Goal: Task Accomplishment & Management: Use online tool/utility

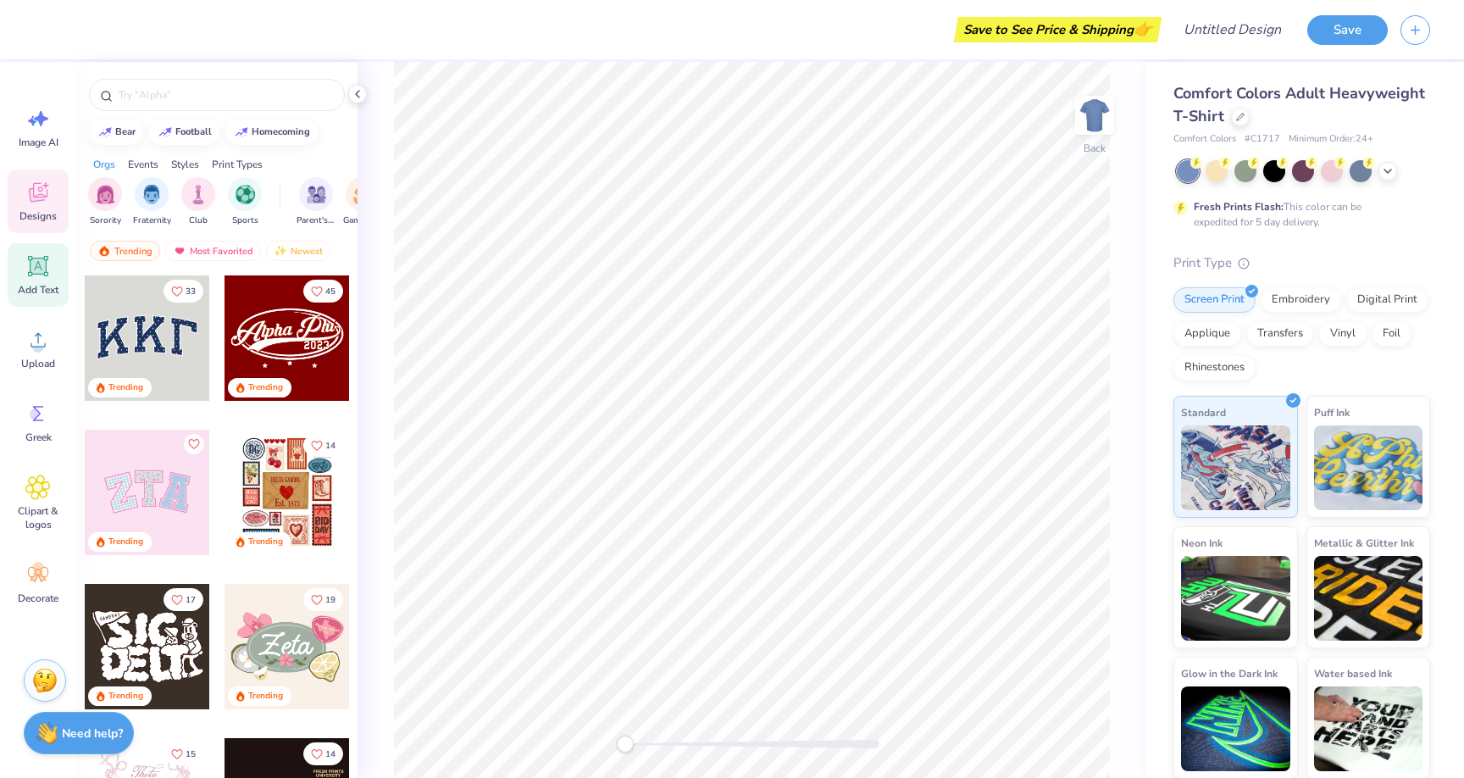
click at [56, 267] on div "Add Text" at bounding box center [38, 275] width 61 height 64
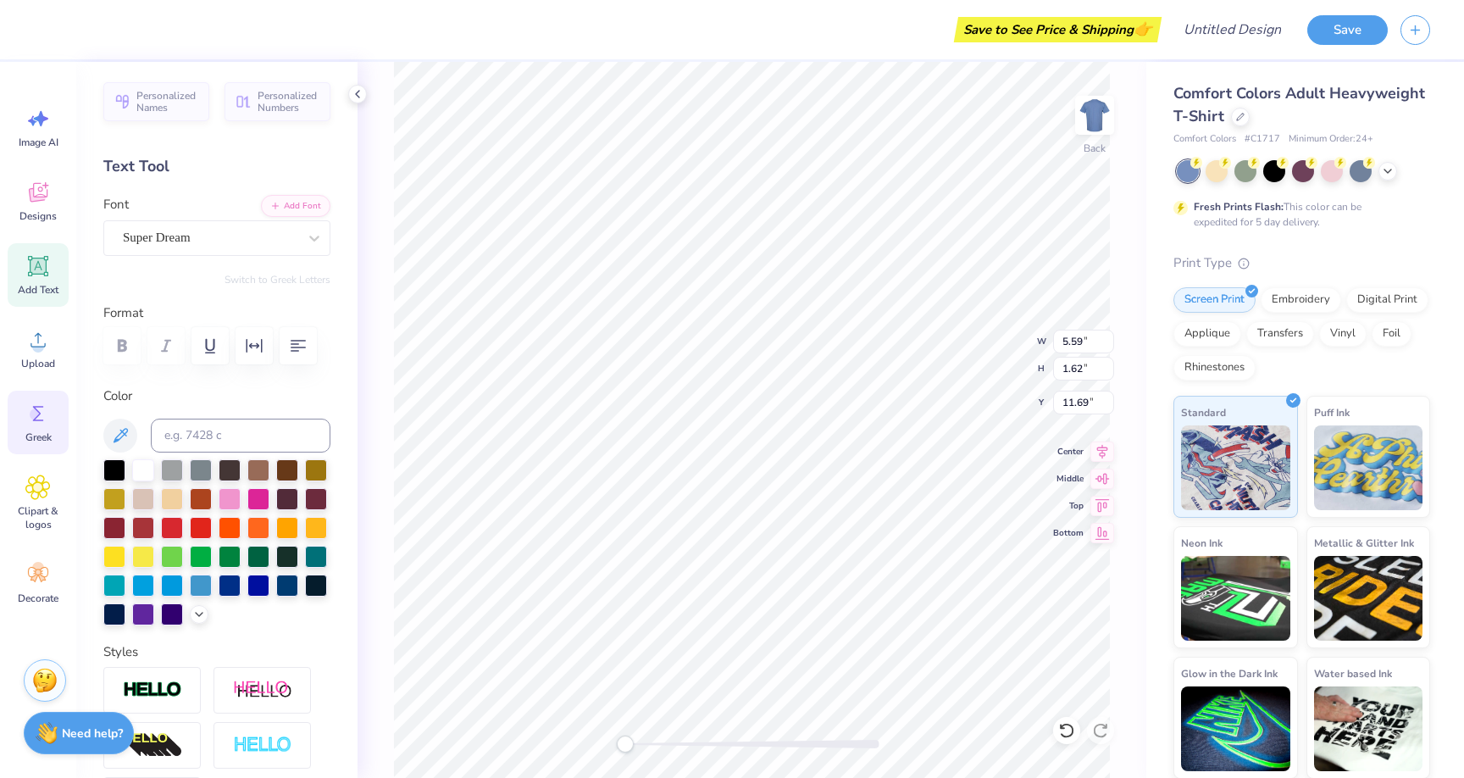
click at [45, 437] on span "Greek" at bounding box center [38, 438] width 26 height 14
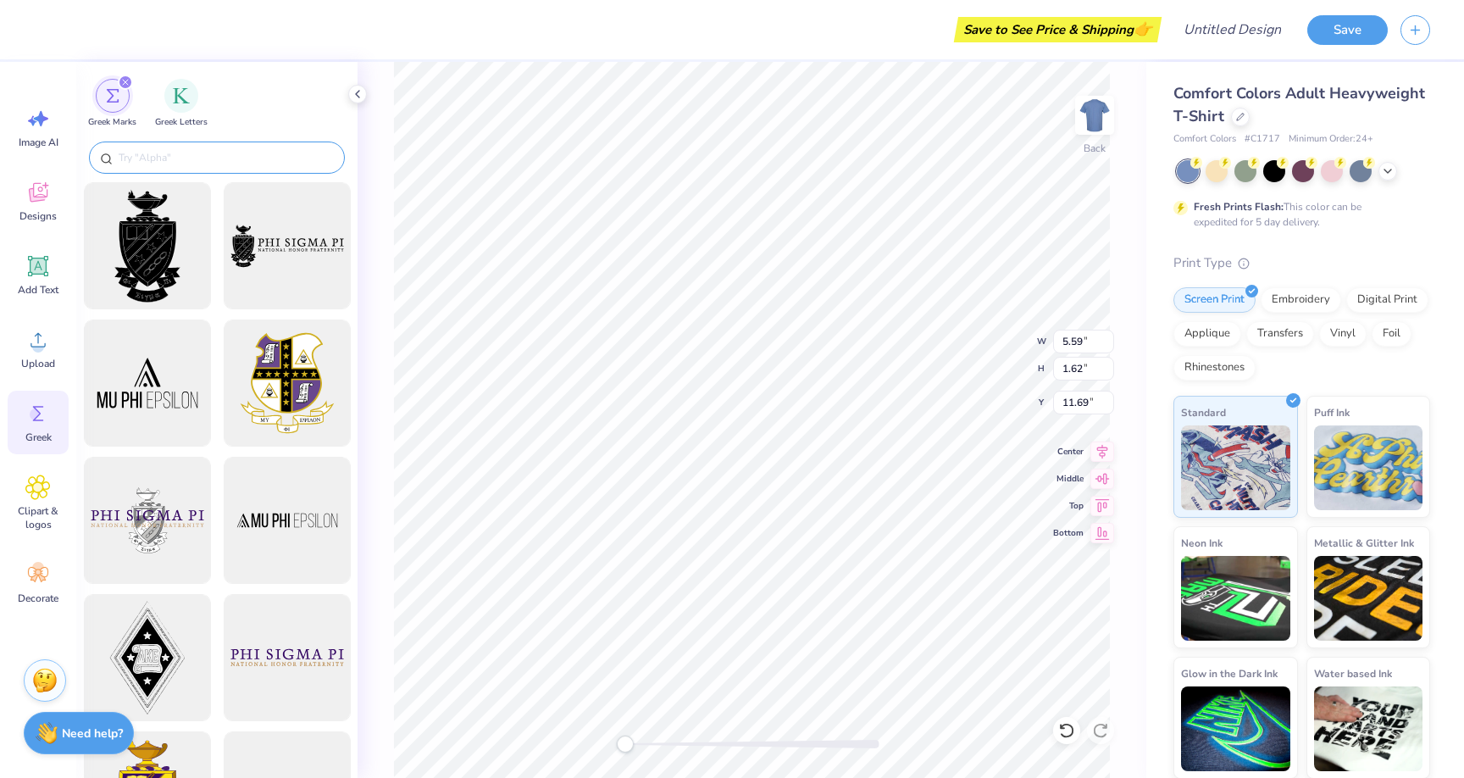
click at [239, 154] on input "text" at bounding box center [225, 157] width 217 height 17
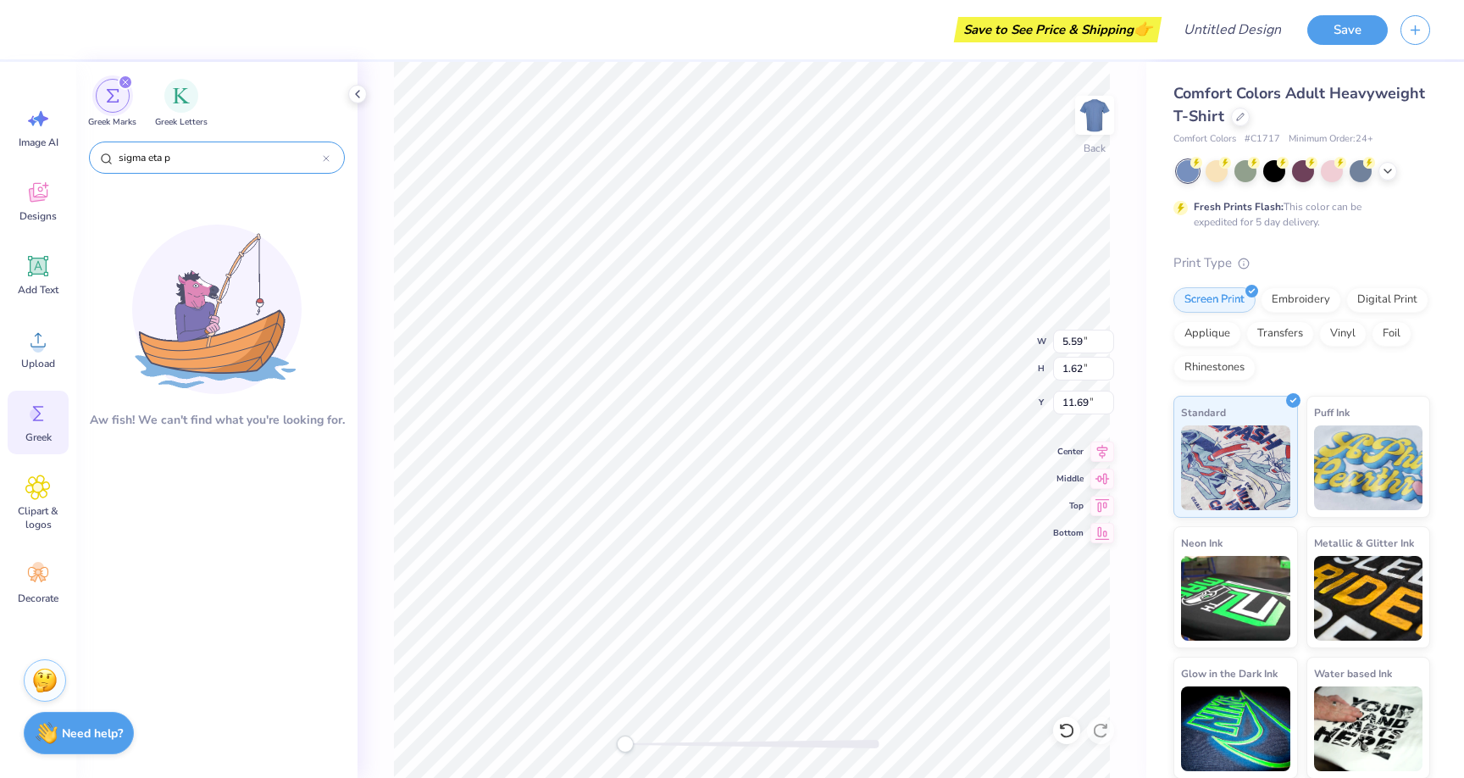
type input "sigma eta pi"
click at [196, 97] on div "filter for Greek Letters" at bounding box center [181, 94] width 34 height 34
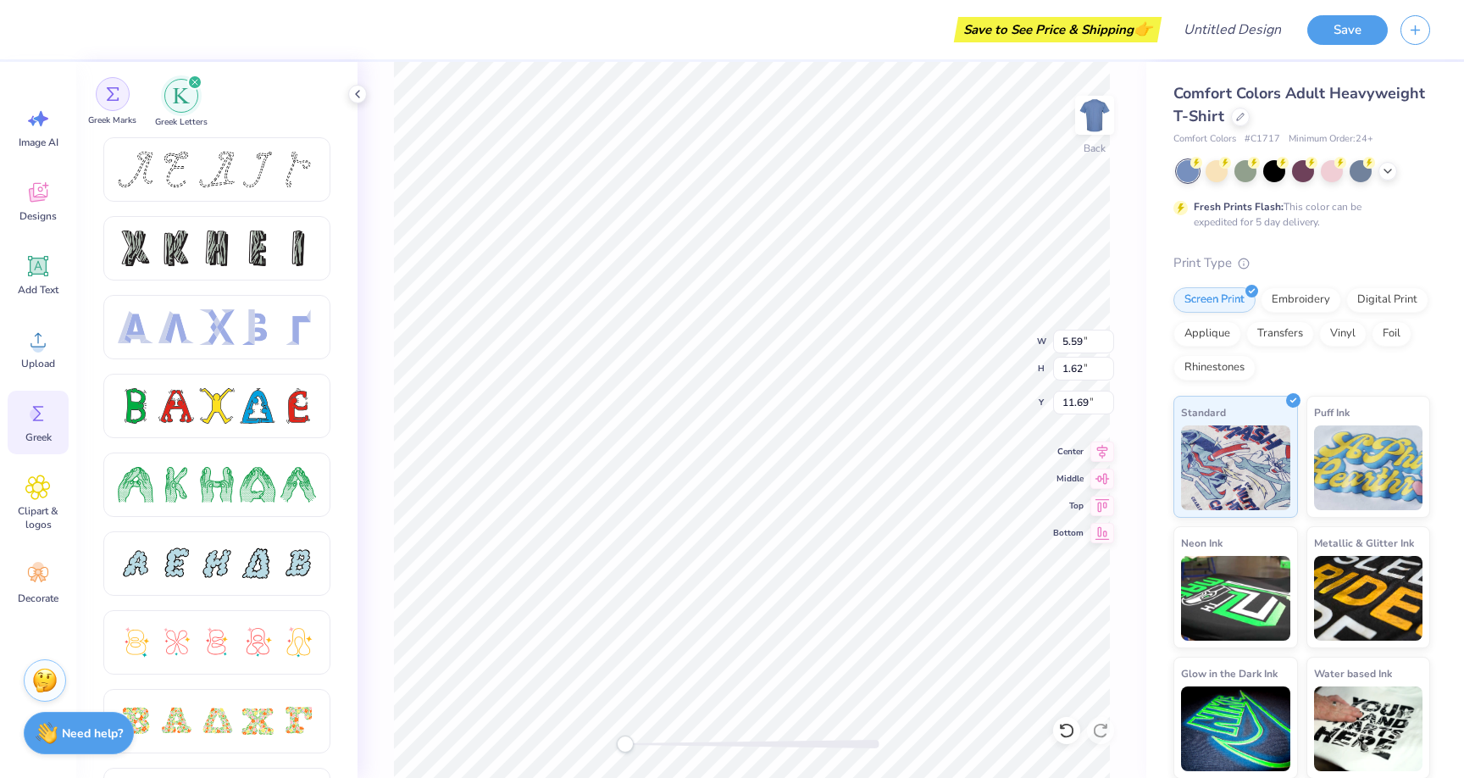
click at [118, 98] on img "filter for Greek Marks" at bounding box center [113, 94] width 14 height 14
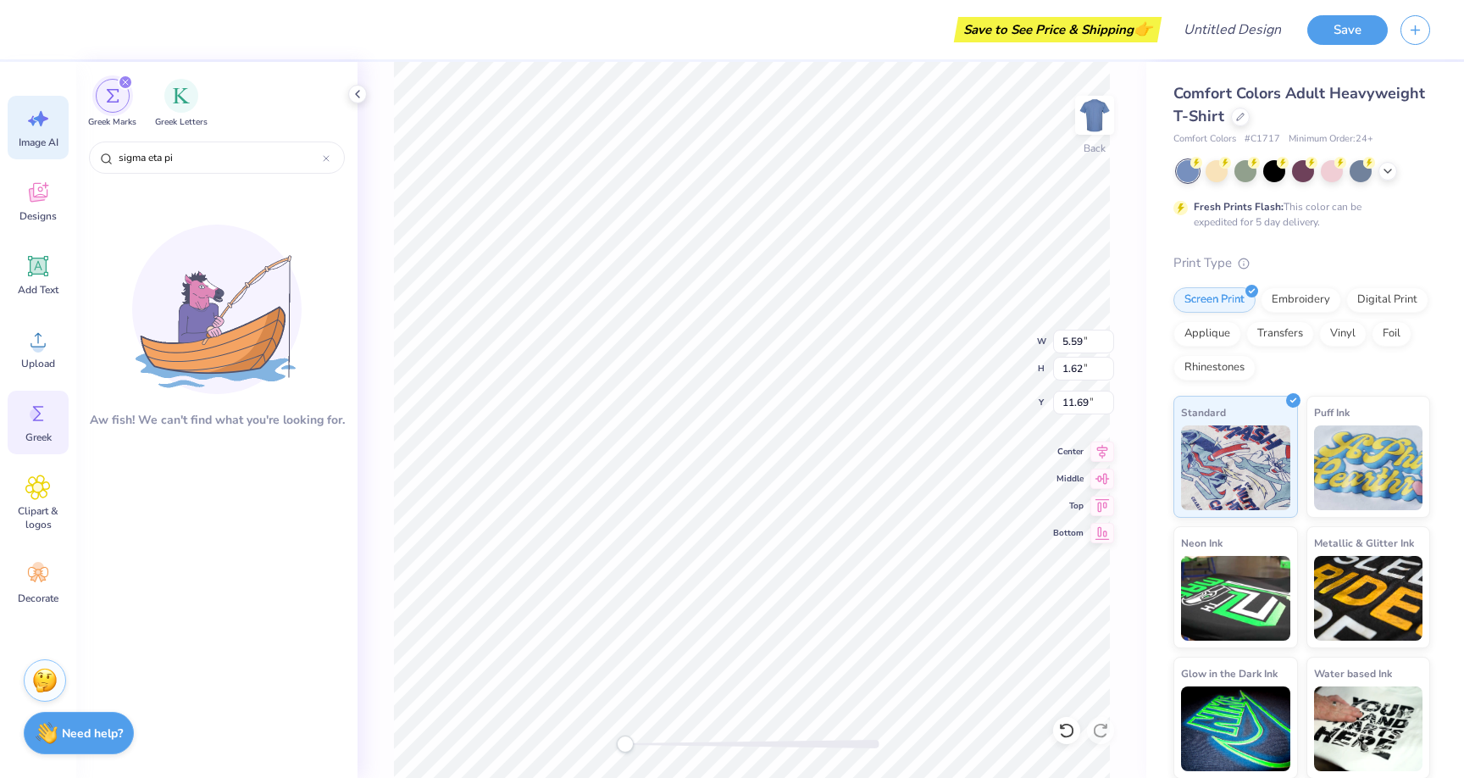
click at [49, 136] on span "Image AI" at bounding box center [39, 143] width 40 height 14
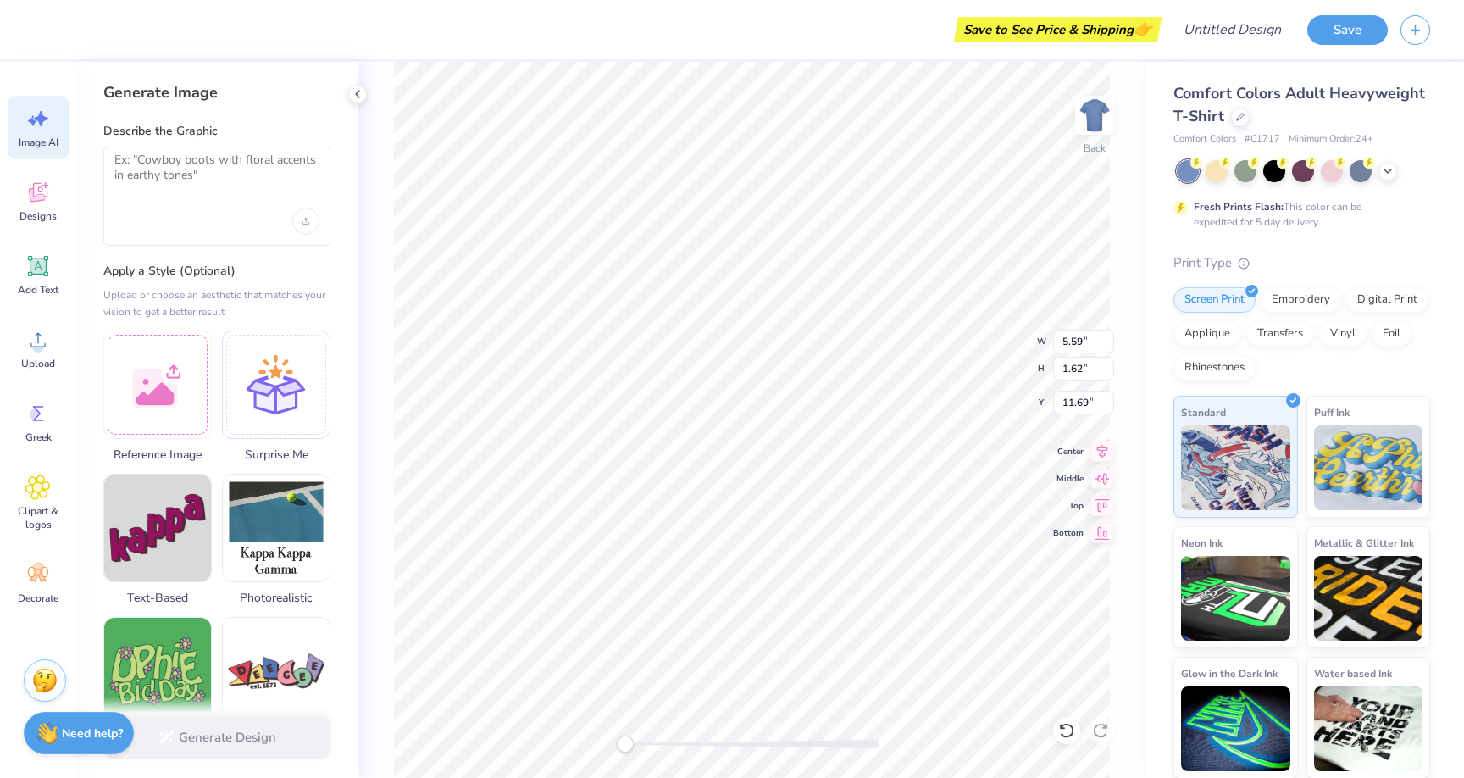
click at [49, 136] on span "Image AI" at bounding box center [39, 143] width 40 height 14
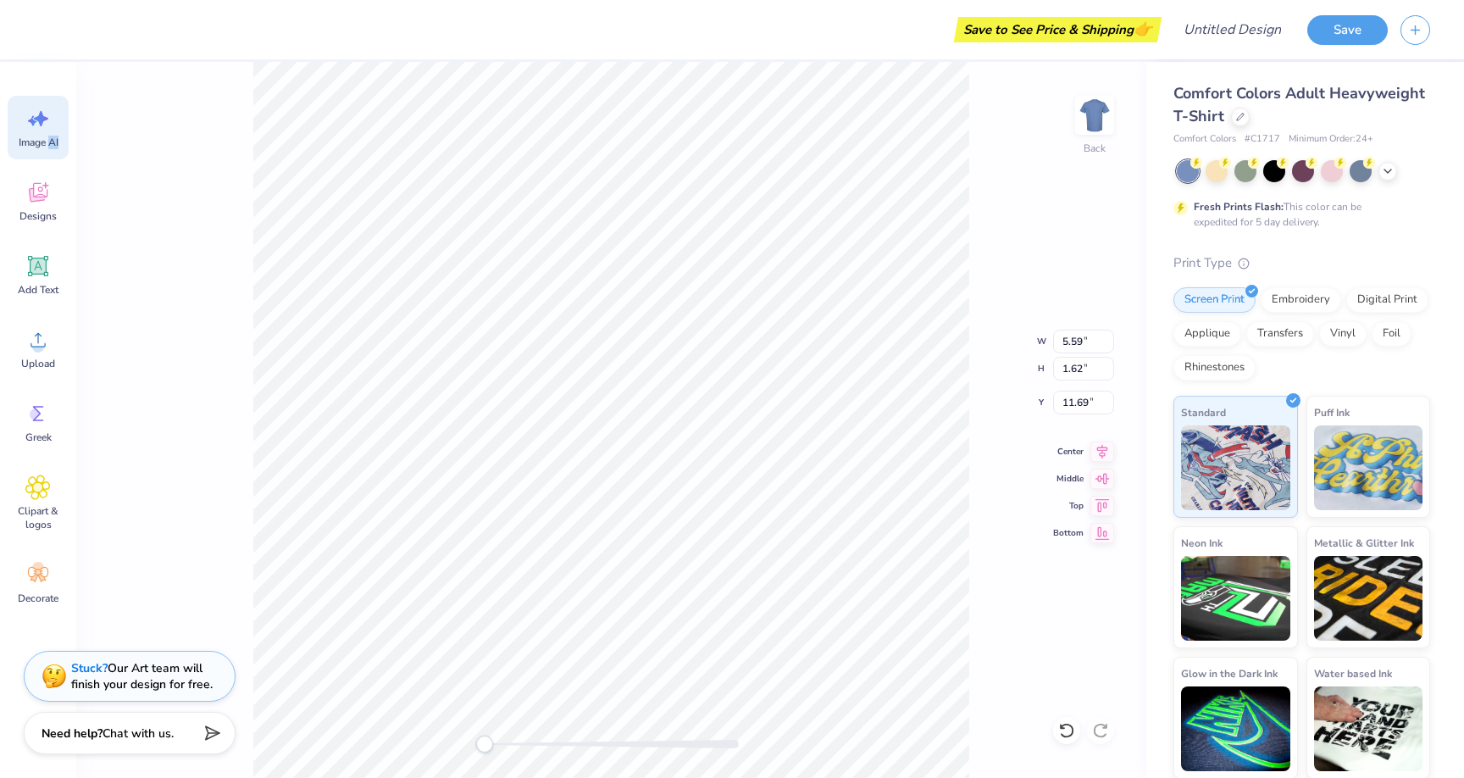
click at [52, 121] on div "Image AI" at bounding box center [38, 128] width 61 height 64
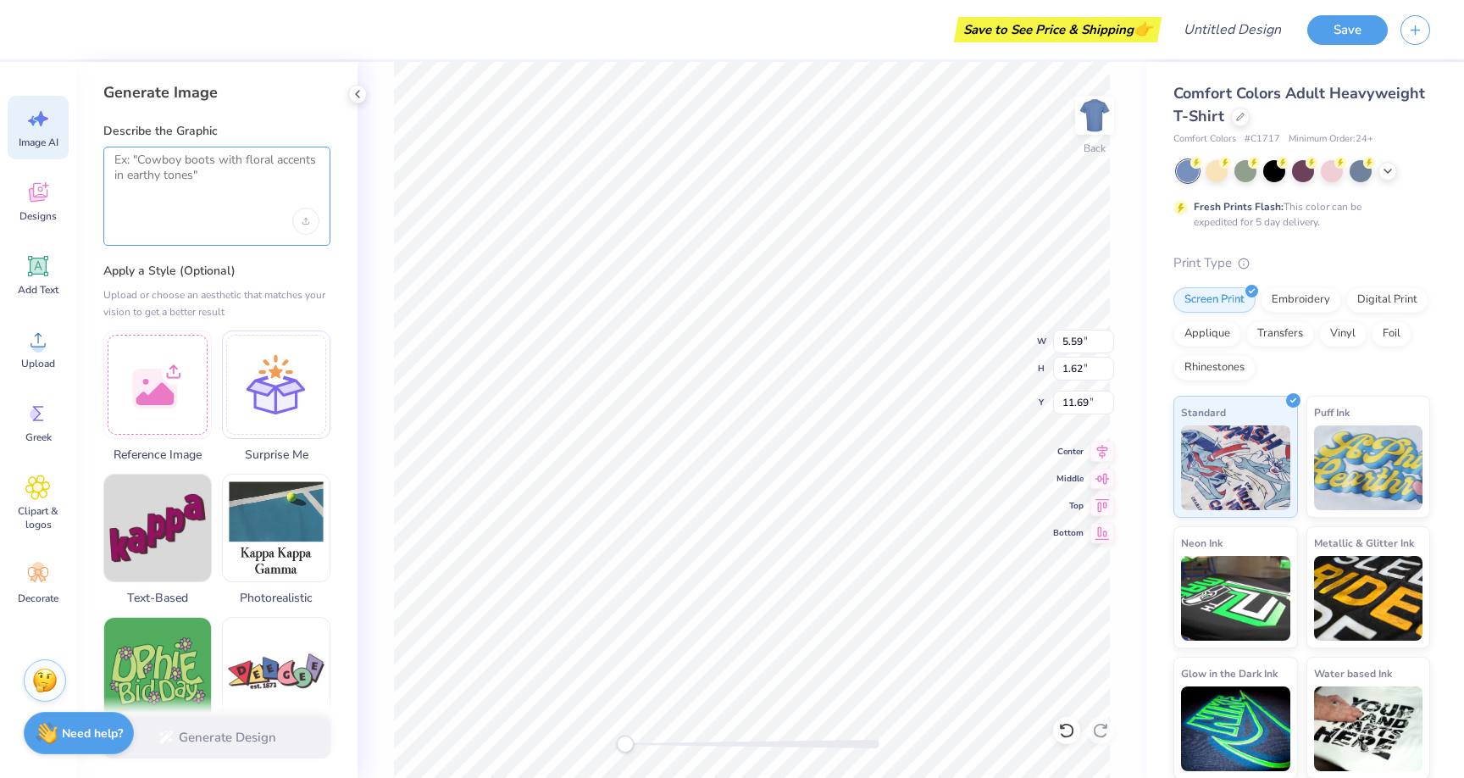
click at [211, 190] on textarea at bounding box center [216, 174] width 205 height 42
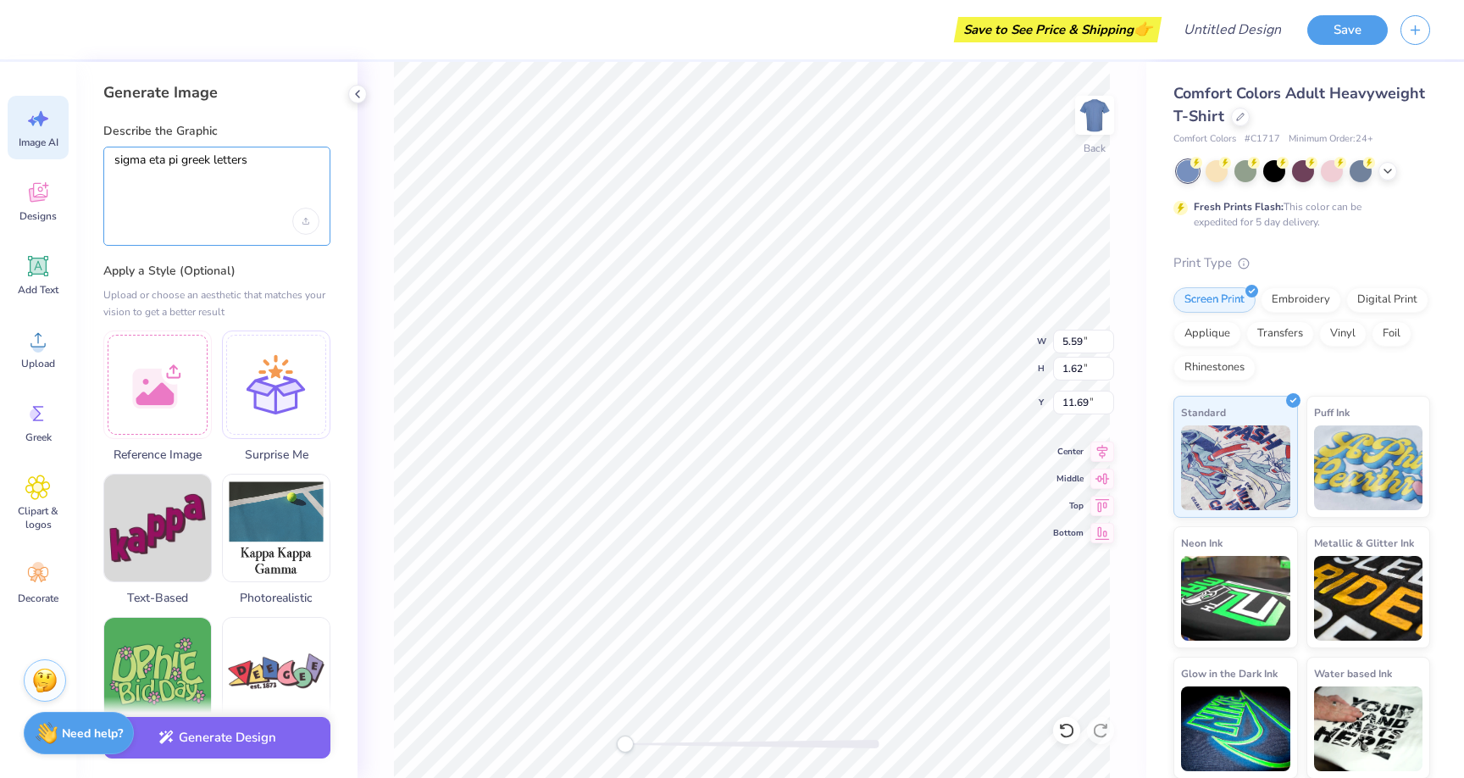
click at [303, 183] on textarea "sigma eta pi greek letters" at bounding box center [216, 174] width 205 height 42
click at [304, 180] on textarea "sigma eta pi greek letters" at bounding box center [216, 174] width 205 height 42
type textarea "sigma eta pi greek letters"
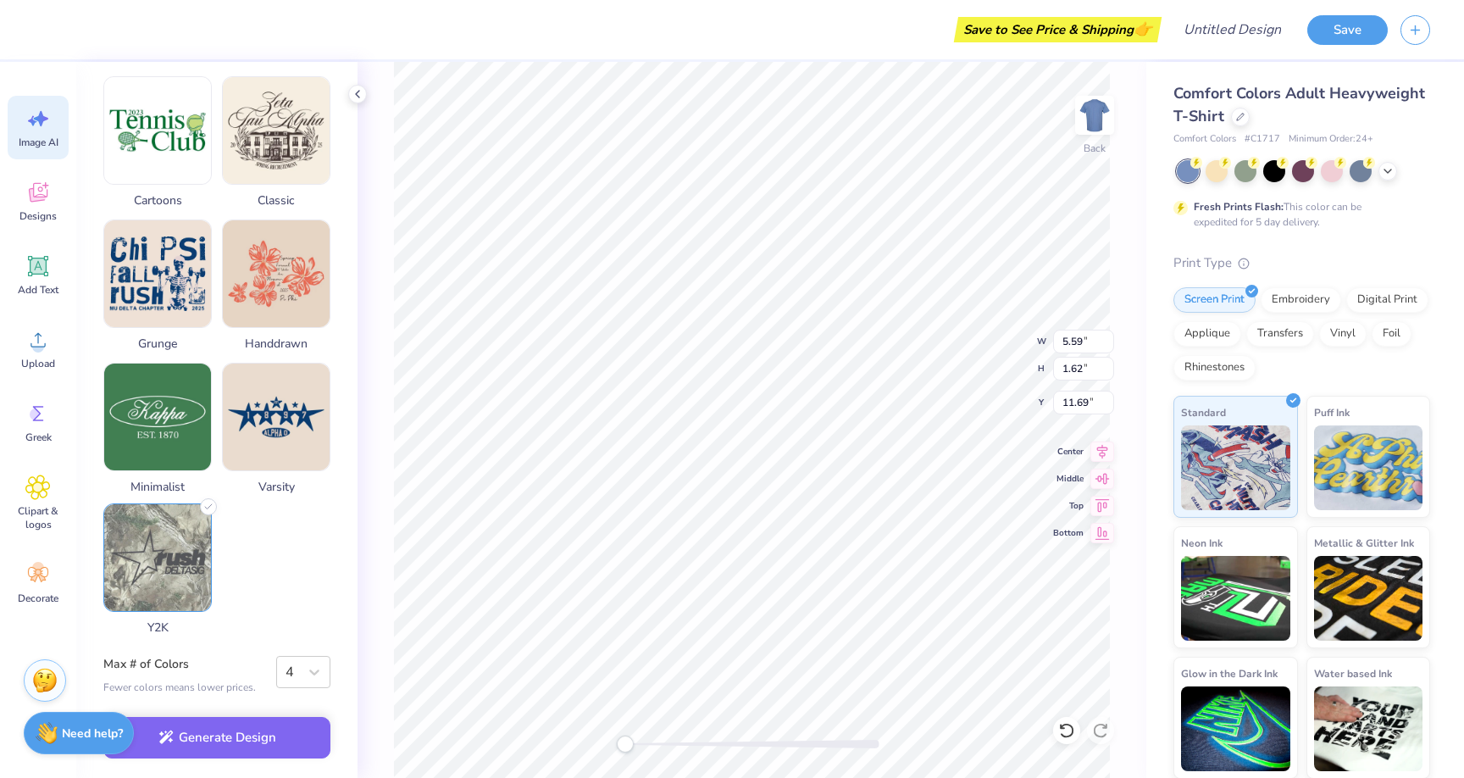
scroll to position [688, 0]
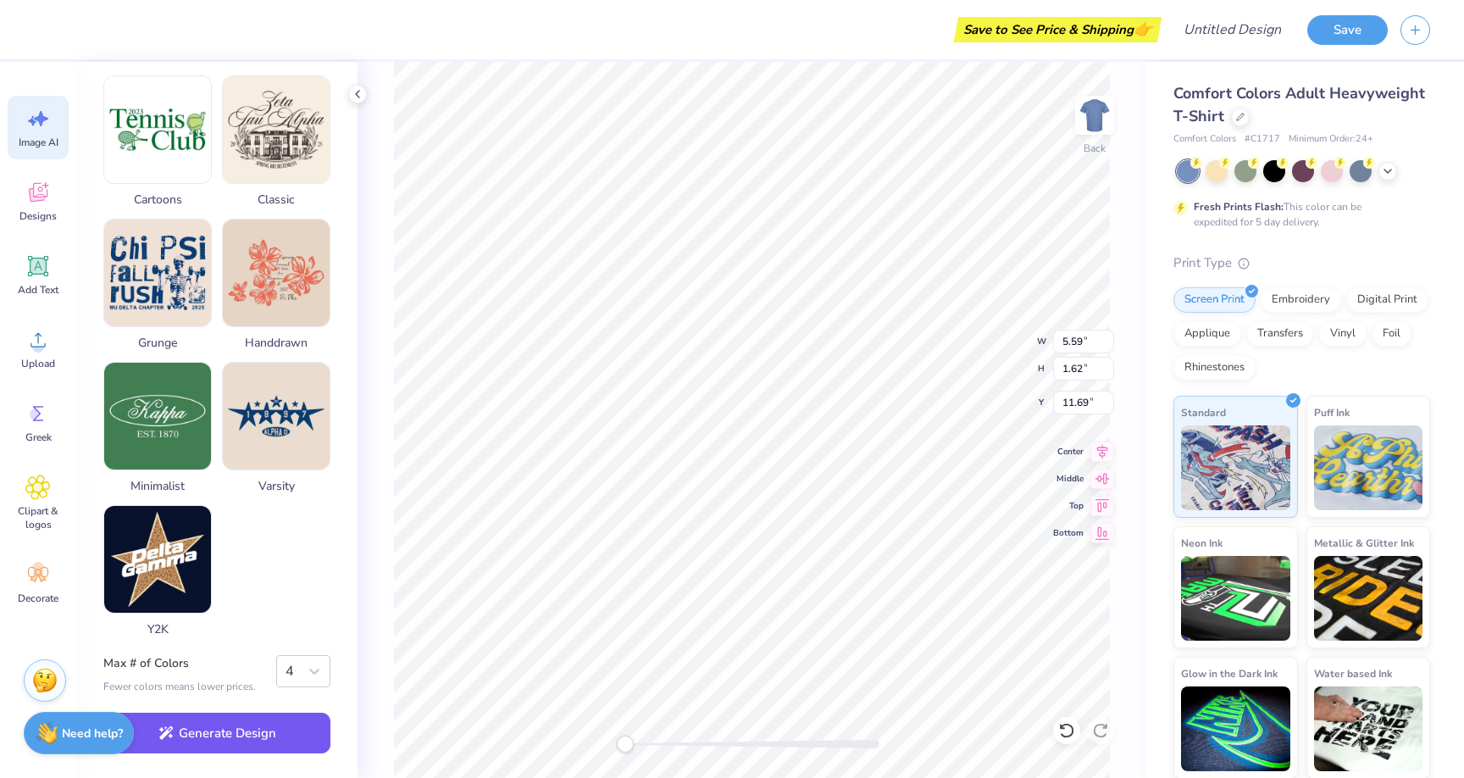
click at [220, 733] on button "Generate Design" at bounding box center [216, 734] width 227 height 42
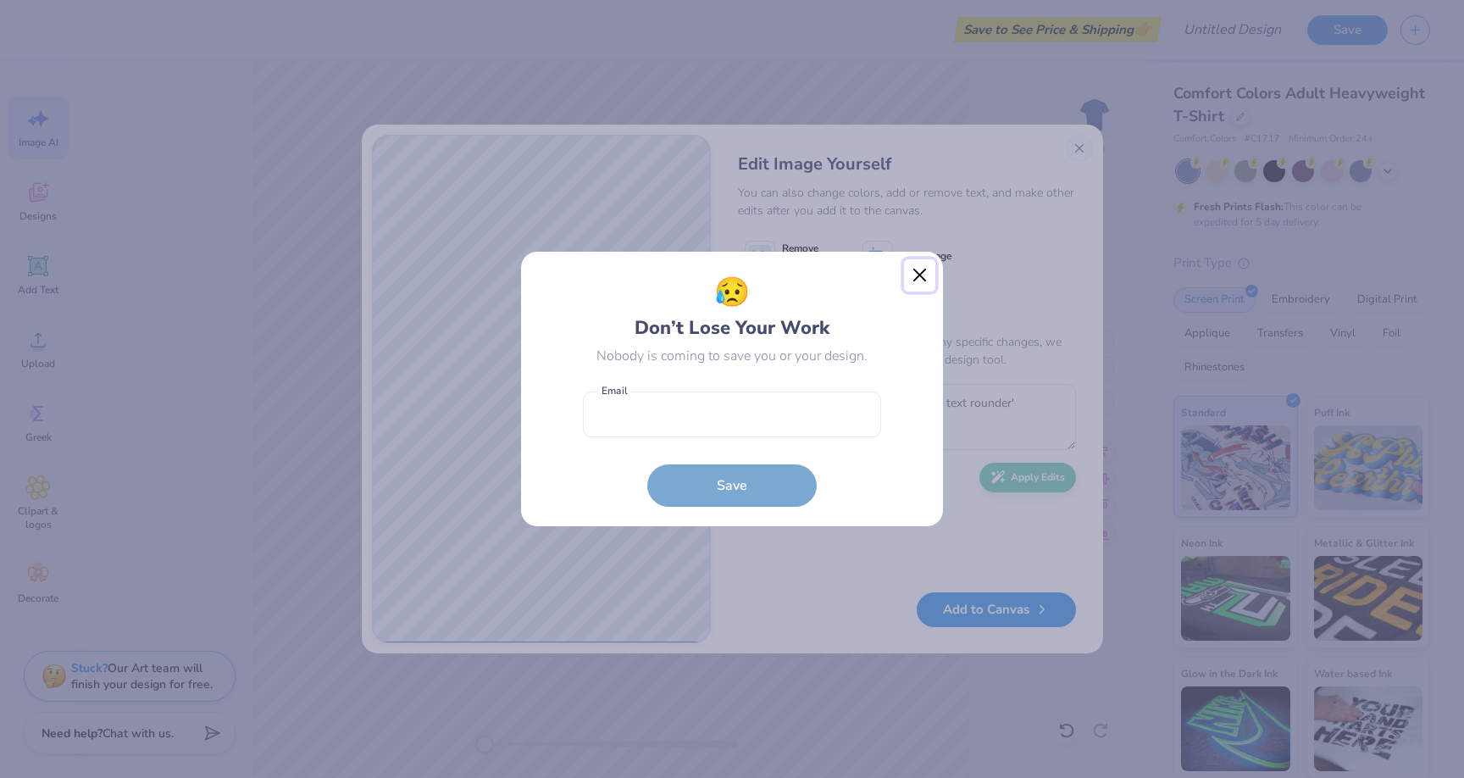
click at [911, 278] on button "Close" at bounding box center [920, 275] width 32 height 32
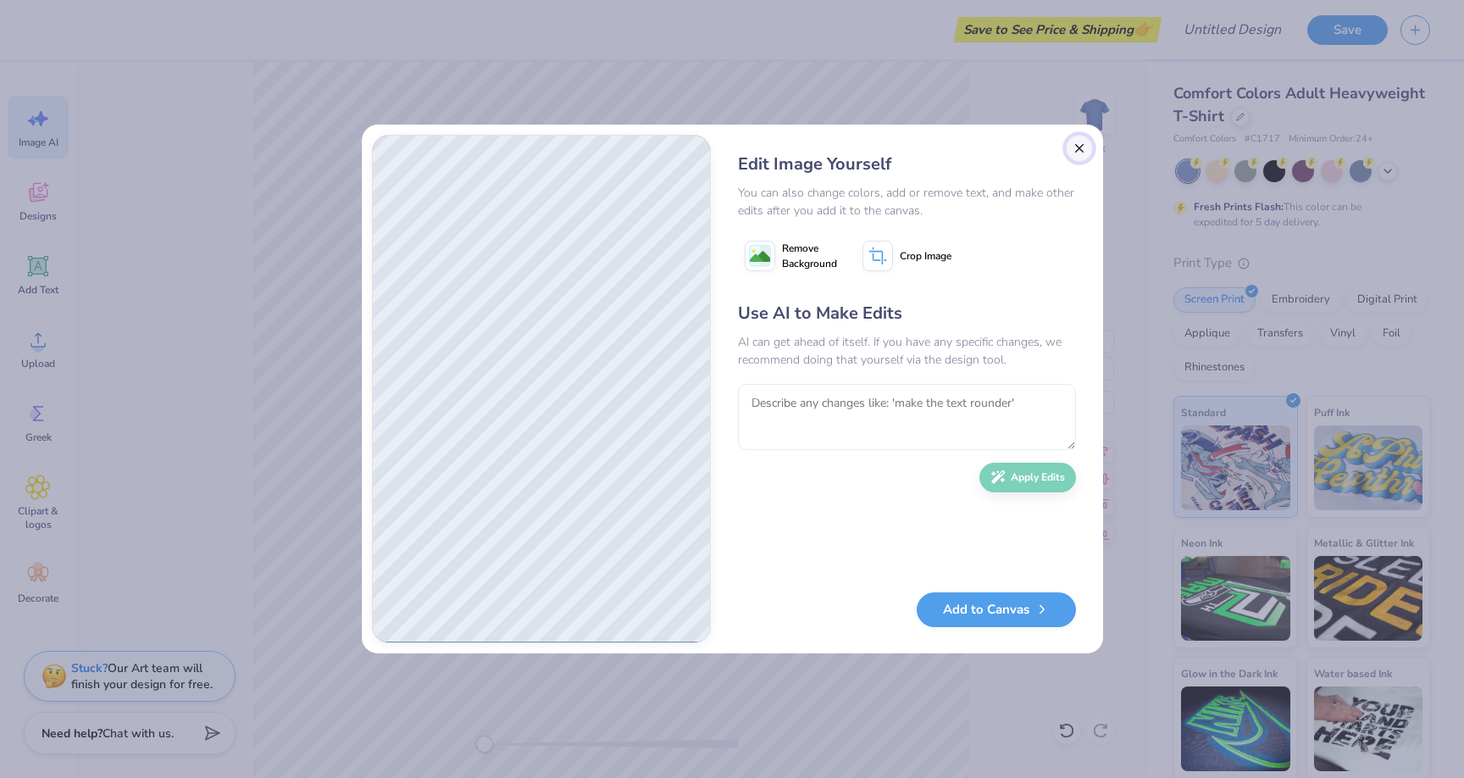
click at [1080, 147] on button "Close" at bounding box center [1079, 148] width 27 height 27
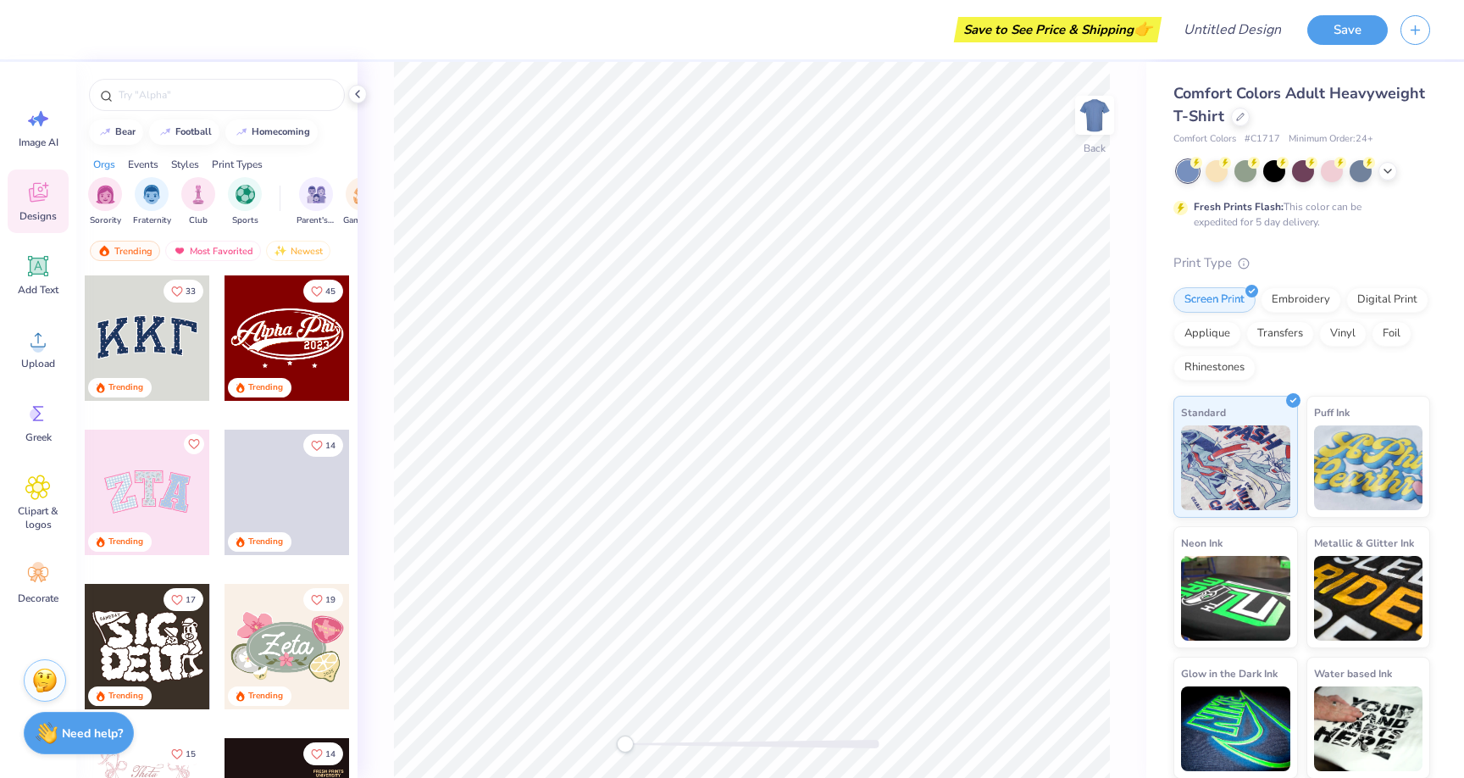
scroll to position [1, 0]
click at [1320, 87] on span "Comfort Colors Adult Heavyweight T-Shirt" at bounding box center [1300, 103] width 252 height 43
click at [1245, 122] on div "Comfort Colors Adult Heavyweight T-Shirt" at bounding box center [1302, 104] width 257 height 46
click at [1243, 117] on icon at bounding box center [1240, 114] width 8 height 8
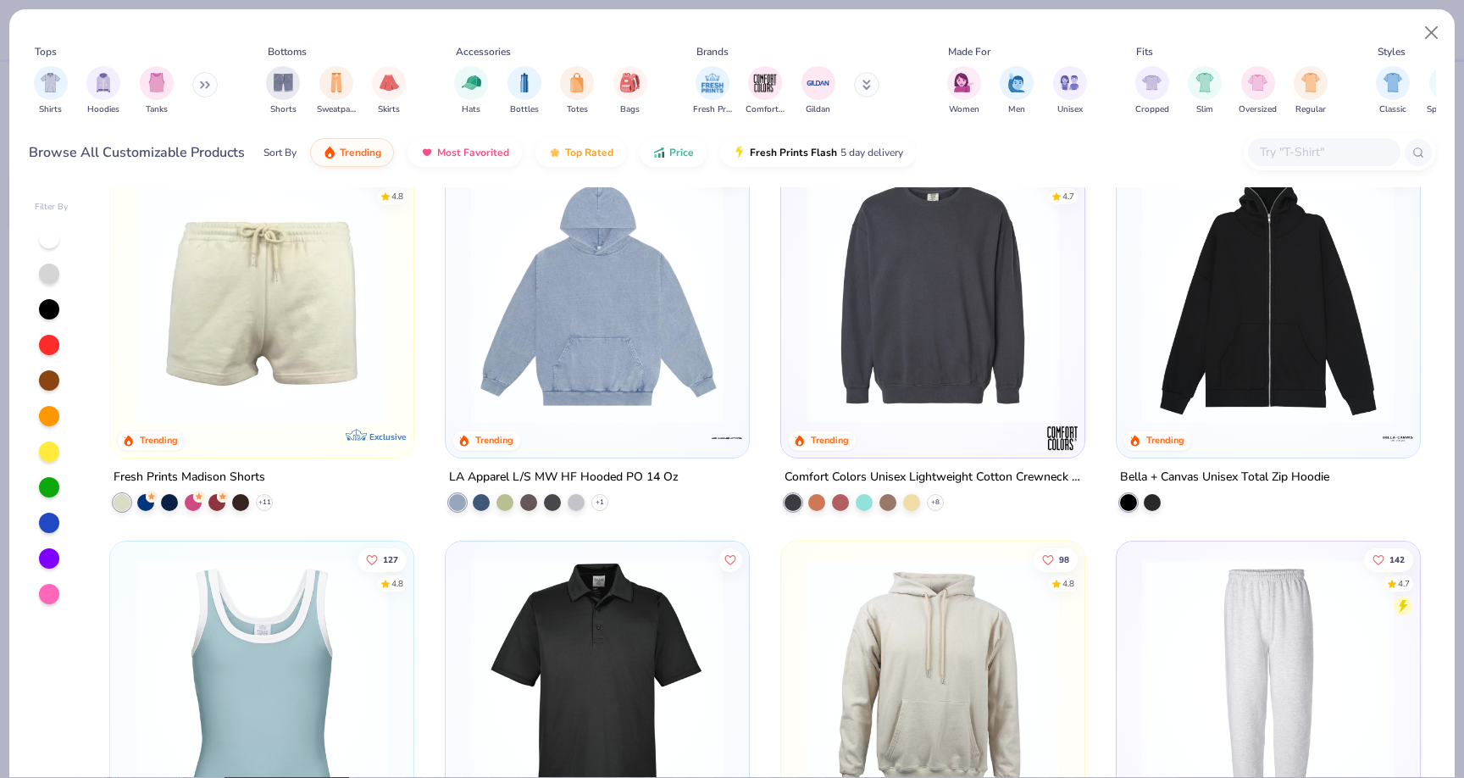
scroll to position [2706, 0]
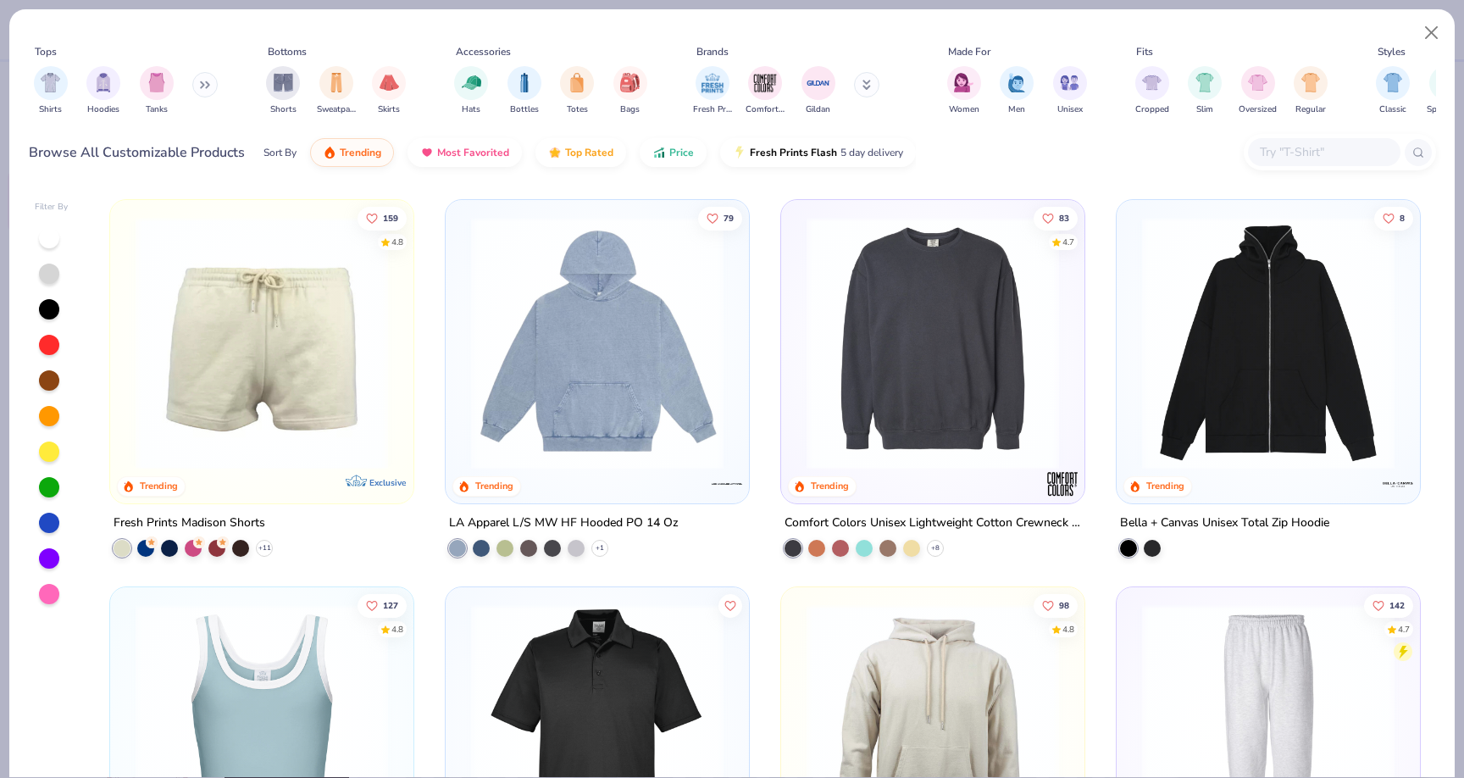
click at [1225, 420] on img at bounding box center [1269, 343] width 270 height 253
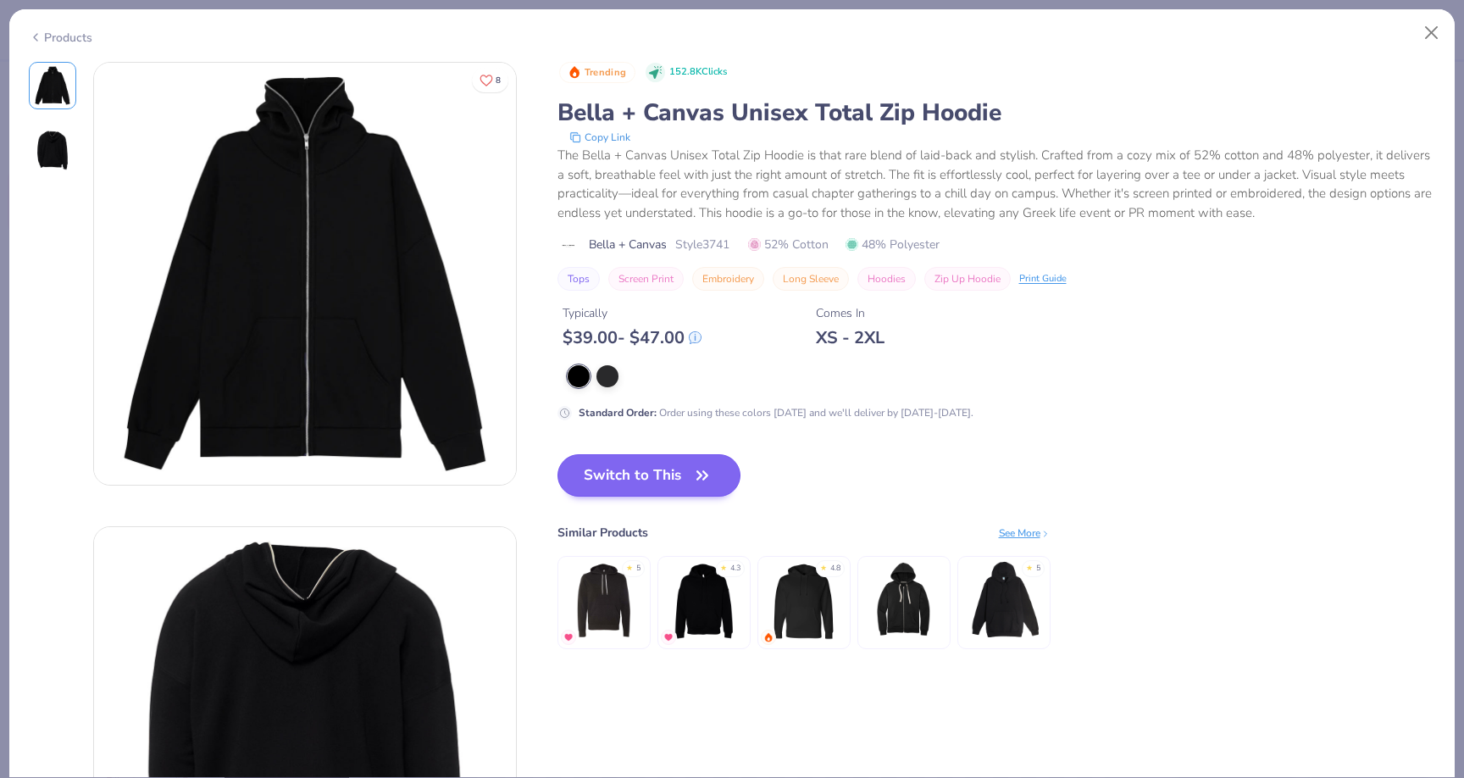
click at [679, 466] on button "Switch to This" at bounding box center [650, 475] width 184 height 42
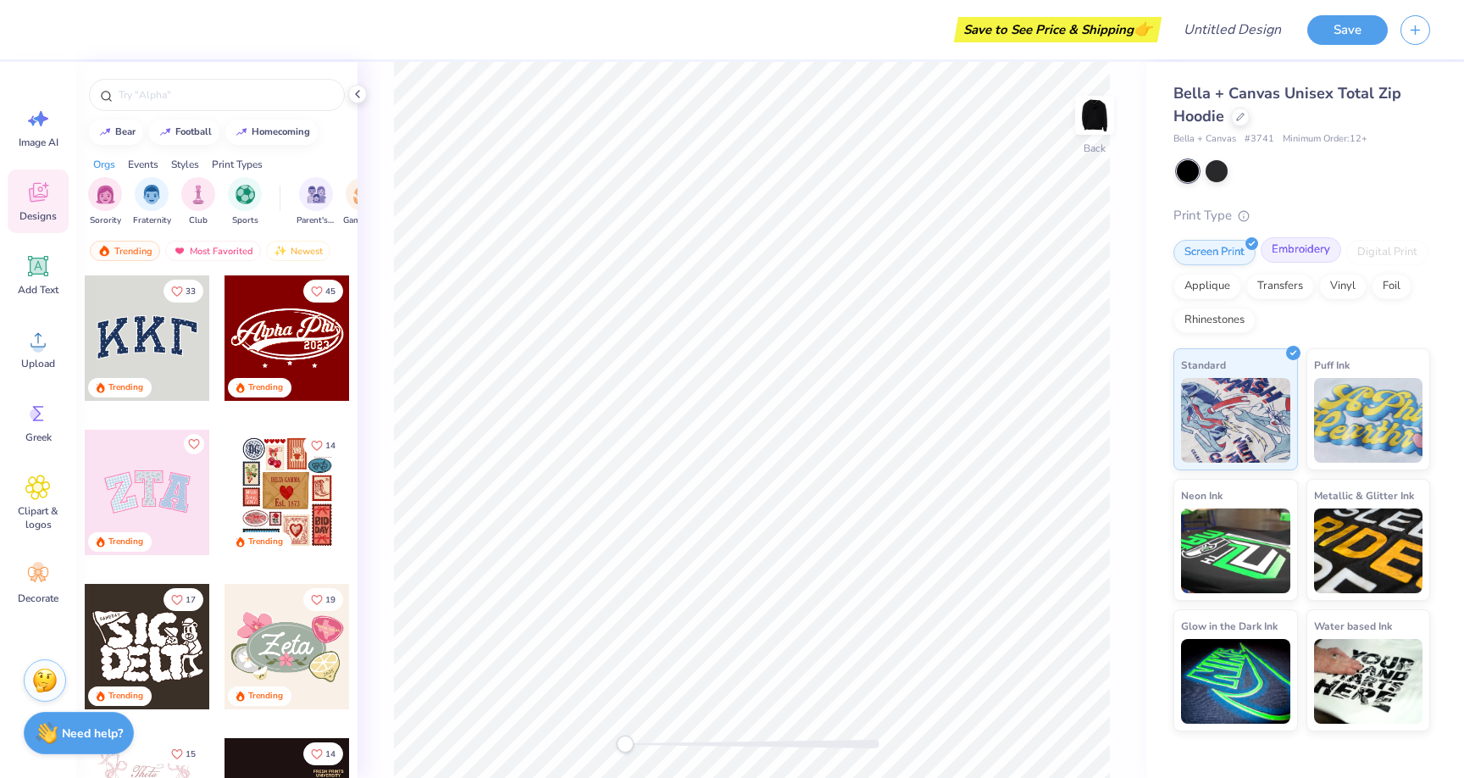
click at [1294, 246] on div "Embroidery" at bounding box center [1301, 249] width 81 height 25
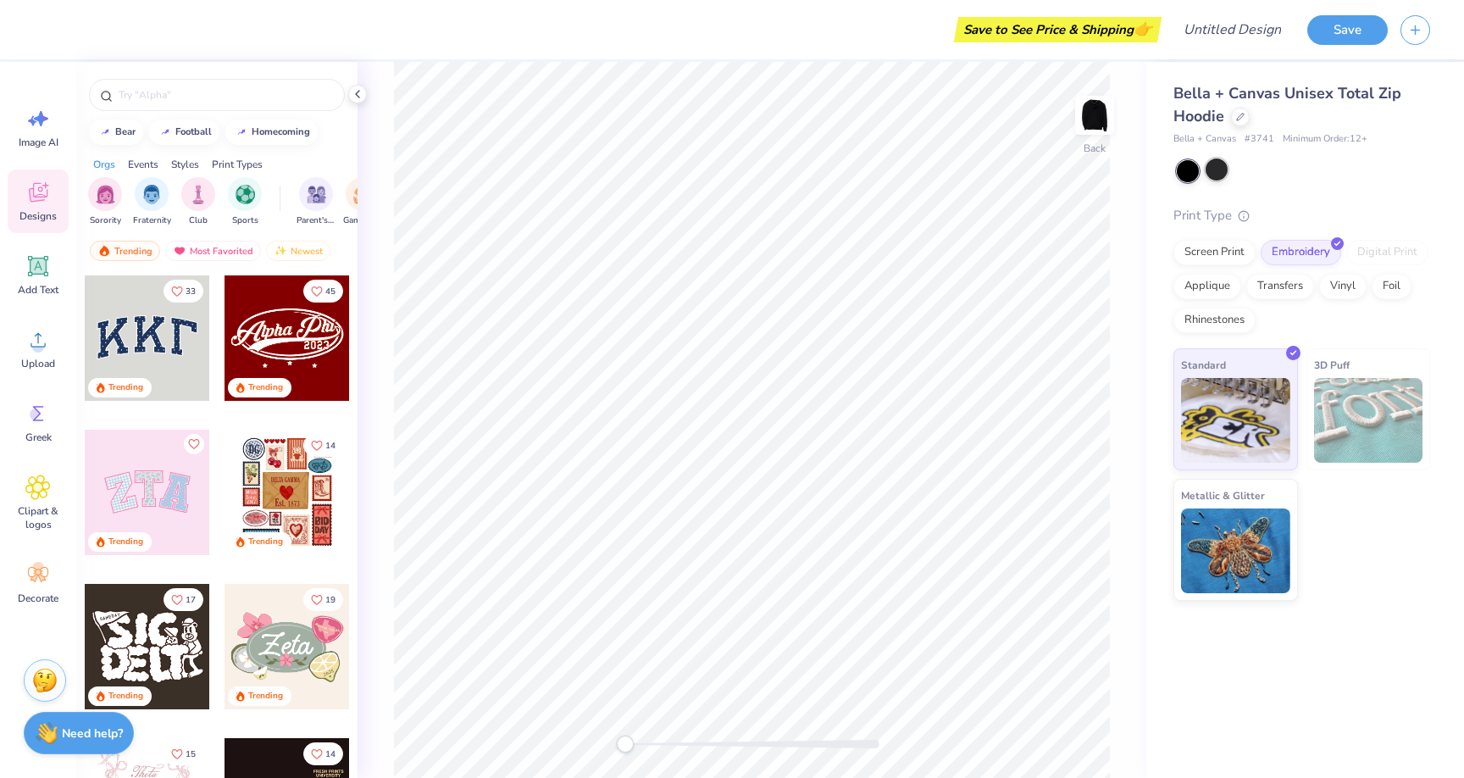
click at [1214, 171] on div at bounding box center [1217, 169] width 22 height 22
click at [1189, 172] on div at bounding box center [1188, 171] width 22 height 22
click at [1220, 173] on div at bounding box center [1217, 169] width 22 height 22
click at [1188, 178] on div at bounding box center [1188, 171] width 22 height 22
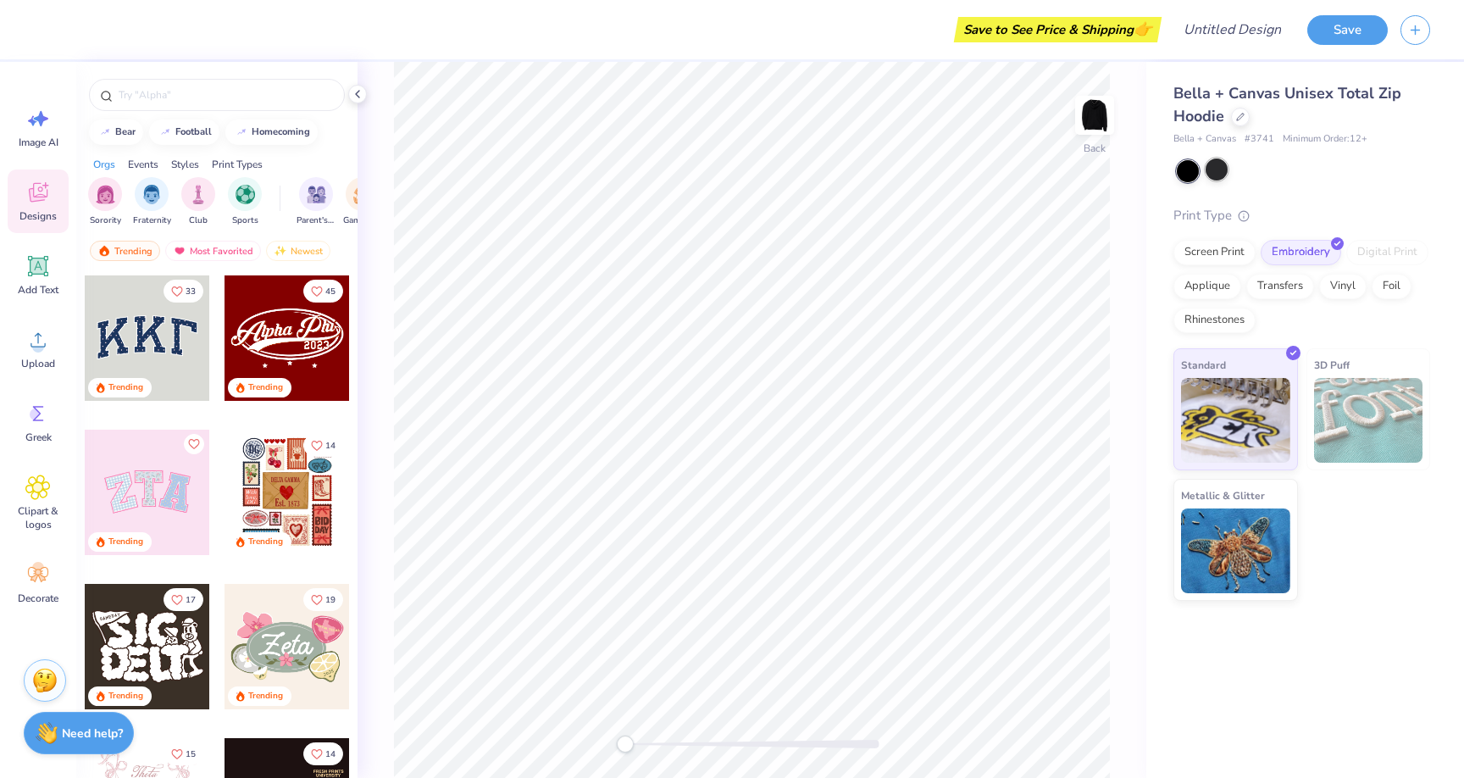
click at [1216, 174] on div at bounding box center [1217, 169] width 22 height 22
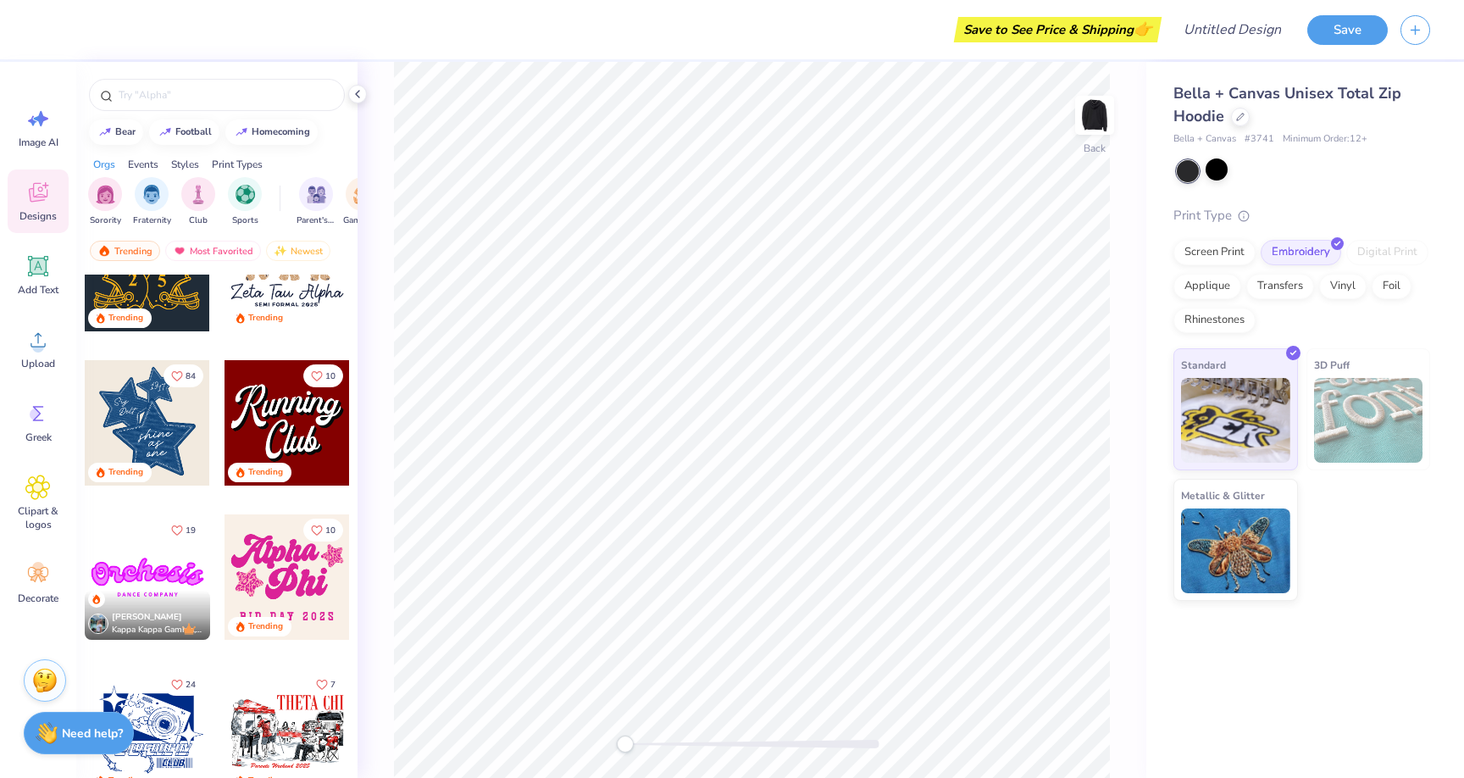
scroll to position [1038, 0]
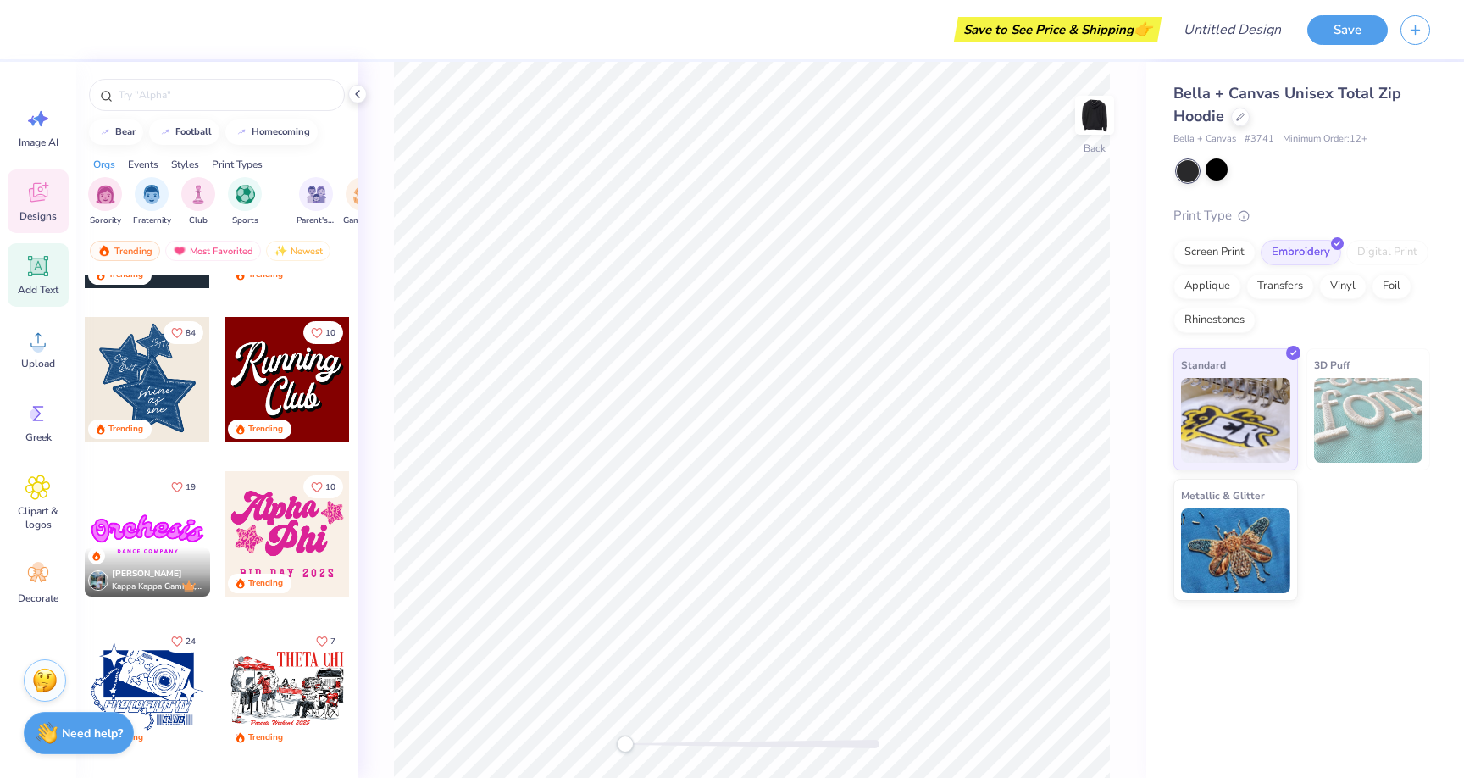
click at [45, 285] on span "Add Text" at bounding box center [38, 290] width 41 height 14
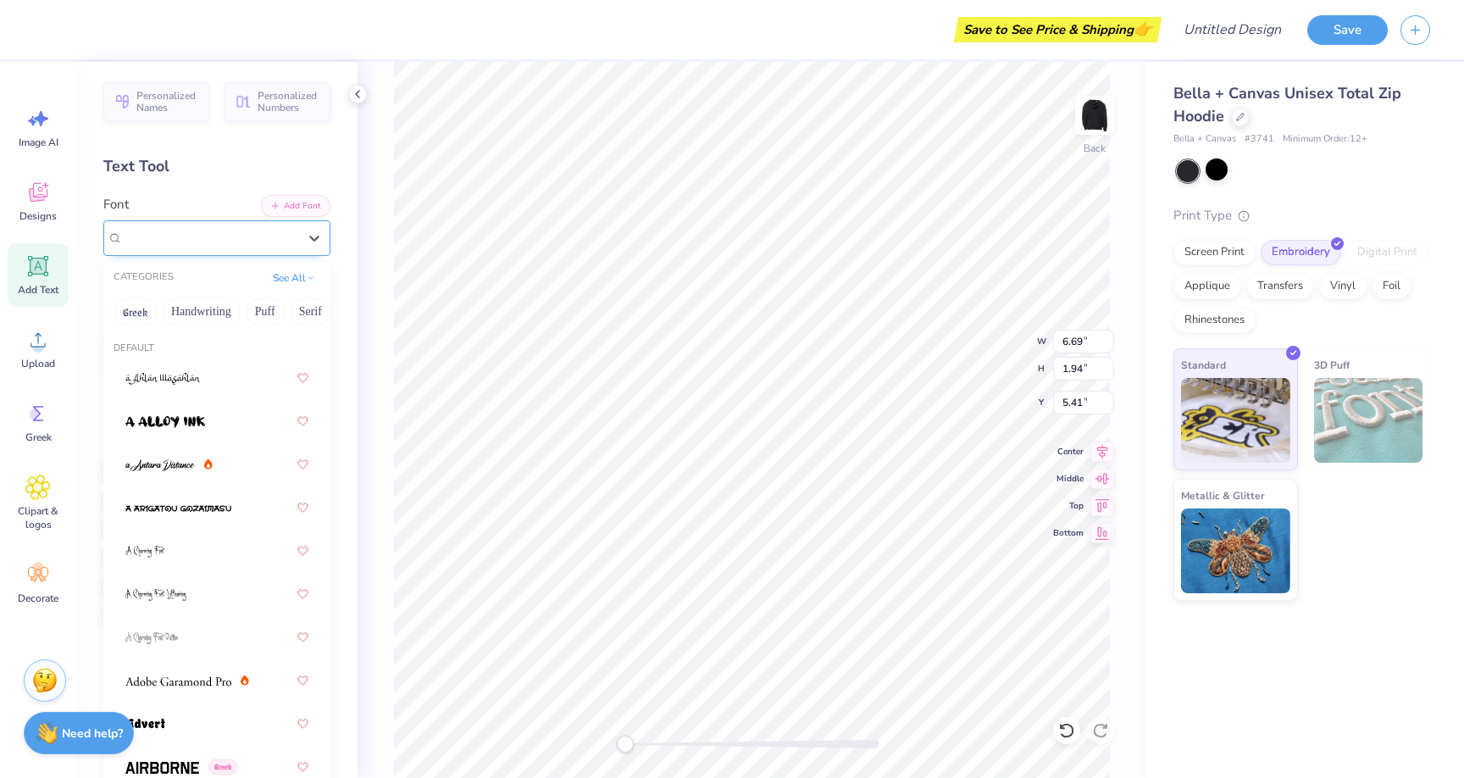
click at [294, 253] on div "Super Dream" at bounding box center [216, 238] width 227 height 36
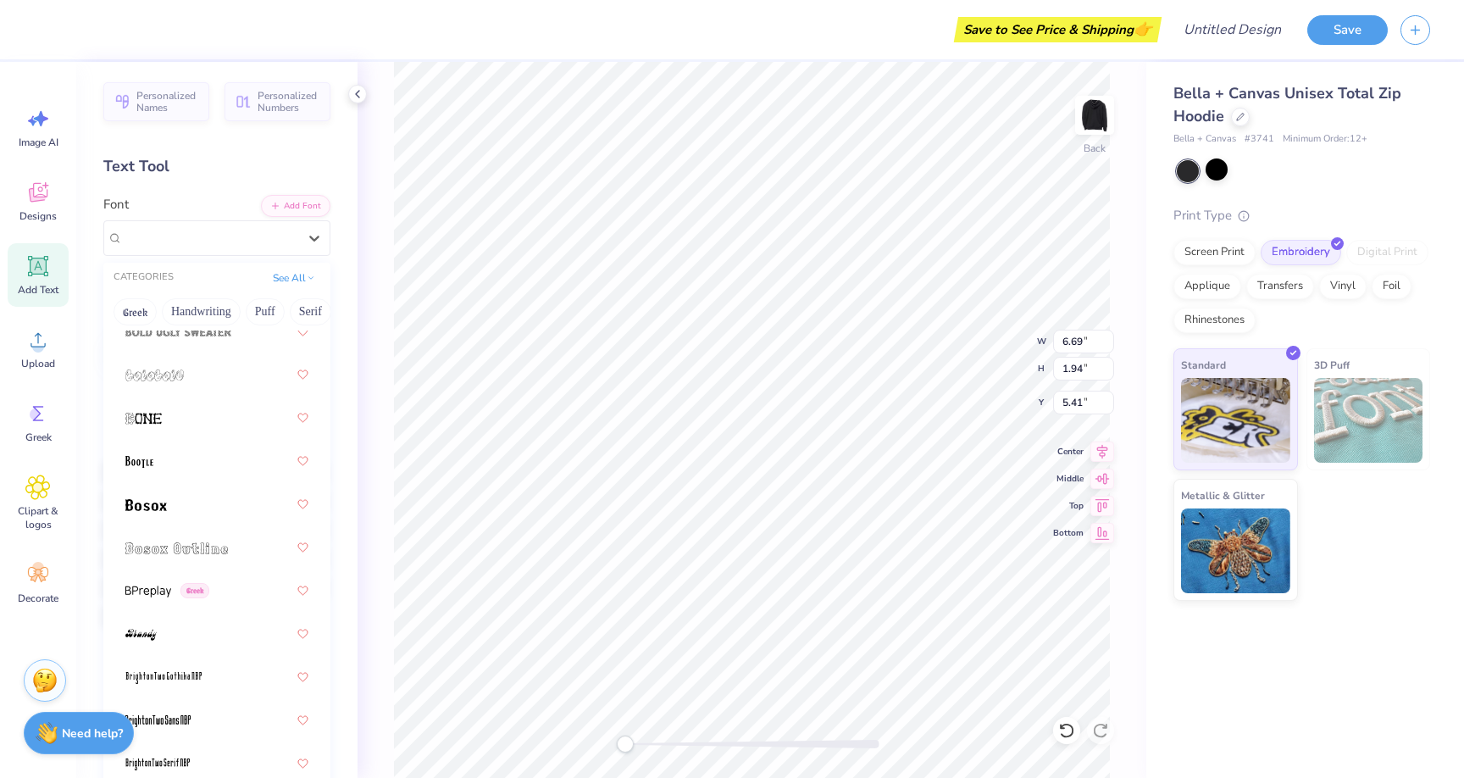
scroll to position [1876, 0]
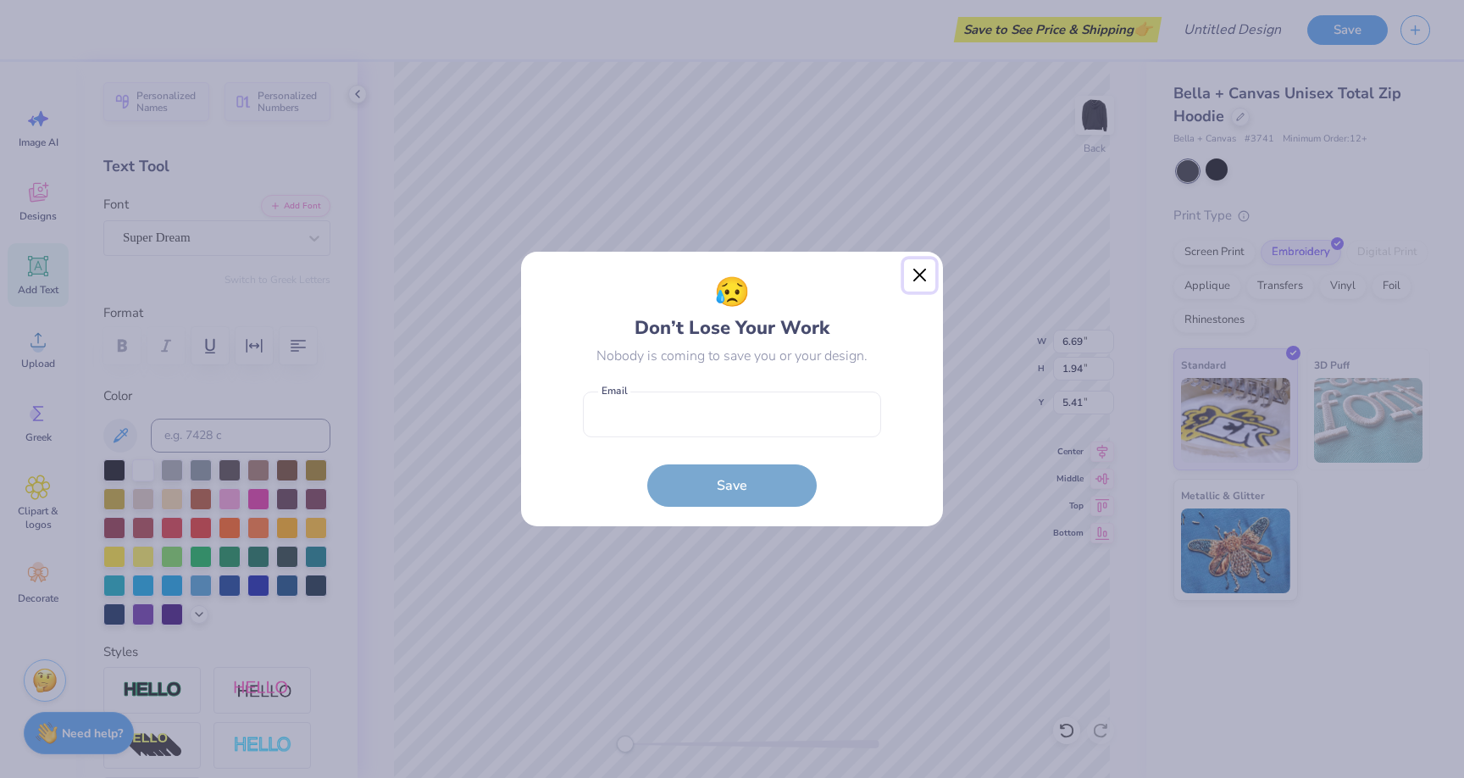
click at [915, 276] on button "Close" at bounding box center [920, 275] width 32 height 32
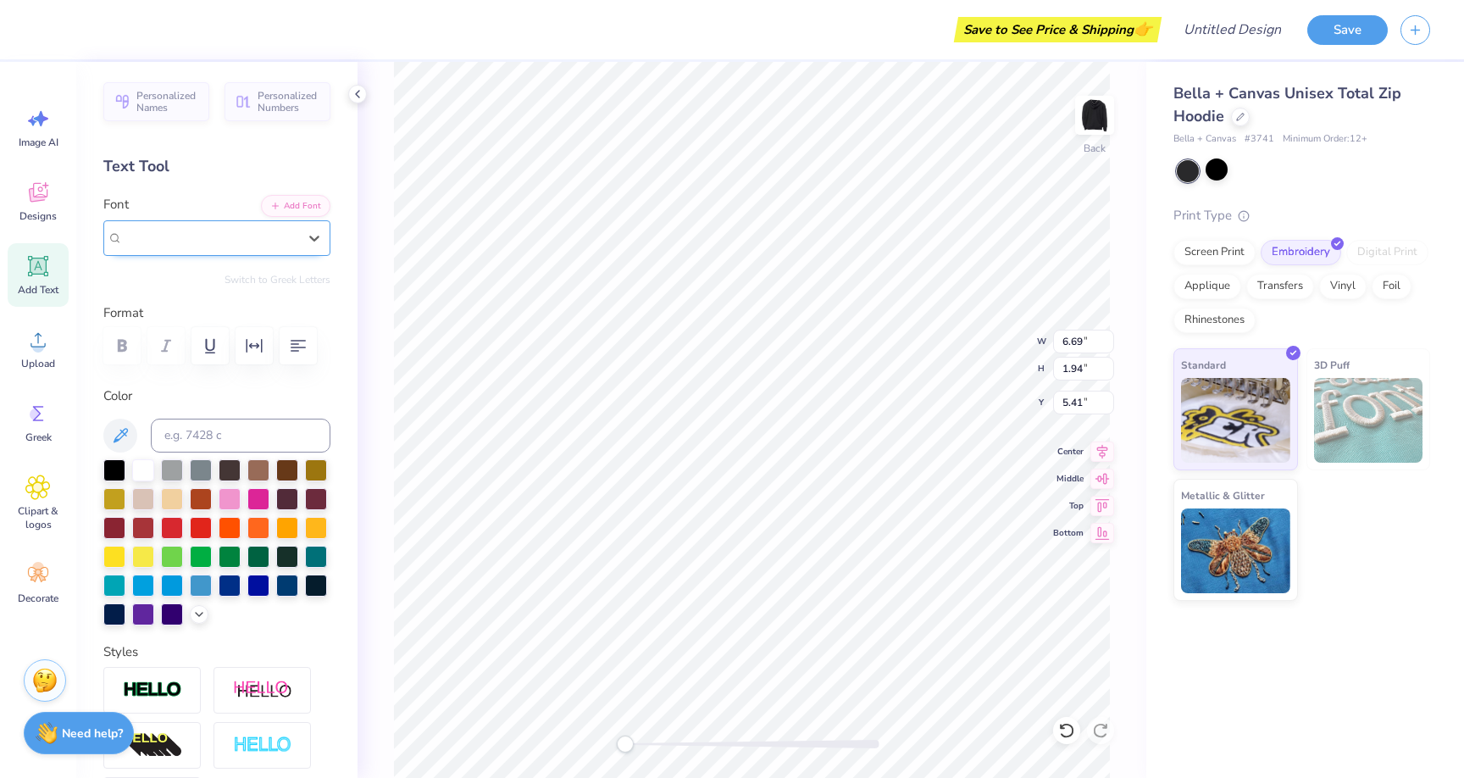
click at [153, 248] on div at bounding box center [210, 237] width 175 height 23
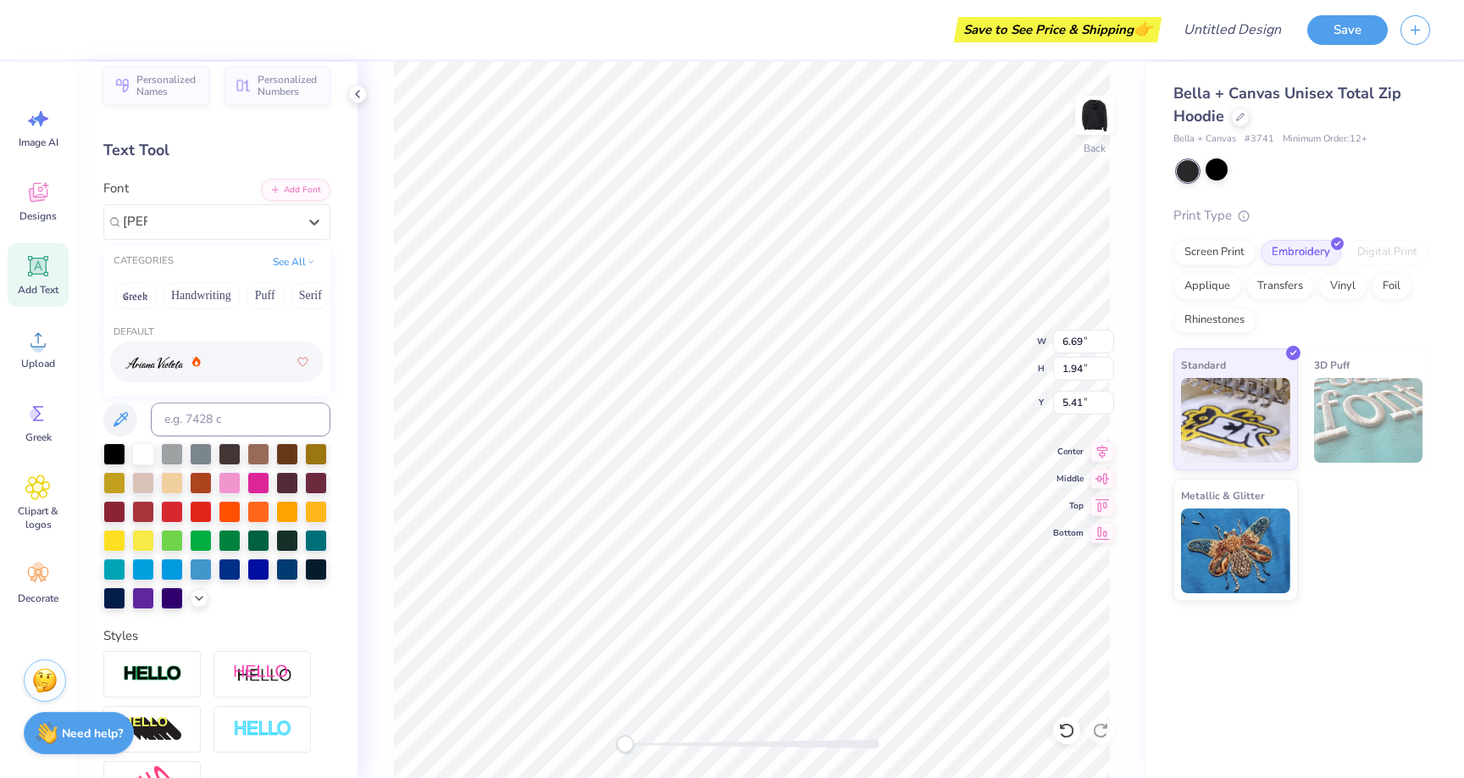
scroll to position [0, 0]
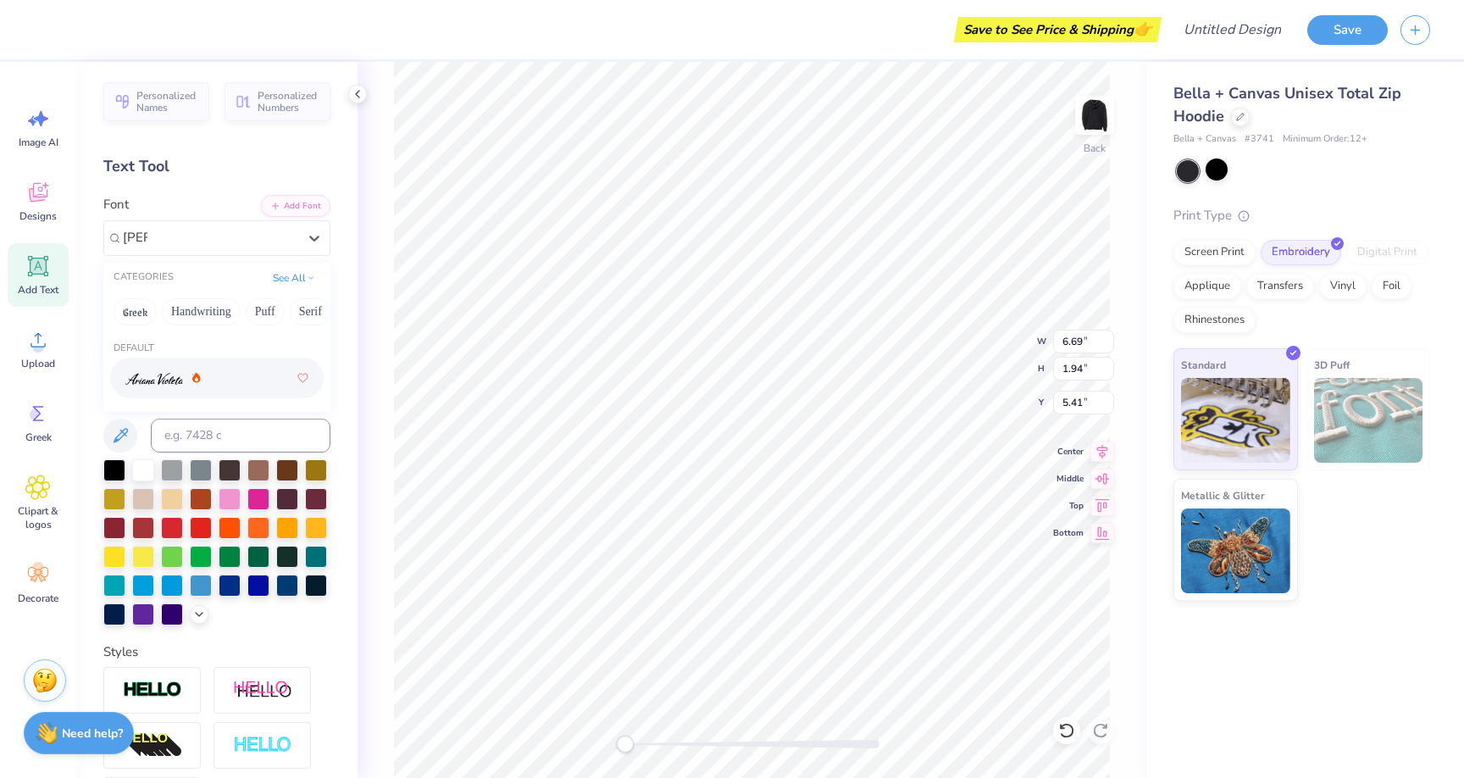
click at [236, 378] on div at bounding box center [216, 378] width 183 height 31
type input "ana"
click at [269, 244] on div "Ariana Violeta" at bounding box center [210, 238] width 178 height 26
type input "a"
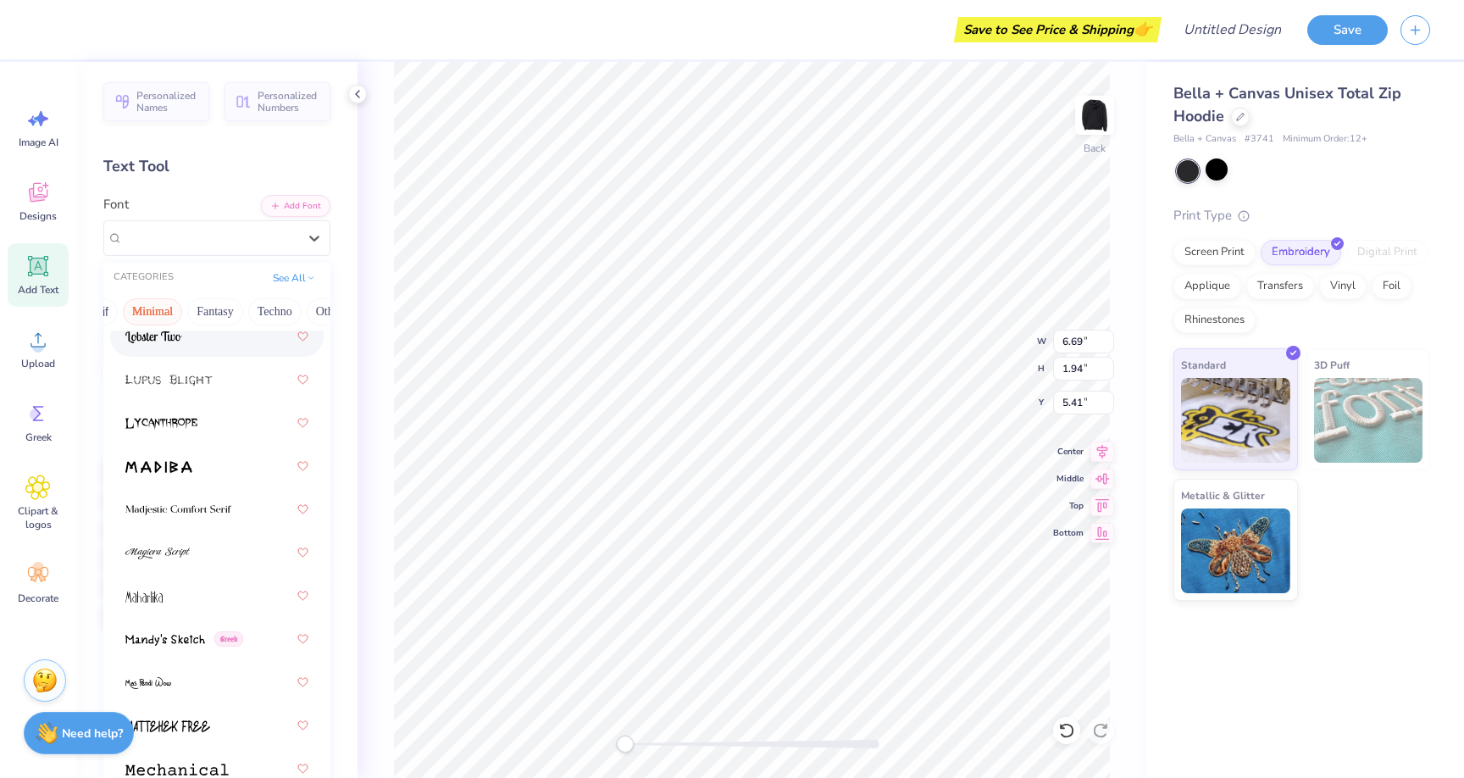
scroll to position [0, 445]
click at [192, 308] on button "Minimal" at bounding box center [176, 311] width 59 height 27
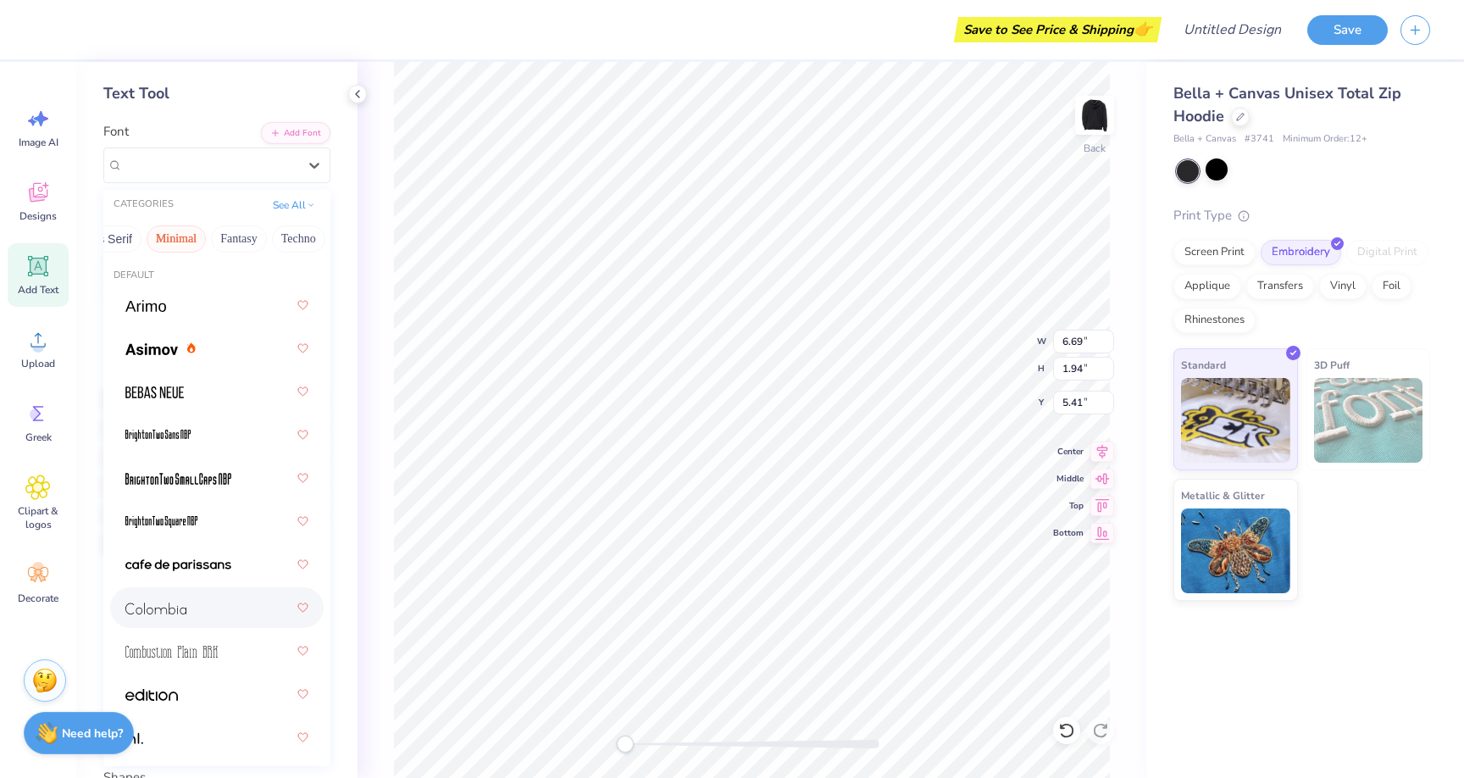
scroll to position [67, 0]
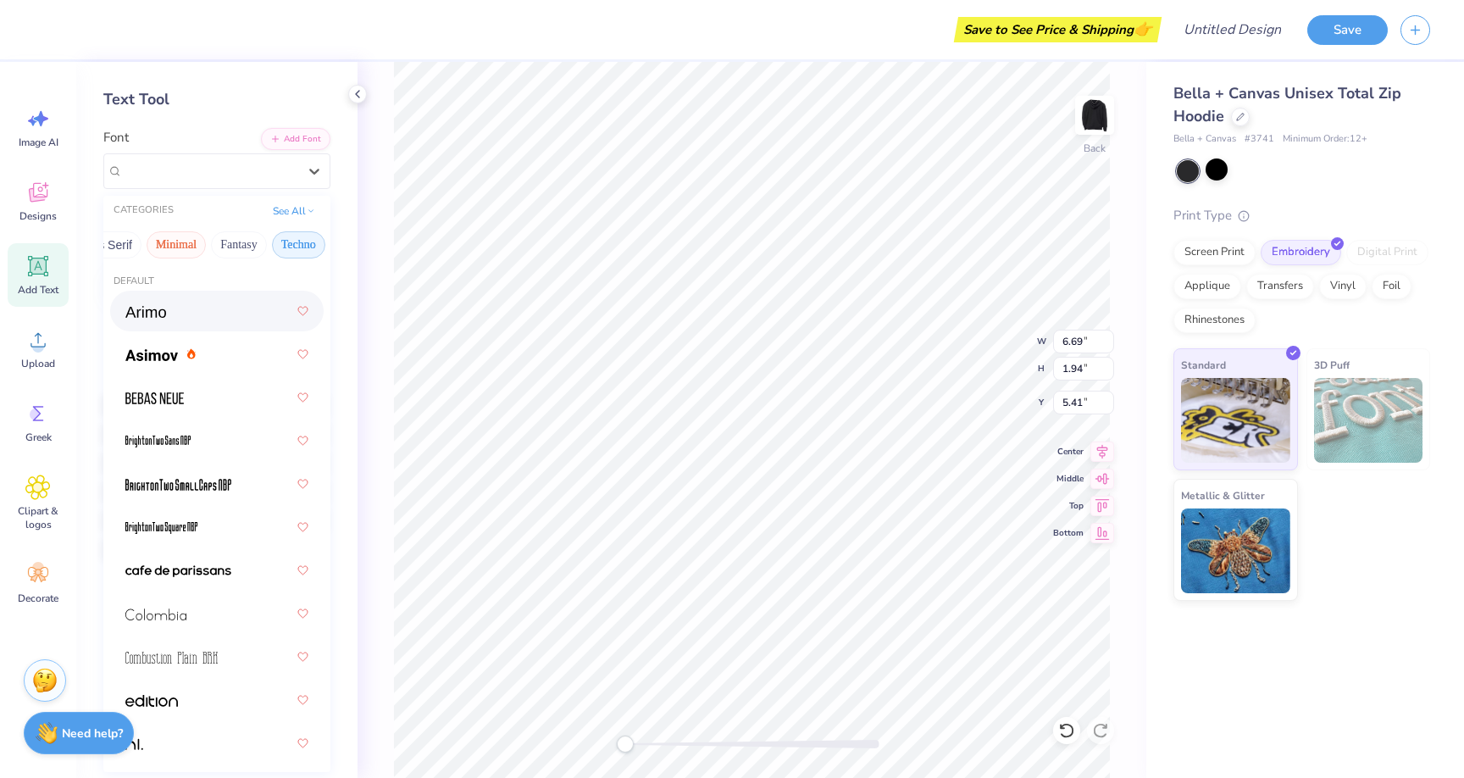
click at [277, 244] on button "Techno" at bounding box center [298, 244] width 53 height 27
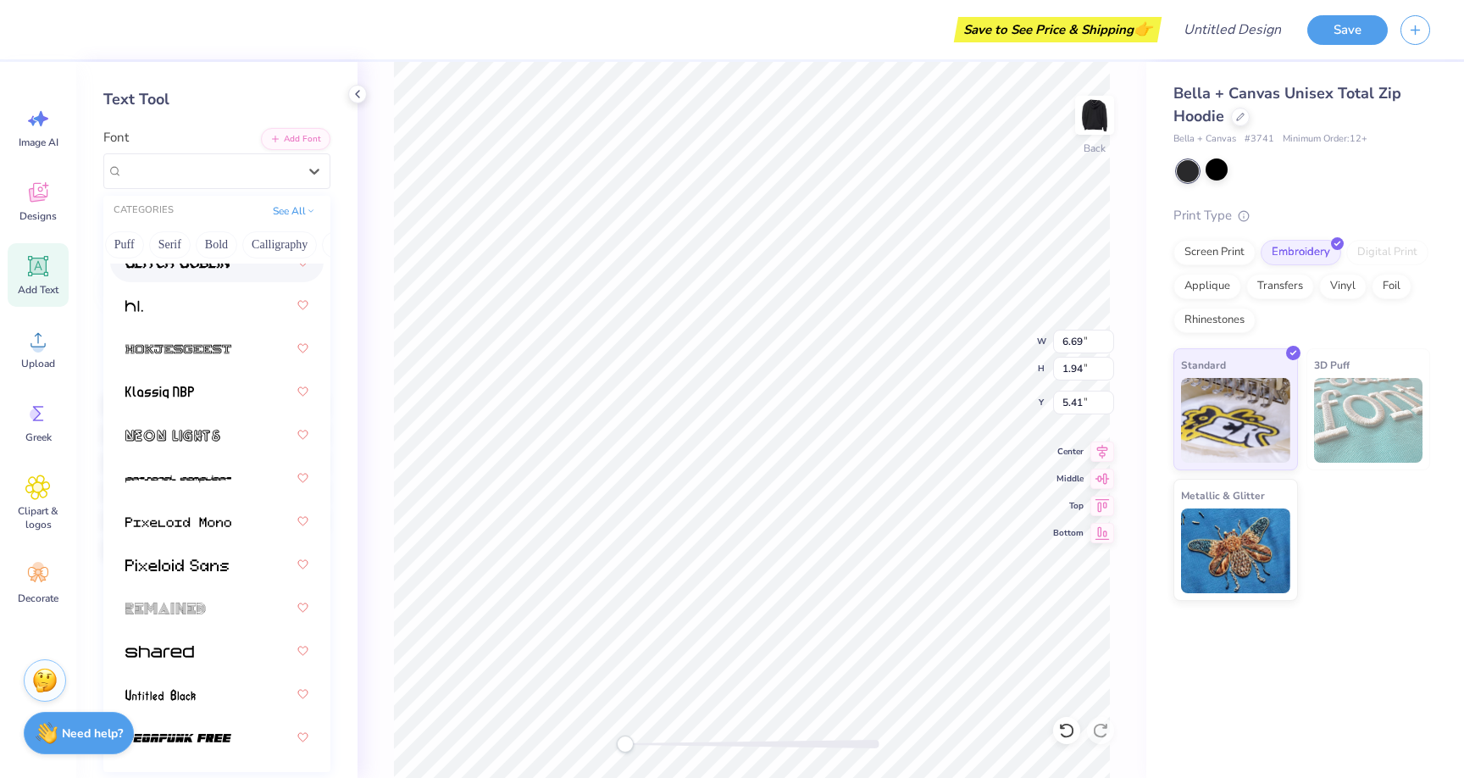
scroll to position [0, 52]
click at [292, 245] on button "Bold" at bounding box center [306, 244] width 42 height 27
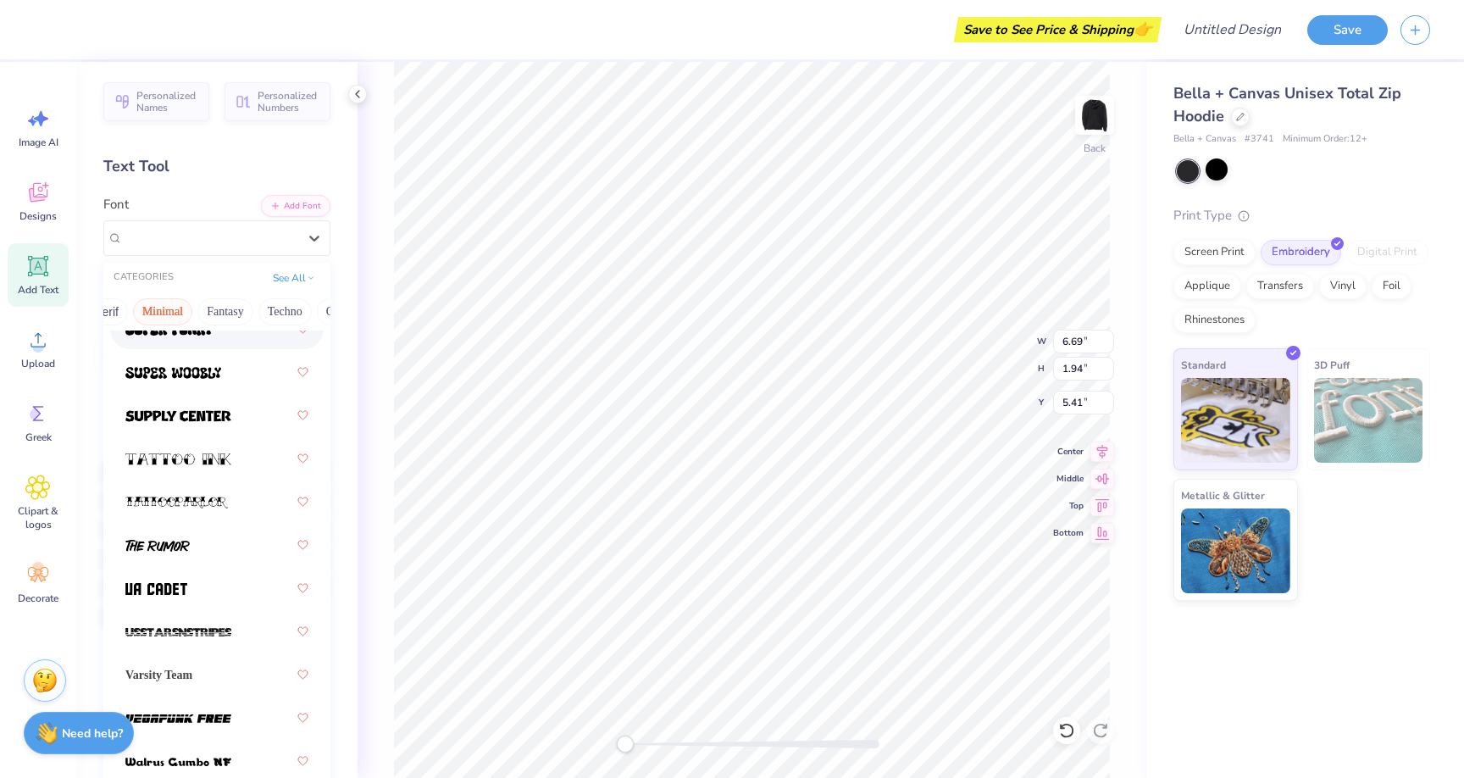
scroll to position [0, 498]
click at [301, 317] on button "Others" at bounding box center [302, 311] width 50 height 27
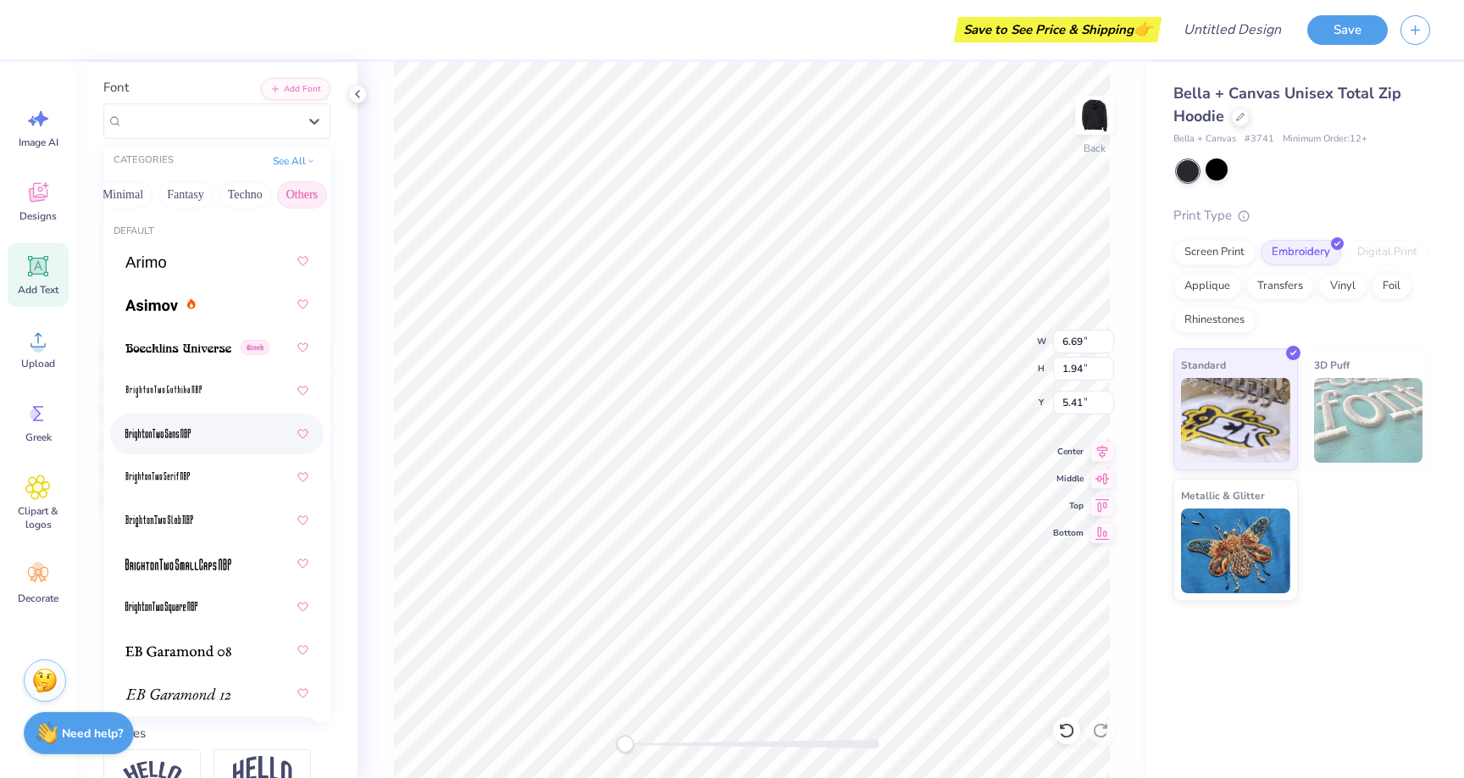
scroll to position [90, 0]
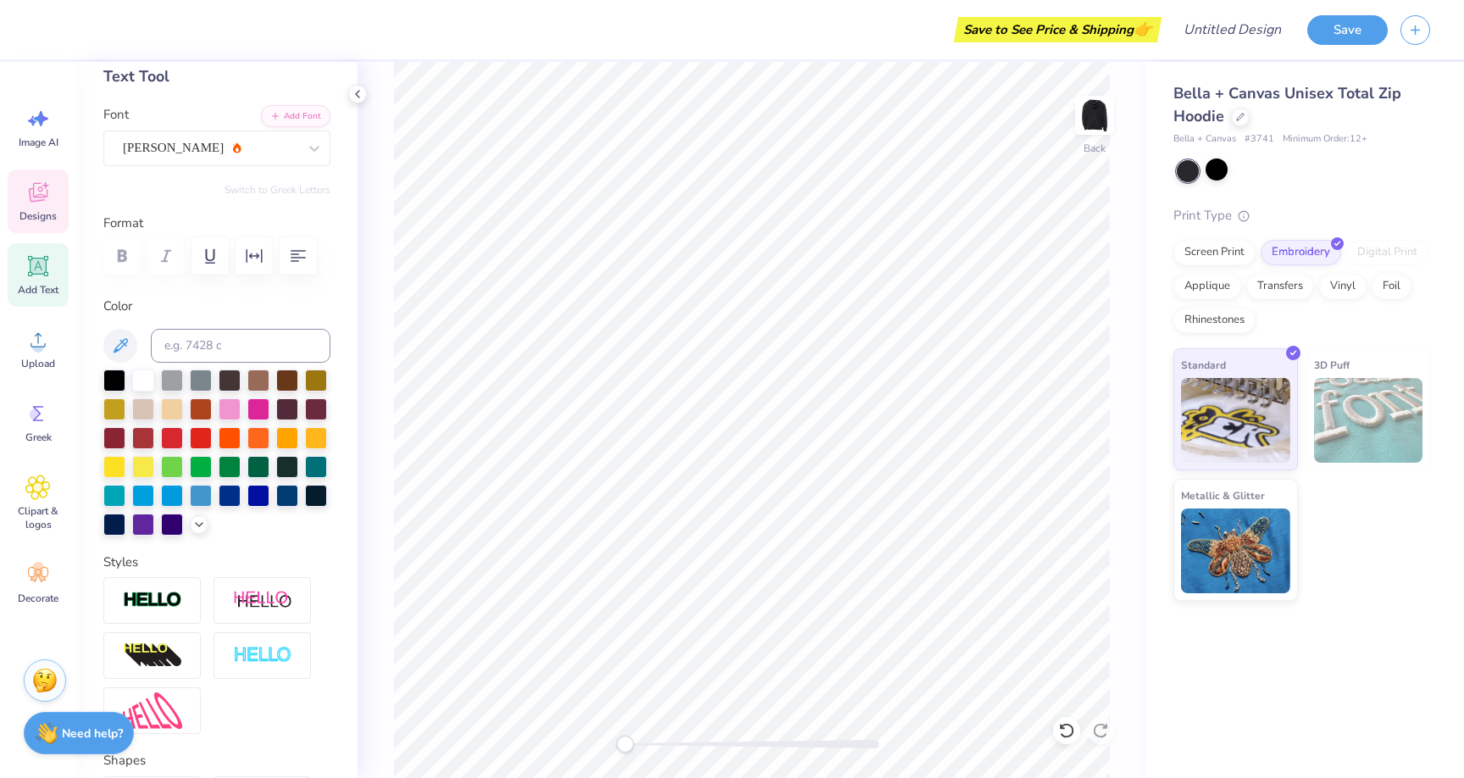
click at [55, 198] on div "Designs" at bounding box center [38, 201] width 61 height 64
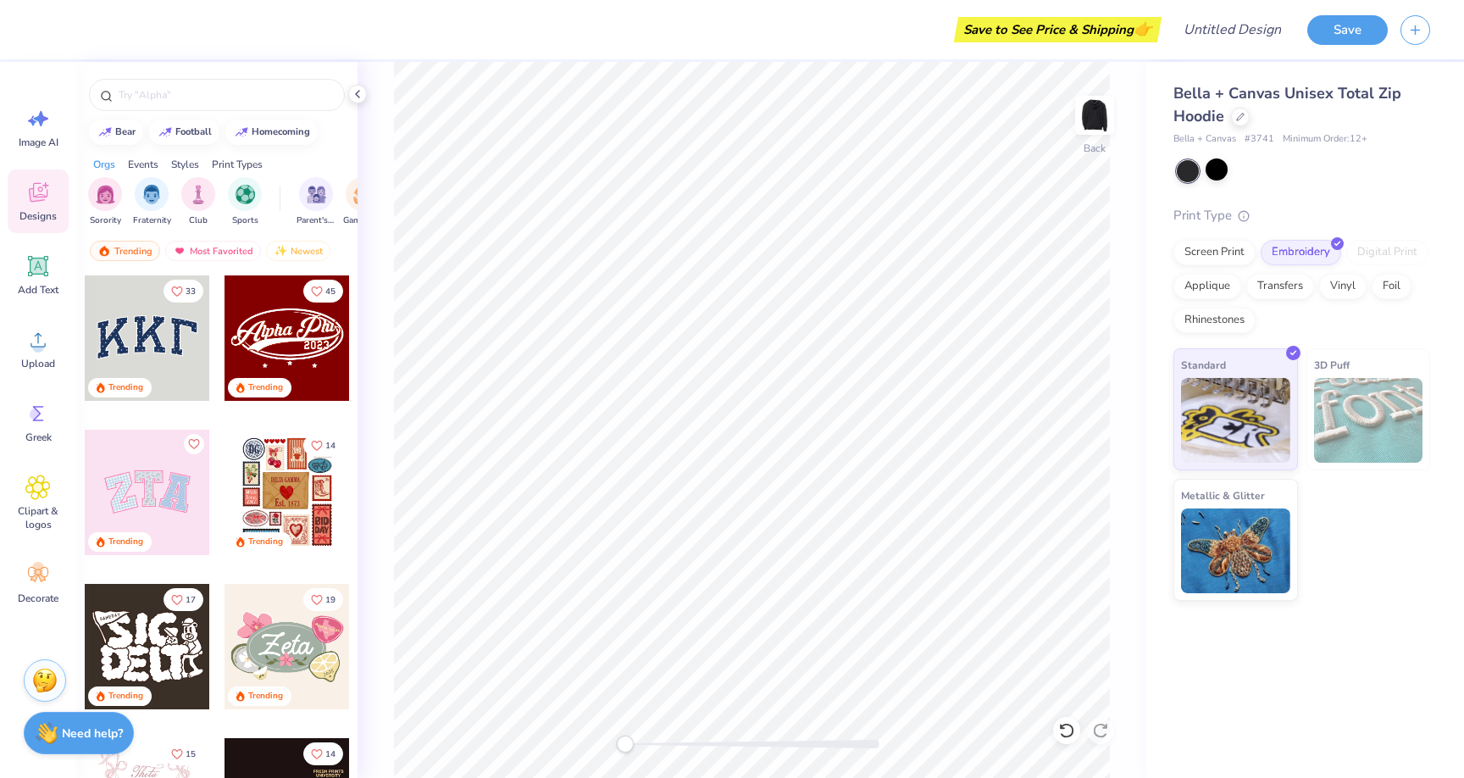
click at [268, 350] on div at bounding box center [287, 337] width 125 height 125
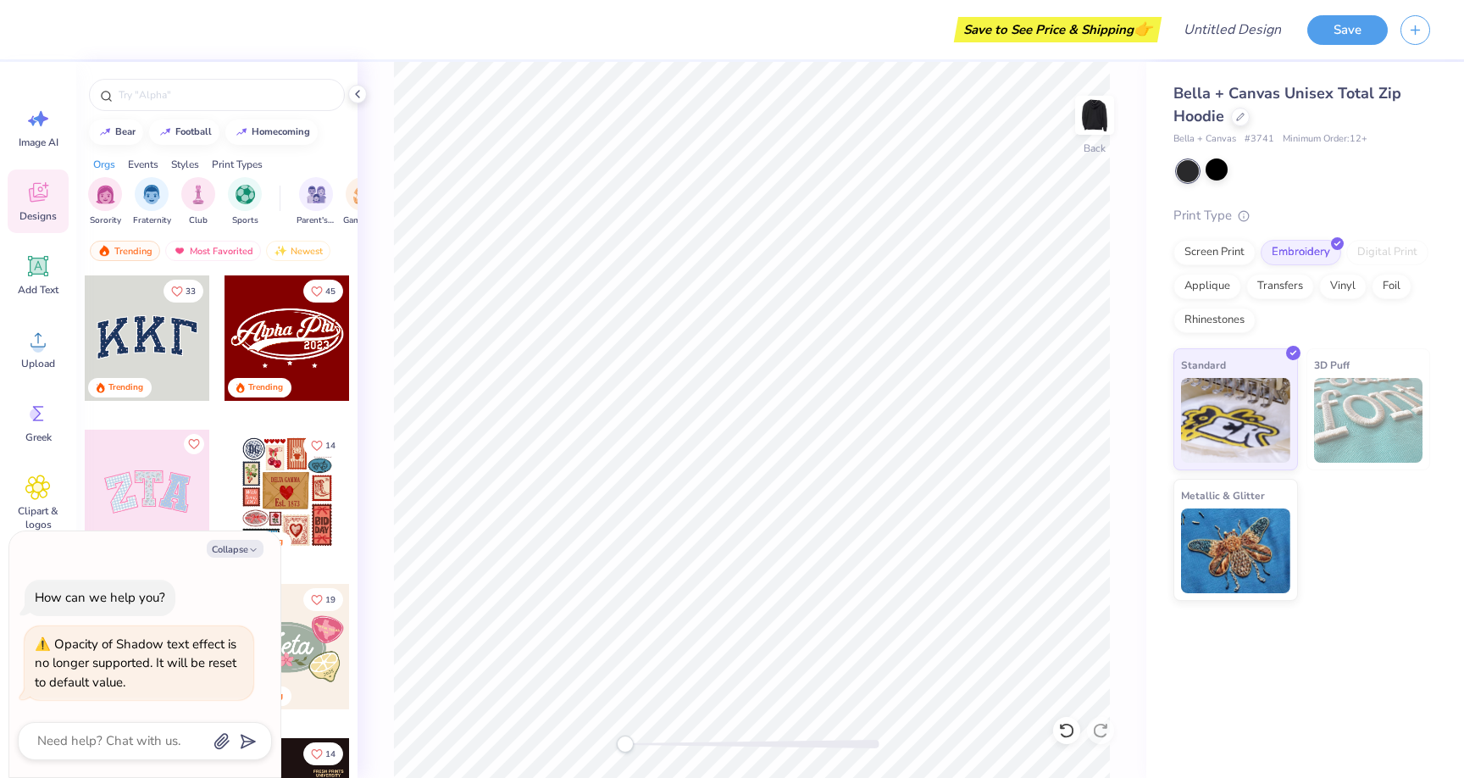
click at [138, 476] on div at bounding box center [147, 492] width 125 height 125
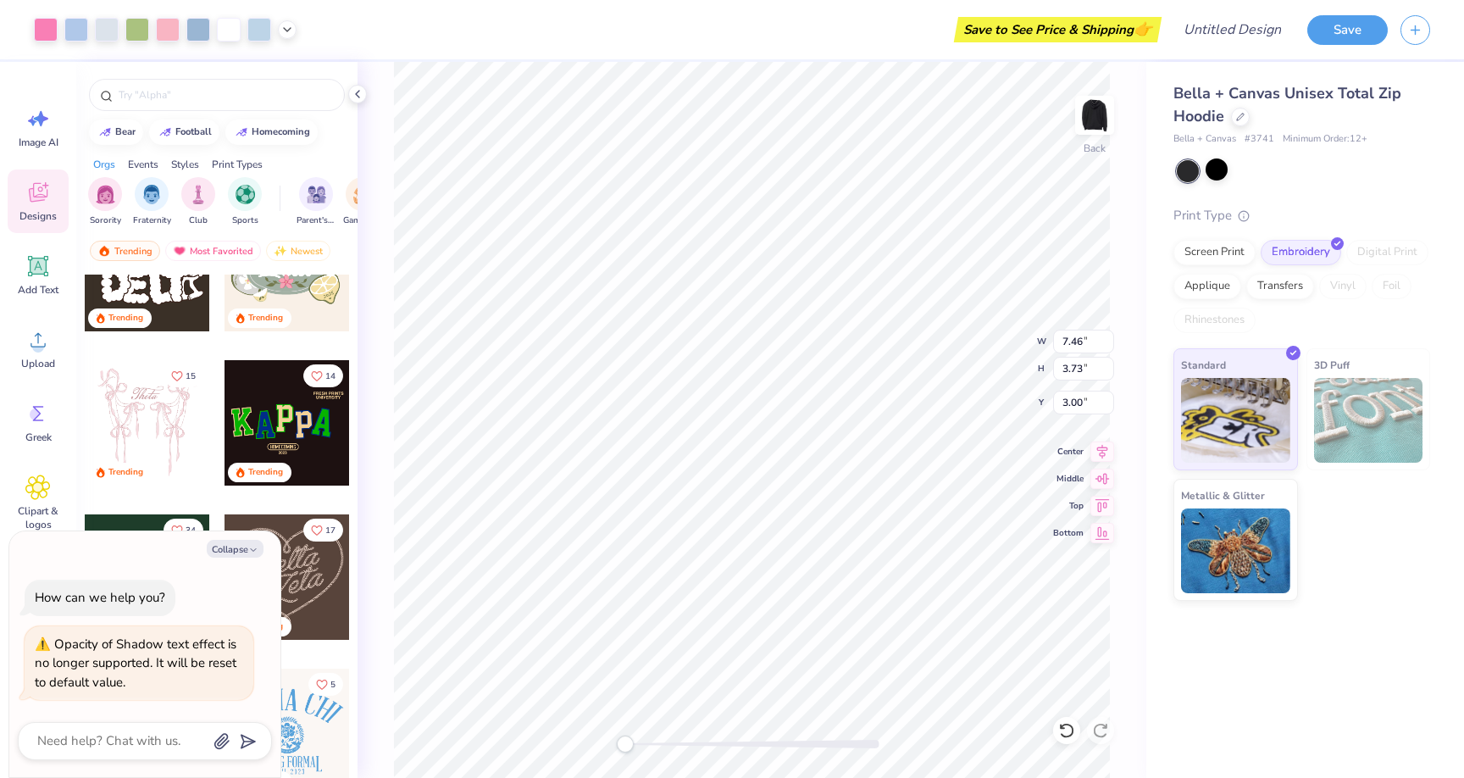
scroll to position [380, 0]
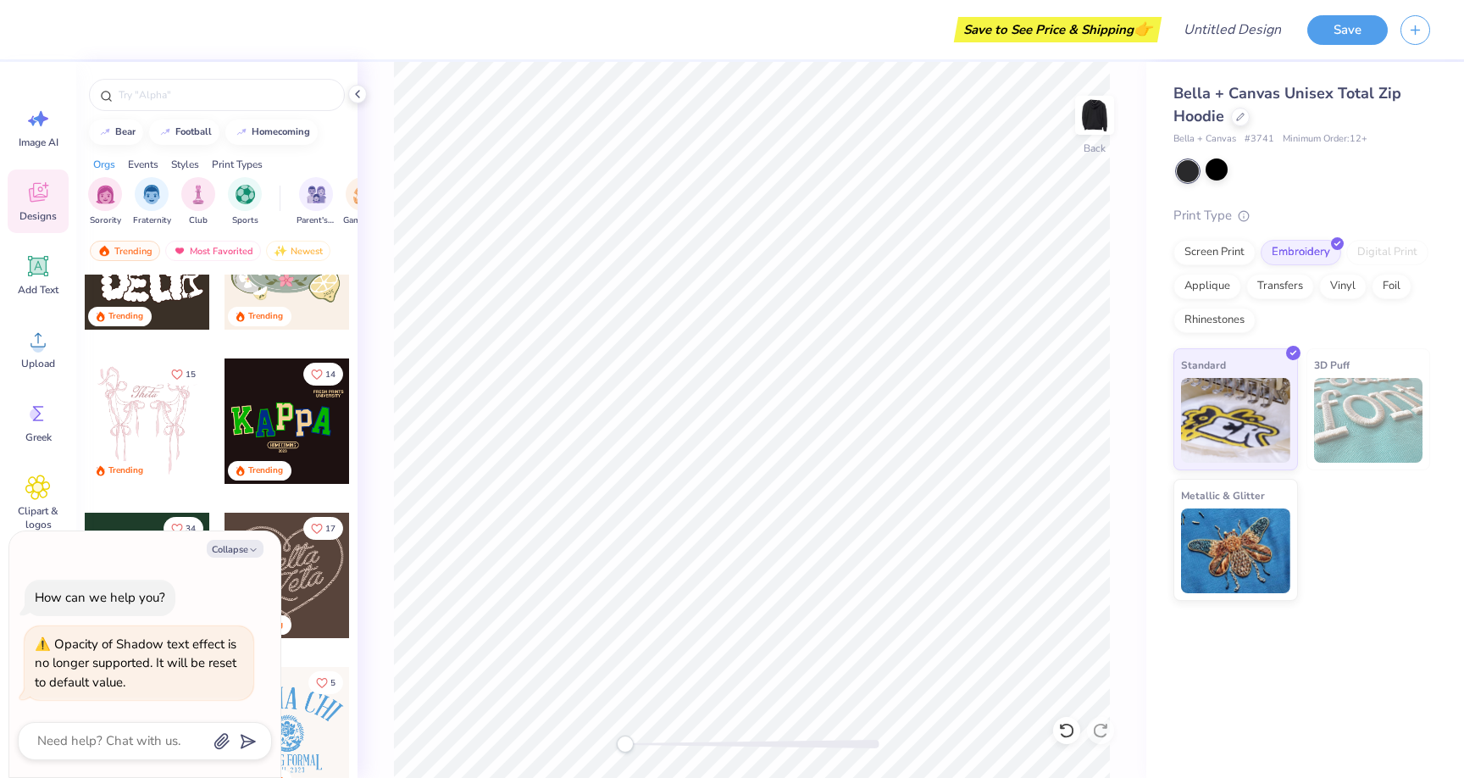
click at [145, 728] on div at bounding box center [145, 741] width 254 height 38
click at [151, 750] on textarea at bounding box center [122, 741] width 172 height 23
click at [238, 547] on button "Collapse" at bounding box center [235, 549] width 57 height 18
type textarea "x"
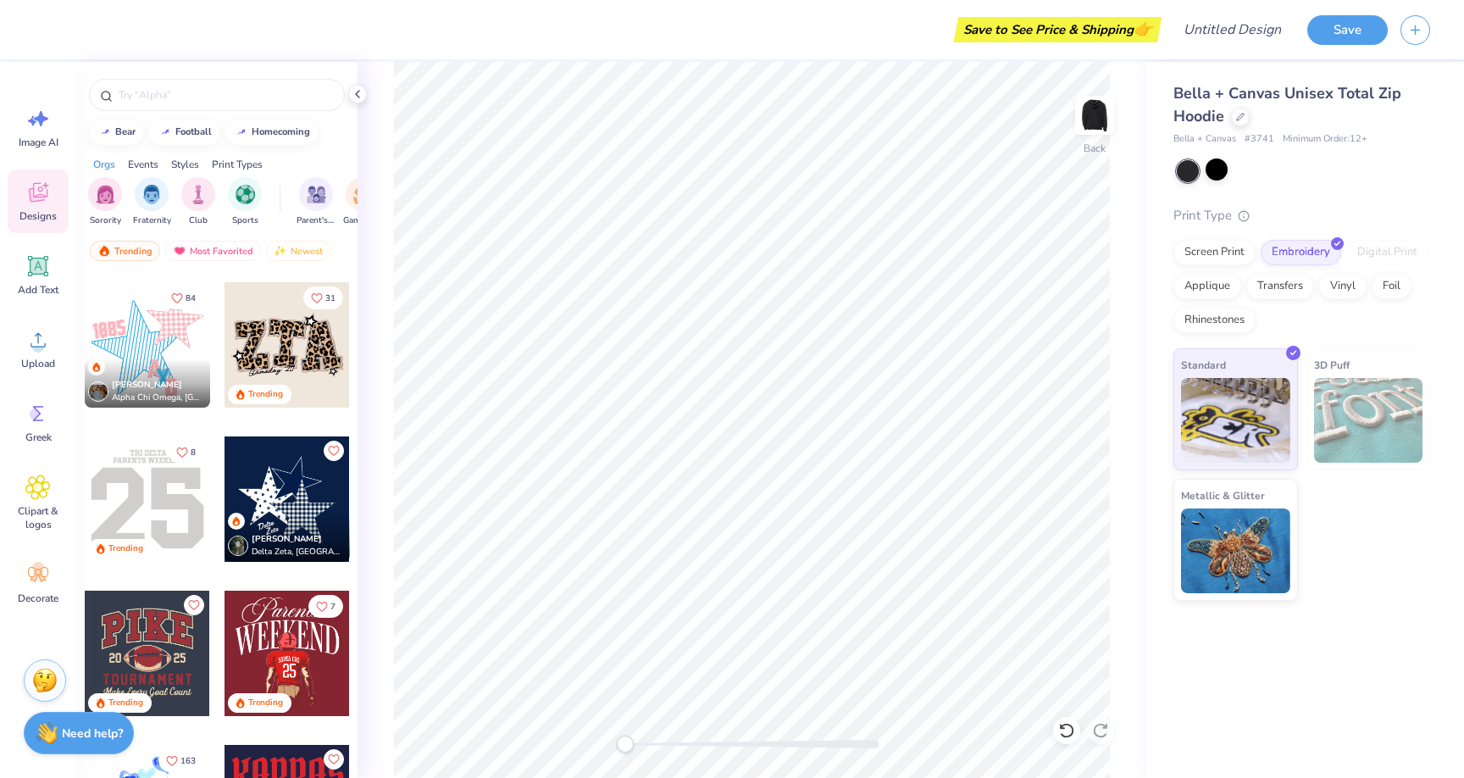
scroll to position [2014, 0]
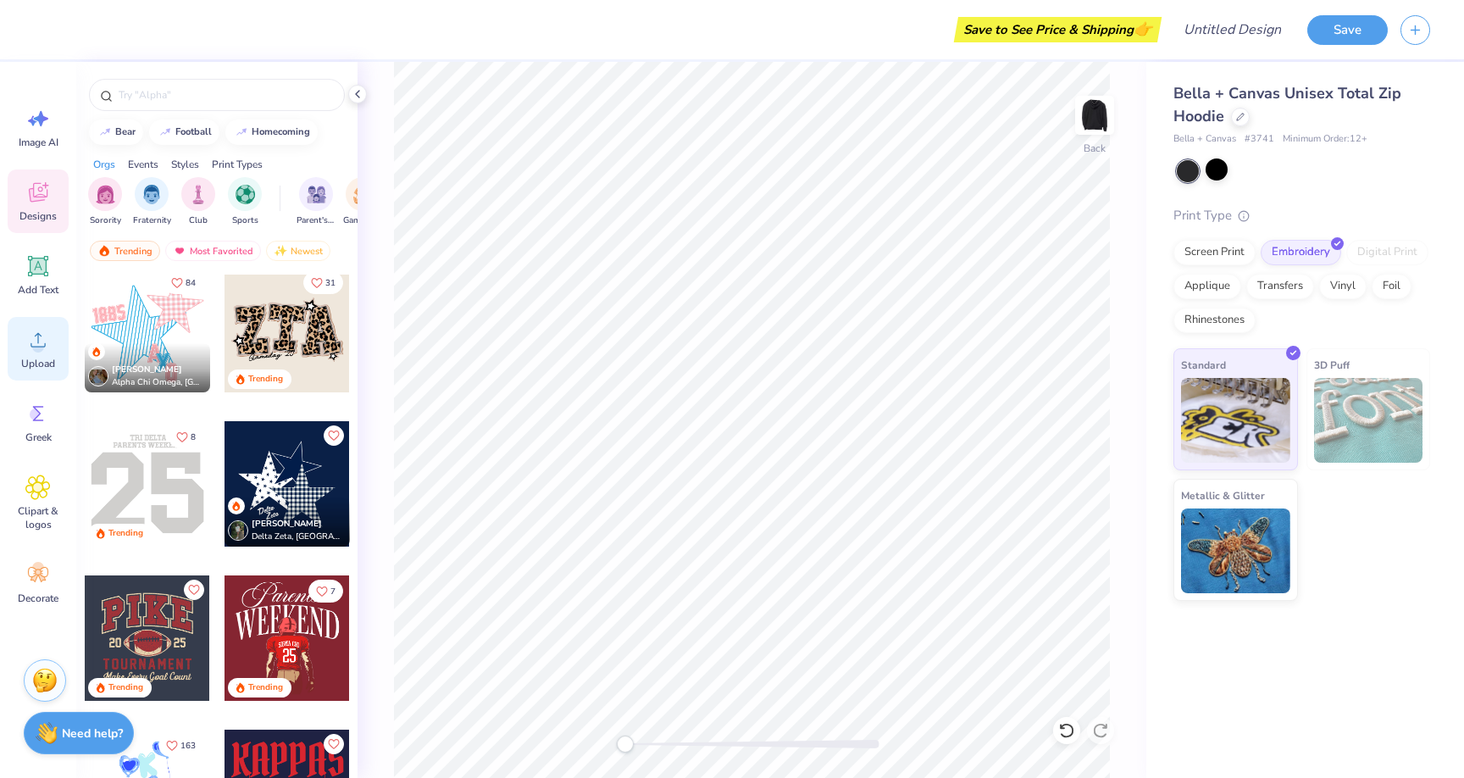
click at [43, 346] on circle at bounding box center [38, 347] width 12 height 12
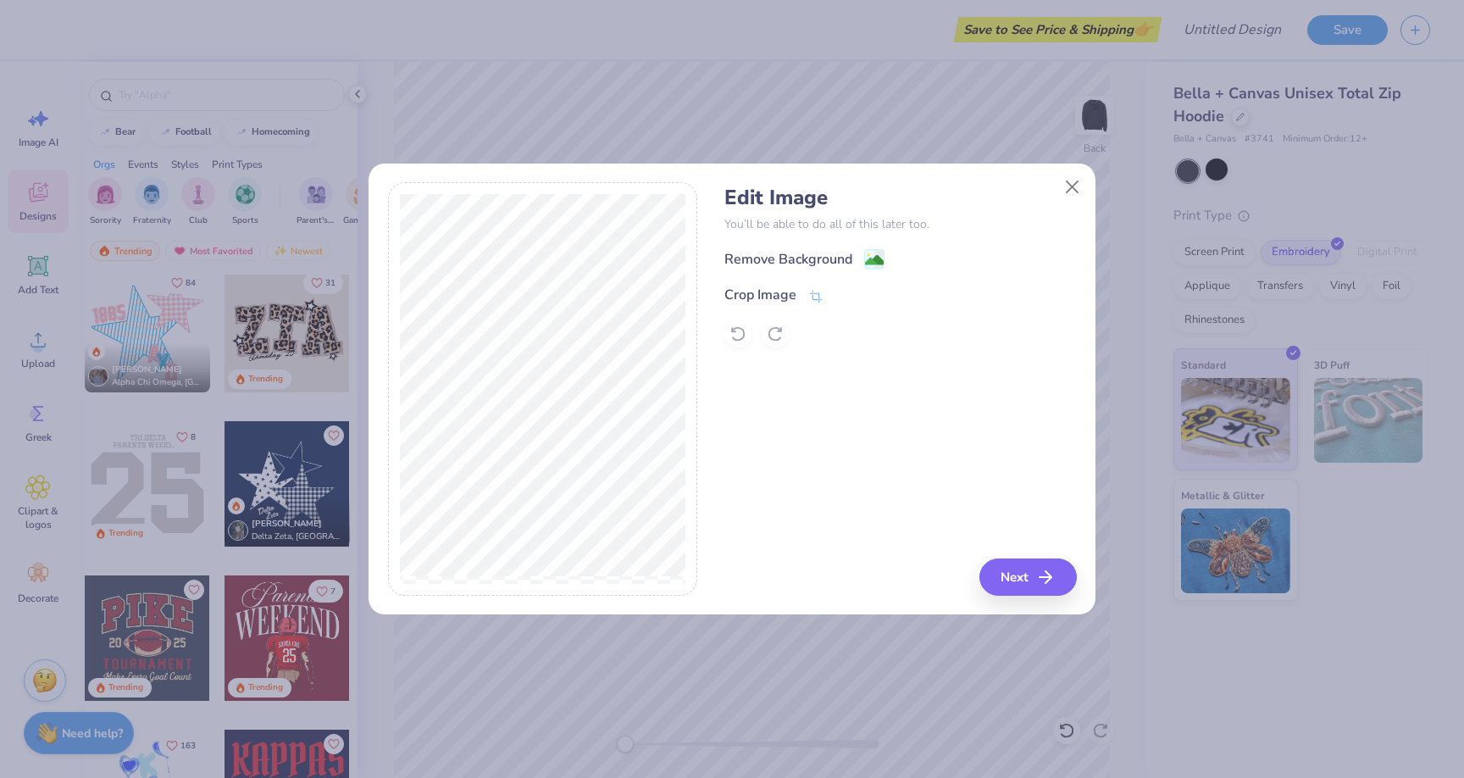
click at [878, 275] on div "Remove Background Crop Image" at bounding box center [901, 297] width 352 height 99
click at [872, 258] on image at bounding box center [874, 262] width 19 height 19
click at [1034, 572] on button "Next" at bounding box center [1030, 577] width 97 height 37
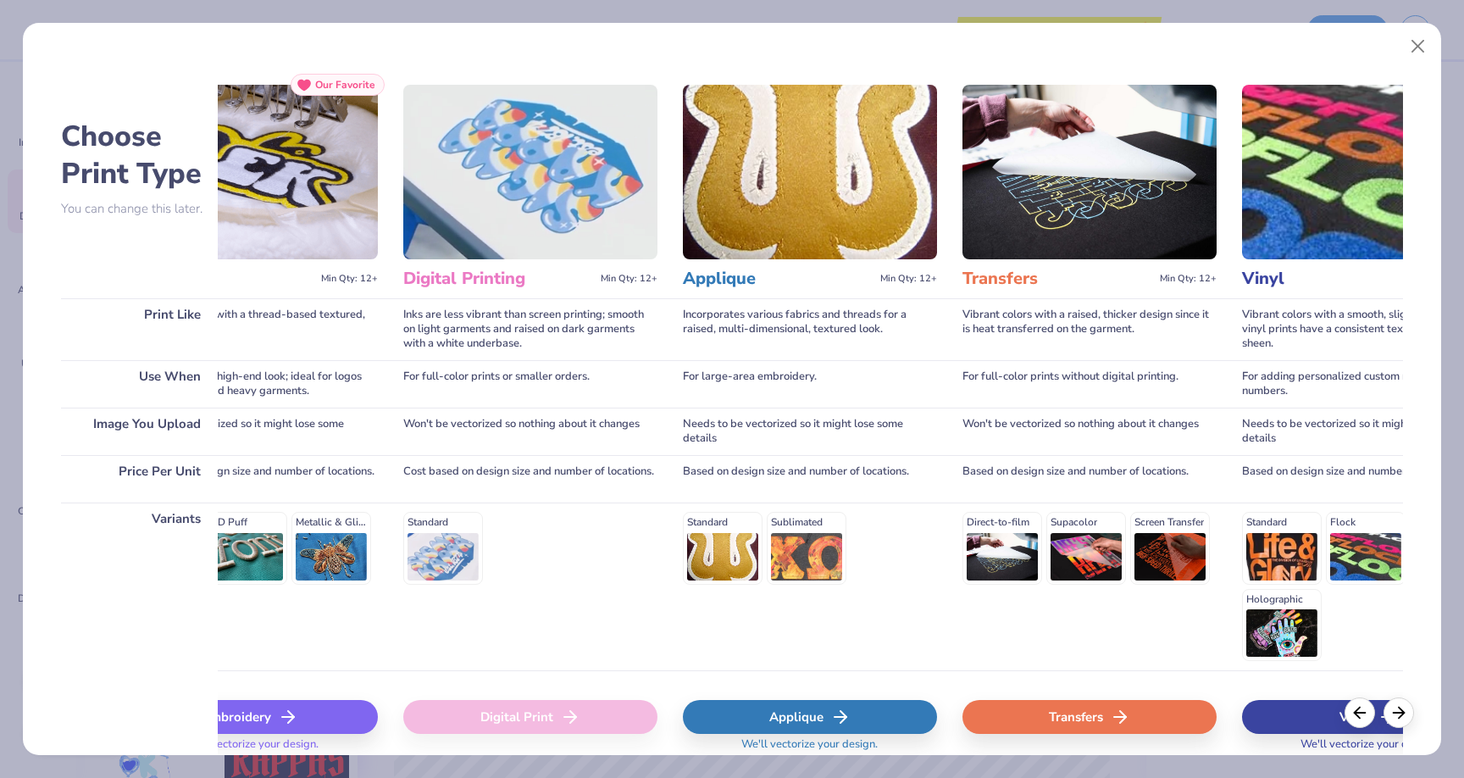
scroll to position [0, 0]
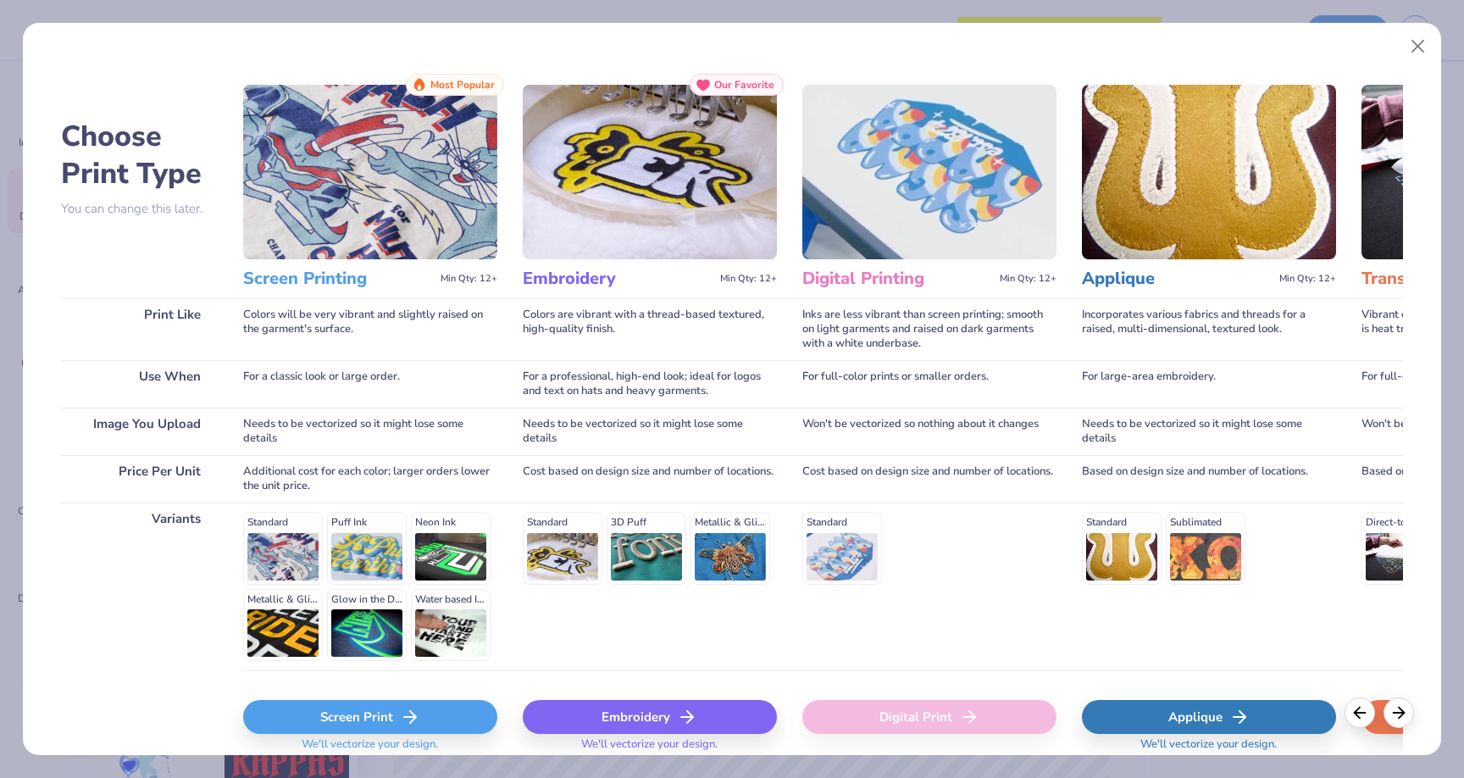
click at [405, 725] on icon at bounding box center [410, 717] width 20 height 20
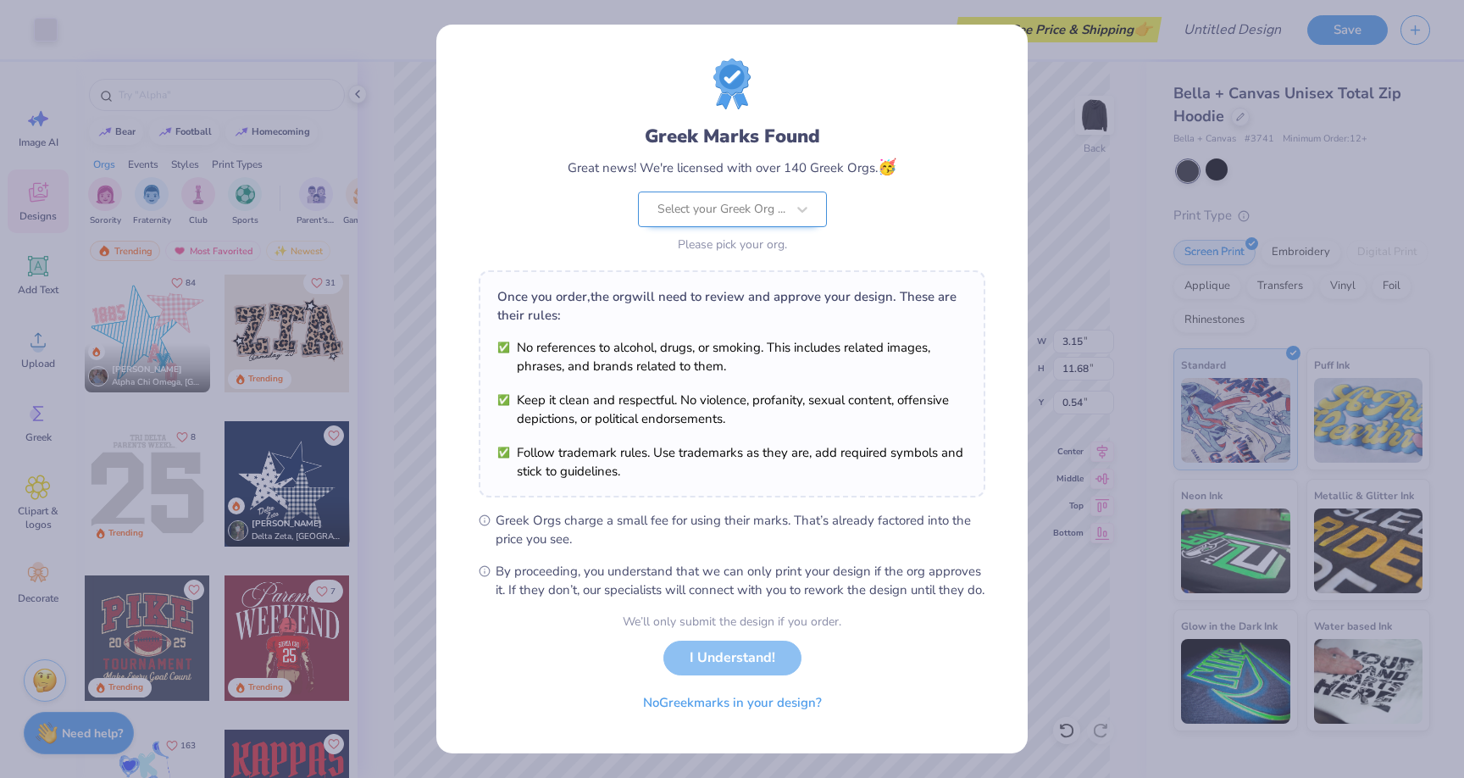
click at [767, 202] on div at bounding box center [722, 209] width 128 height 22
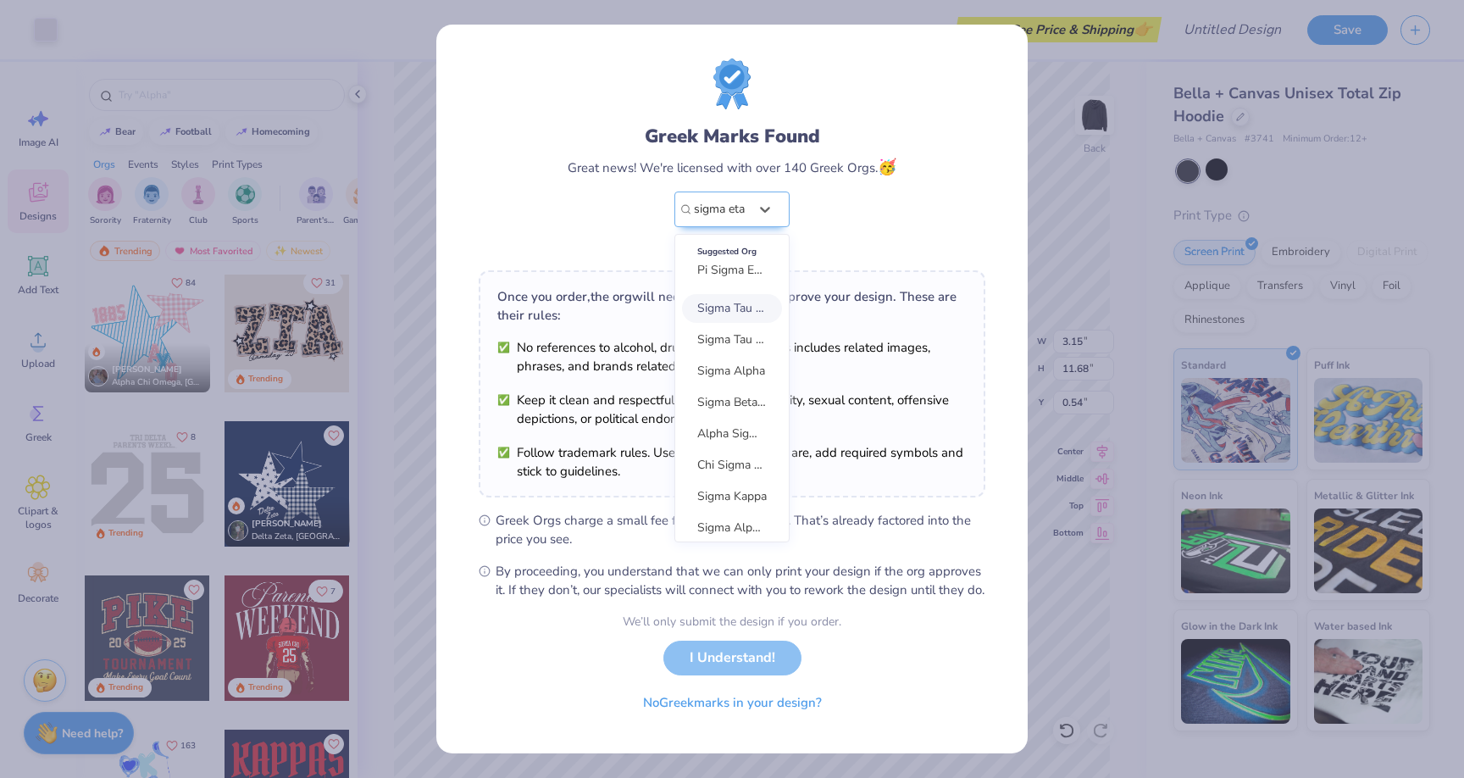
type input "sigma eta"
click at [832, 209] on div "Greek Marks Found Great news! We're licensed with over 140 Greek Orgs. 🥳 option…" at bounding box center [732, 190] width 329 height 134
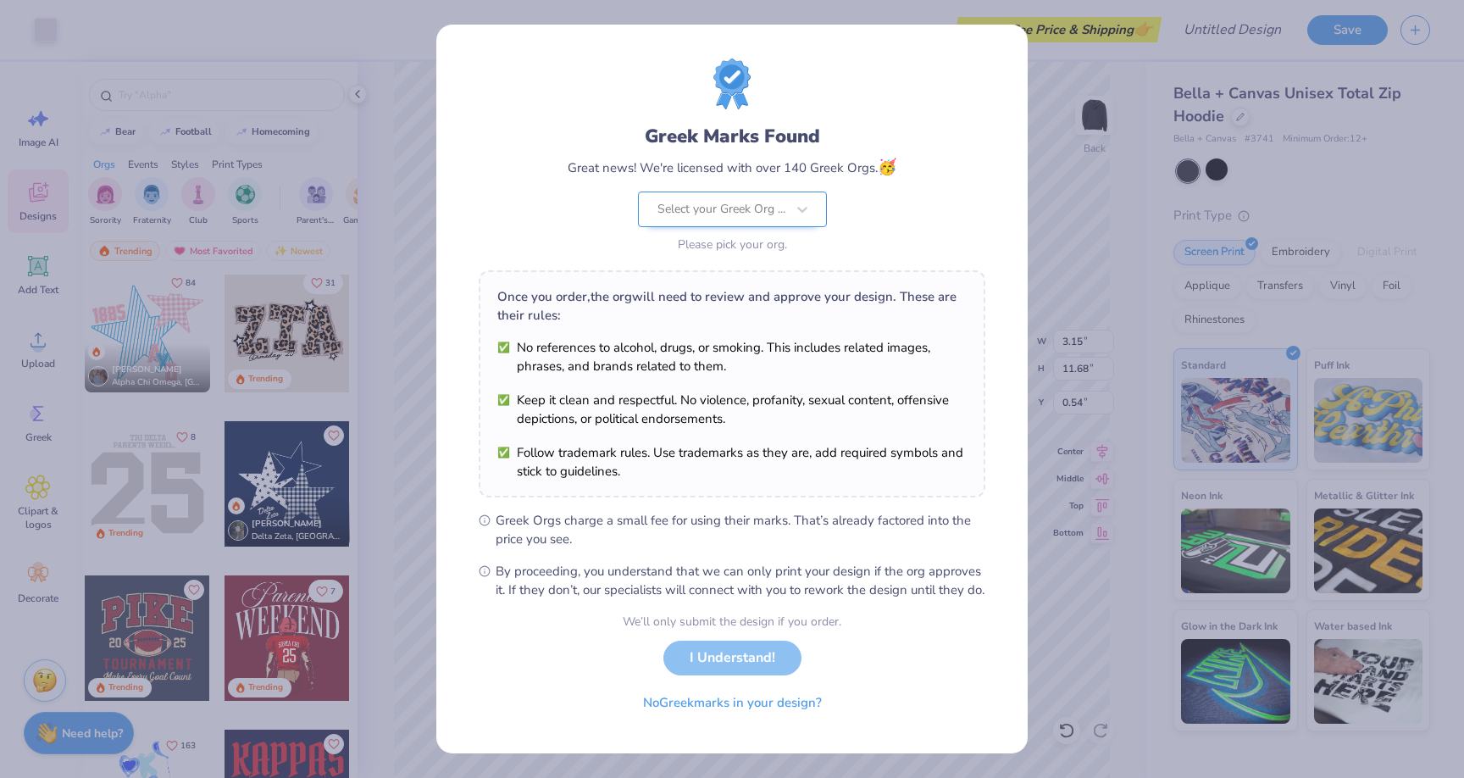
click at [768, 200] on div at bounding box center [722, 209] width 128 height 22
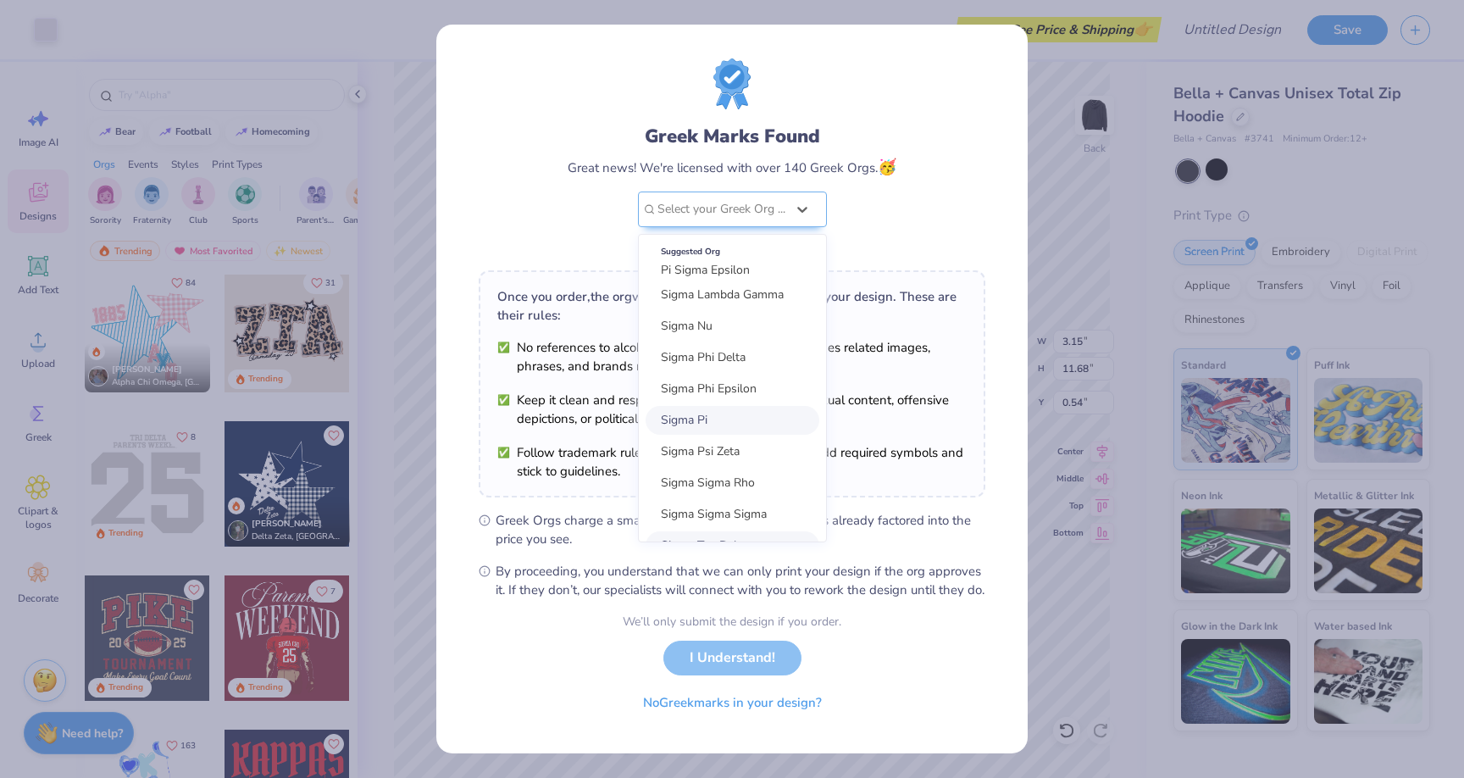
scroll to position [3587, 0]
click at [732, 451] on span "Sigma Psi Zeta" at bounding box center [700, 453] width 79 height 16
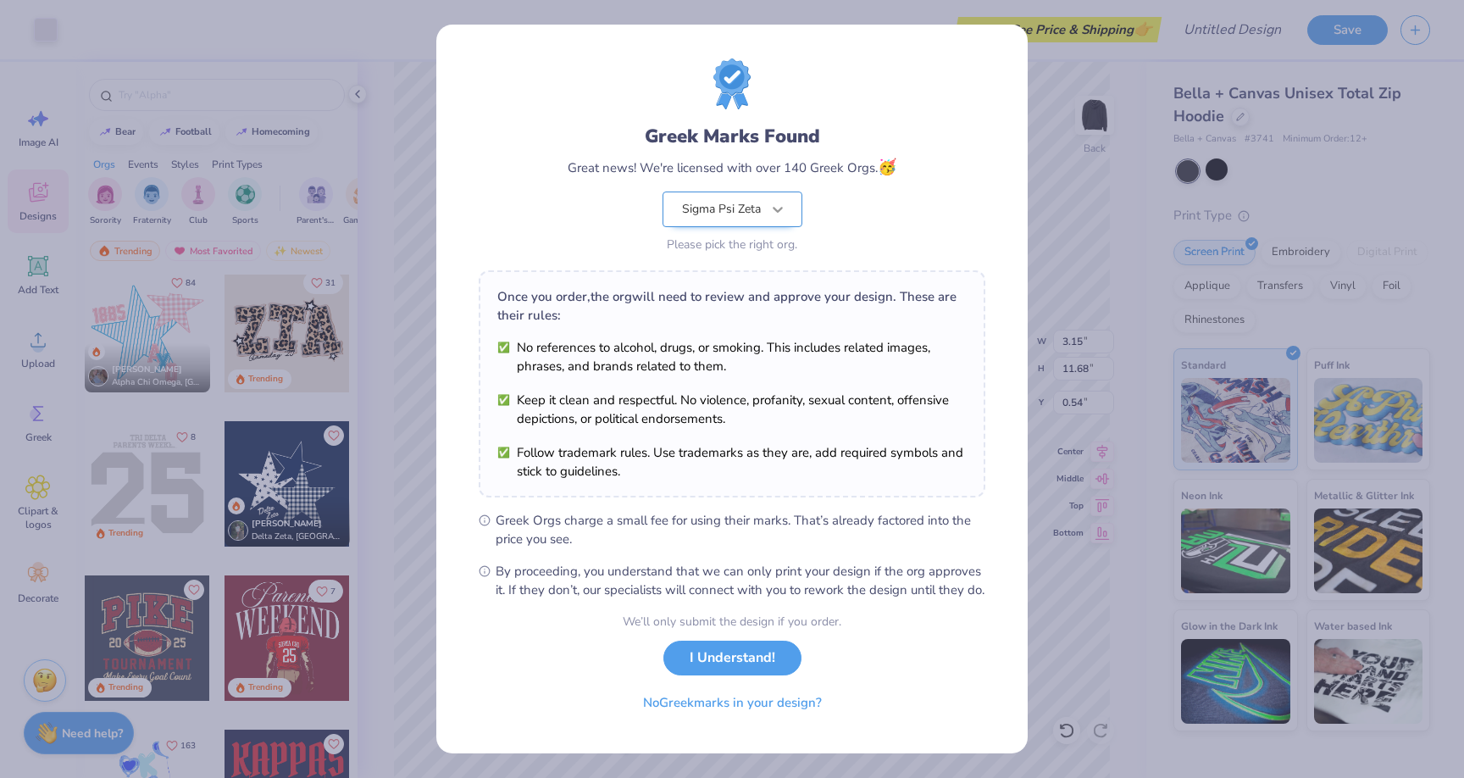
click at [771, 201] on icon at bounding box center [778, 209] width 17 height 17
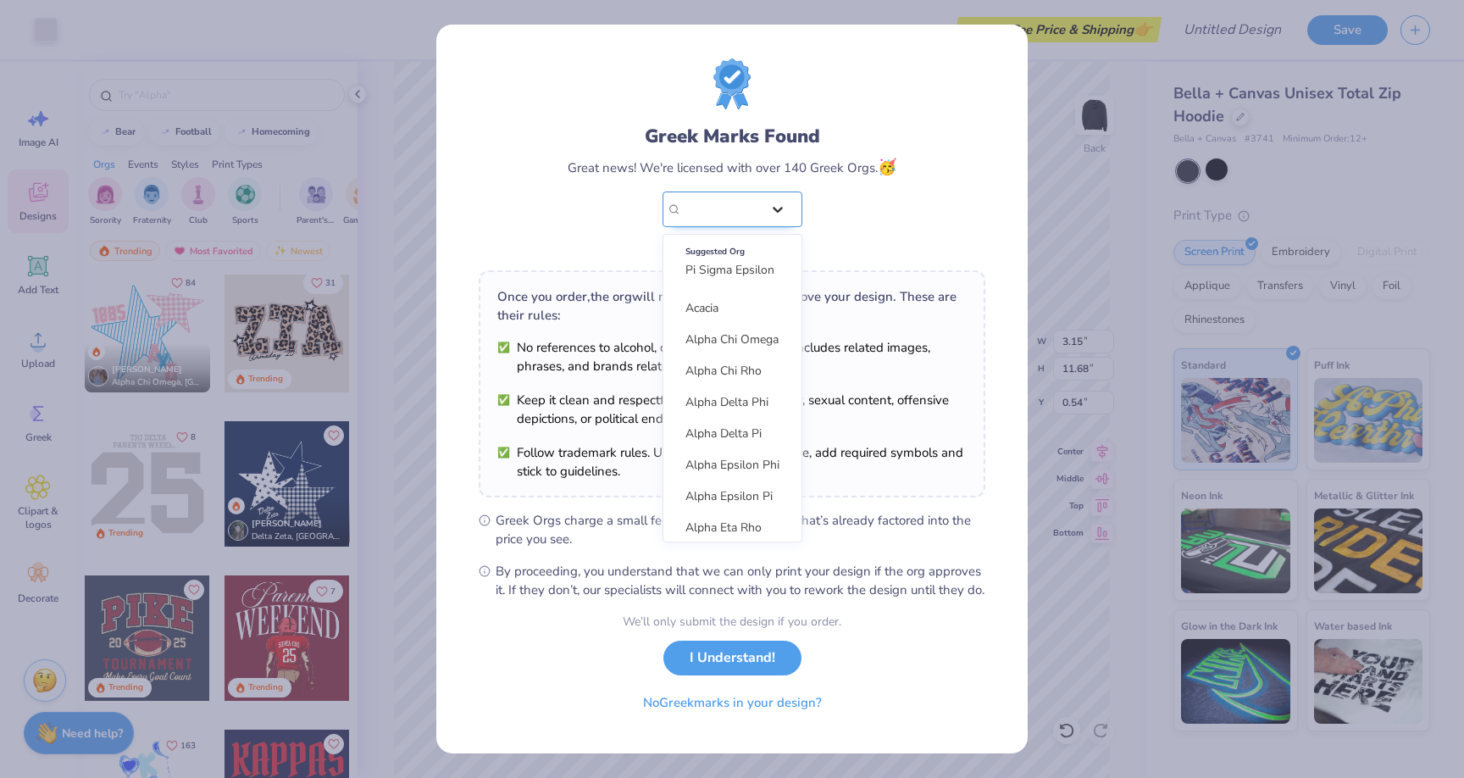
scroll to position [3522, 0]
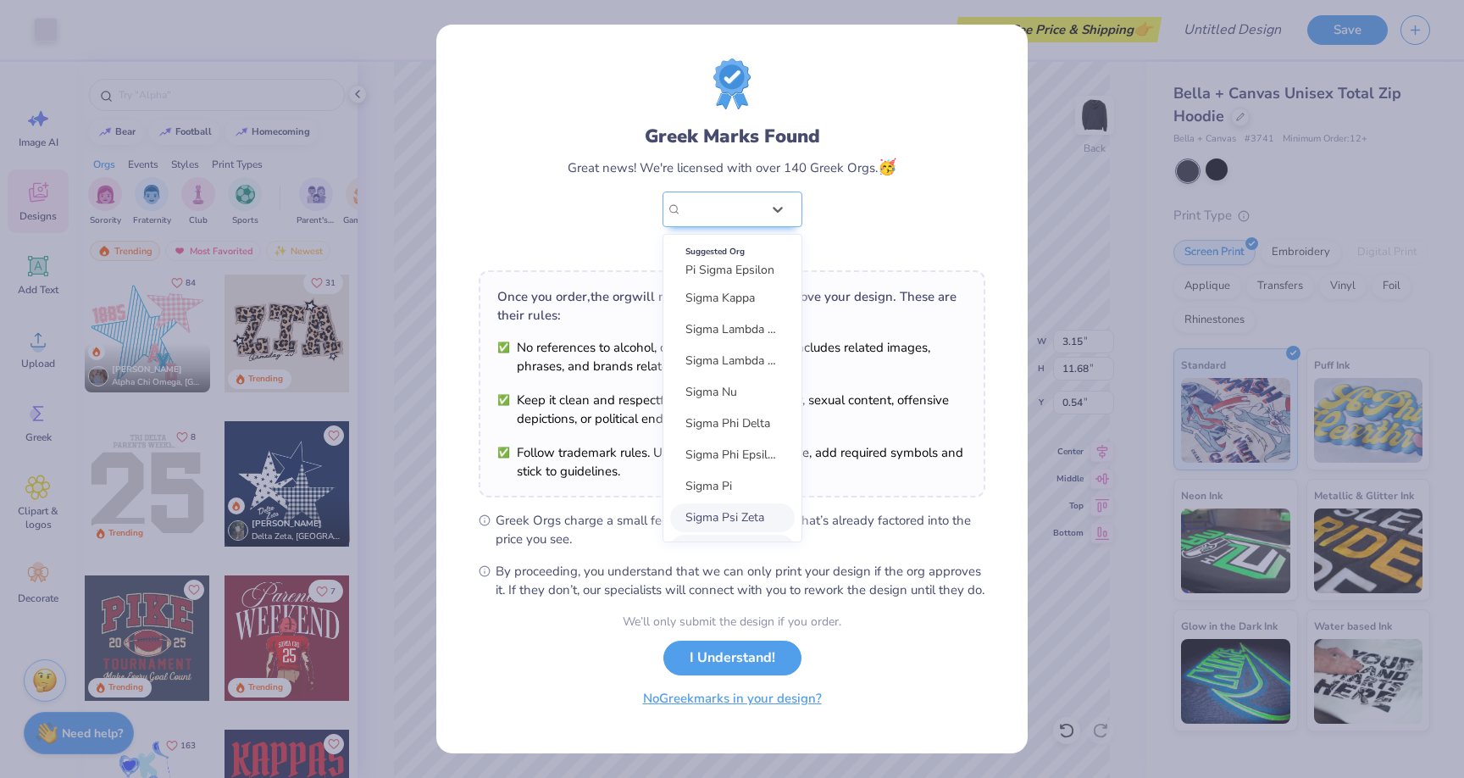
click at [770, 716] on button "No Greek marks in your design?" at bounding box center [733, 698] width 208 height 35
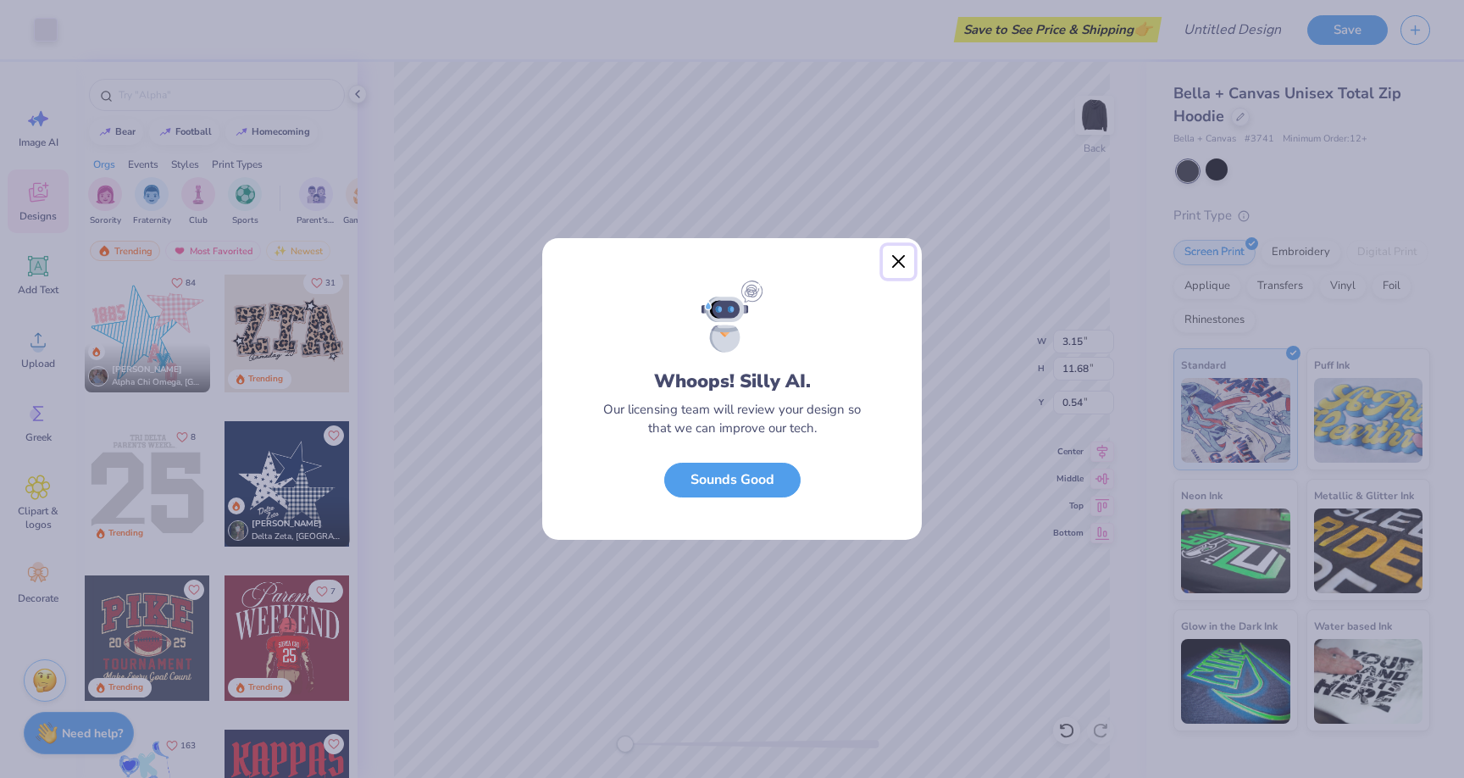
click at [897, 263] on button "Close" at bounding box center [899, 262] width 32 height 32
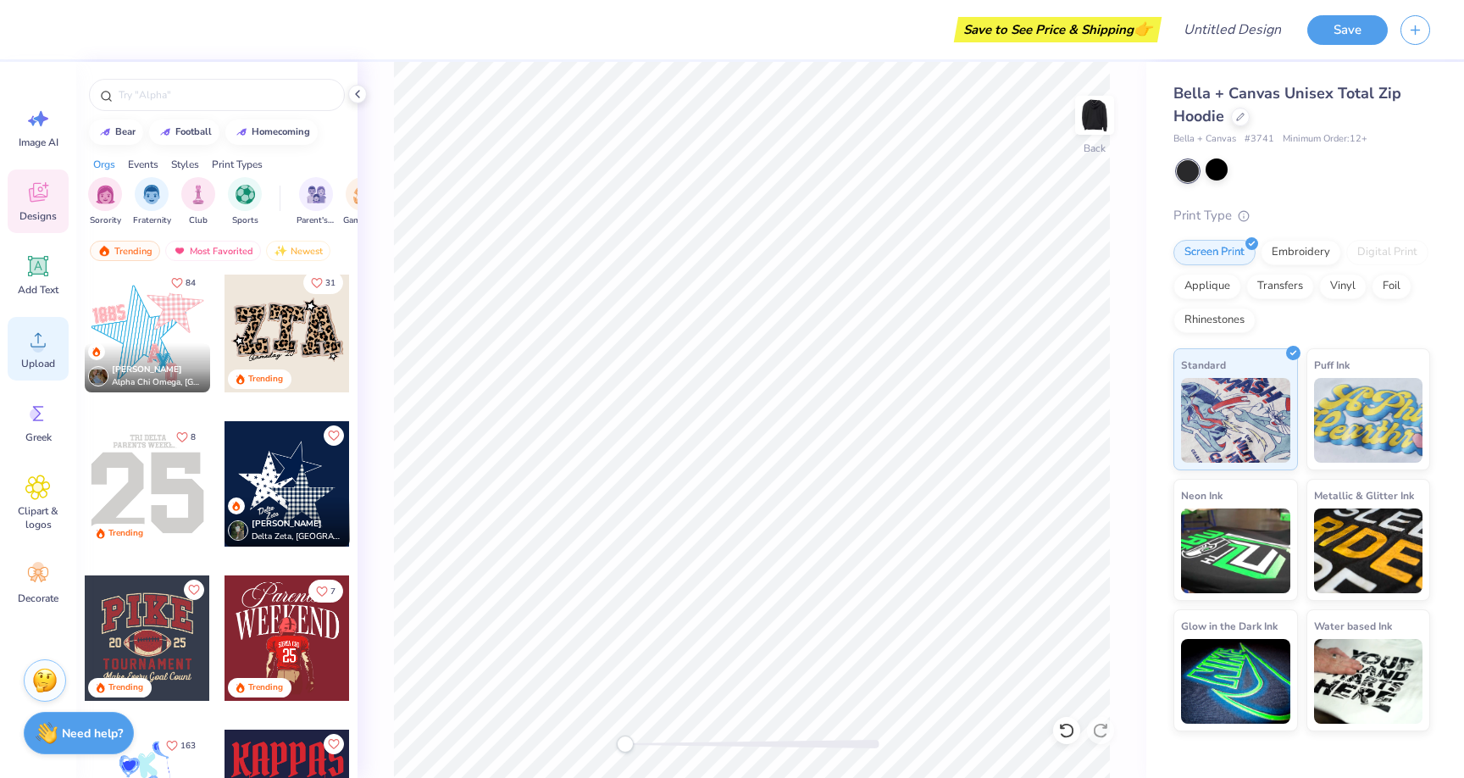
click at [43, 354] on div "Upload" at bounding box center [38, 349] width 61 height 64
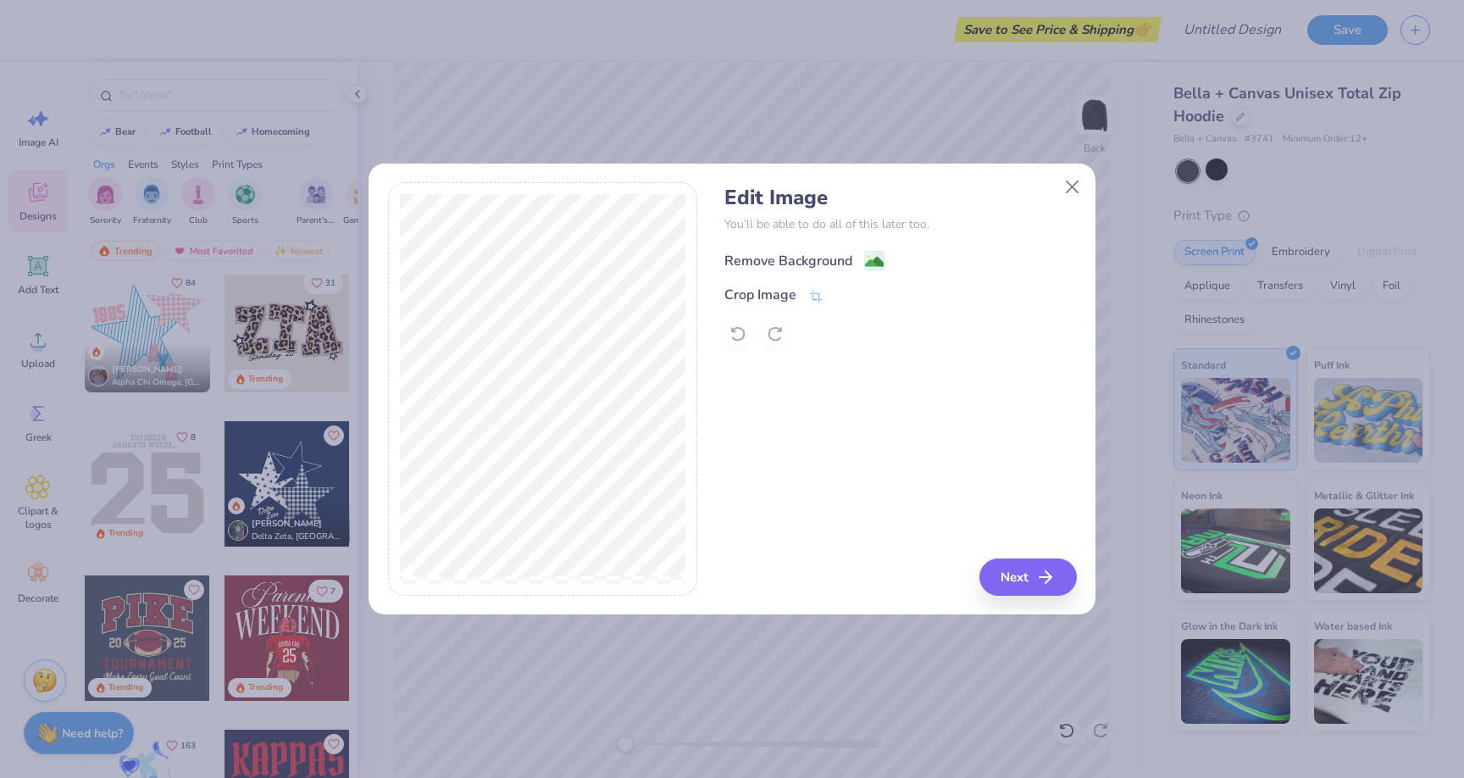
click at [853, 260] on div "Remove Background" at bounding box center [805, 260] width 160 height 21
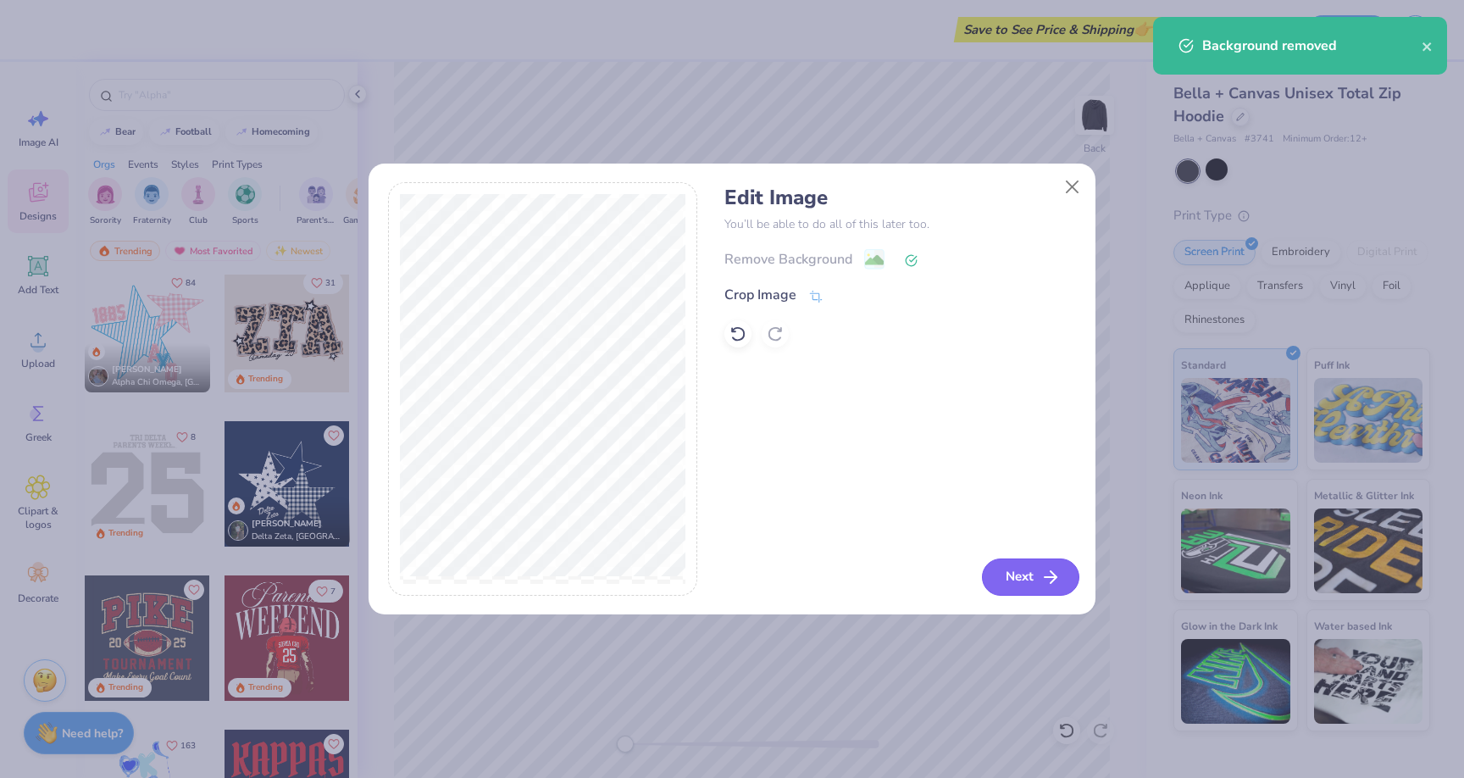
click at [1025, 576] on button "Next" at bounding box center [1030, 577] width 97 height 37
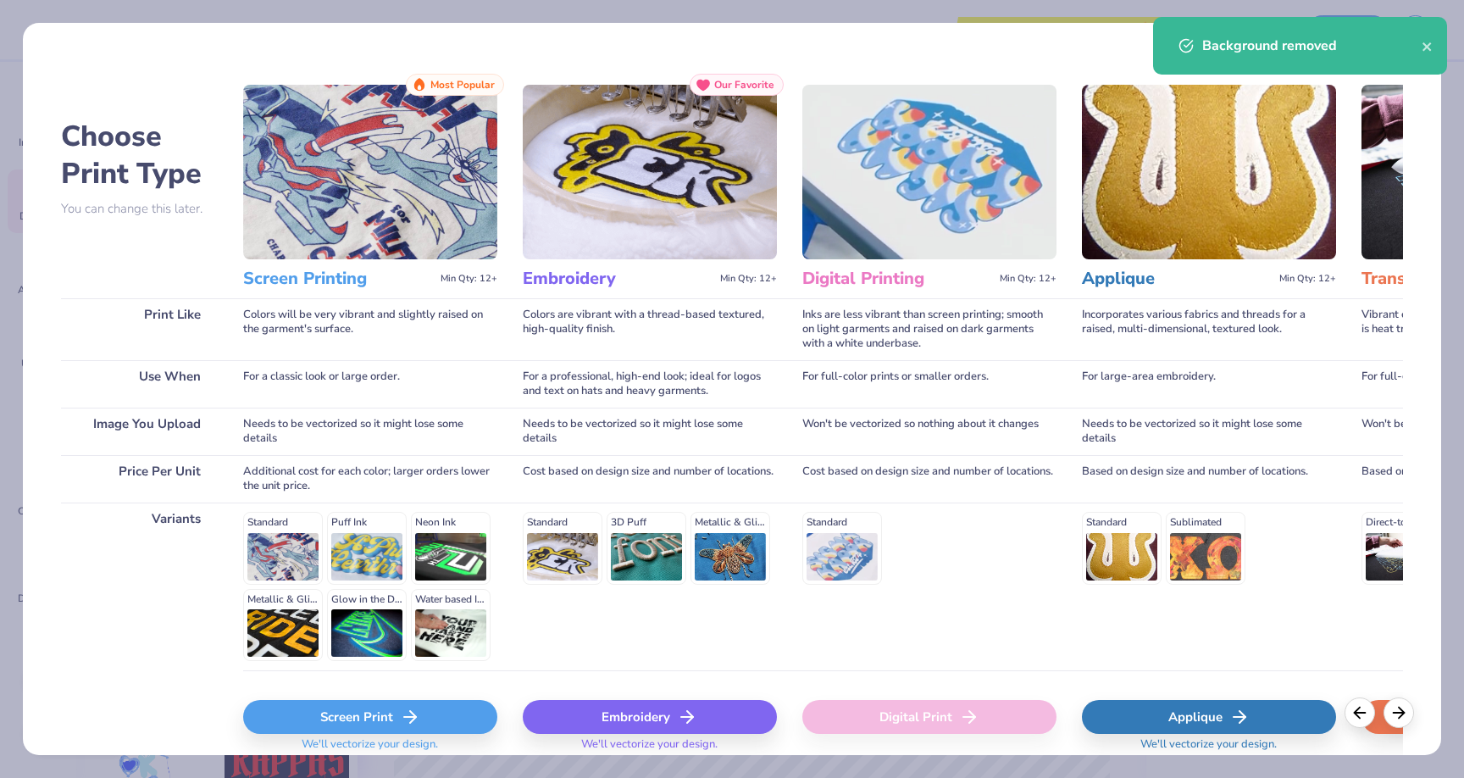
click at [418, 714] on icon at bounding box center [410, 717] width 20 height 20
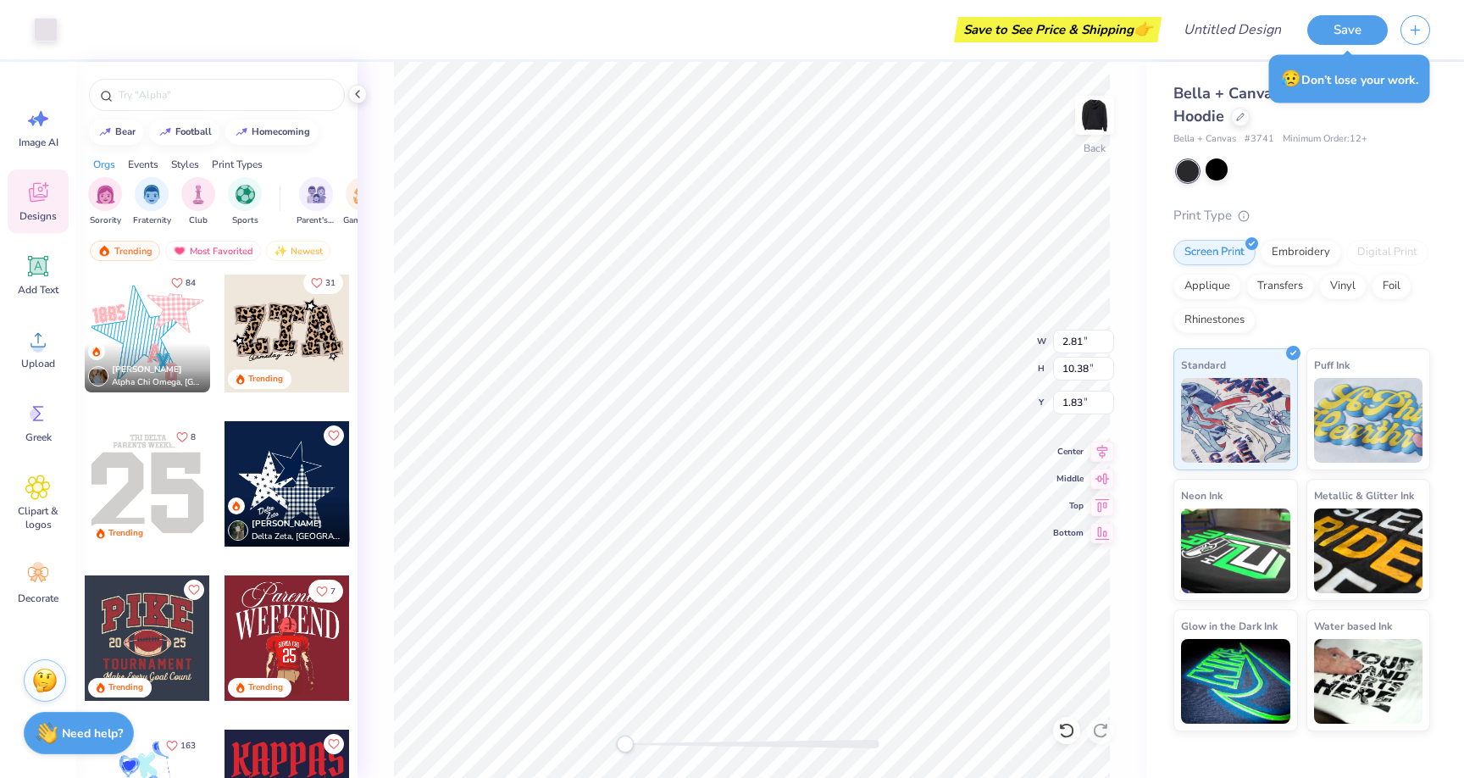
type input "2.81"
type input "10.38"
type input "1.83"
click at [1240, 117] on icon at bounding box center [1240, 115] width 7 height 7
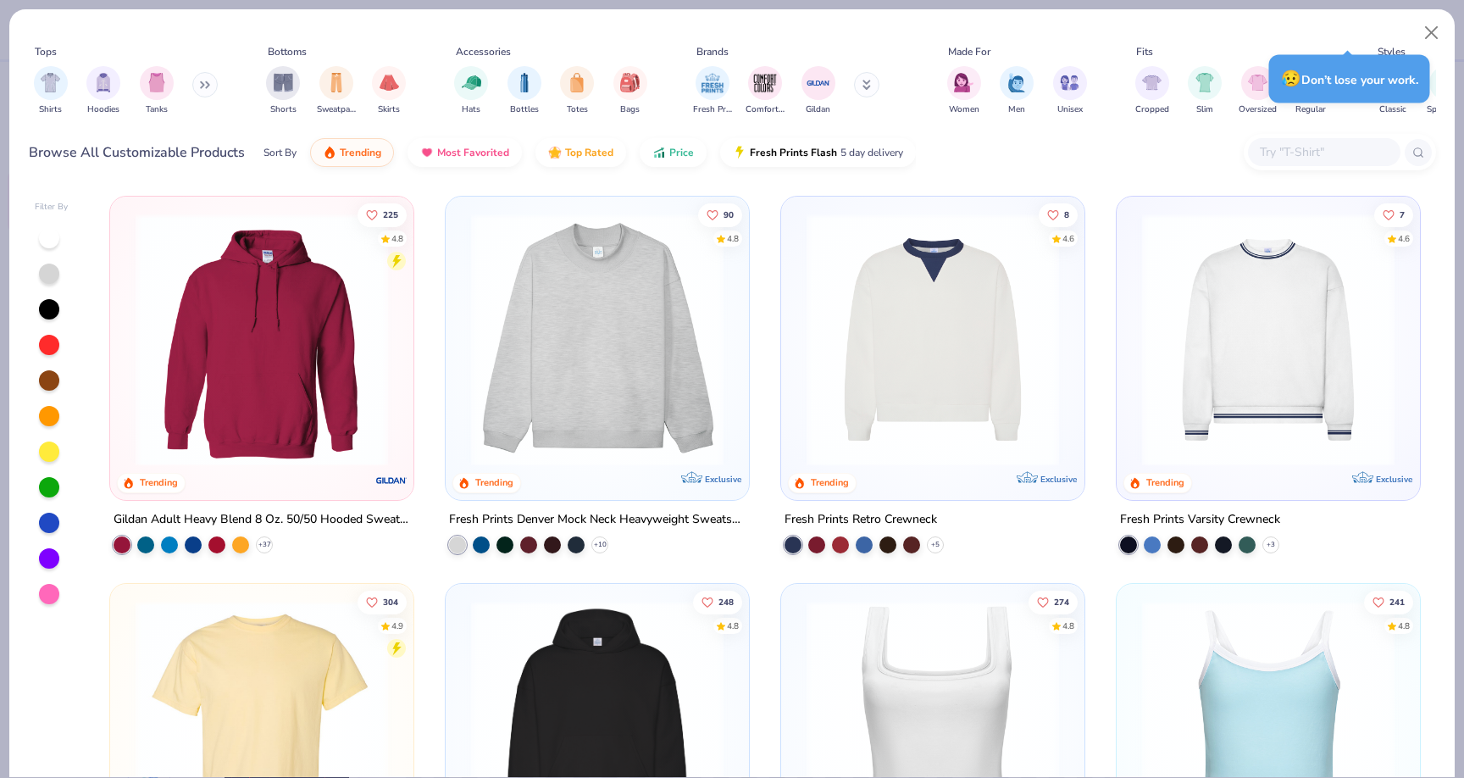
click at [211, 90] on button at bounding box center [204, 84] width 25 height 25
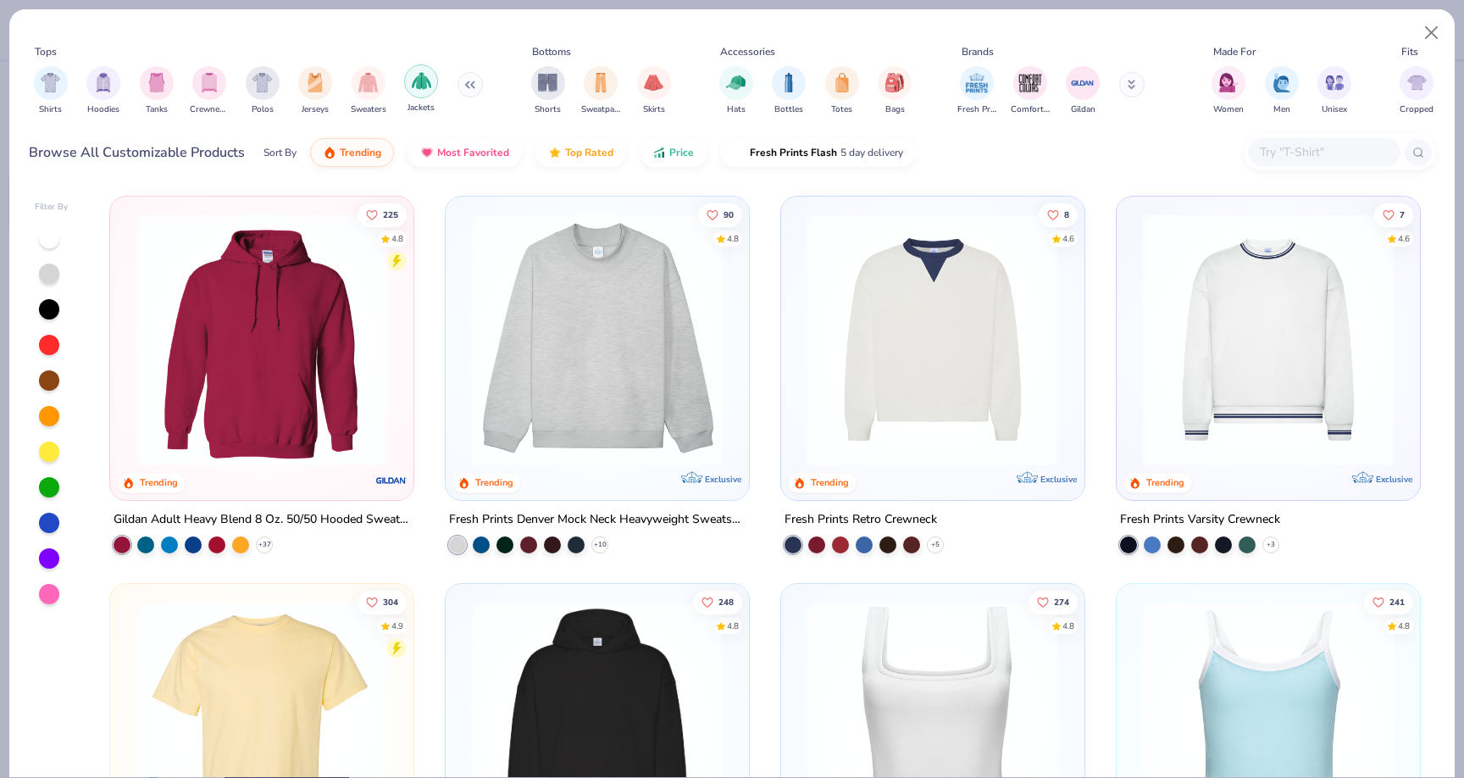
click at [425, 86] on img "filter for Jackets" at bounding box center [421, 80] width 19 height 19
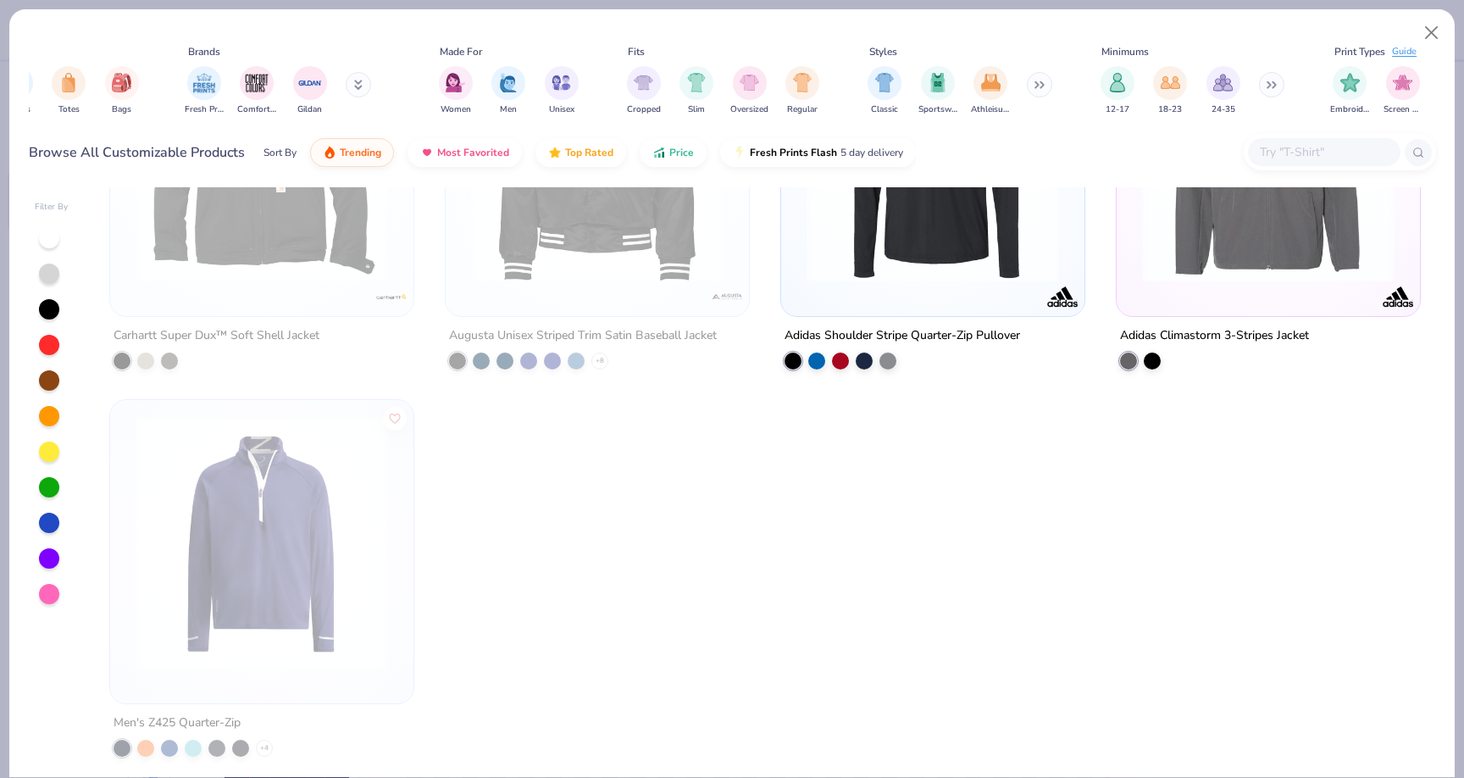
scroll to position [0, 595]
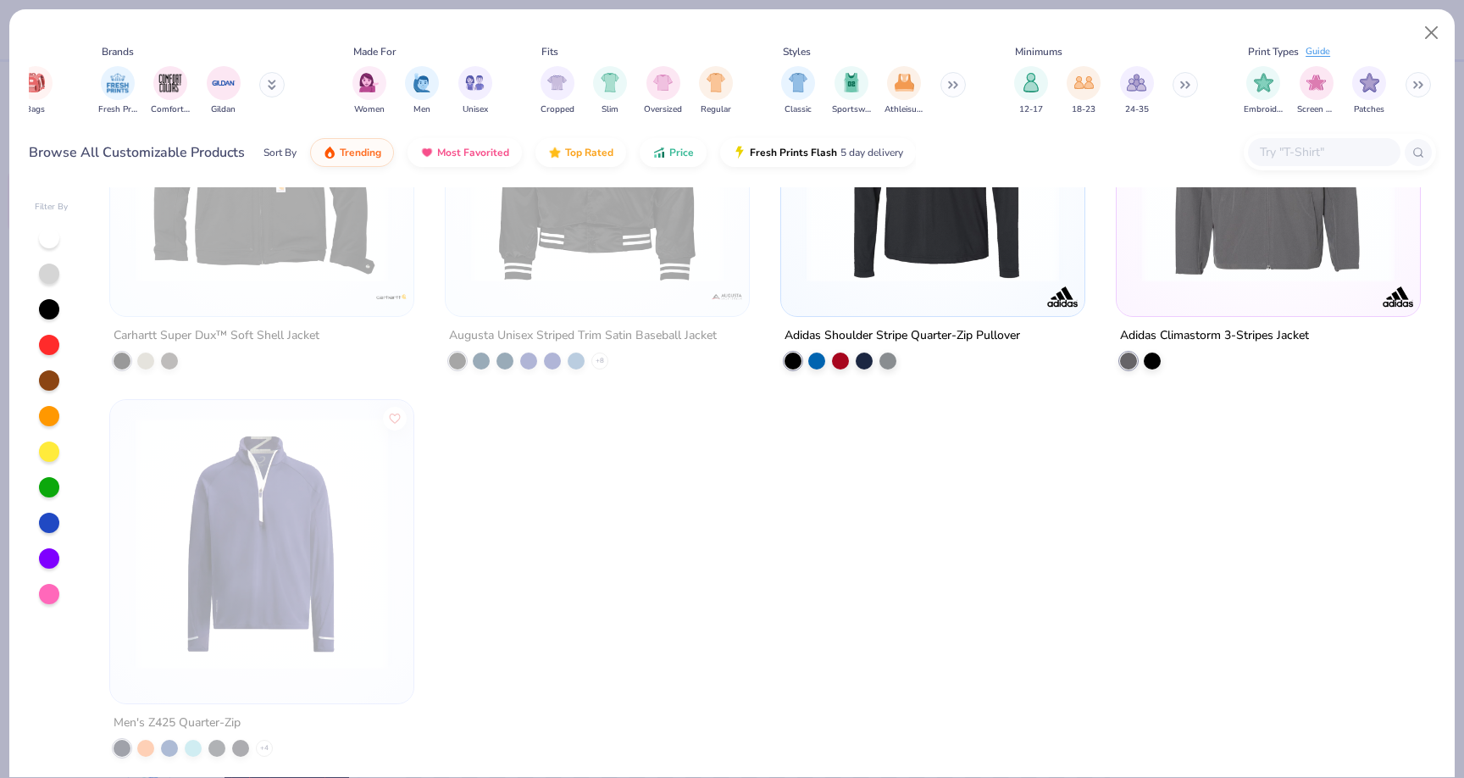
click at [1323, 154] on input "text" at bounding box center [1324, 151] width 131 height 19
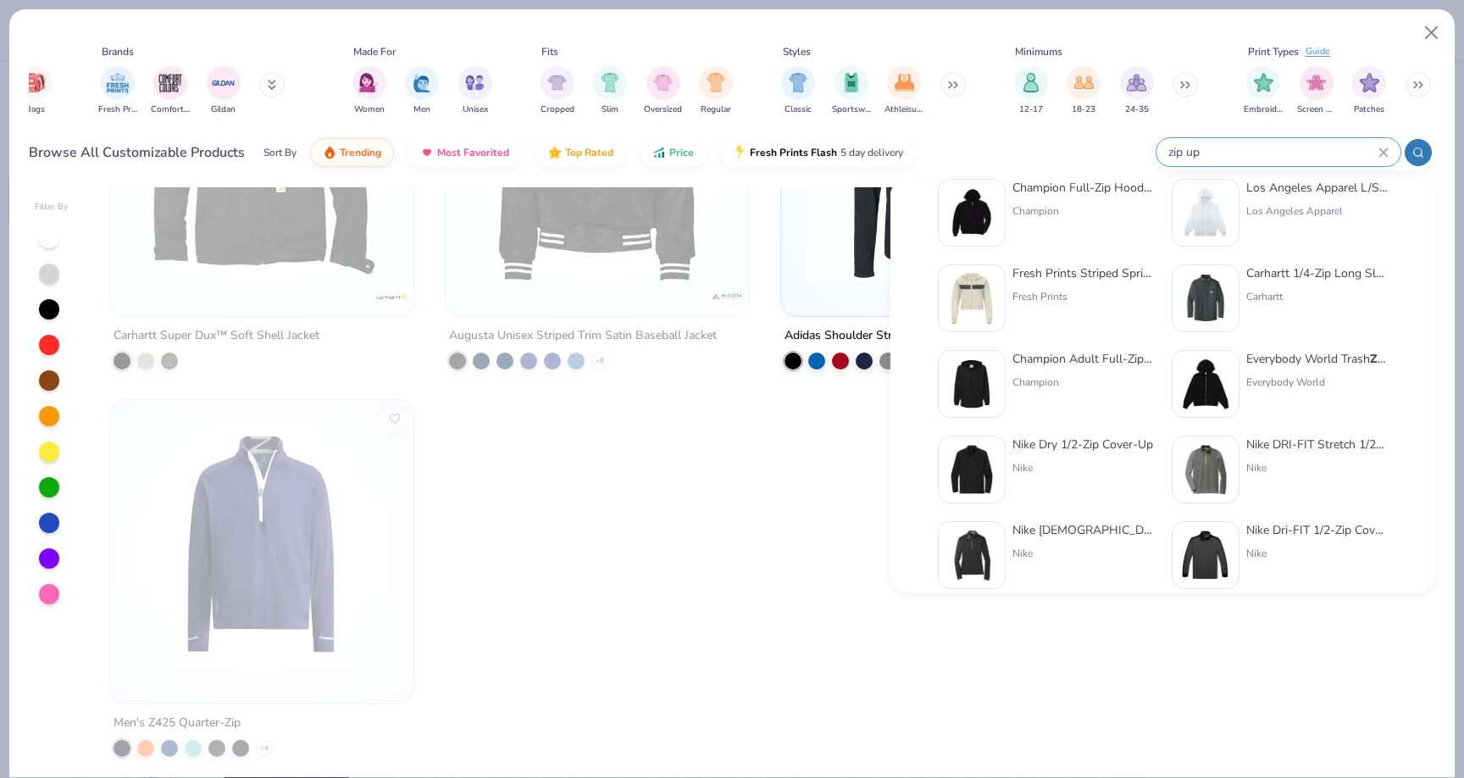
scroll to position [111, 0]
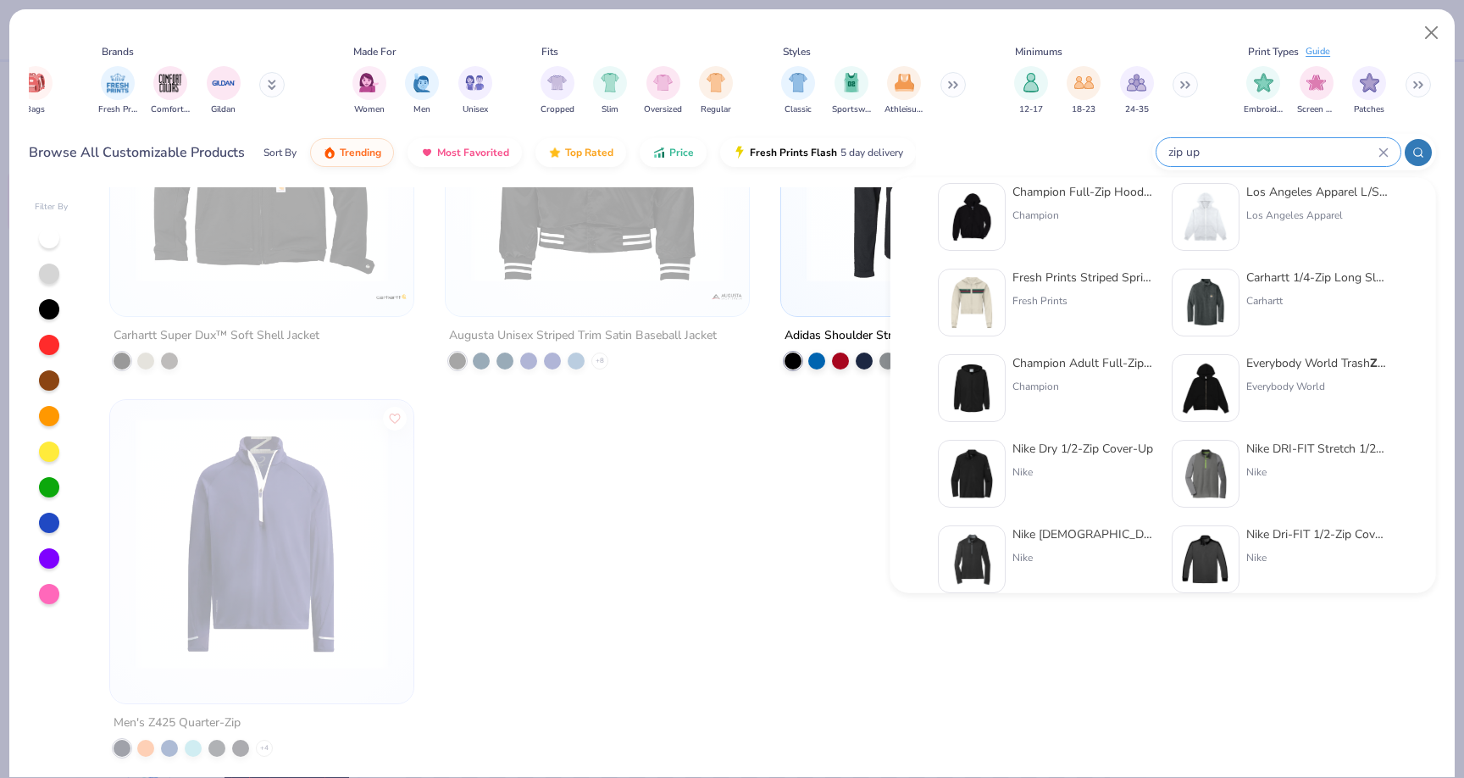
type input "zip up"
click at [1294, 354] on div "Everybody World Trash Zip Up Hoodie" at bounding box center [1318, 363] width 142 height 18
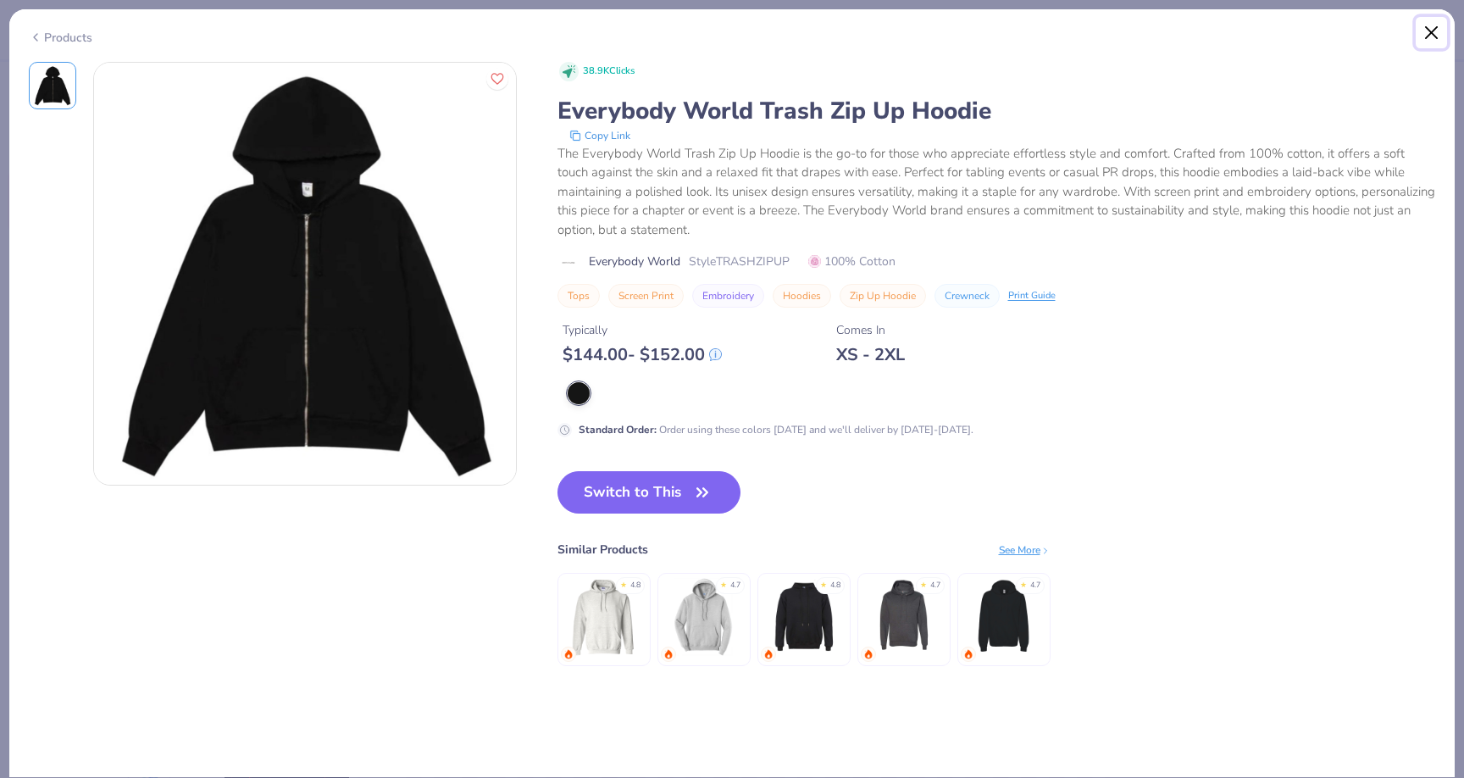
click at [1428, 21] on button "Close" at bounding box center [1432, 33] width 32 height 32
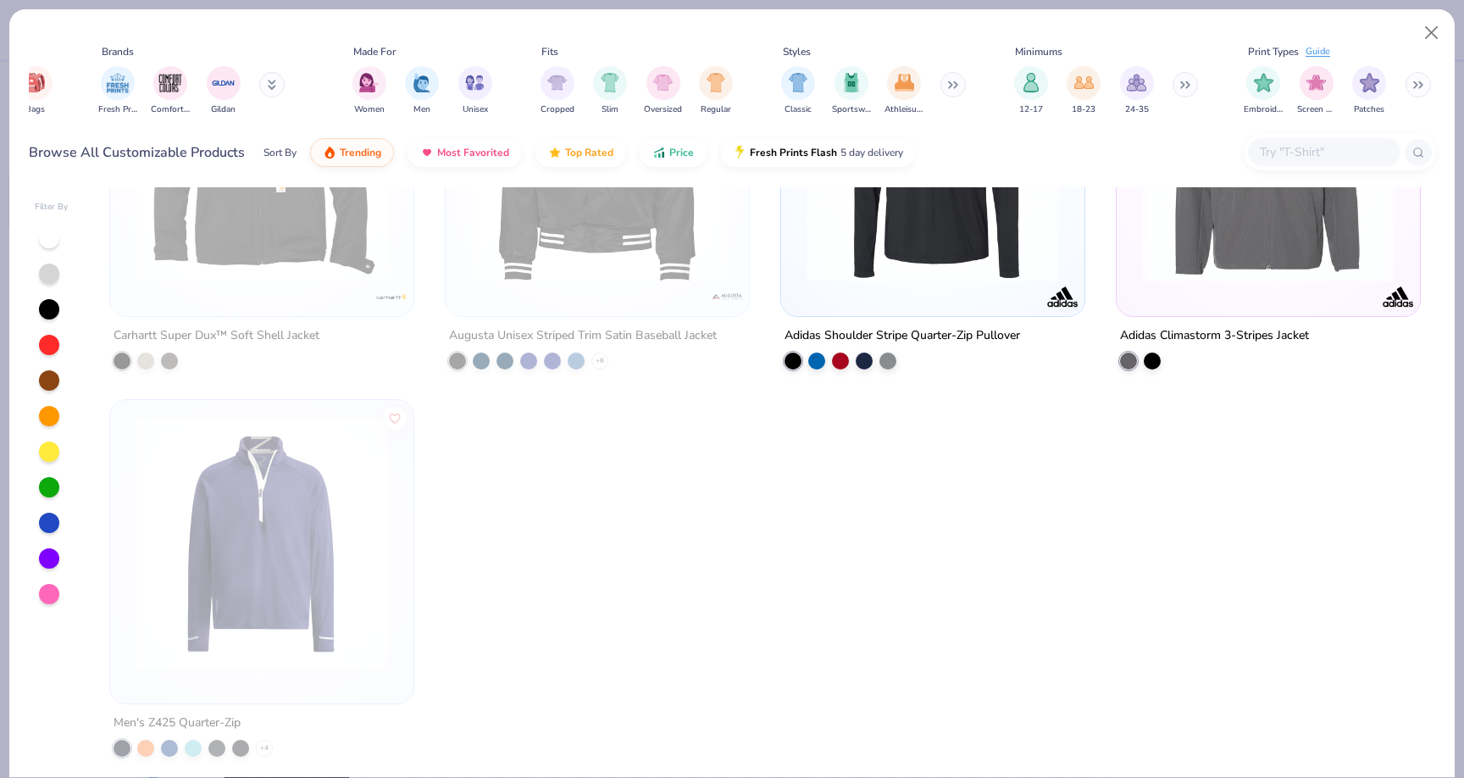
click at [1343, 147] on input "text" at bounding box center [1324, 151] width 131 height 19
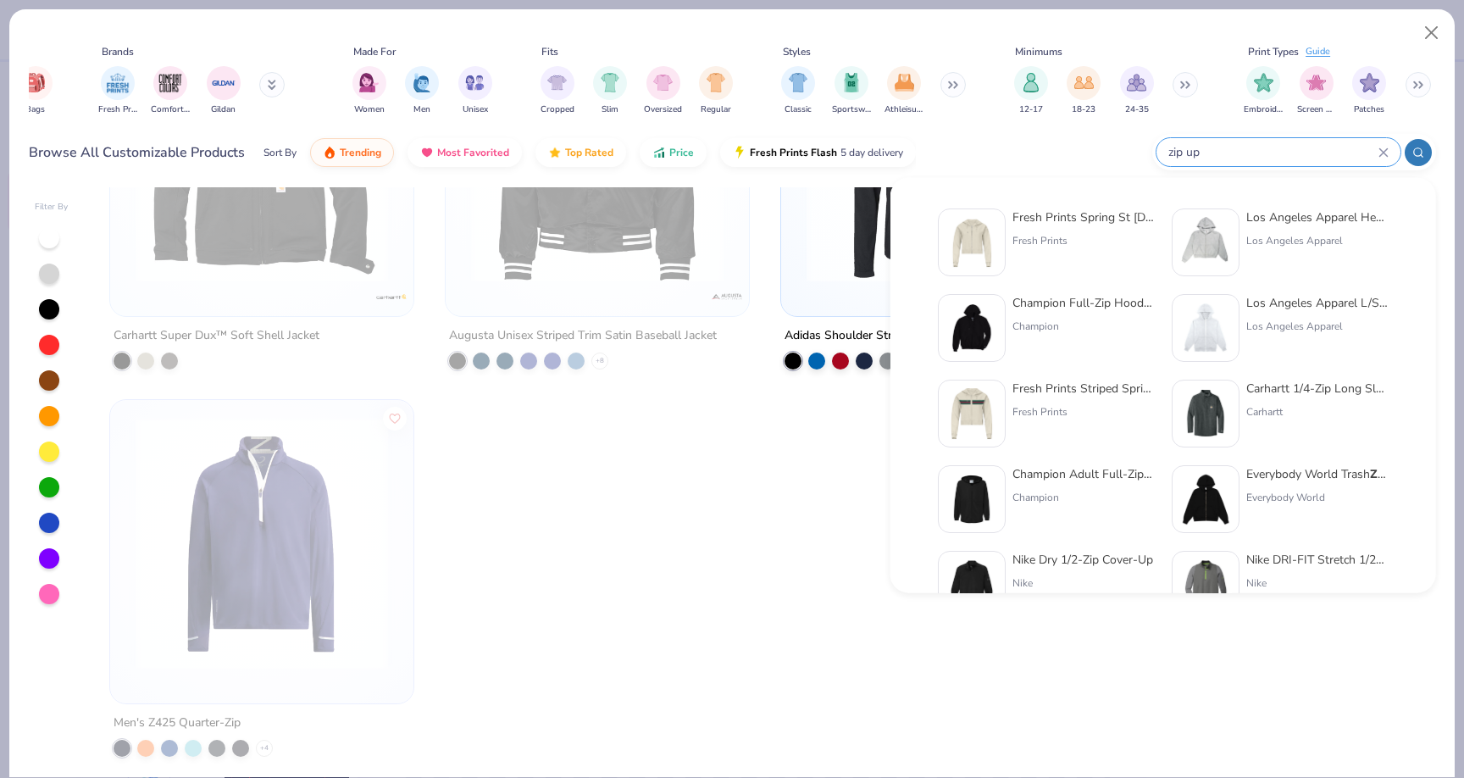
type input "zip up"
click at [1290, 216] on div "Los Angeles Apparel Heavy Fleece Cropped Zip Up" at bounding box center [1318, 217] width 142 height 18
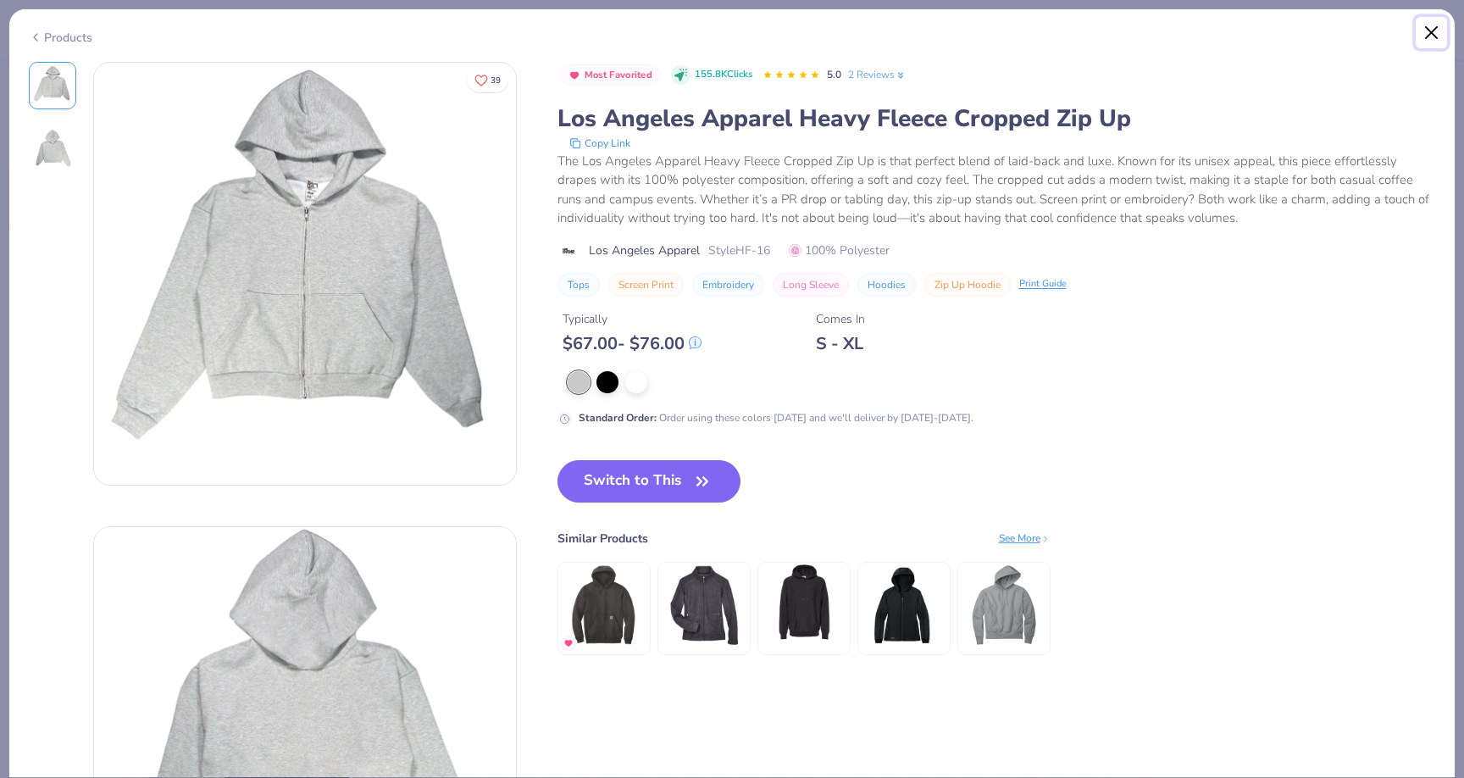
click at [1434, 23] on button "Close" at bounding box center [1432, 33] width 32 height 32
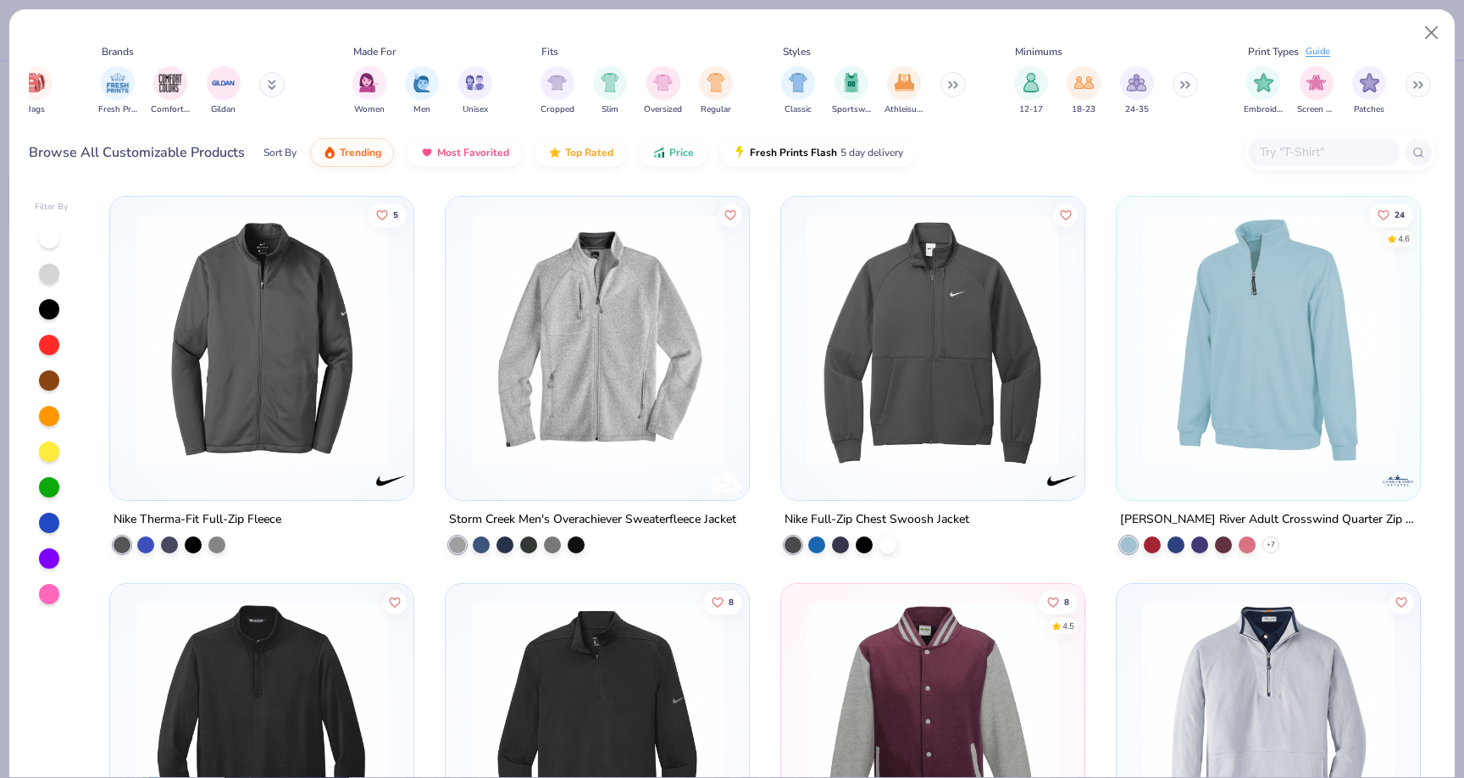
click at [1423, 85] on icon at bounding box center [1418, 85] width 10 height 8
click at [1375, 79] on img "filter for Patches" at bounding box center [1369, 80] width 19 height 19
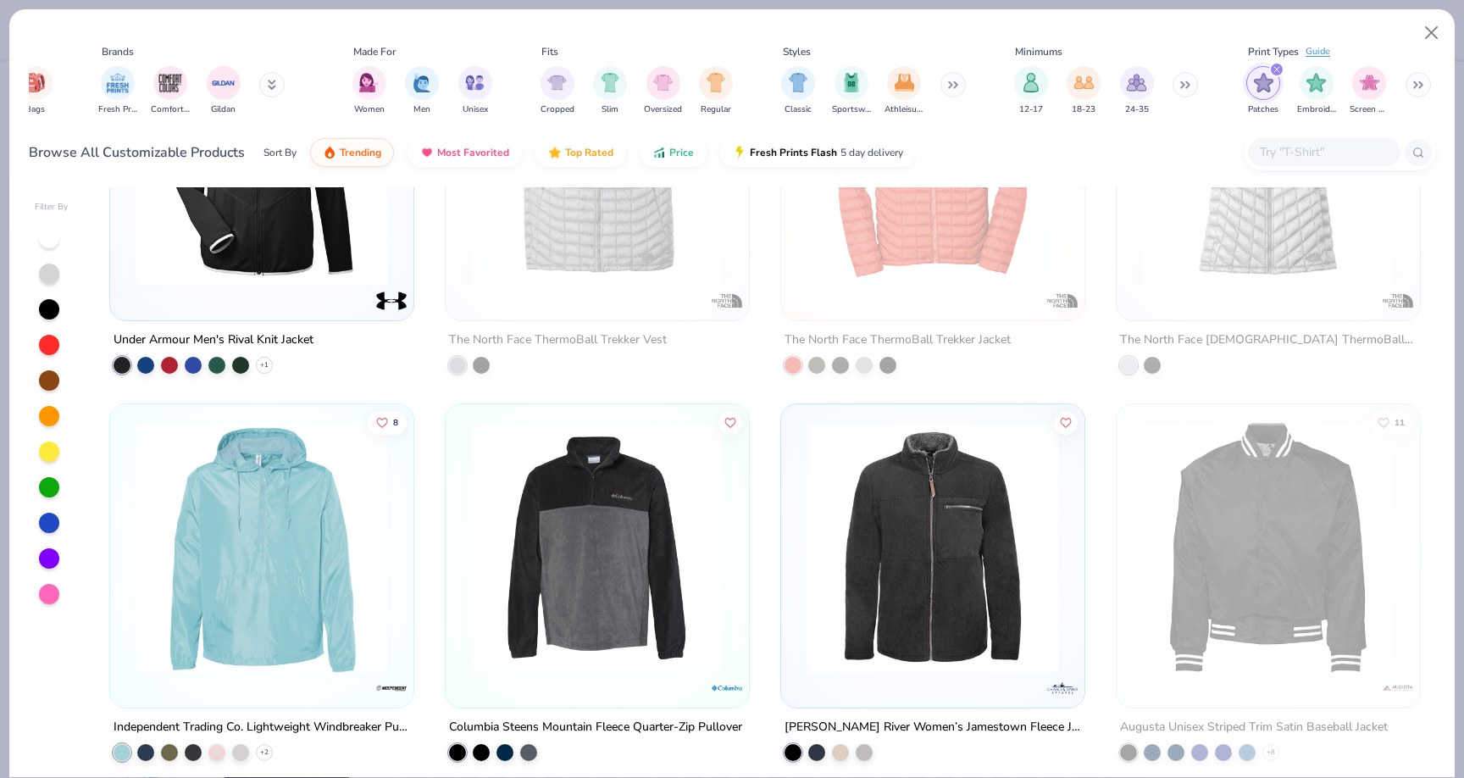
scroll to position [579, 0]
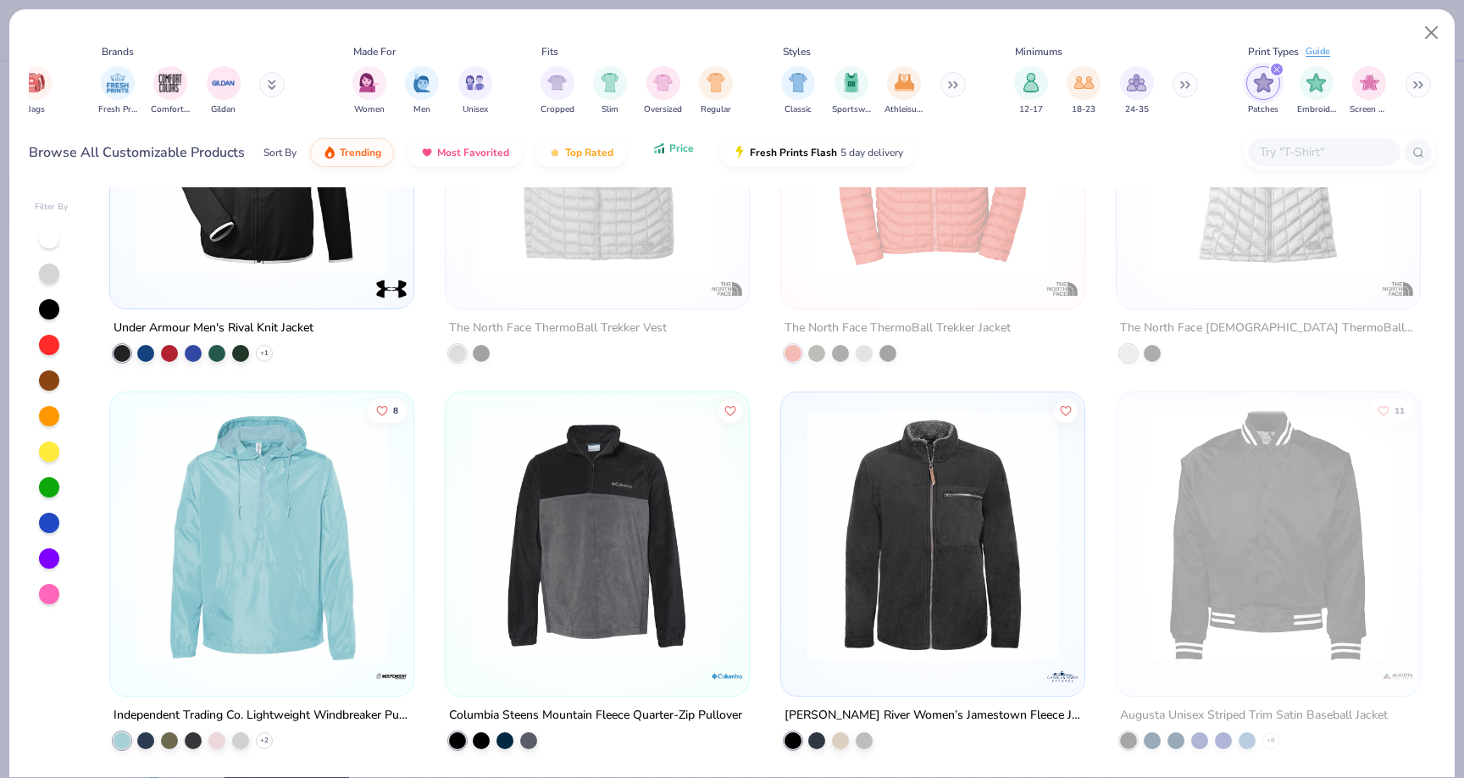
click at [680, 157] on button "Price" at bounding box center [673, 148] width 67 height 29
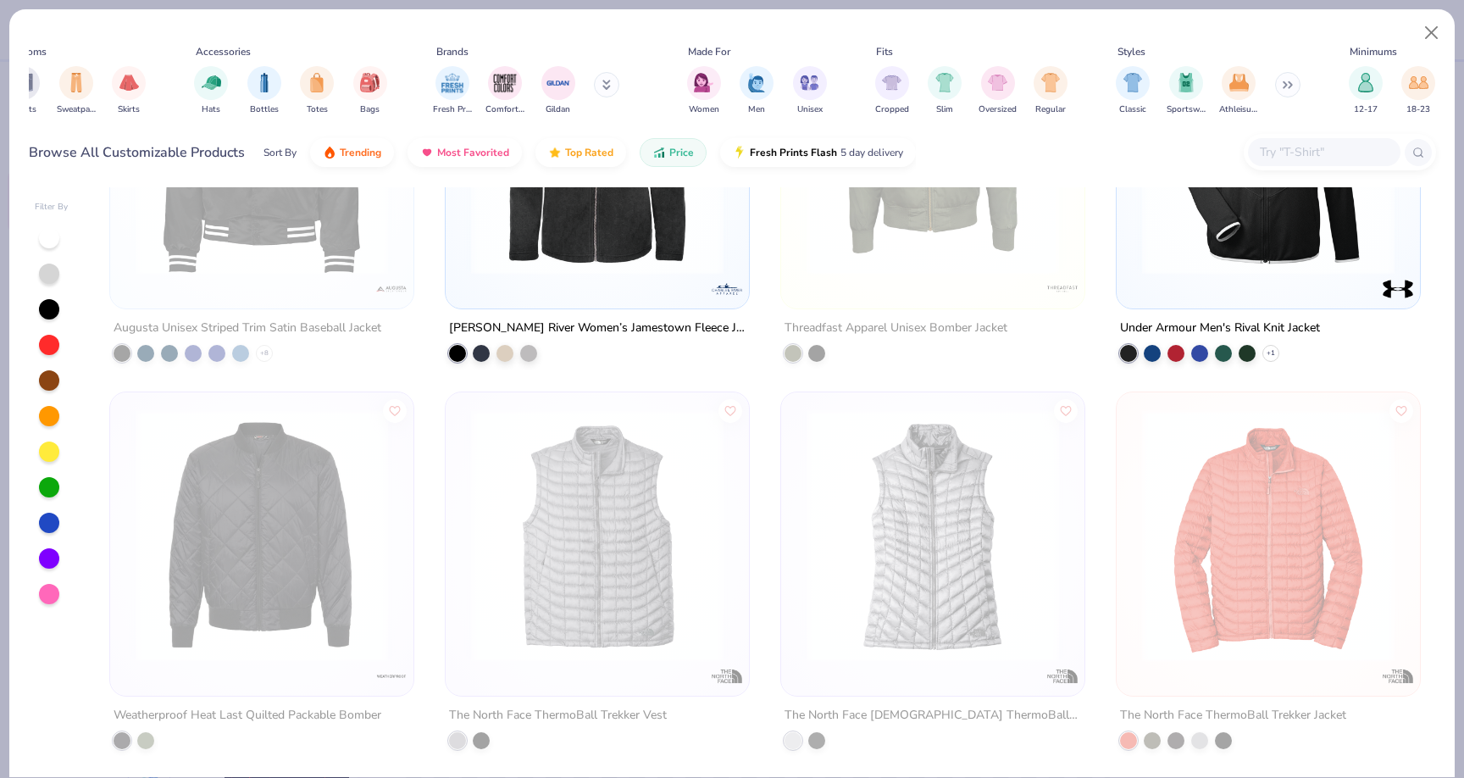
scroll to position [0, 0]
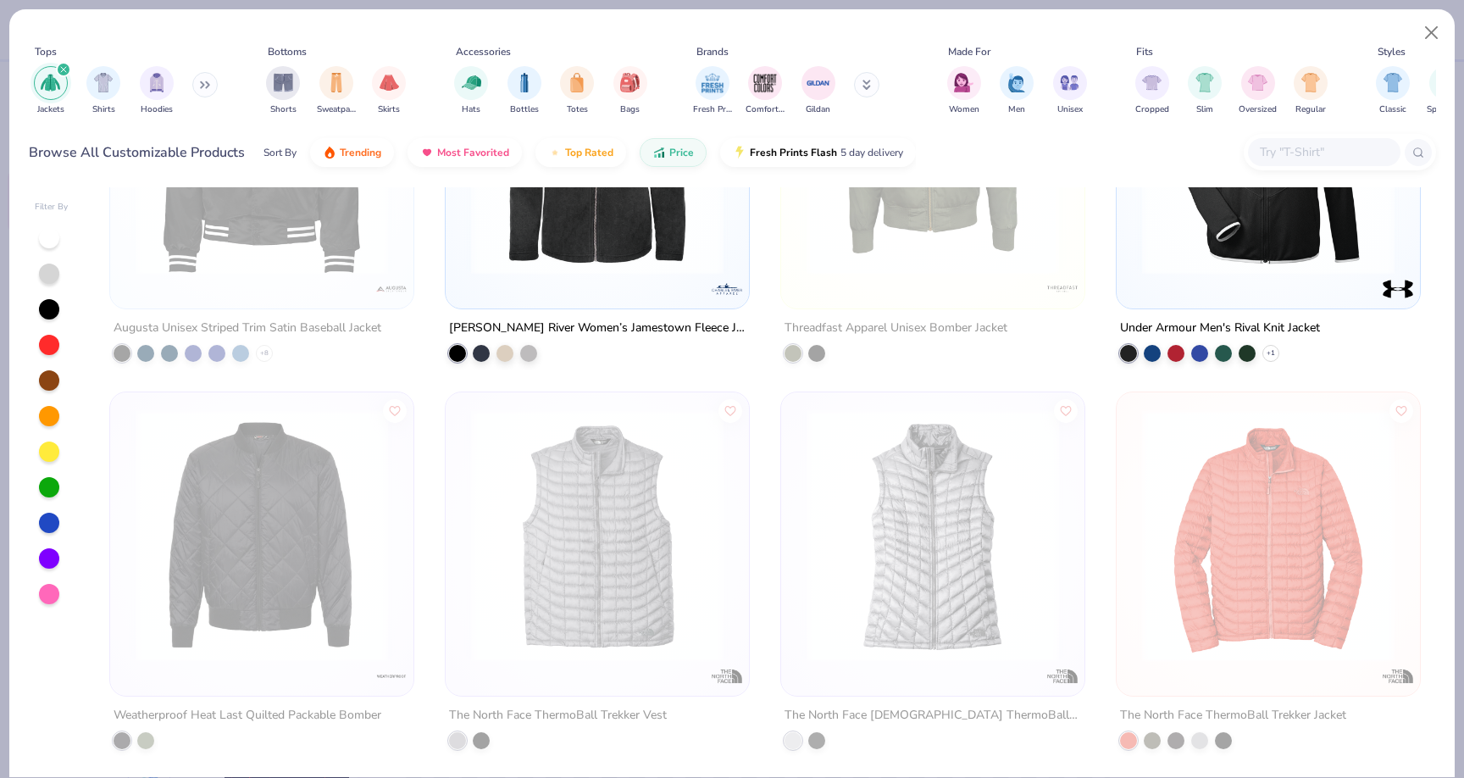
click at [67, 69] on div "filter for Jackets" at bounding box center [63, 69] width 15 height 15
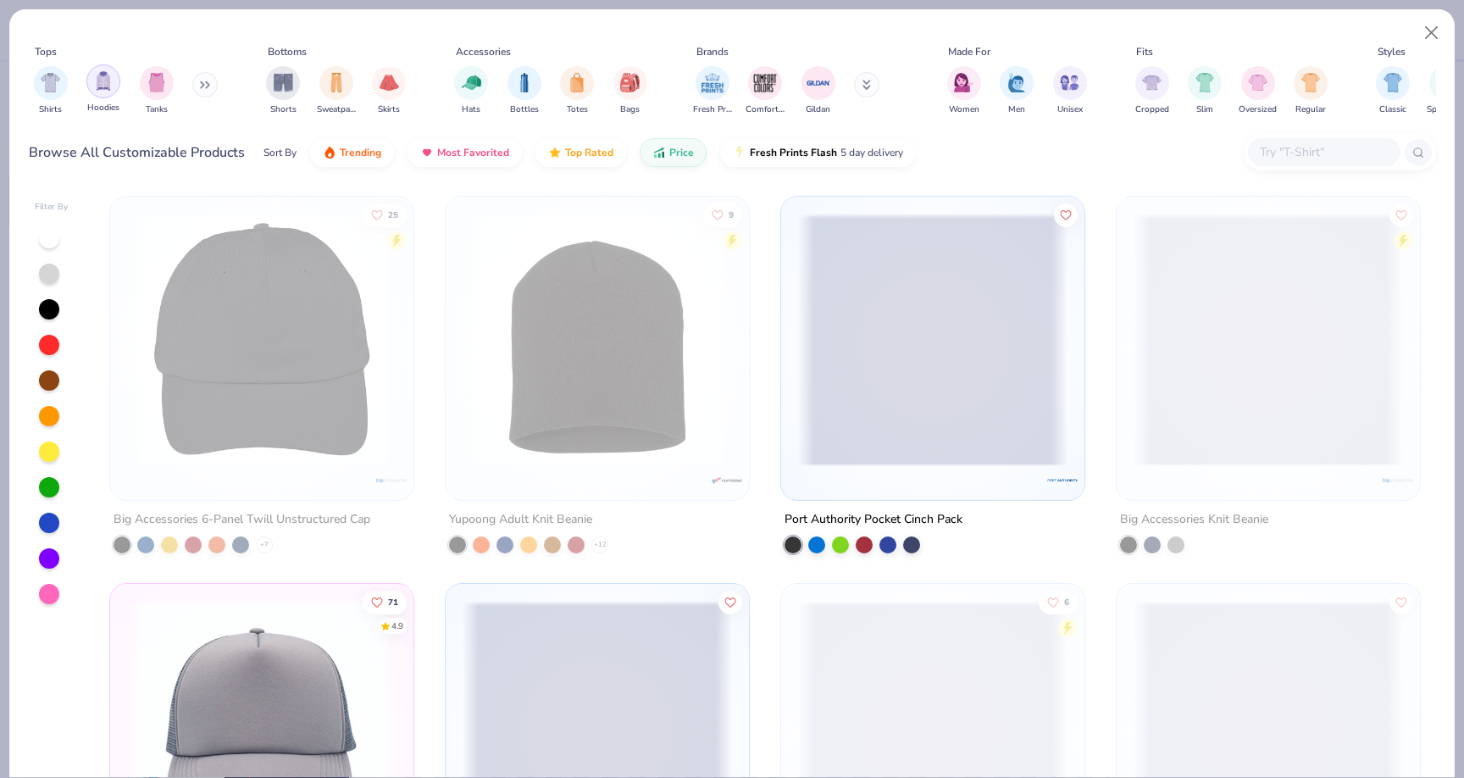
click at [114, 82] on div "filter for Hoodies" at bounding box center [103, 81] width 34 height 34
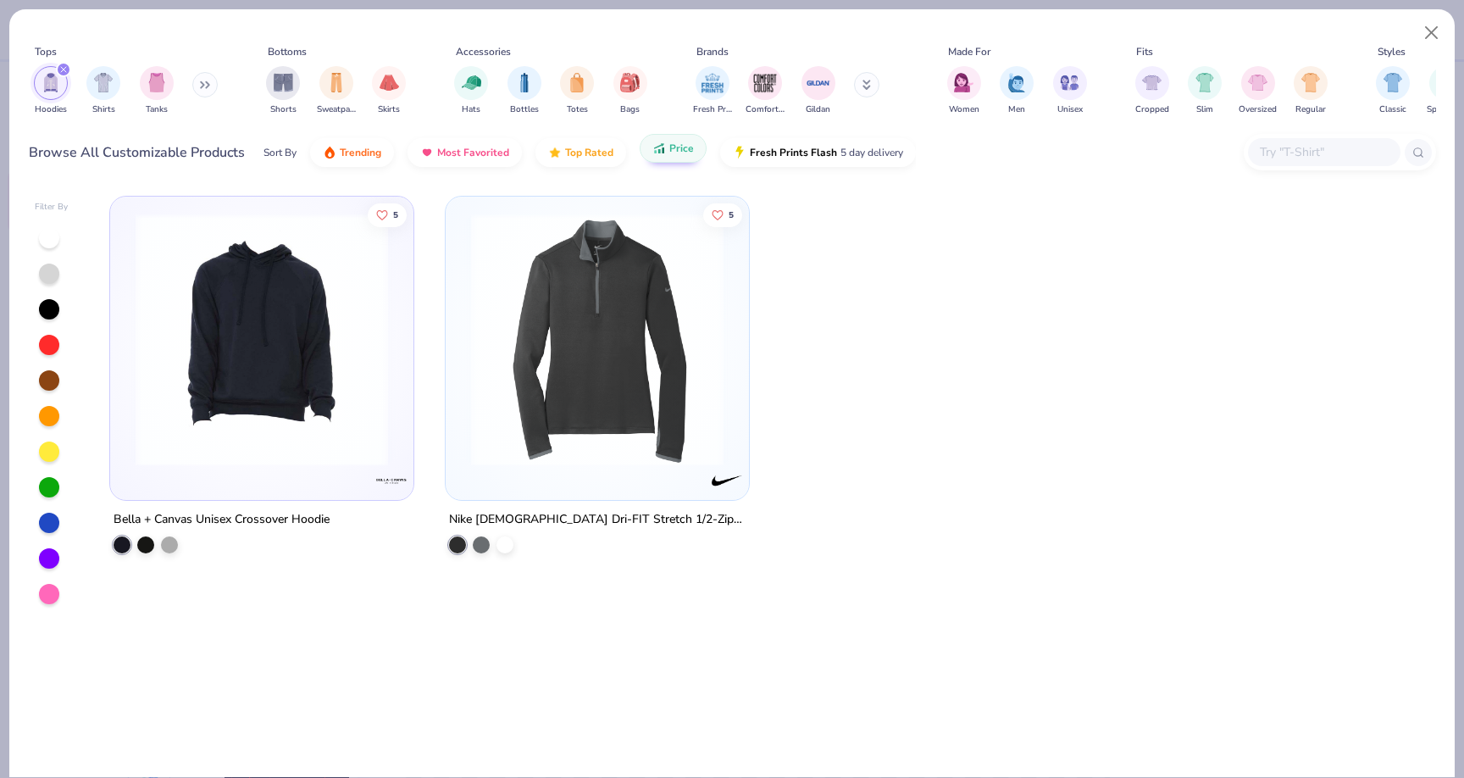
click at [660, 161] on button "Price" at bounding box center [673, 148] width 67 height 29
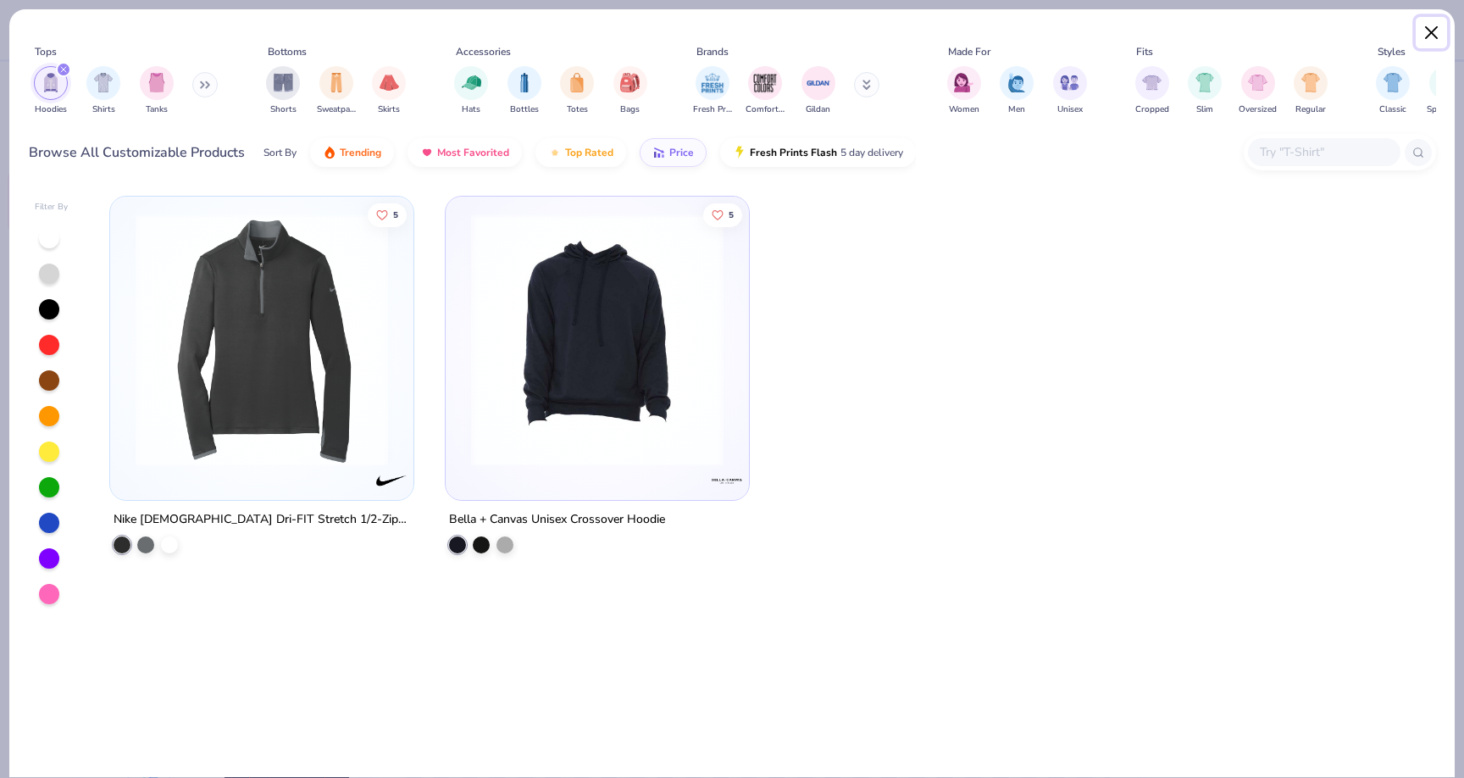
click at [1435, 27] on button "Close" at bounding box center [1432, 33] width 32 height 32
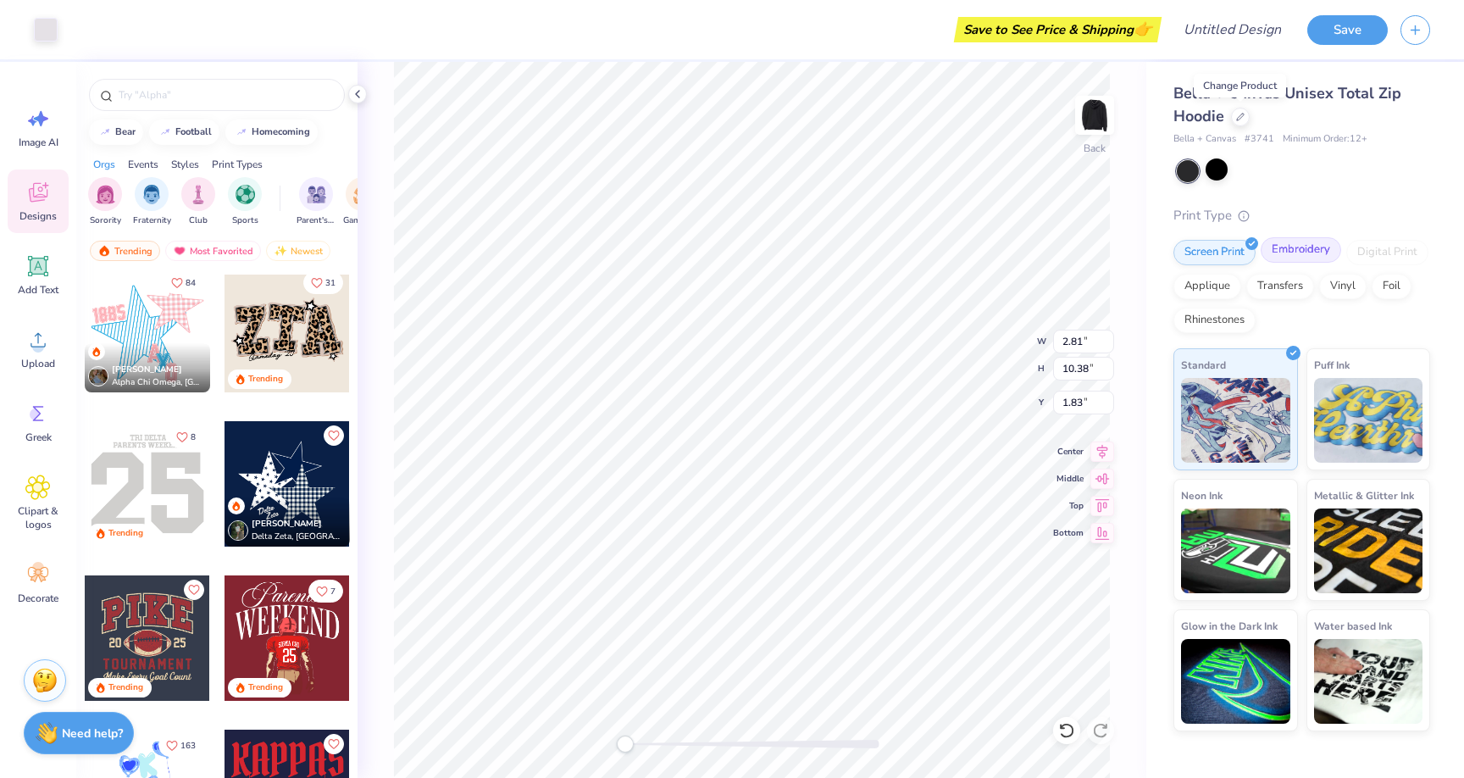
click at [1305, 246] on div "Embroidery" at bounding box center [1301, 249] width 81 height 25
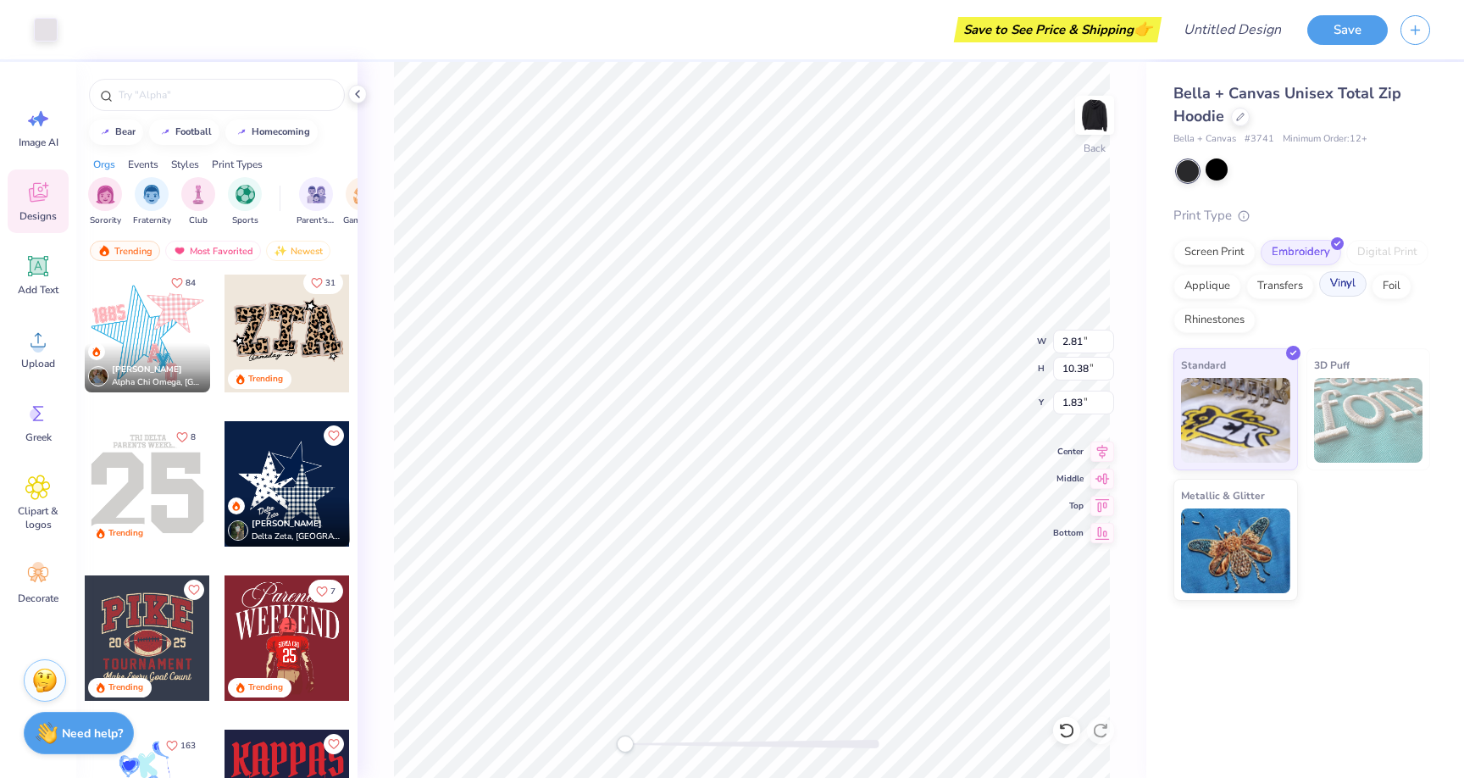
click at [1342, 290] on div "Vinyl" at bounding box center [1343, 283] width 47 height 25
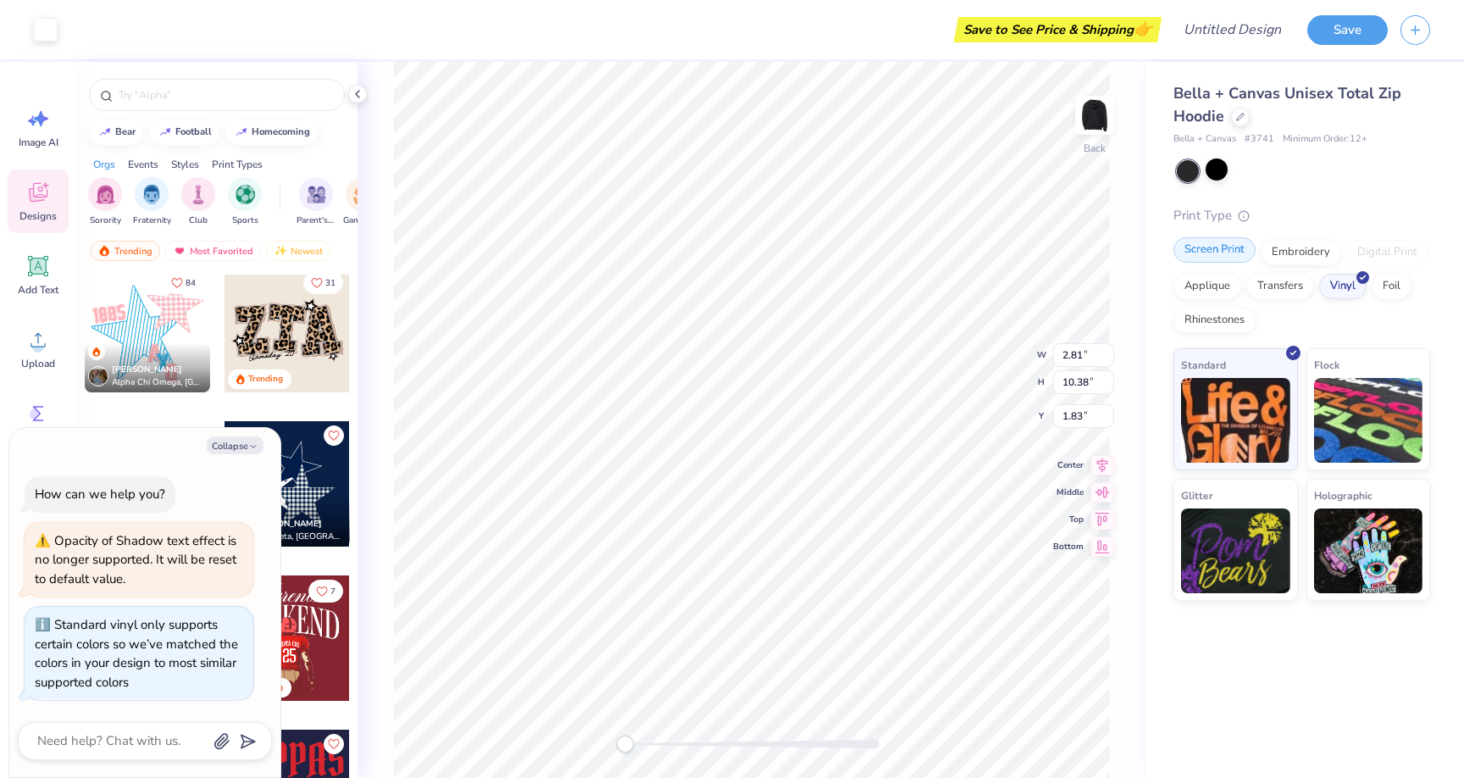
click at [1208, 255] on div "Screen Print" at bounding box center [1215, 249] width 82 height 25
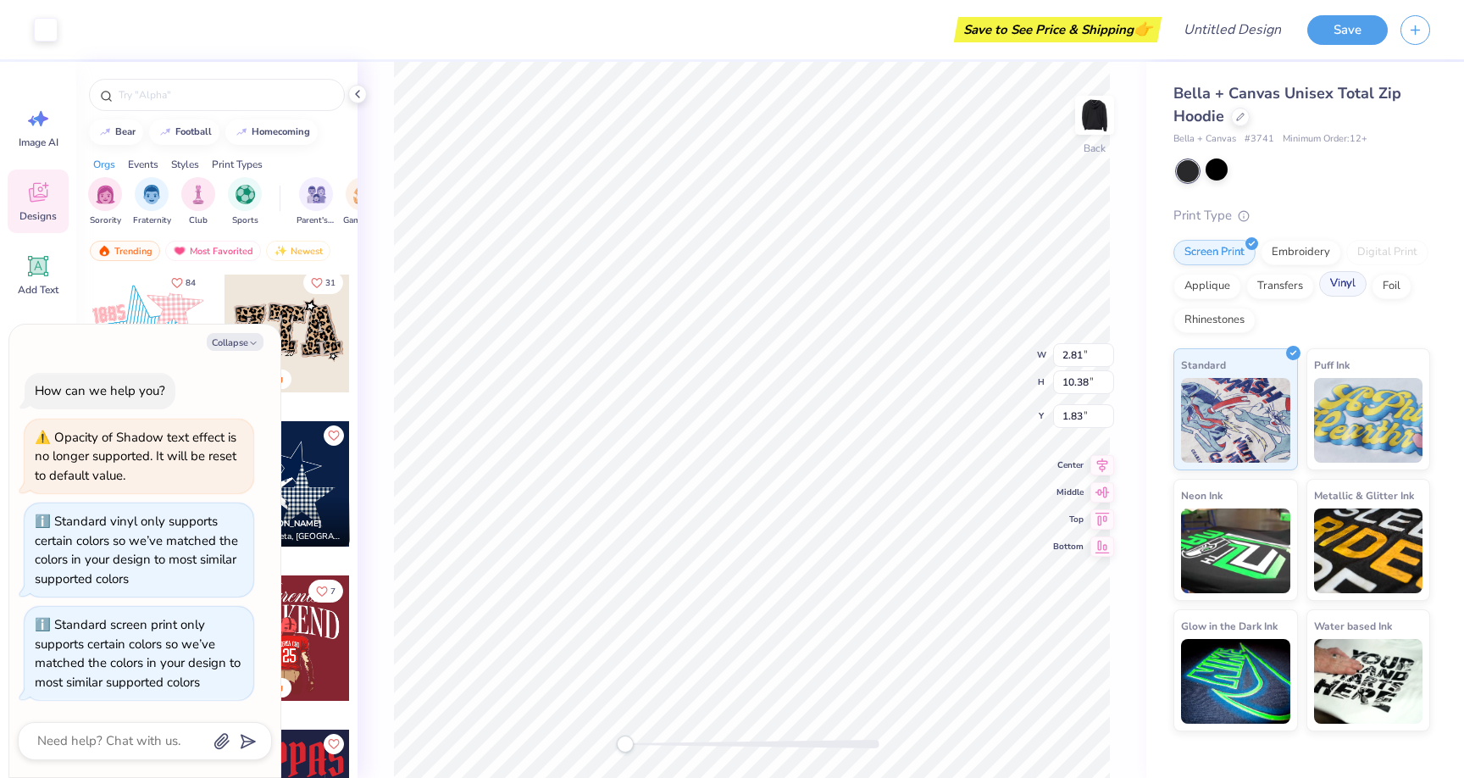
click at [1347, 292] on div "Vinyl" at bounding box center [1343, 283] width 47 height 25
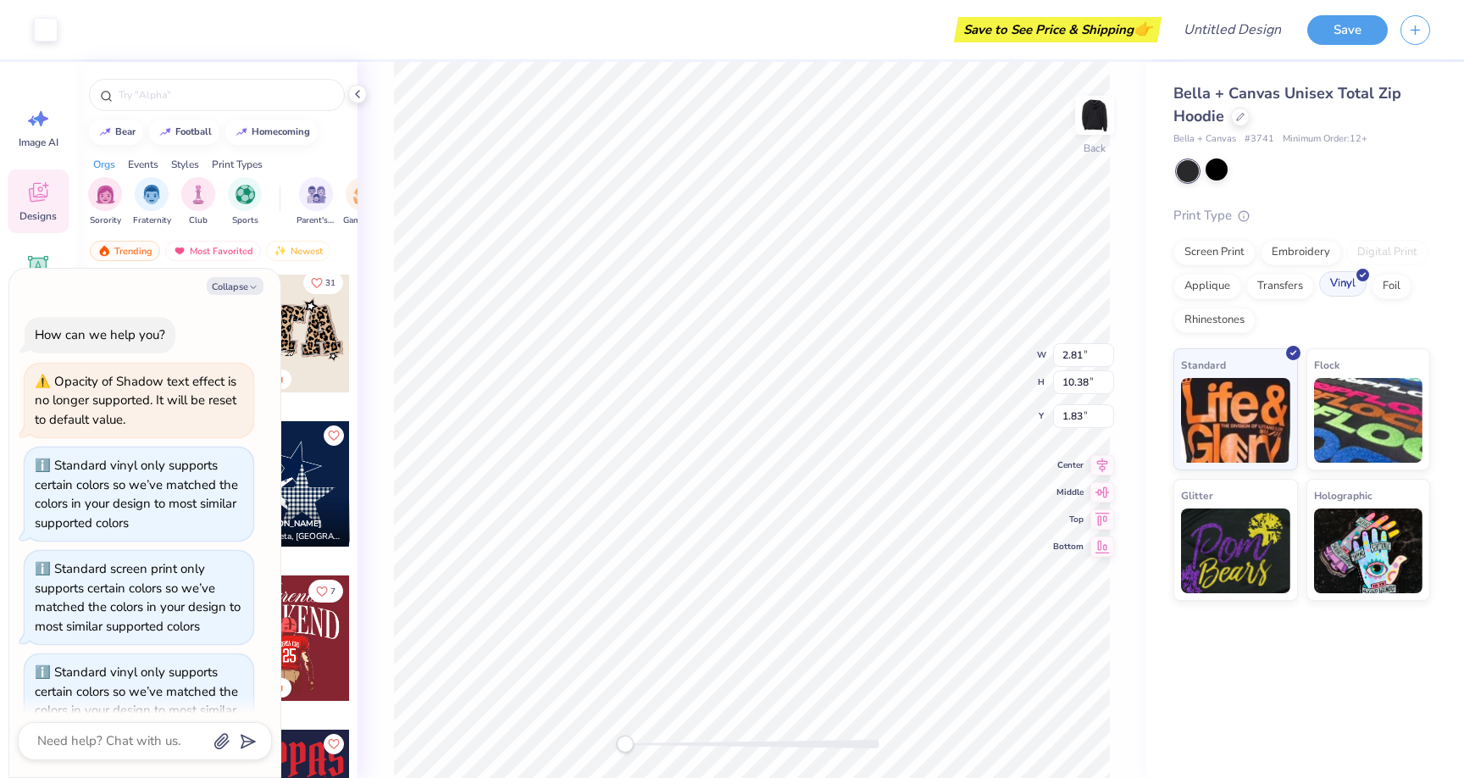
scroll to position [47, 0]
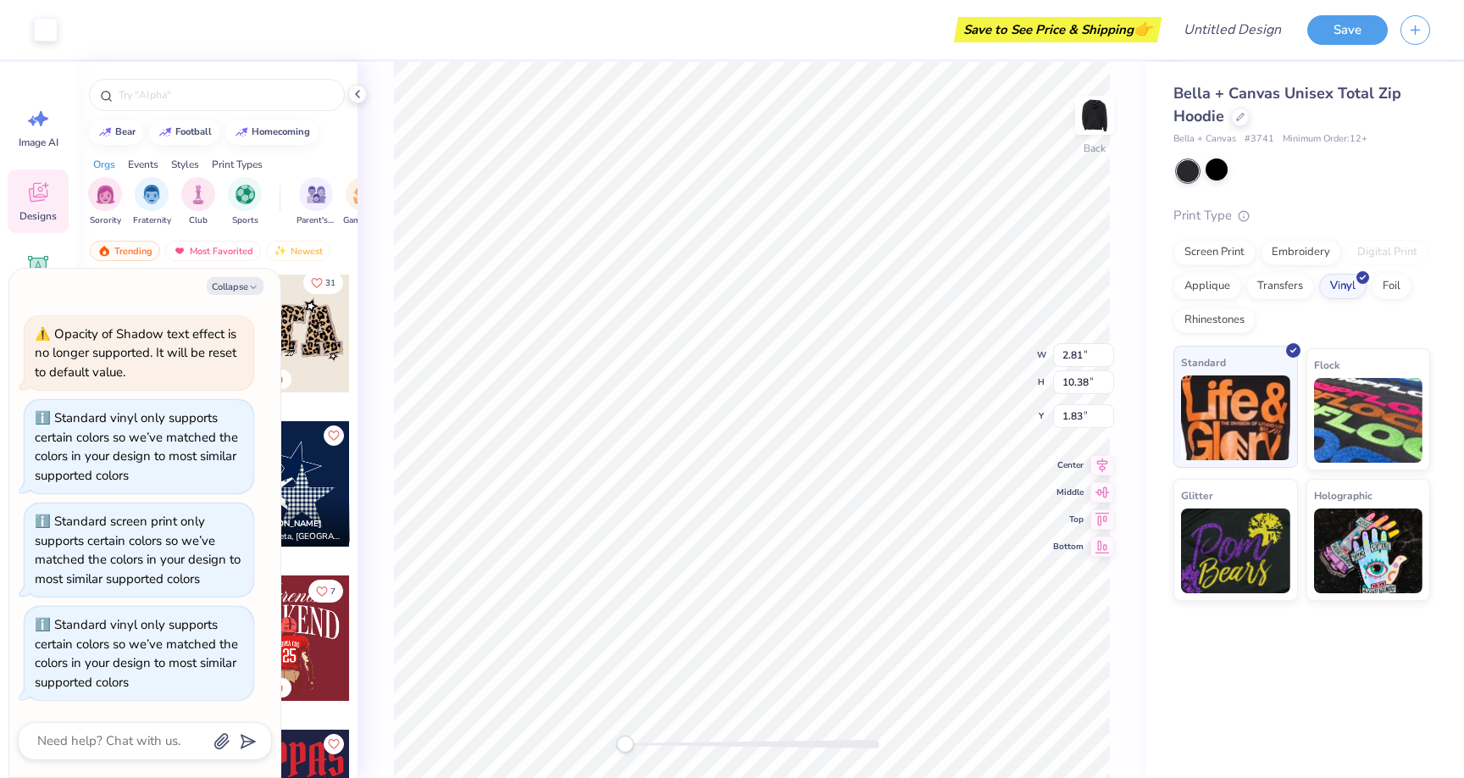
click at [1202, 402] on img at bounding box center [1235, 417] width 109 height 85
click at [1100, 469] on icon at bounding box center [1103, 463] width 24 height 20
click at [243, 292] on button "Collapse" at bounding box center [235, 286] width 57 height 18
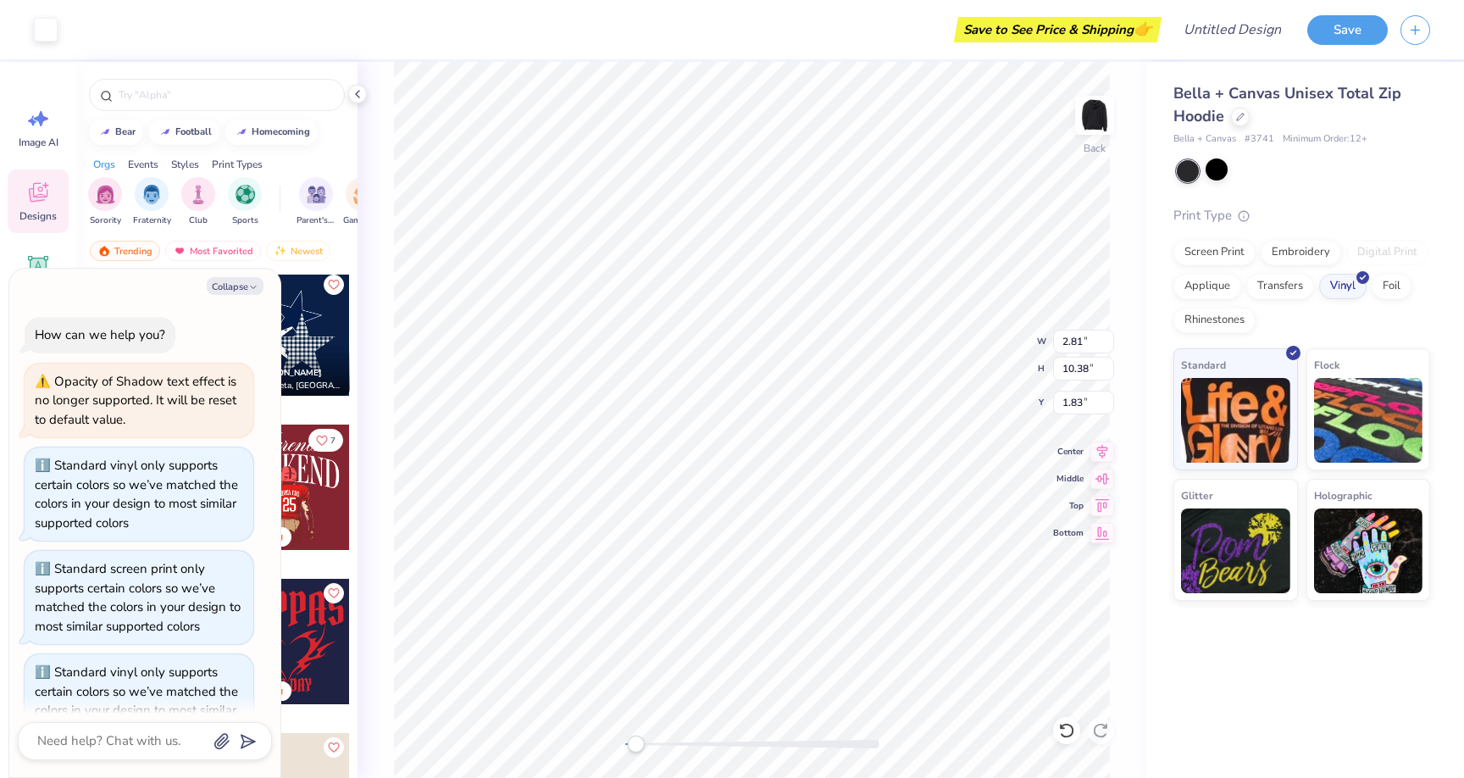
scroll to position [151, 0]
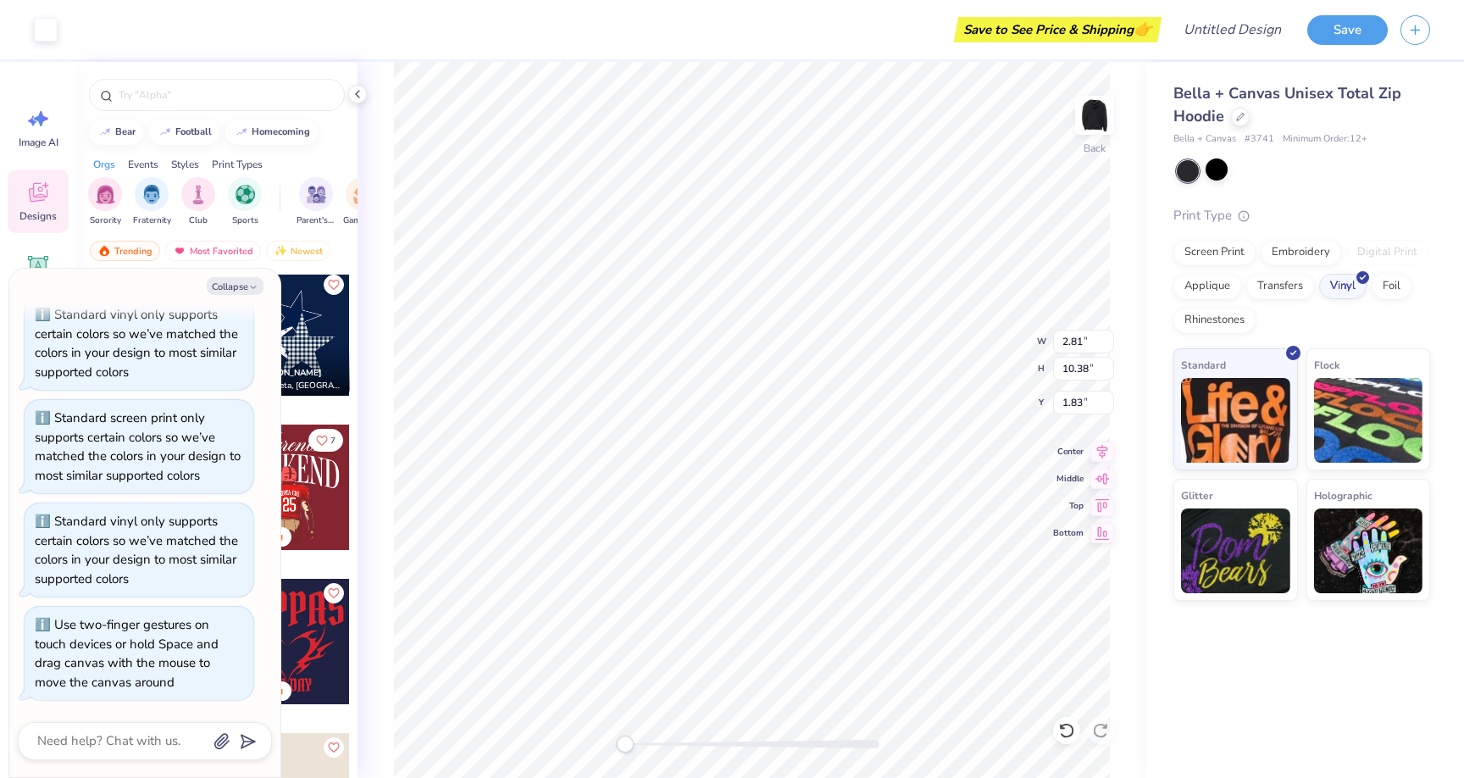
click at [597, 709] on div "Back W 2.81 2.81 " H 10.38 10.38 " Y 1.83 1.83 " Center Middle Top Bottom" at bounding box center [752, 420] width 789 height 716
click at [251, 284] on icon "button" at bounding box center [253, 287] width 10 height 10
type textarea "x"
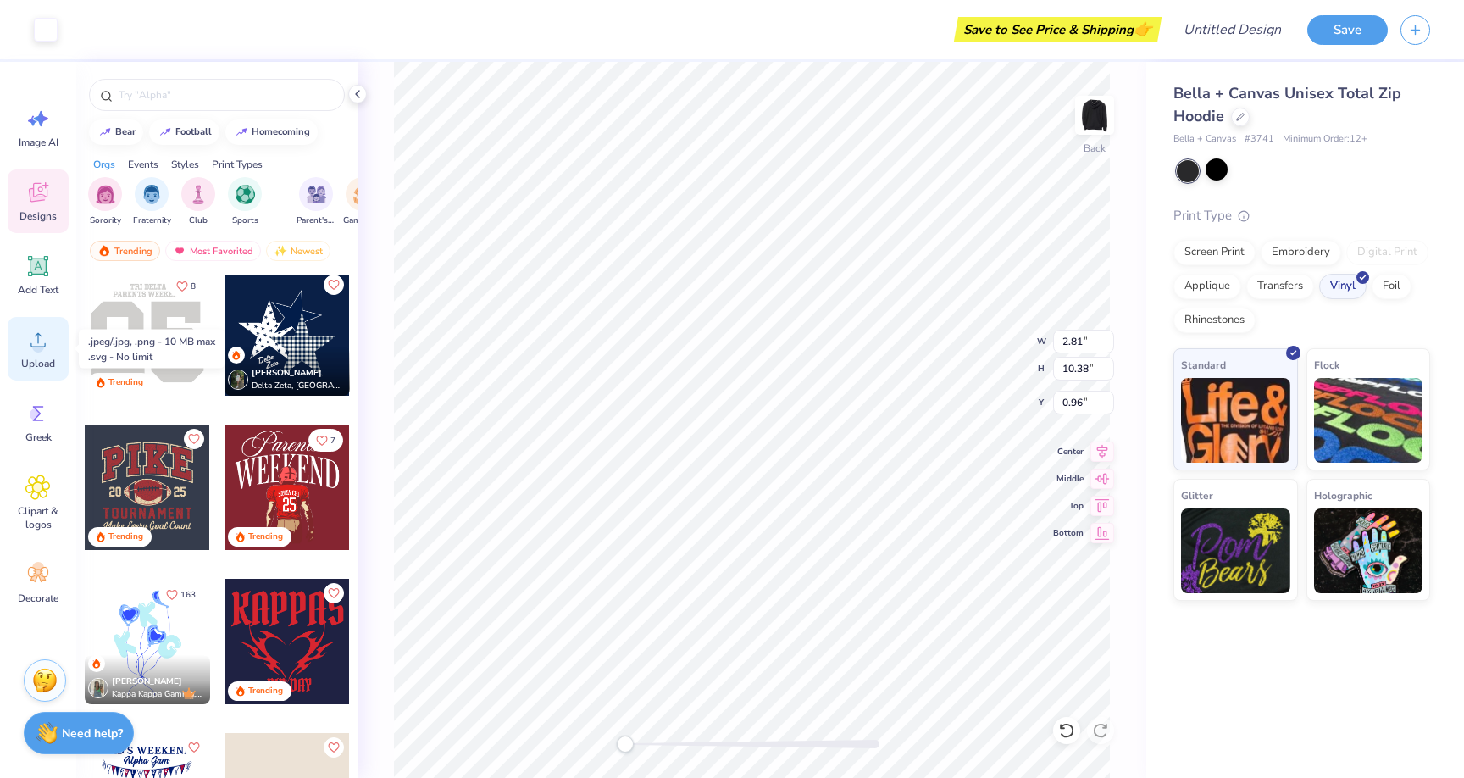
click at [41, 347] on icon at bounding box center [38, 340] width 15 height 14
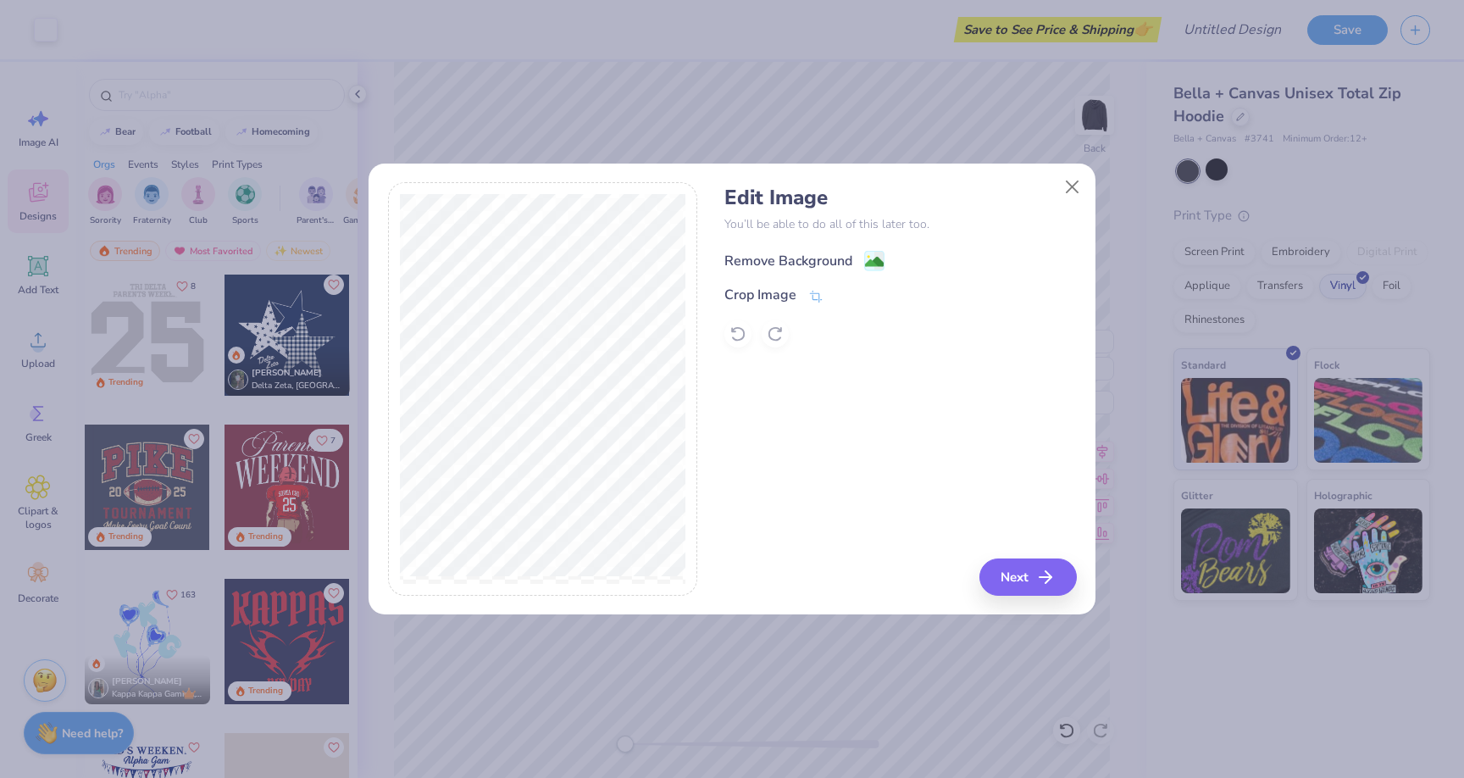
click at [842, 258] on div "Remove Background" at bounding box center [789, 261] width 128 height 20
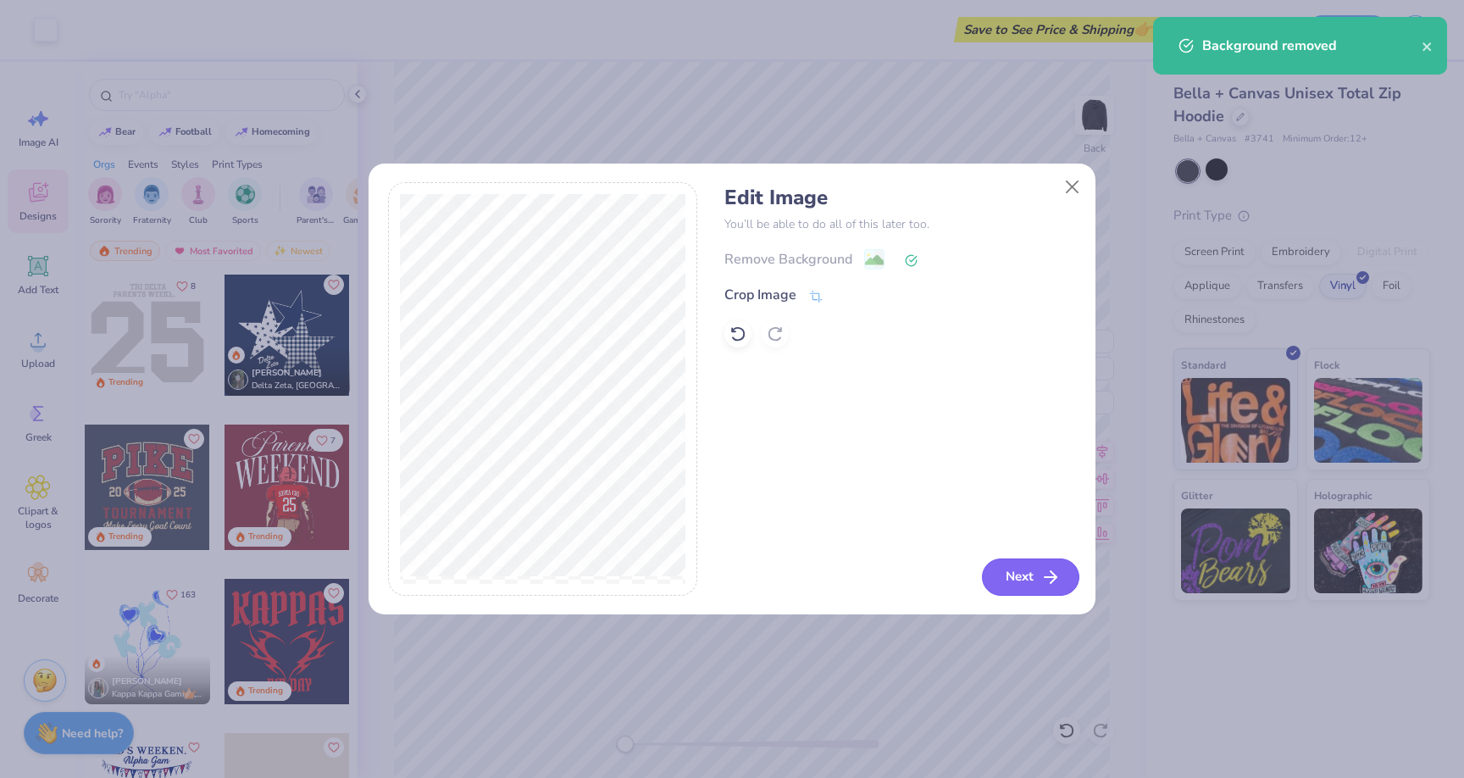
click at [1025, 588] on button "Next" at bounding box center [1030, 577] width 97 height 37
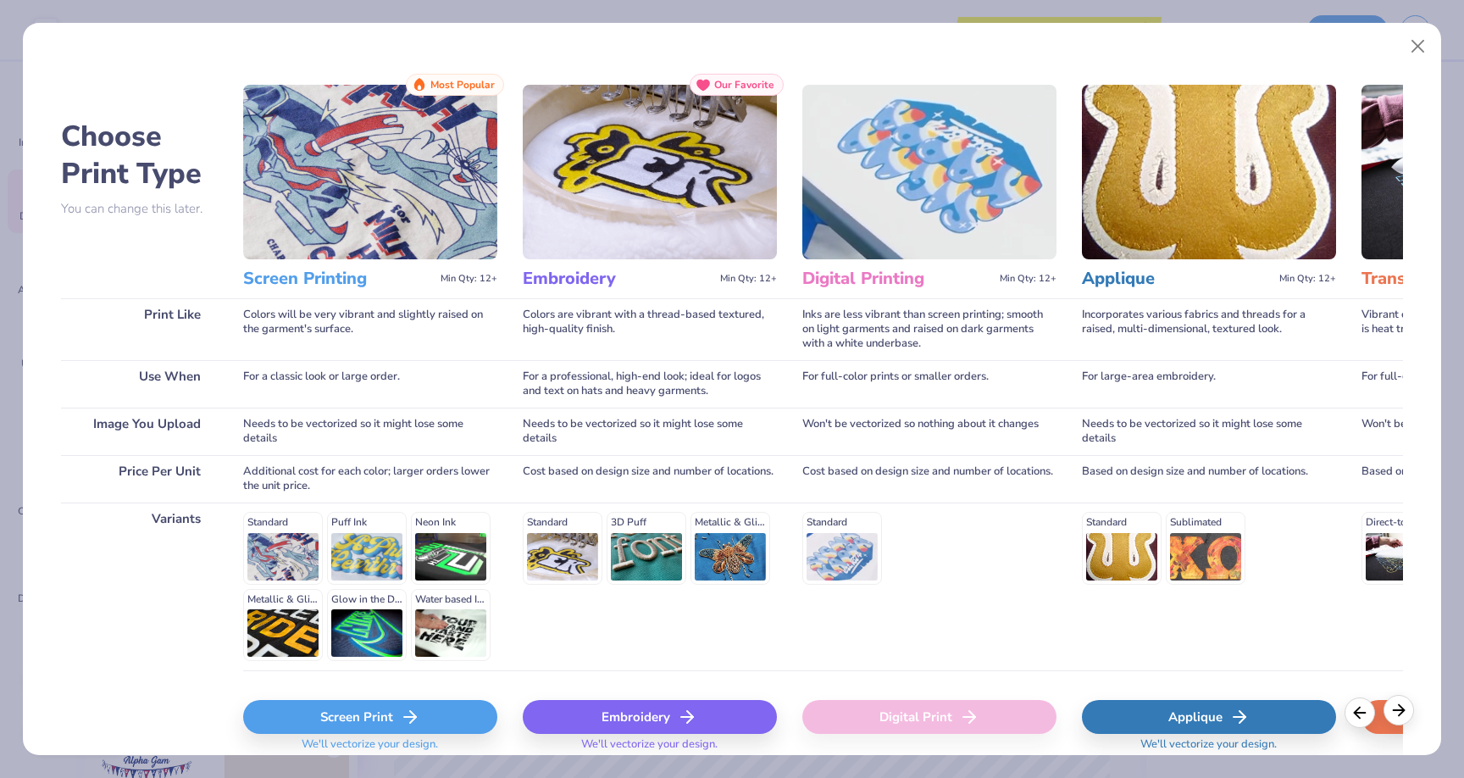
click at [1397, 717] on icon at bounding box center [1399, 710] width 19 height 19
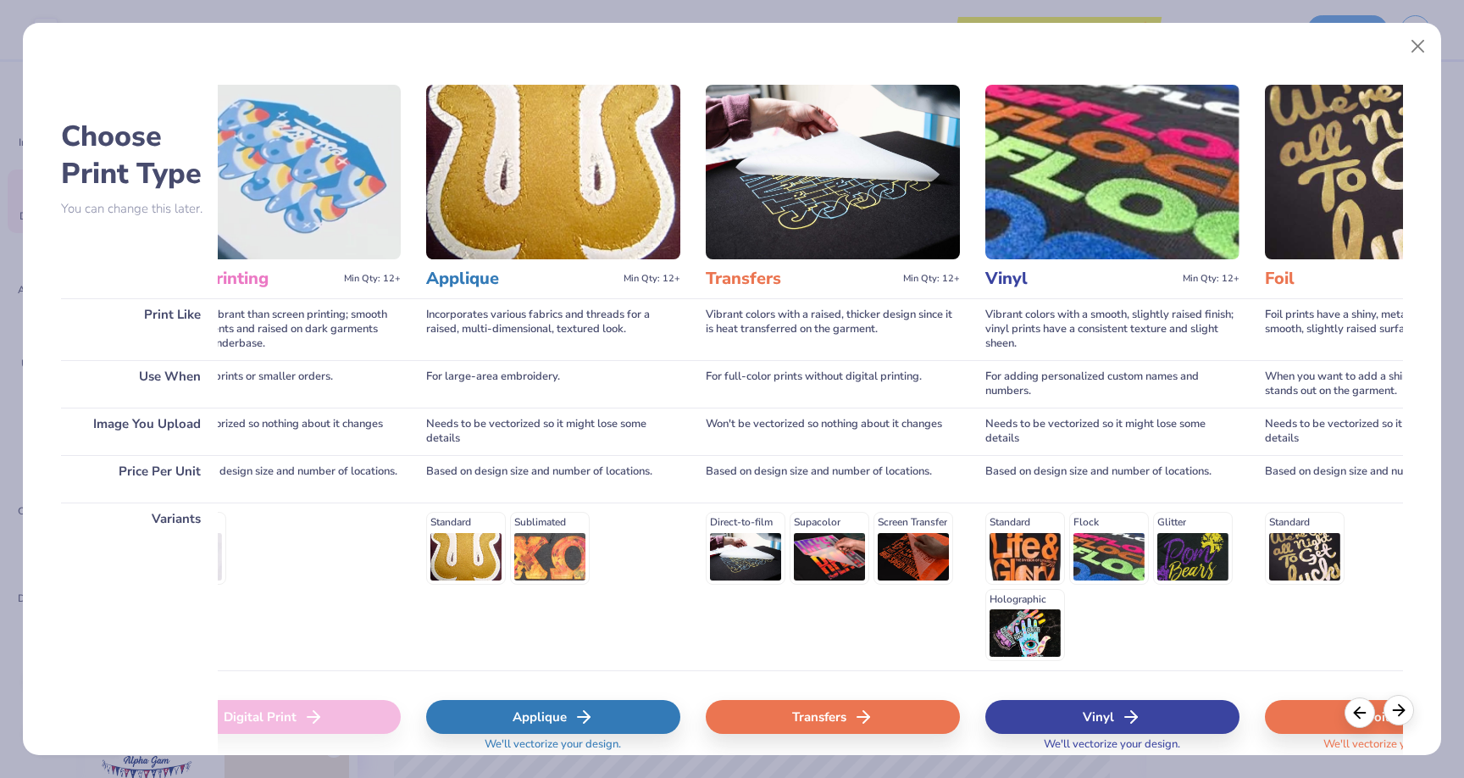
scroll to position [0, 671]
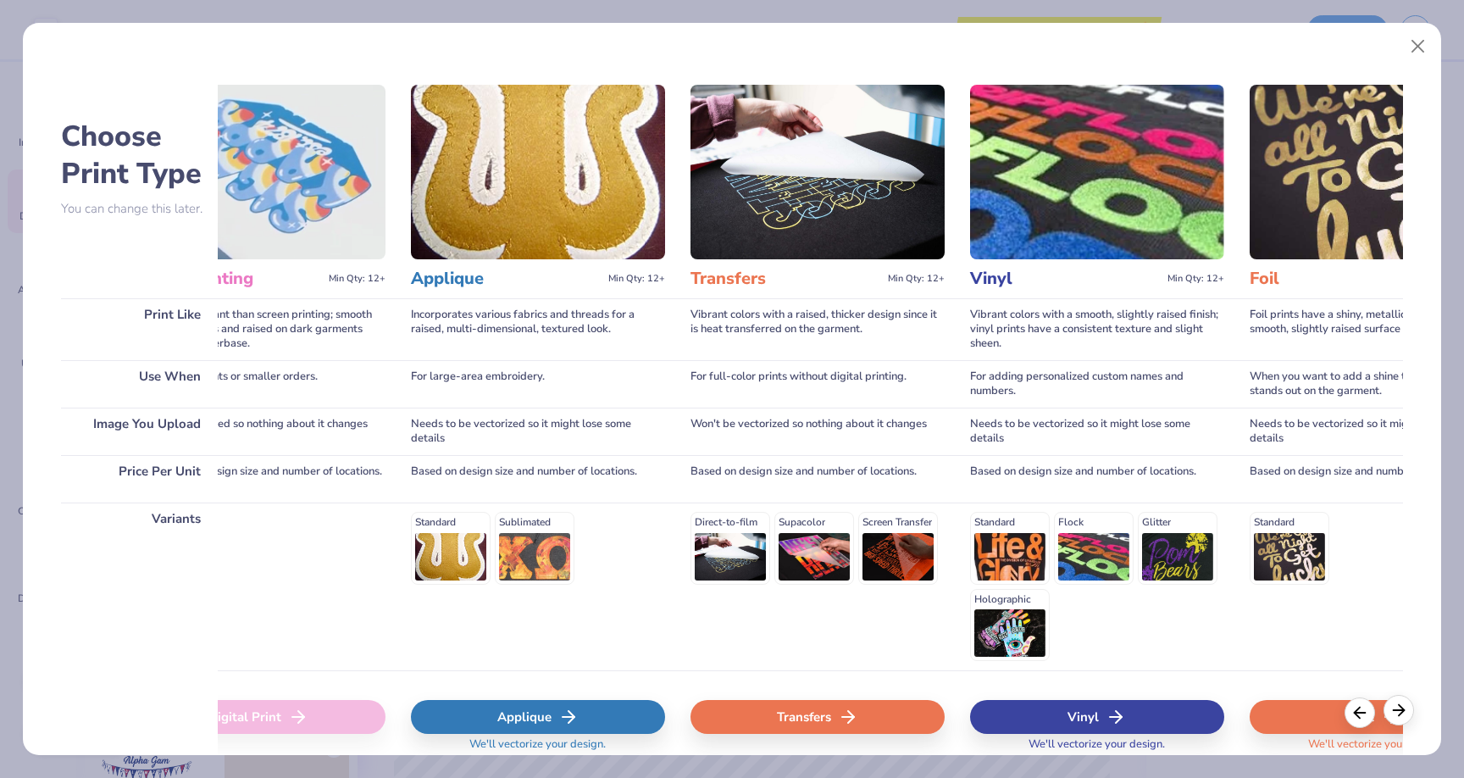
click at [1397, 717] on icon at bounding box center [1399, 710] width 19 height 19
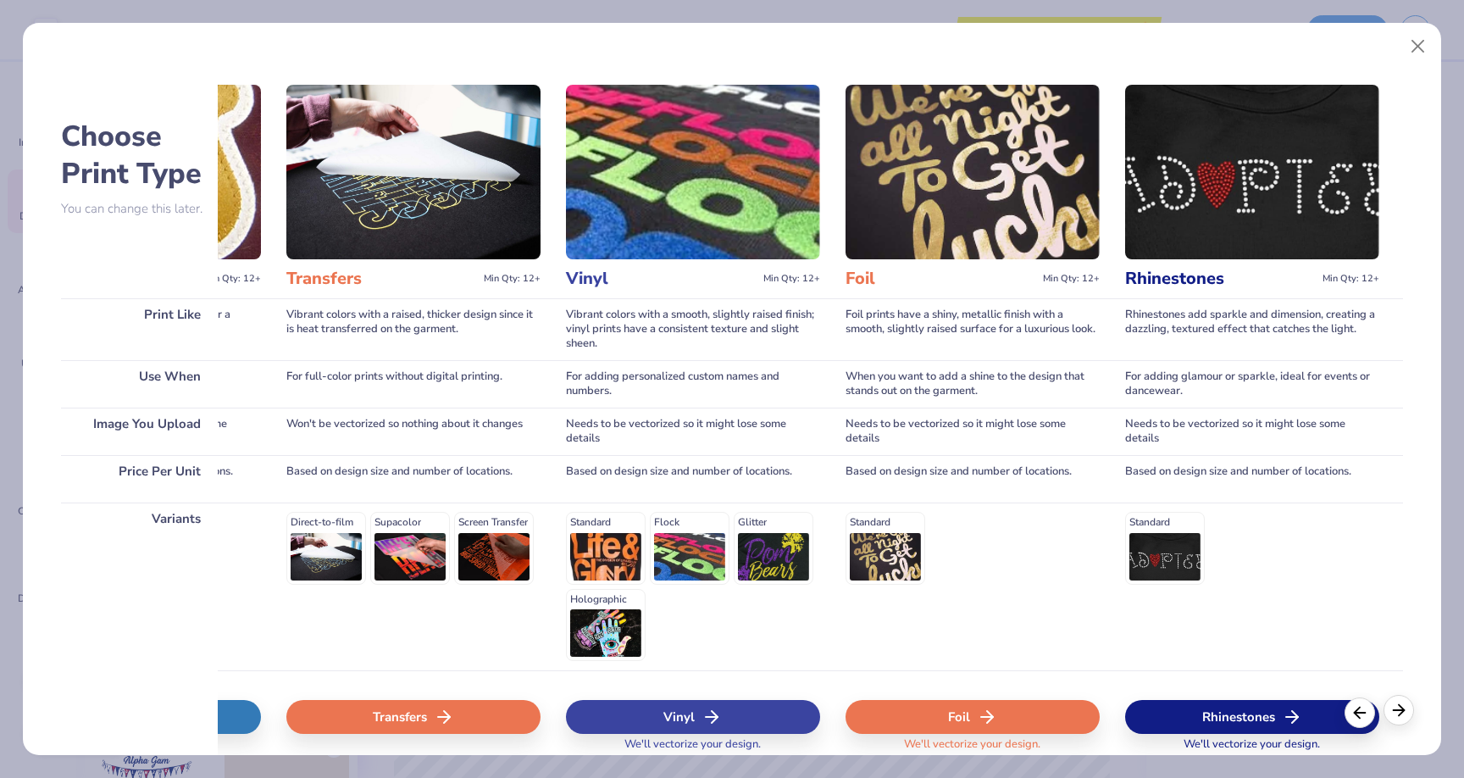
scroll to position [0, 1077]
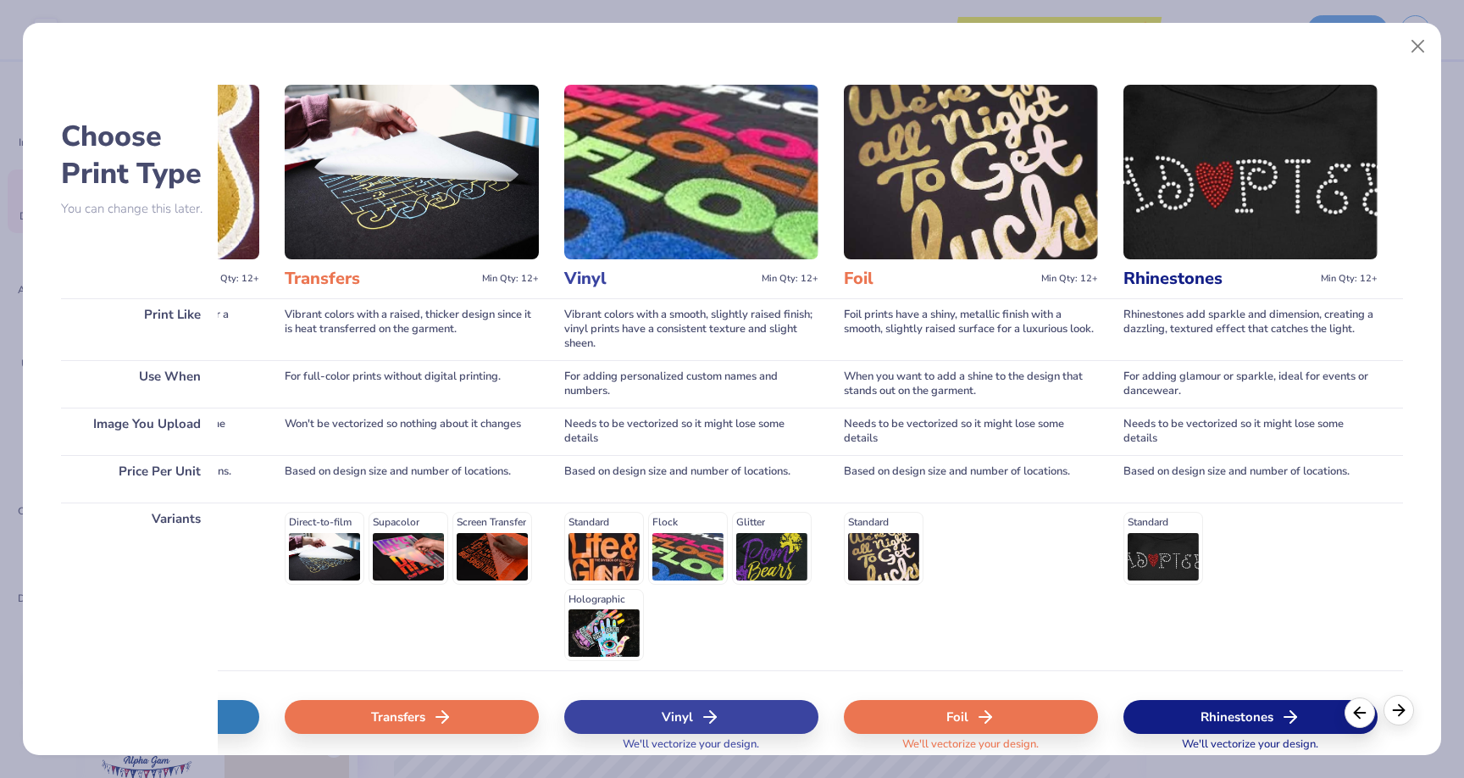
click at [1397, 717] on icon at bounding box center [1399, 710] width 19 height 19
click at [697, 713] on div "Vinyl" at bounding box center [691, 717] width 254 height 34
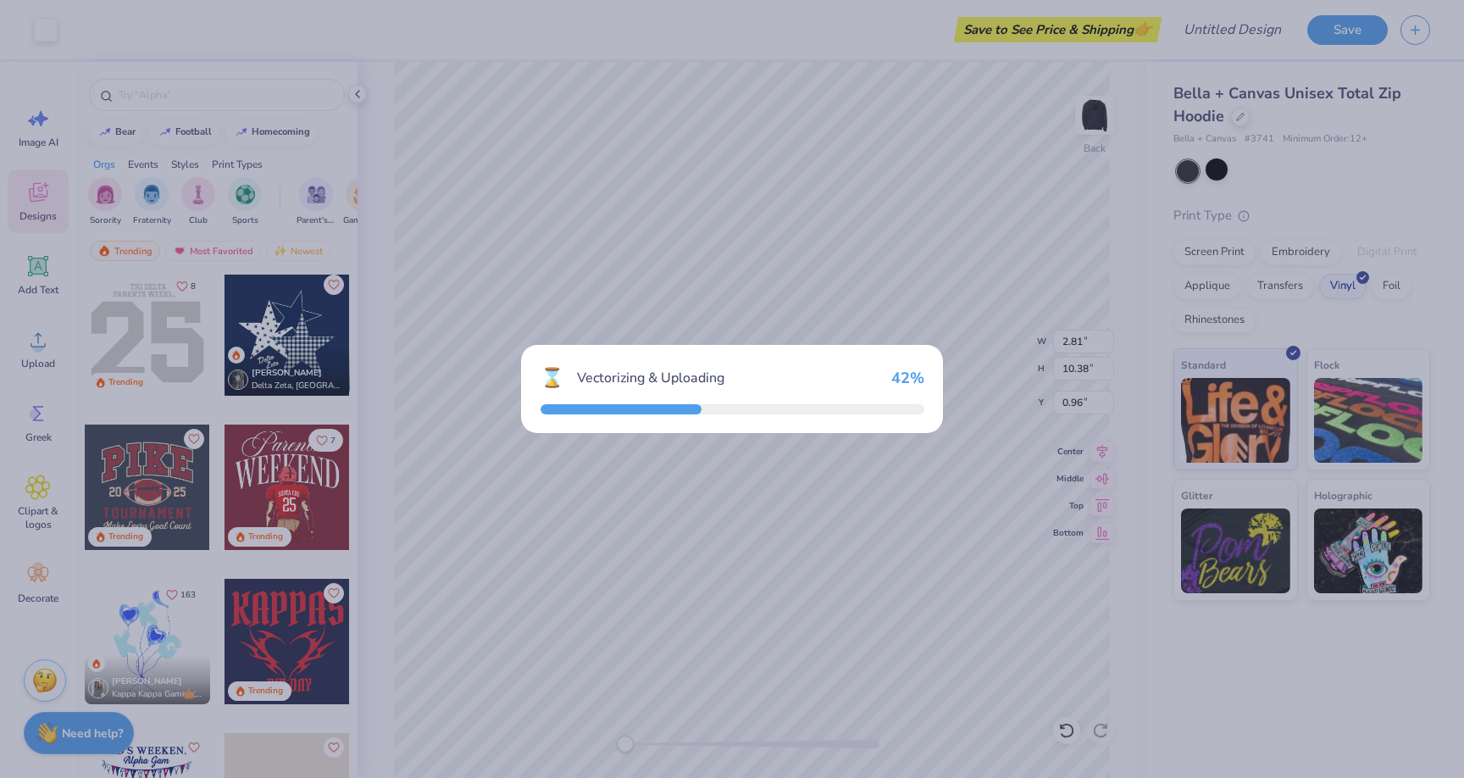
type input "3.17"
type input "11.68"
type input "0.54"
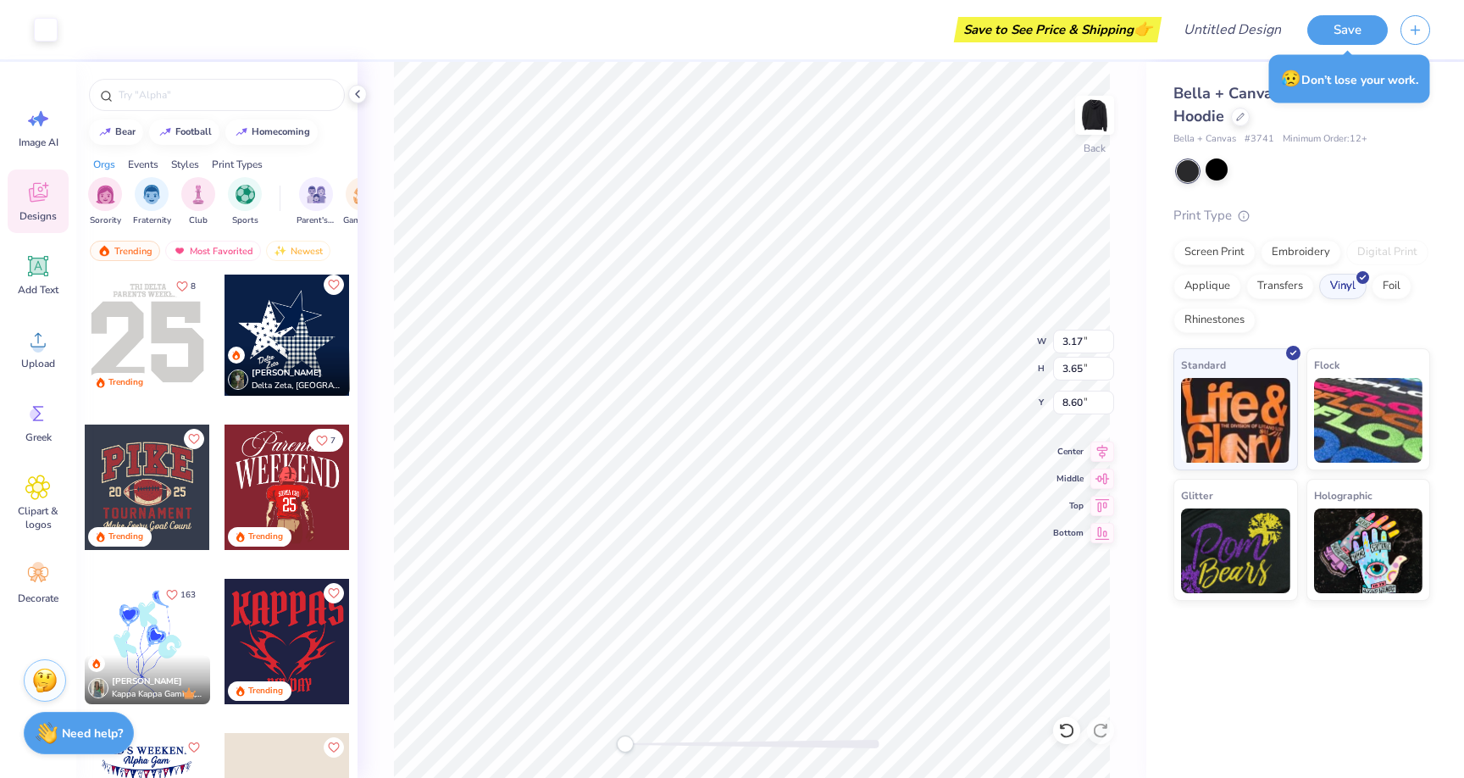
type input "3.17"
type input "3.65"
type input "4.59"
type input "3.17"
type input "3.65"
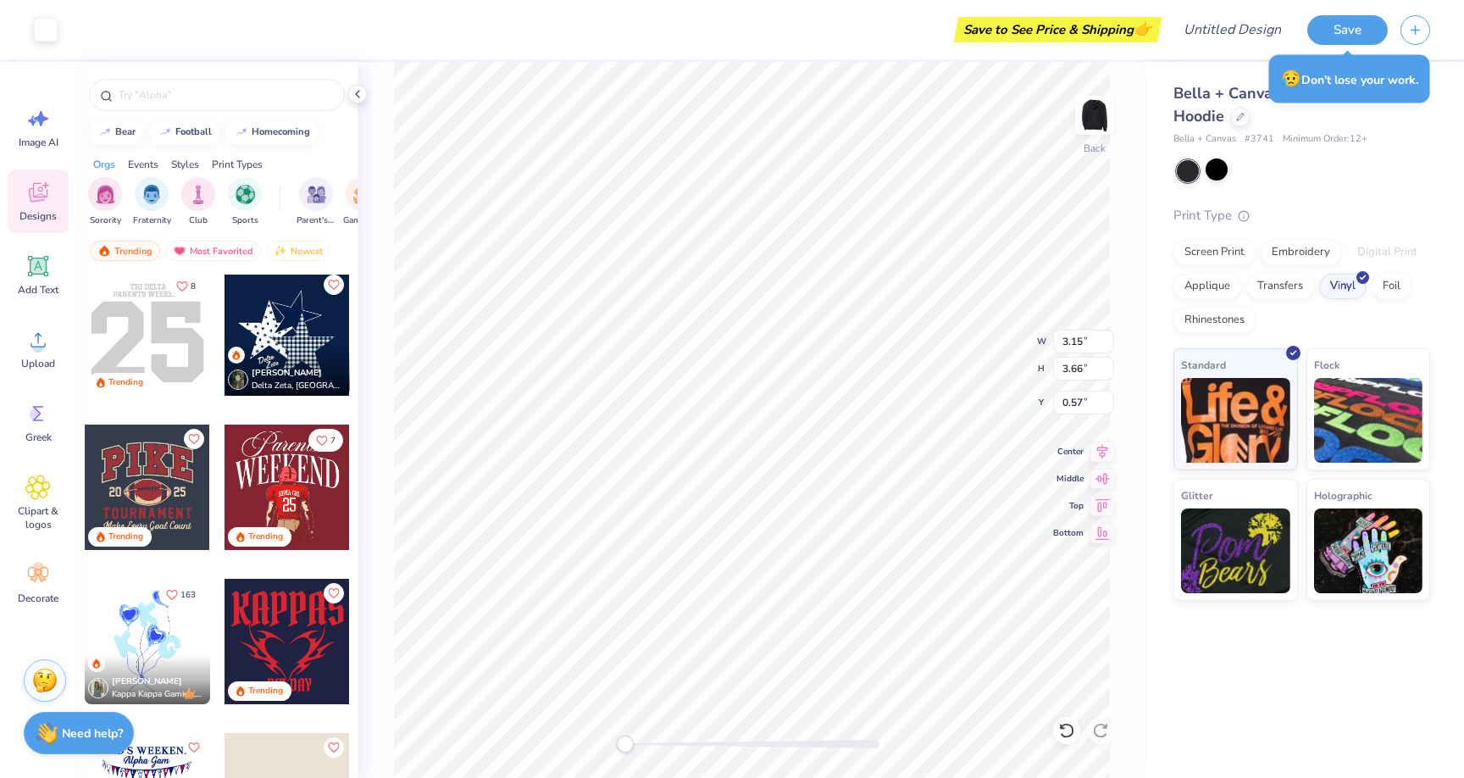
type input "4.55"
type input "3.15"
type input "3.66"
type input "0.57"
type input "3.17"
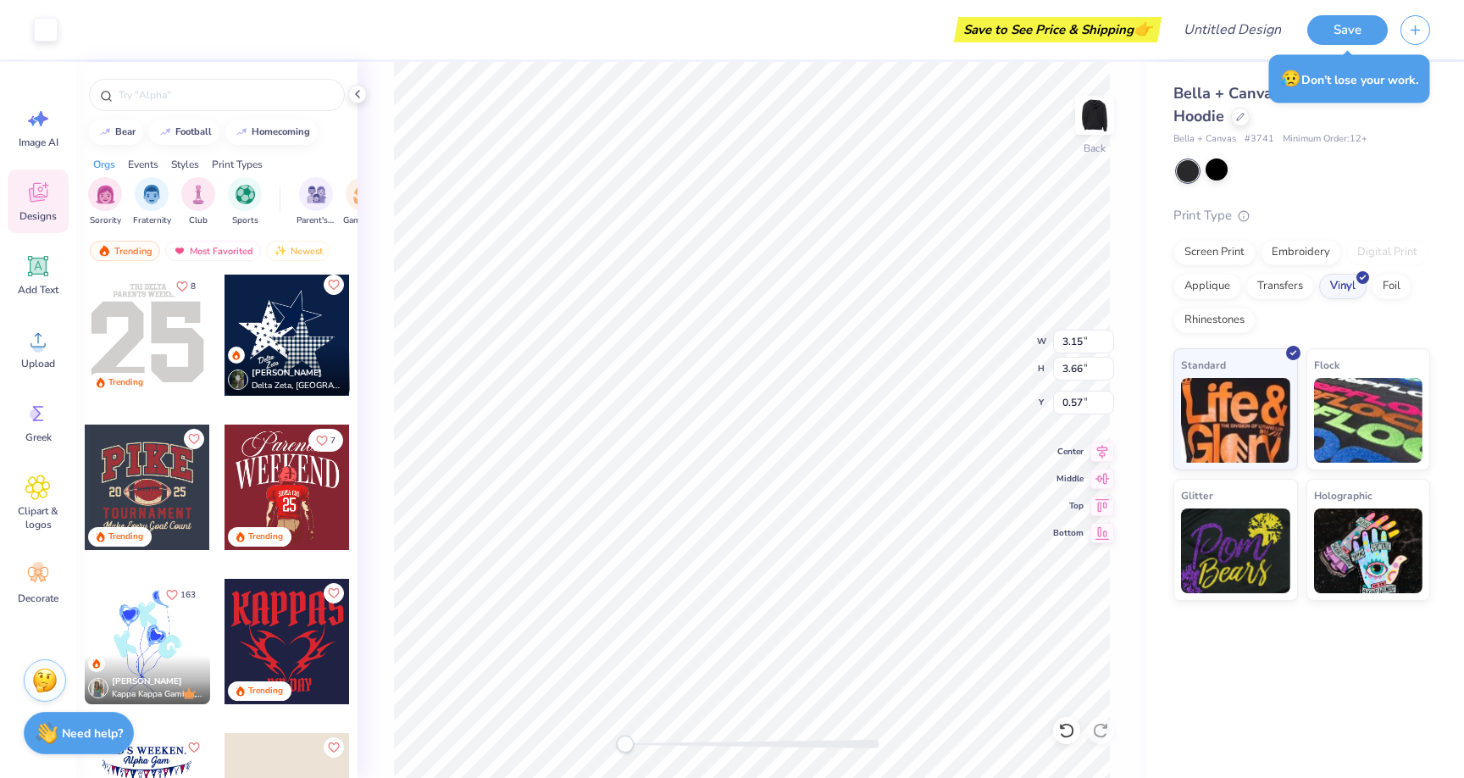
type input "3.65"
type input "8.60"
type input "3.17"
type input "7.70"
type input "0.50"
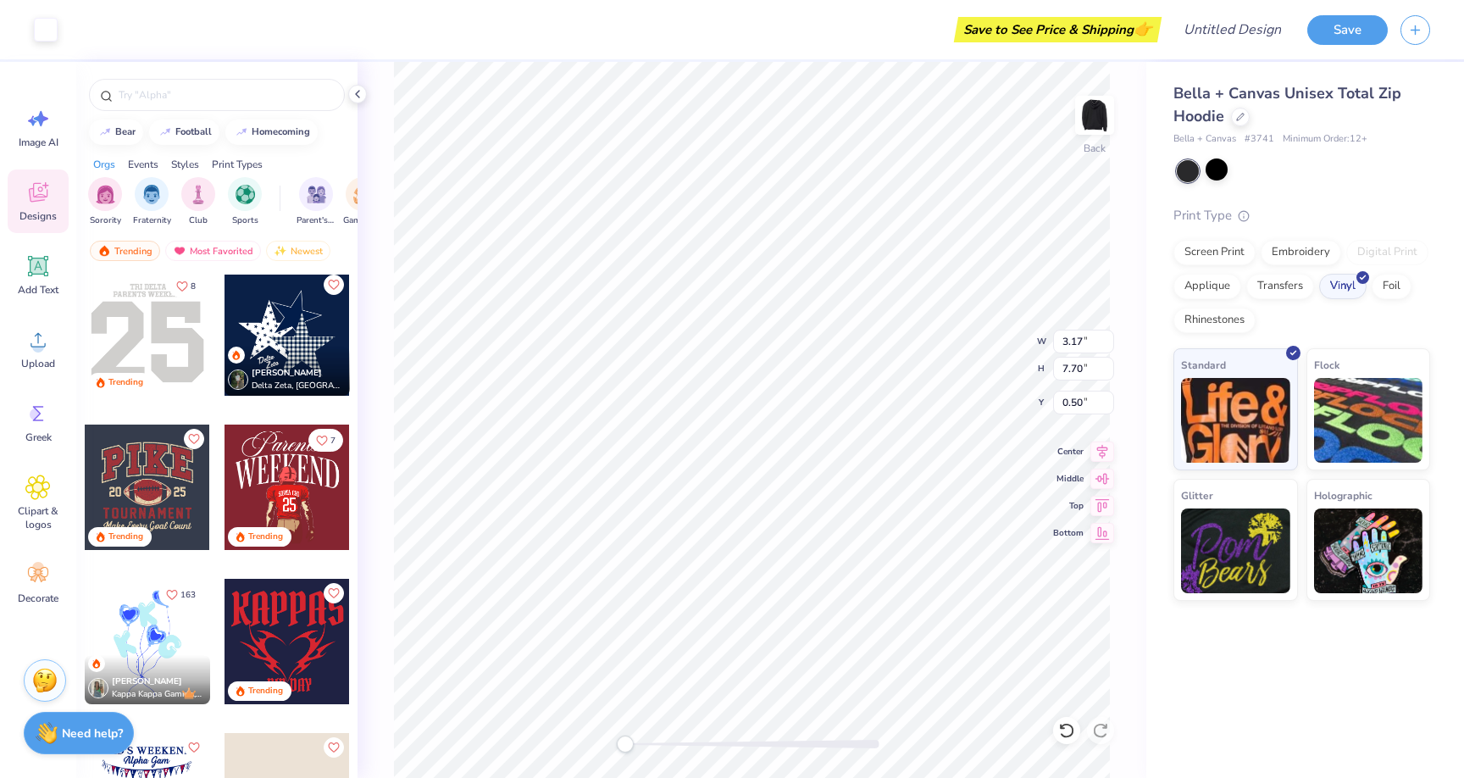
type input "3.65"
type input "8.60"
type input "3.17"
type input "3.65"
type input "8.50"
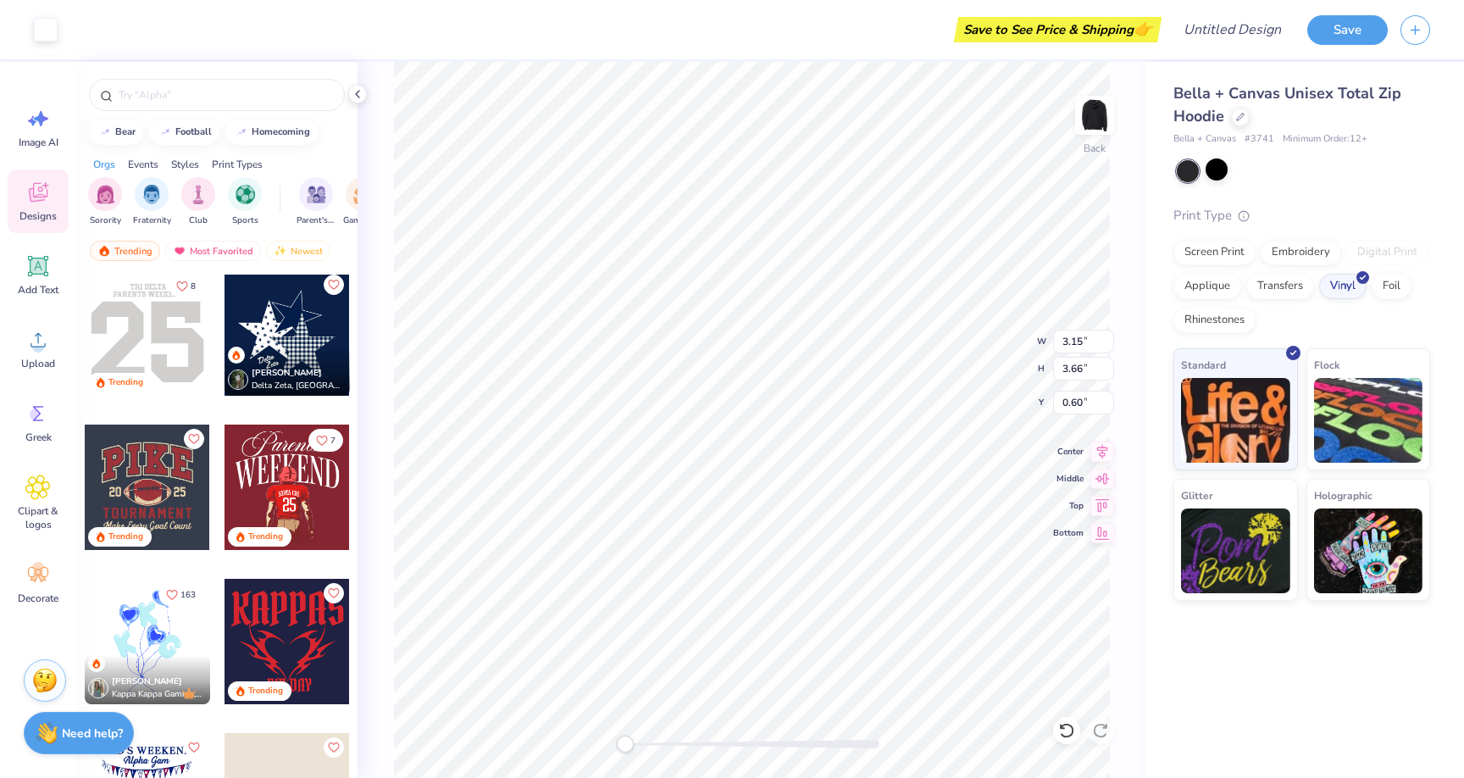
type input "3.17"
type input "3.65"
type input "4.55"
type input "3.17"
type input "7.60"
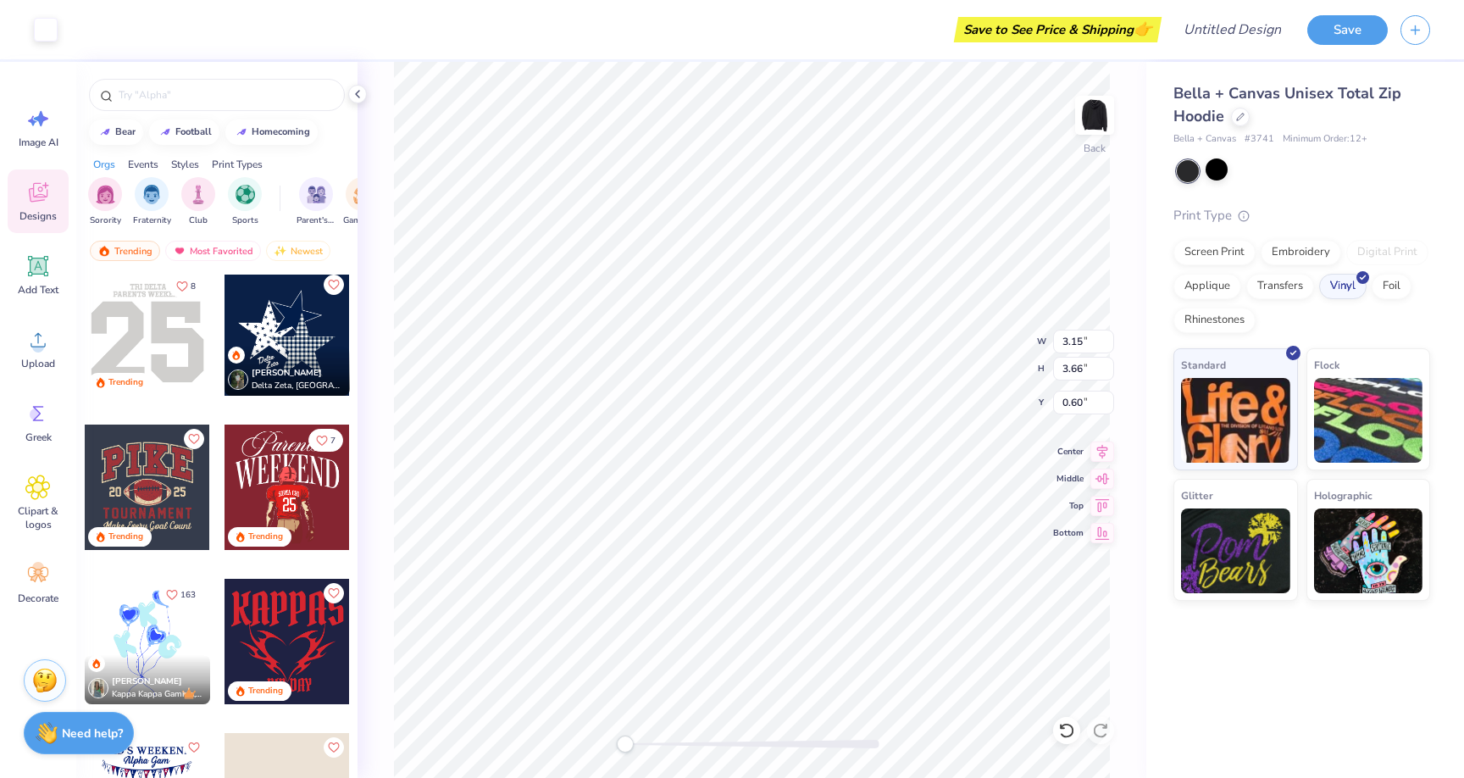
type input "3.17"
type input "7.60"
type input "2.99"
type input "10.90"
type input "1.25"
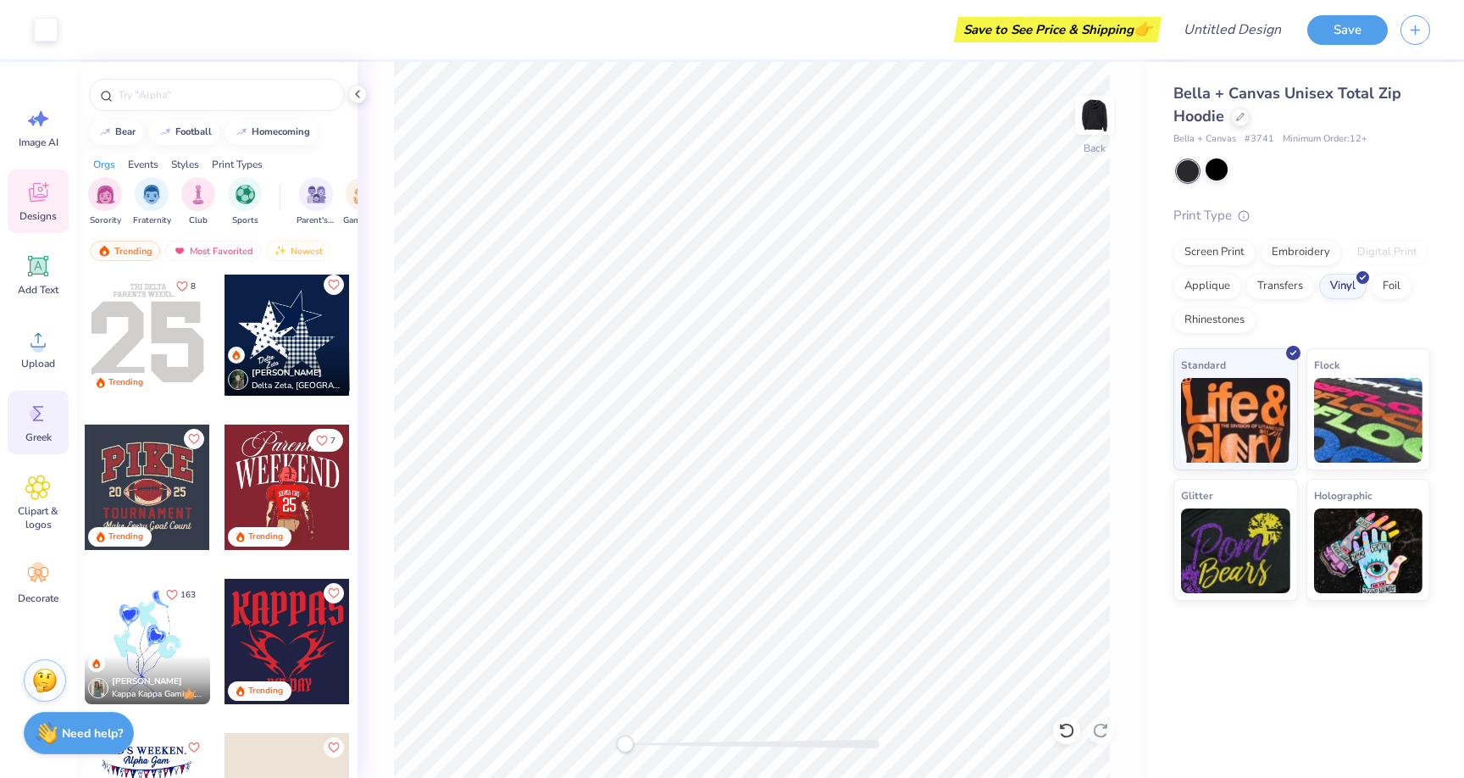
click at [35, 436] on span "Greek" at bounding box center [38, 438] width 26 height 14
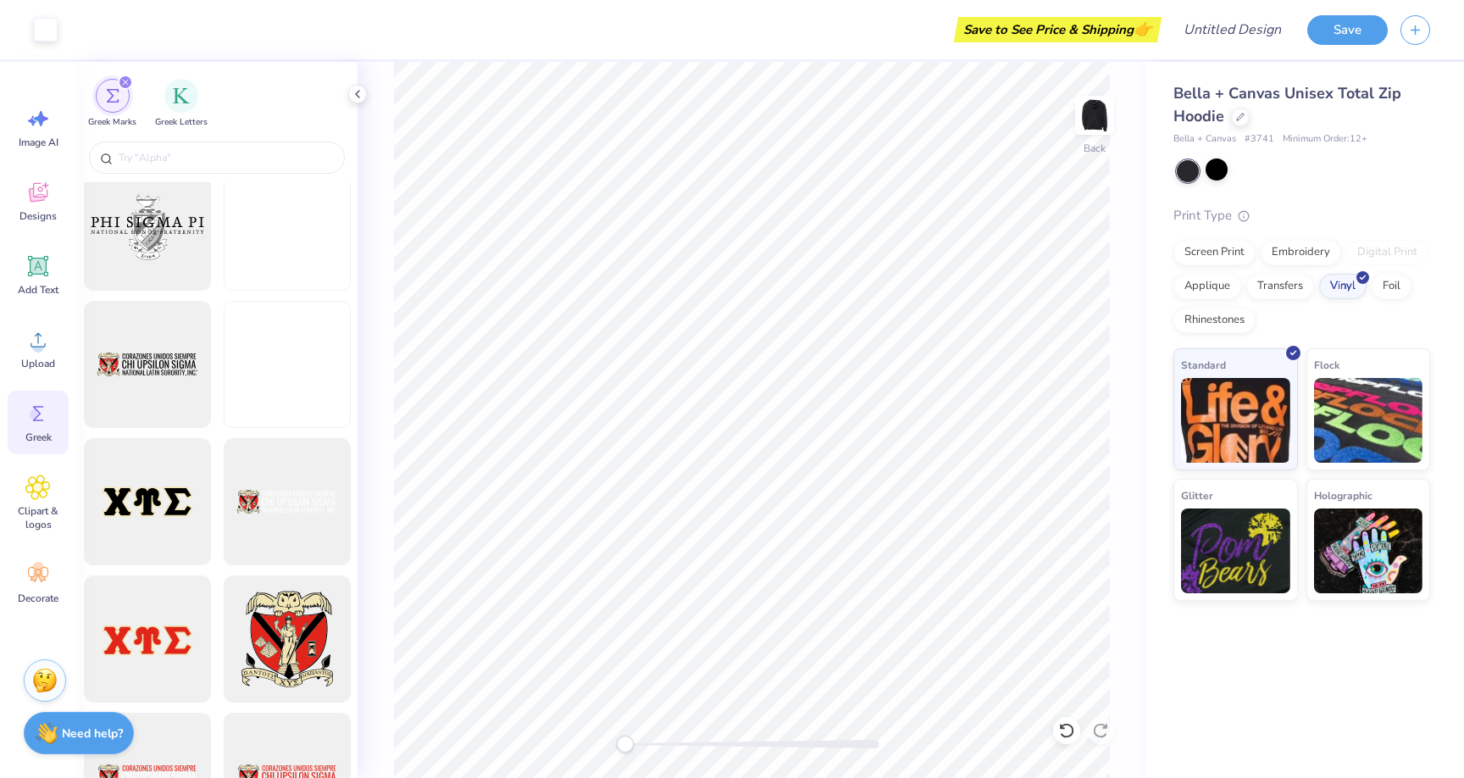
scroll to position [1356, 0]
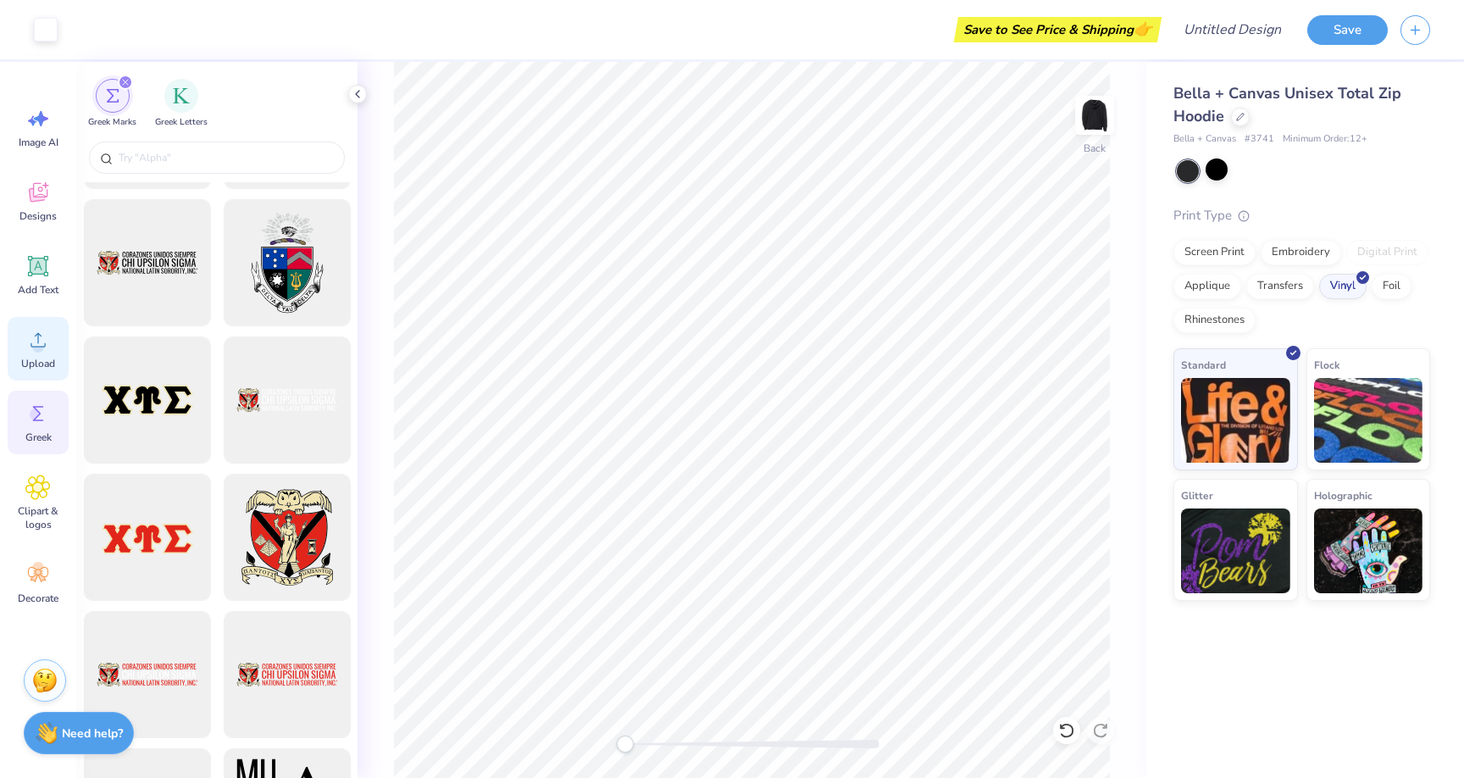
click at [33, 348] on circle at bounding box center [38, 347] width 12 height 12
click at [54, 341] on div "Upload" at bounding box center [38, 349] width 61 height 64
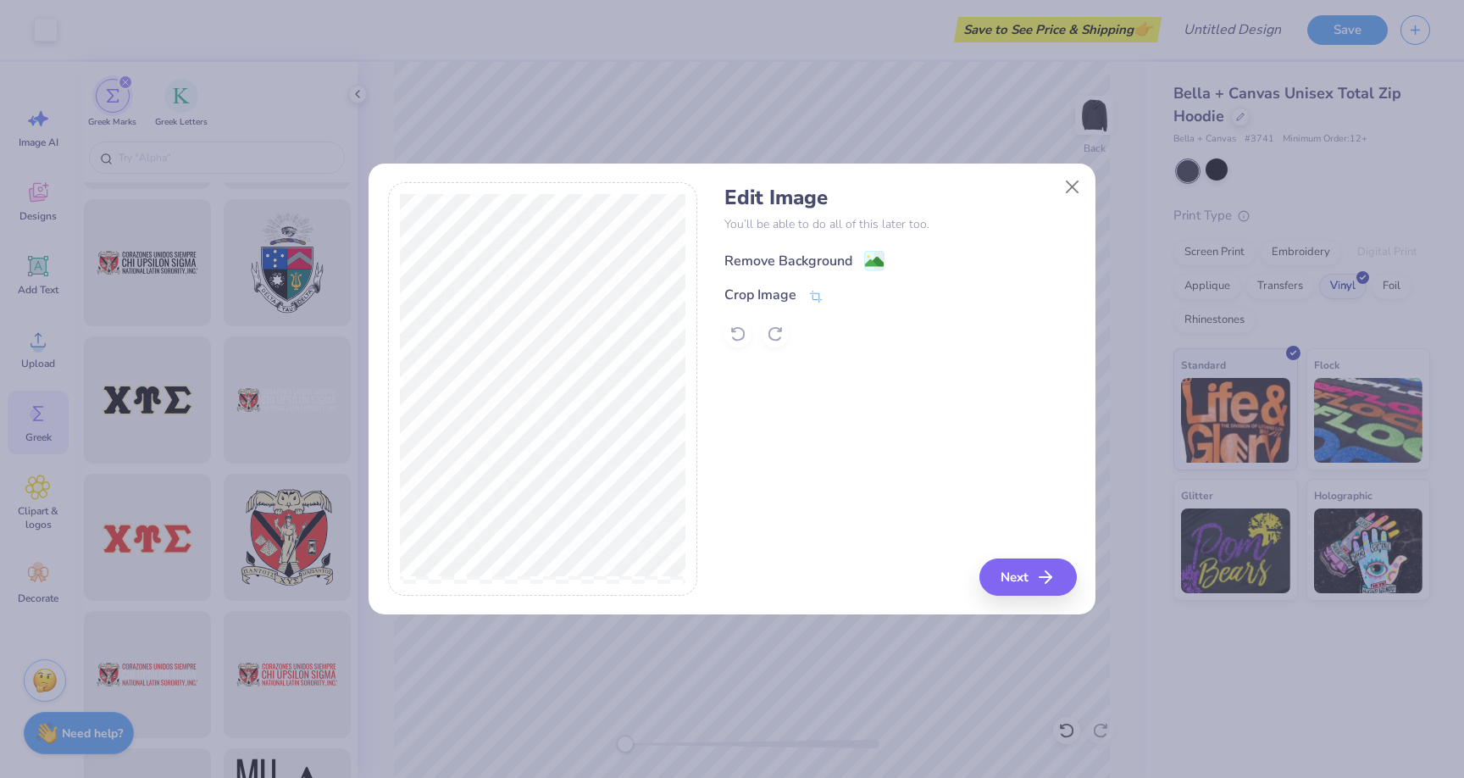
click at [862, 261] on div "Remove Background" at bounding box center [805, 260] width 160 height 21
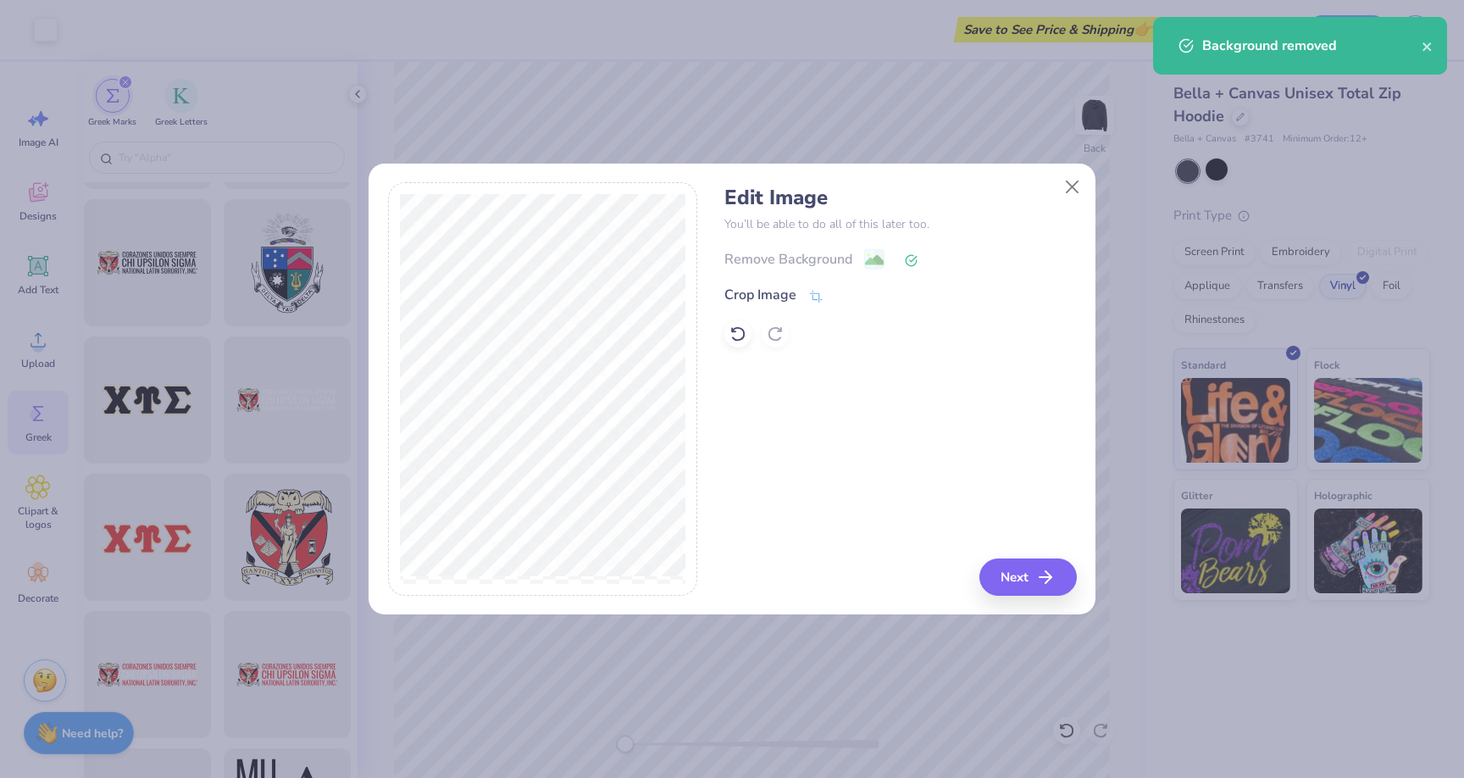
click at [1044, 577] on line "button" at bounding box center [1046, 577] width 12 height 0
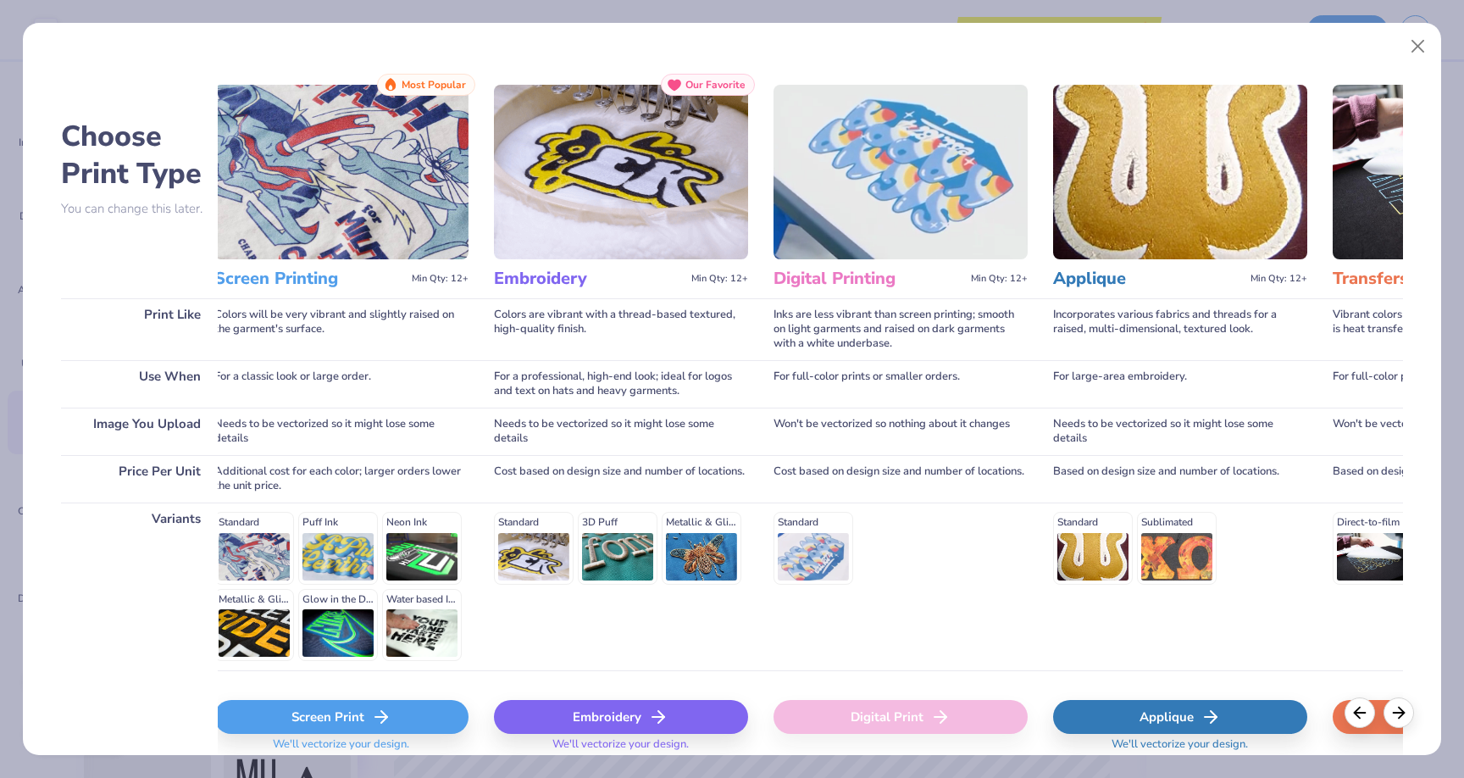
scroll to position [0, 0]
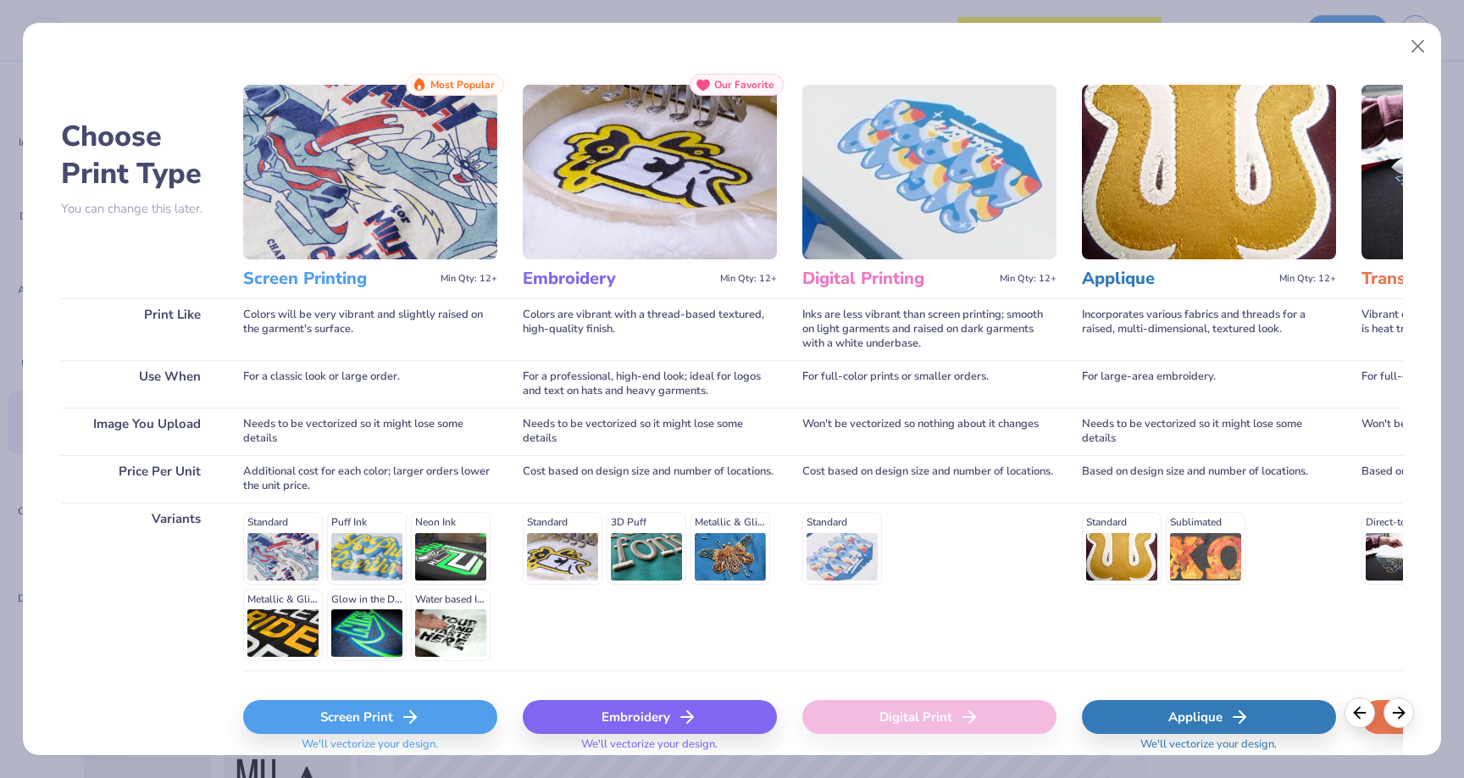
click at [392, 715] on div "Screen Print" at bounding box center [370, 717] width 254 height 34
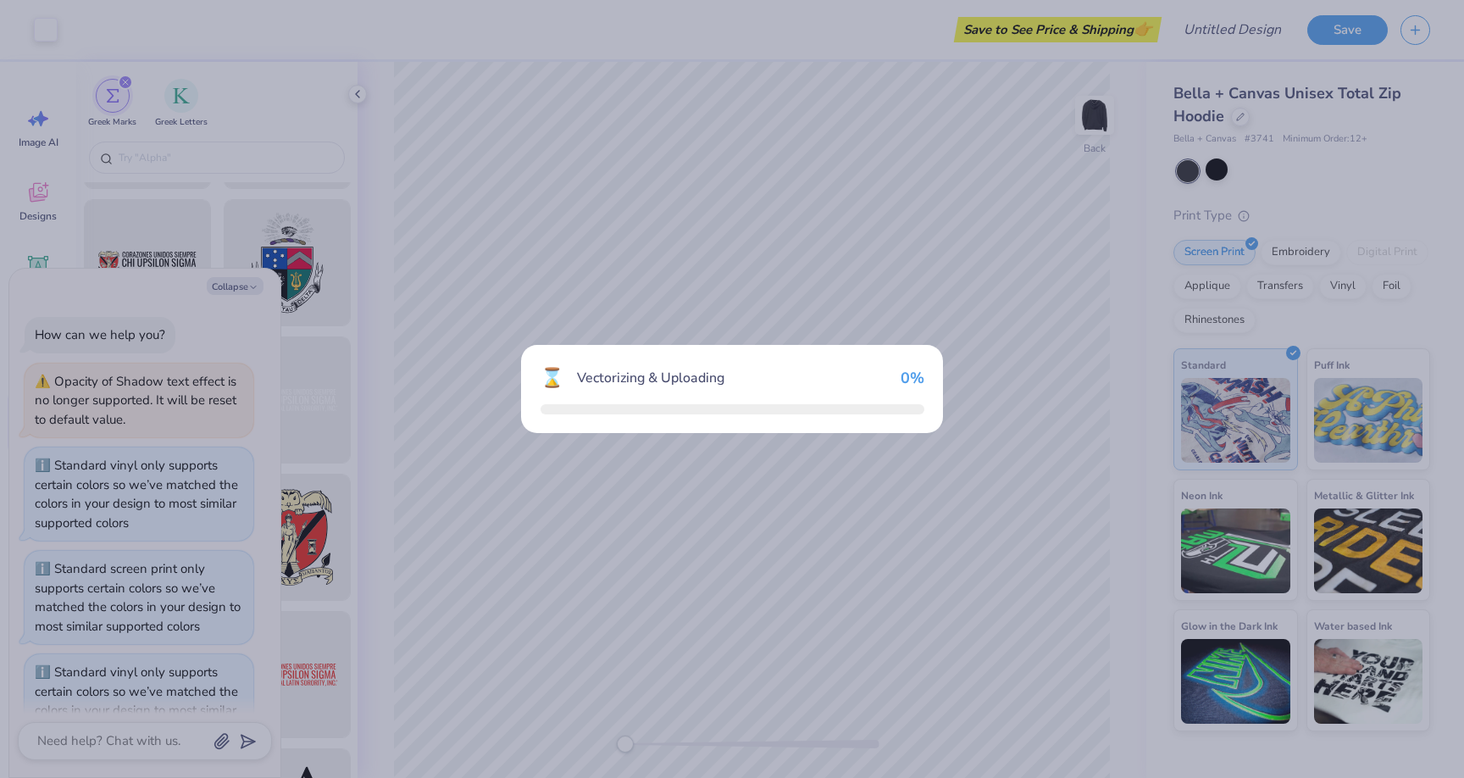
scroll to position [254, 0]
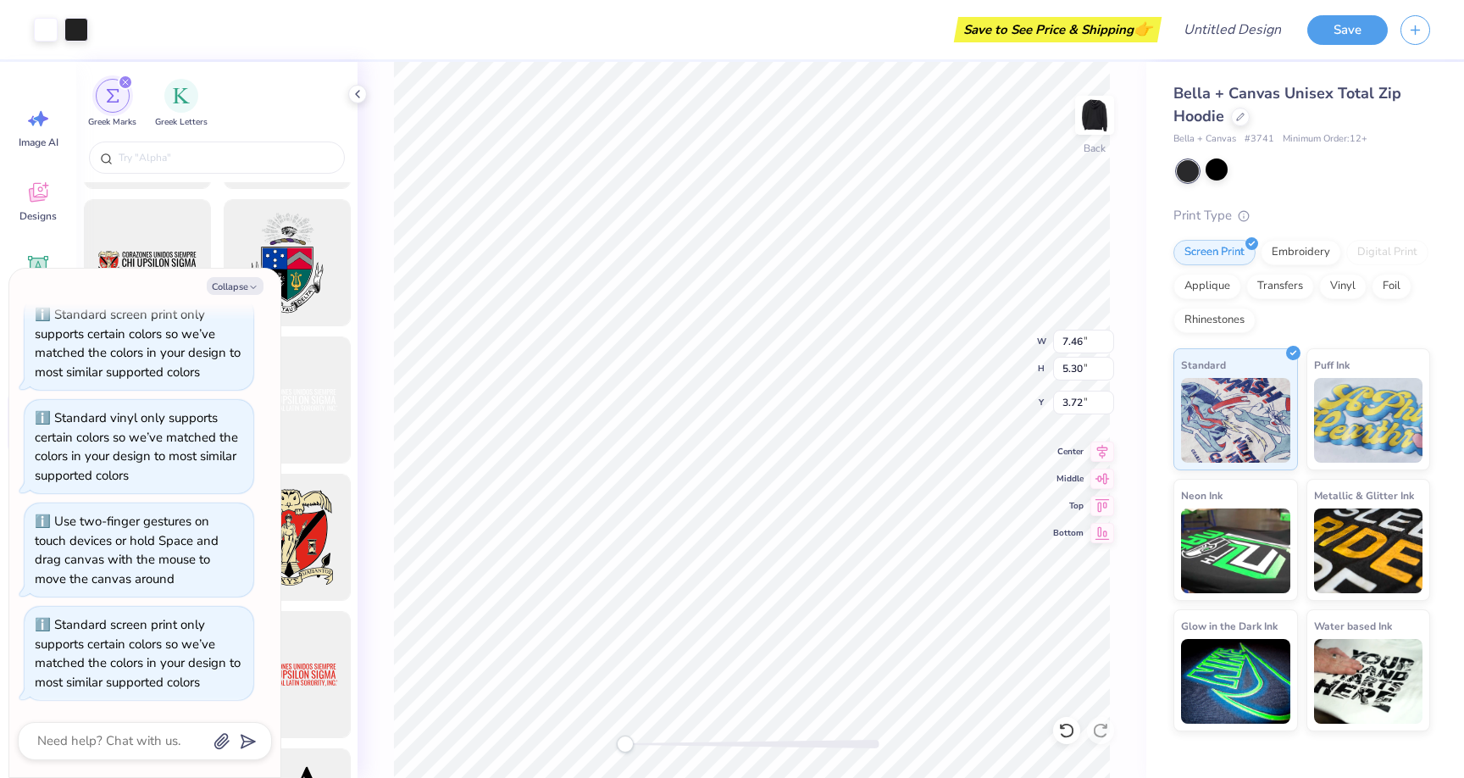
type textarea "x"
type input "2.27"
type input "1.62"
click at [245, 288] on button "Collapse" at bounding box center [235, 286] width 57 height 18
type textarea "x"
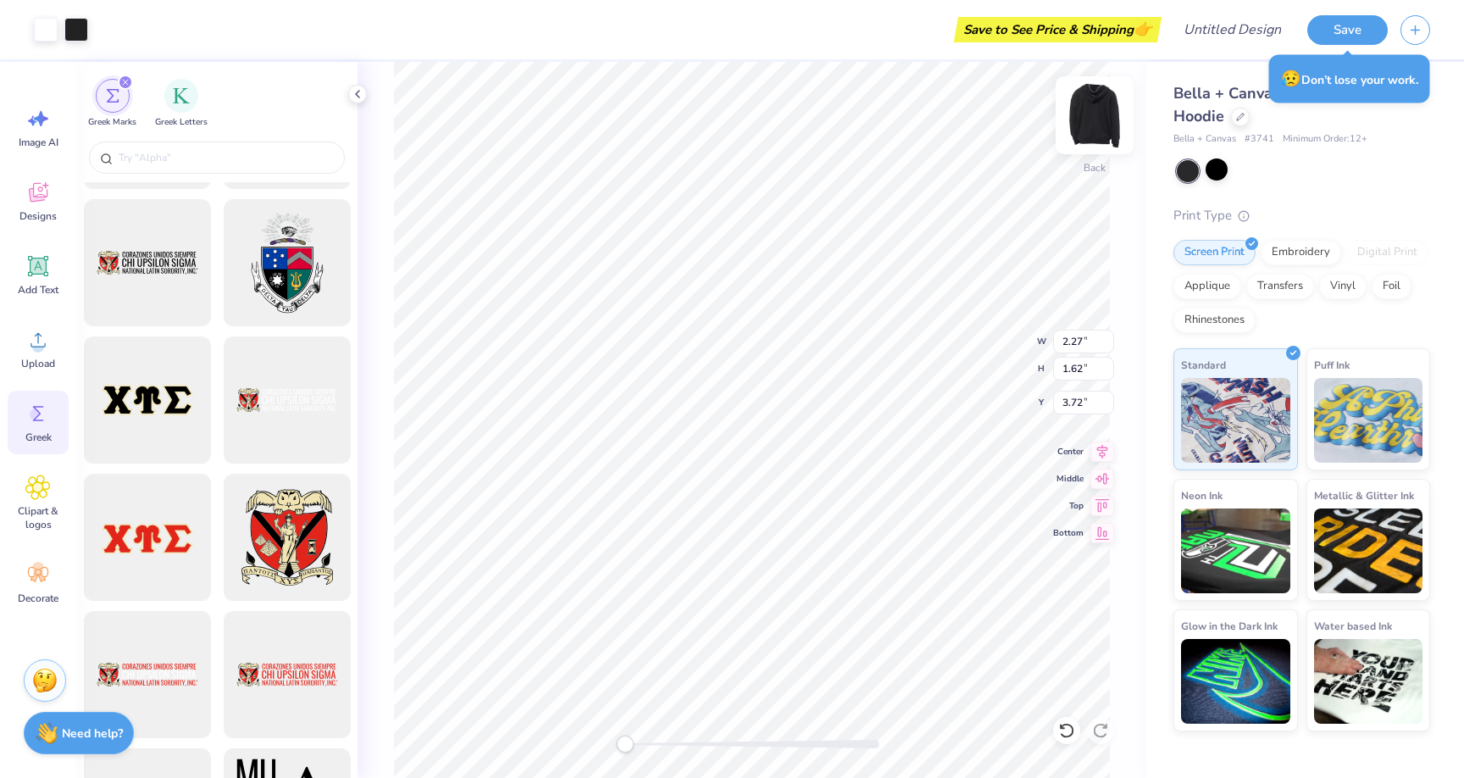
click at [1084, 113] on img at bounding box center [1095, 115] width 68 height 68
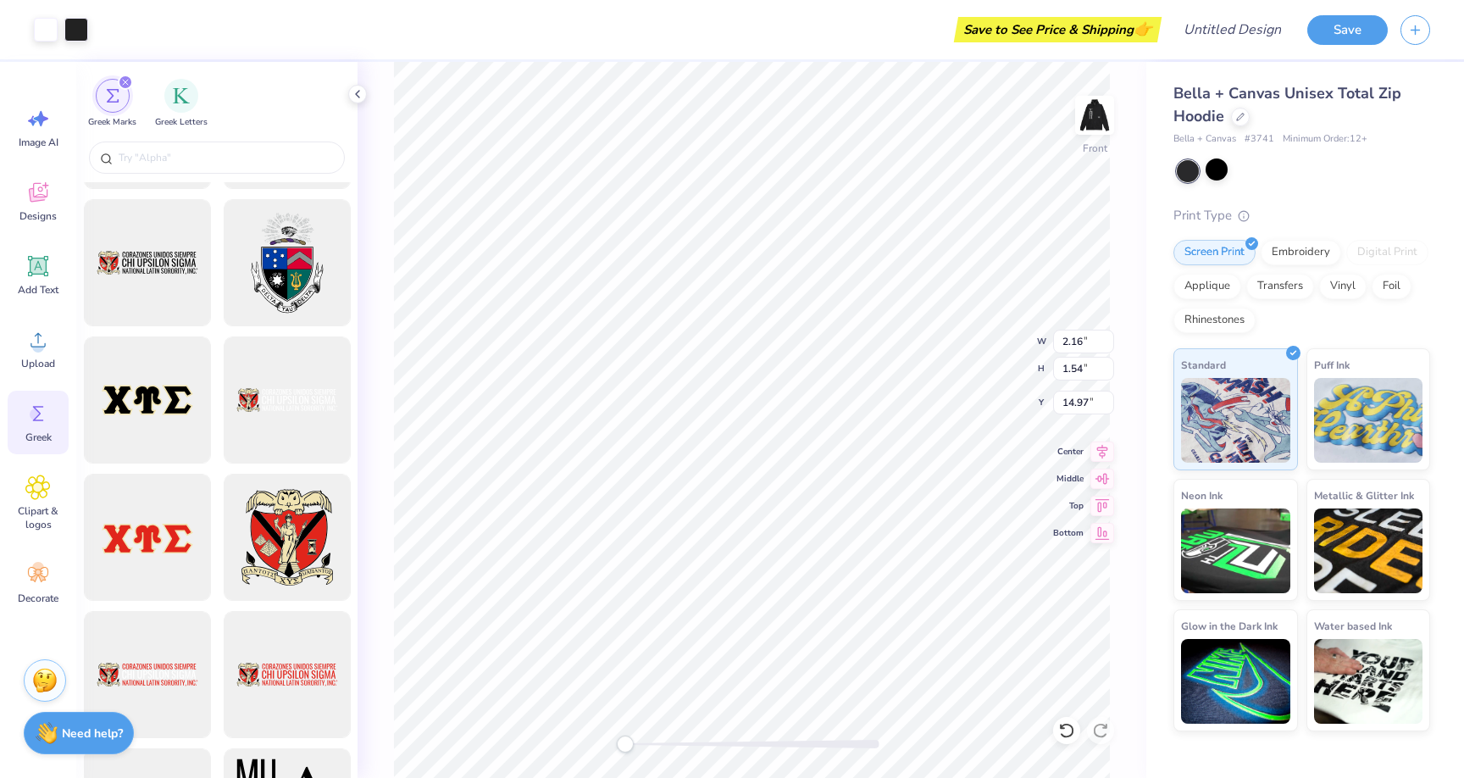
type input "14.09"
type input "9.23"
type input "6.56"
type input "9.06"
click at [566, 760] on div "Front" at bounding box center [752, 420] width 789 height 716
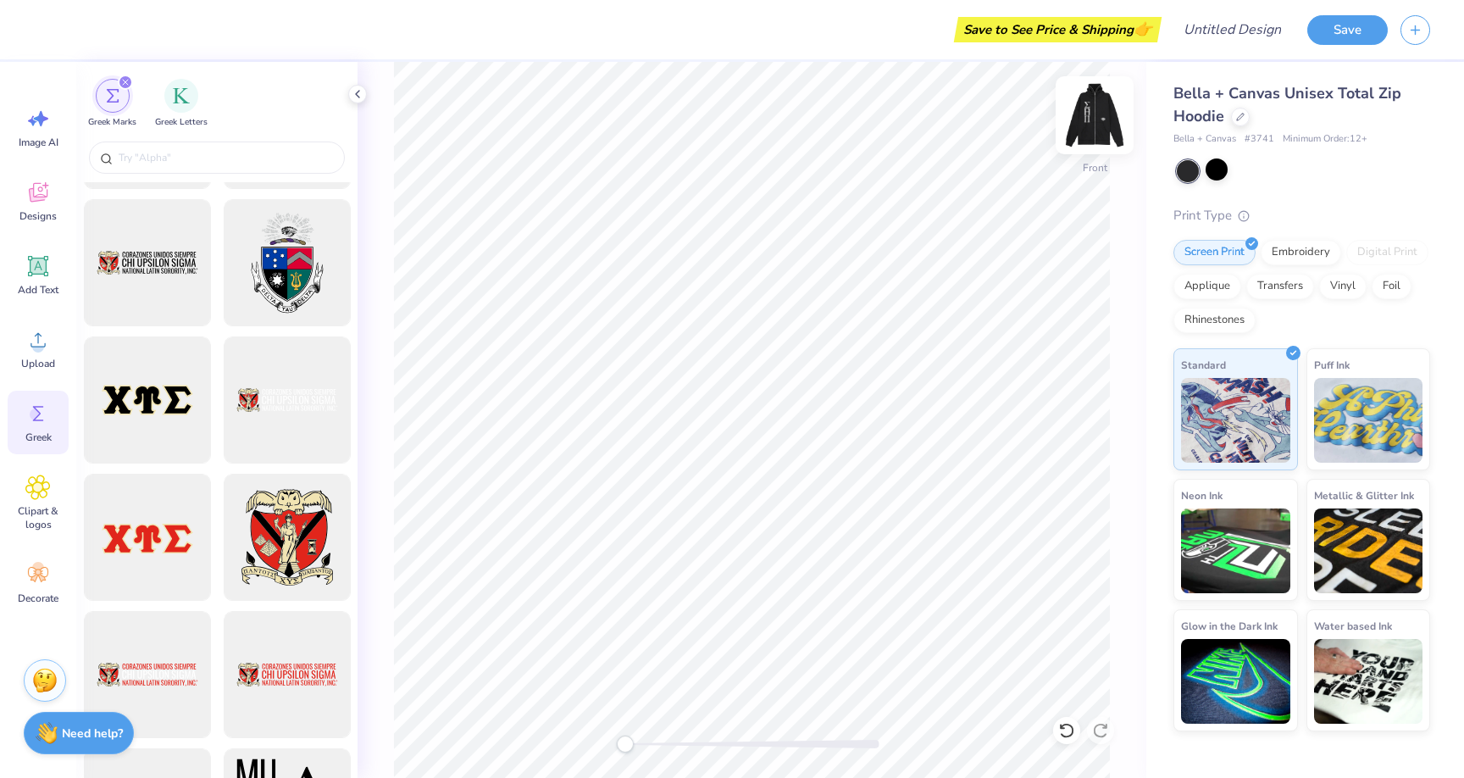
click at [1085, 105] on img at bounding box center [1095, 115] width 68 height 68
click at [81, 724] on strong "Need help?" at bounding box center [92, 731] width 61 height 16
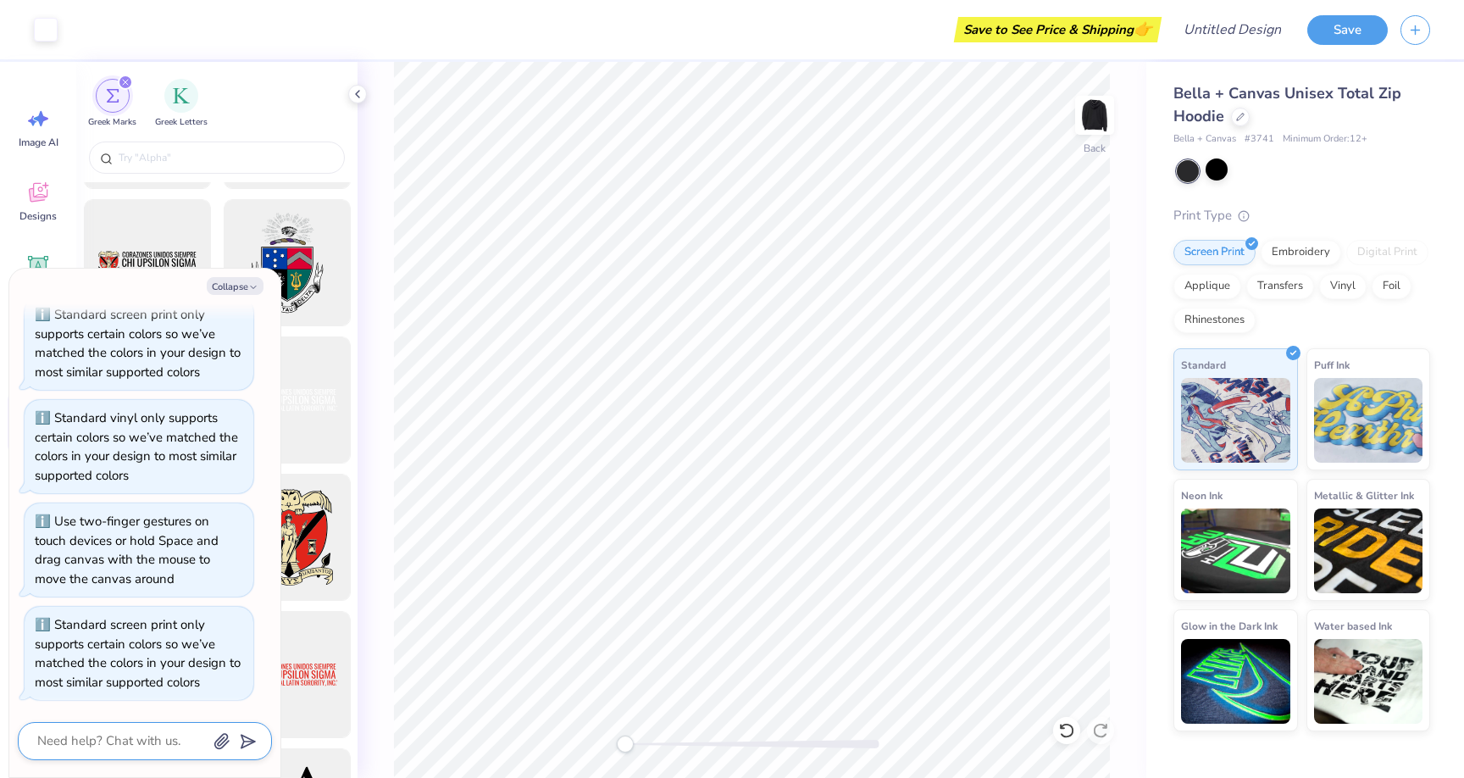
click at [136, 750] on textarea at bounding box center [122, 741] width 172 height 23
type textarea "x"
type textarea "c"
type textarea "x"
type textarea "ca"
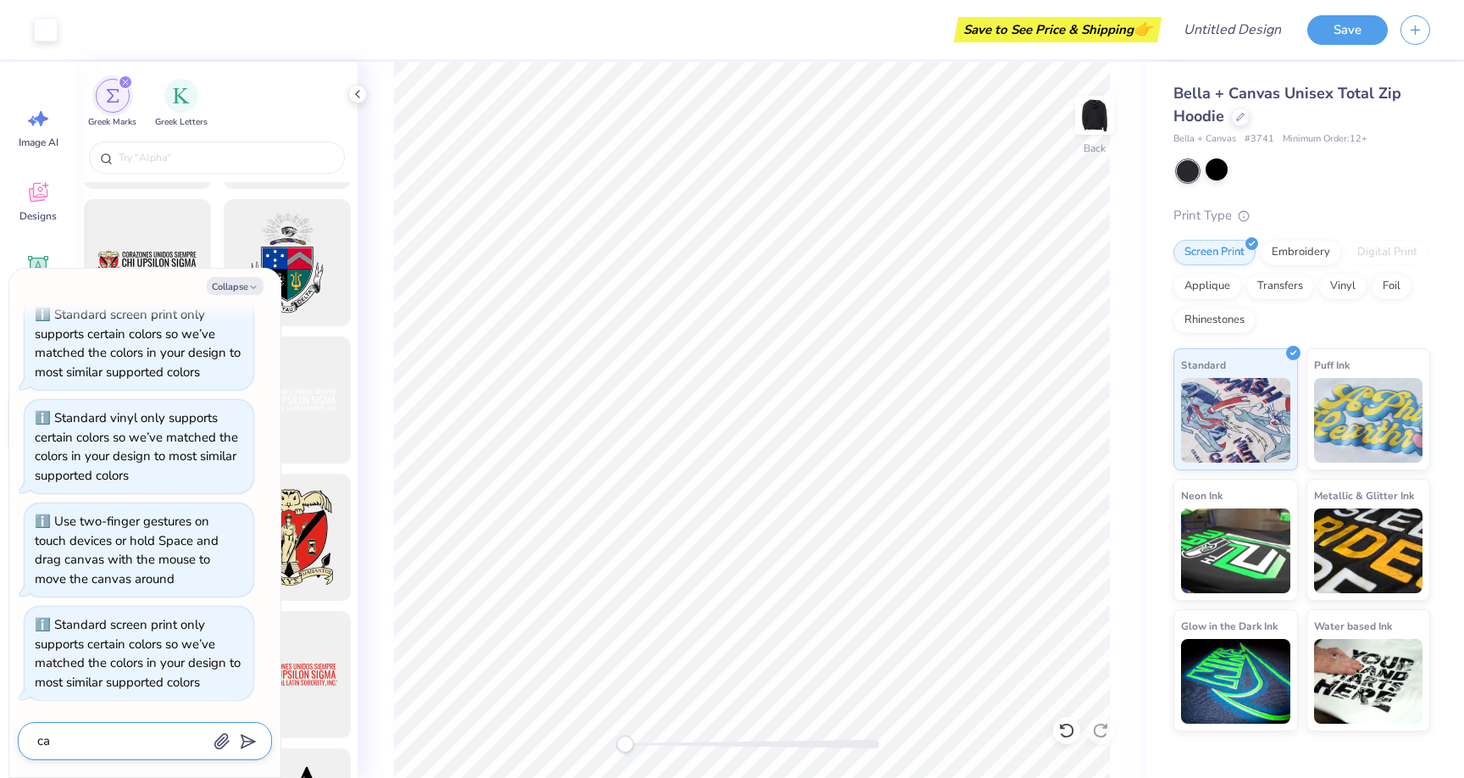
type textarea "x"
type textarea "can"
type textarea "x"
type textarea "can i"
type textarea "x"
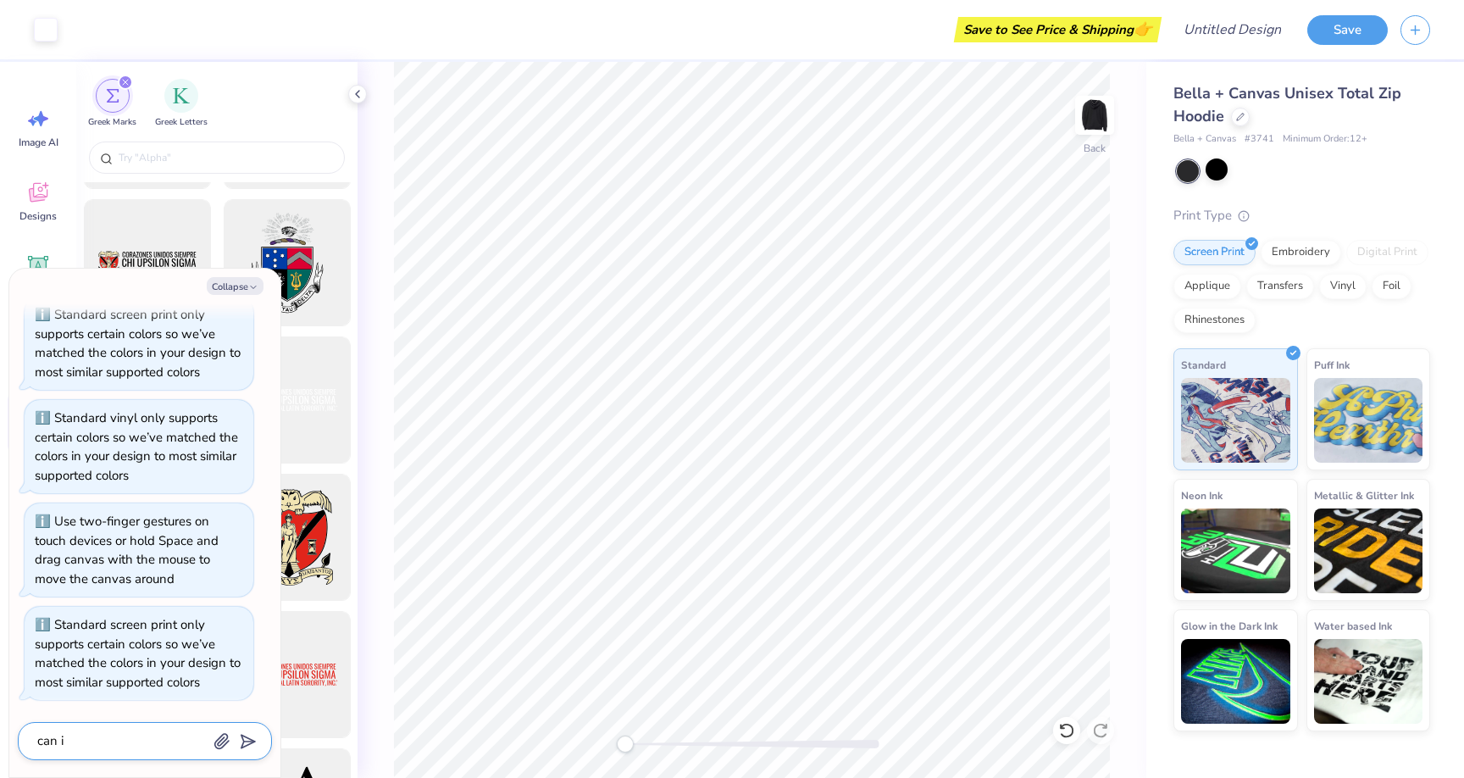
type textarea "can i"
type textarea "x"
type textarea "can i p"
type textarea "x"
type textarea "can i pr"
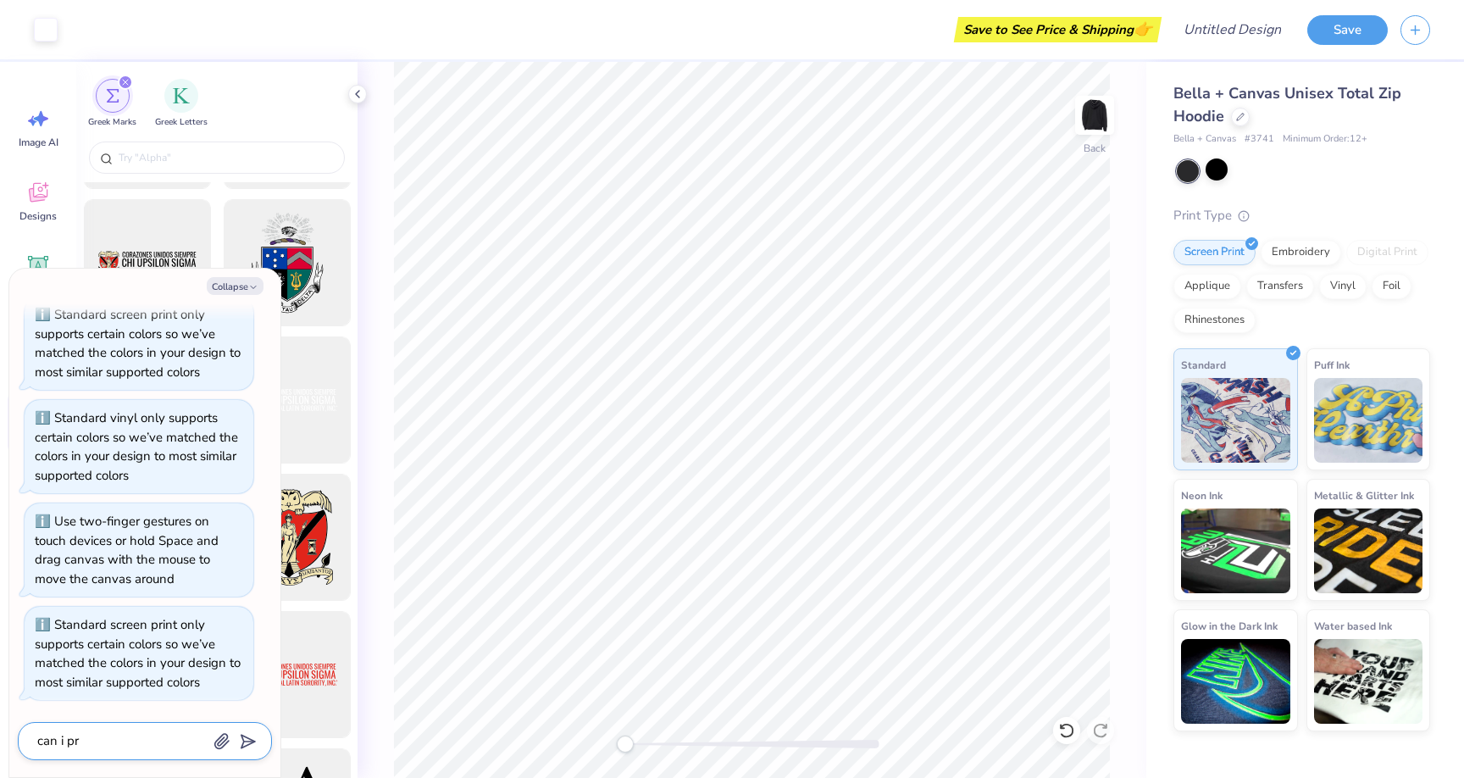
type textarea "x"
type textarea "can i prin"
type textarea "x"
type textarea "can i print"
type textarea "x"
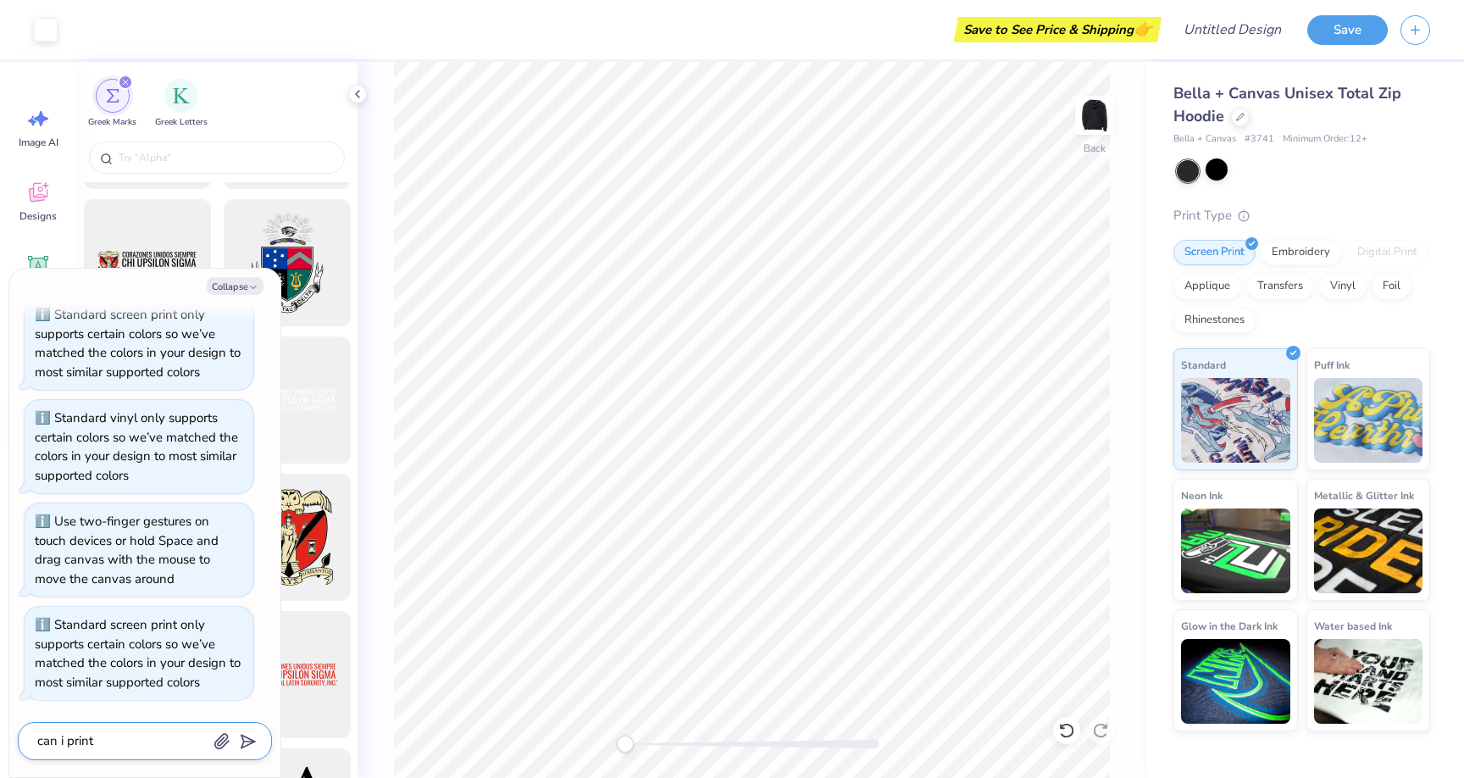
type textarea "can i print"
type textarea "x"
type textarea "can i print o"
type textarea "x"
type textarea "can i print on"
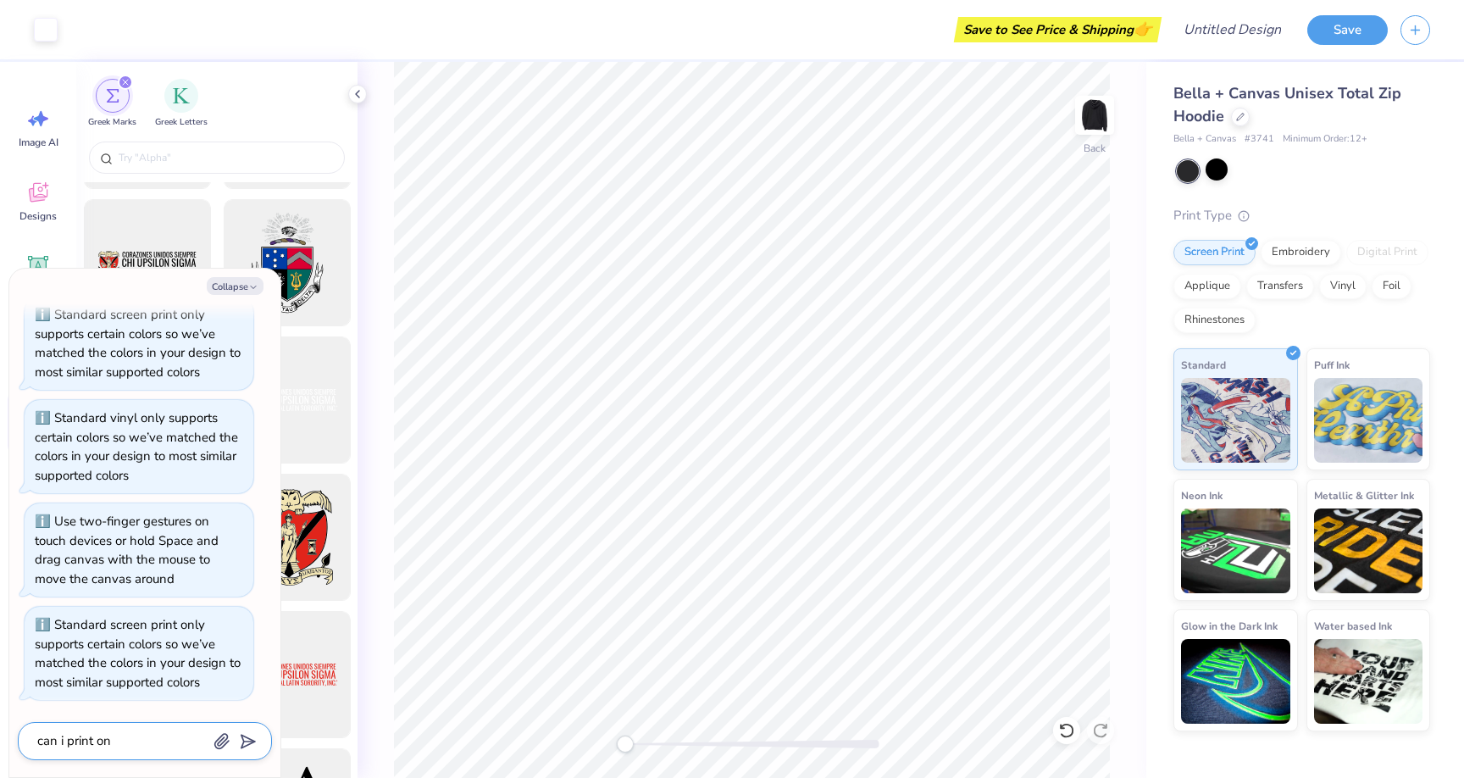
type textarea "x"
type textarea "can i print on t"
type textarea "x"
type textarea "can i print on th"
type textarea "x"
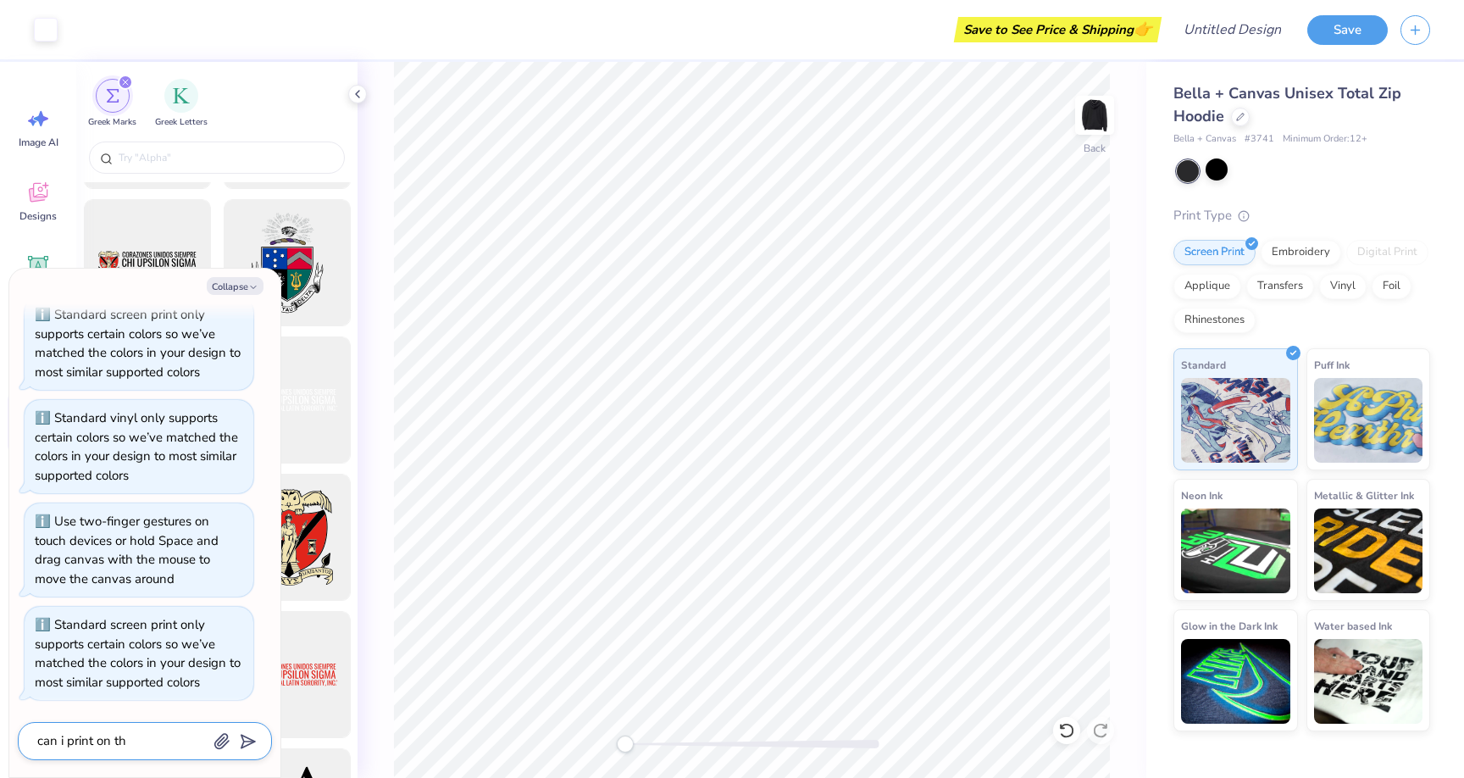
type textarea "can i print on the"
type textarea "x"
type textarea "can i print on the"
type textarea "x"
type textarea "can i print on the s"
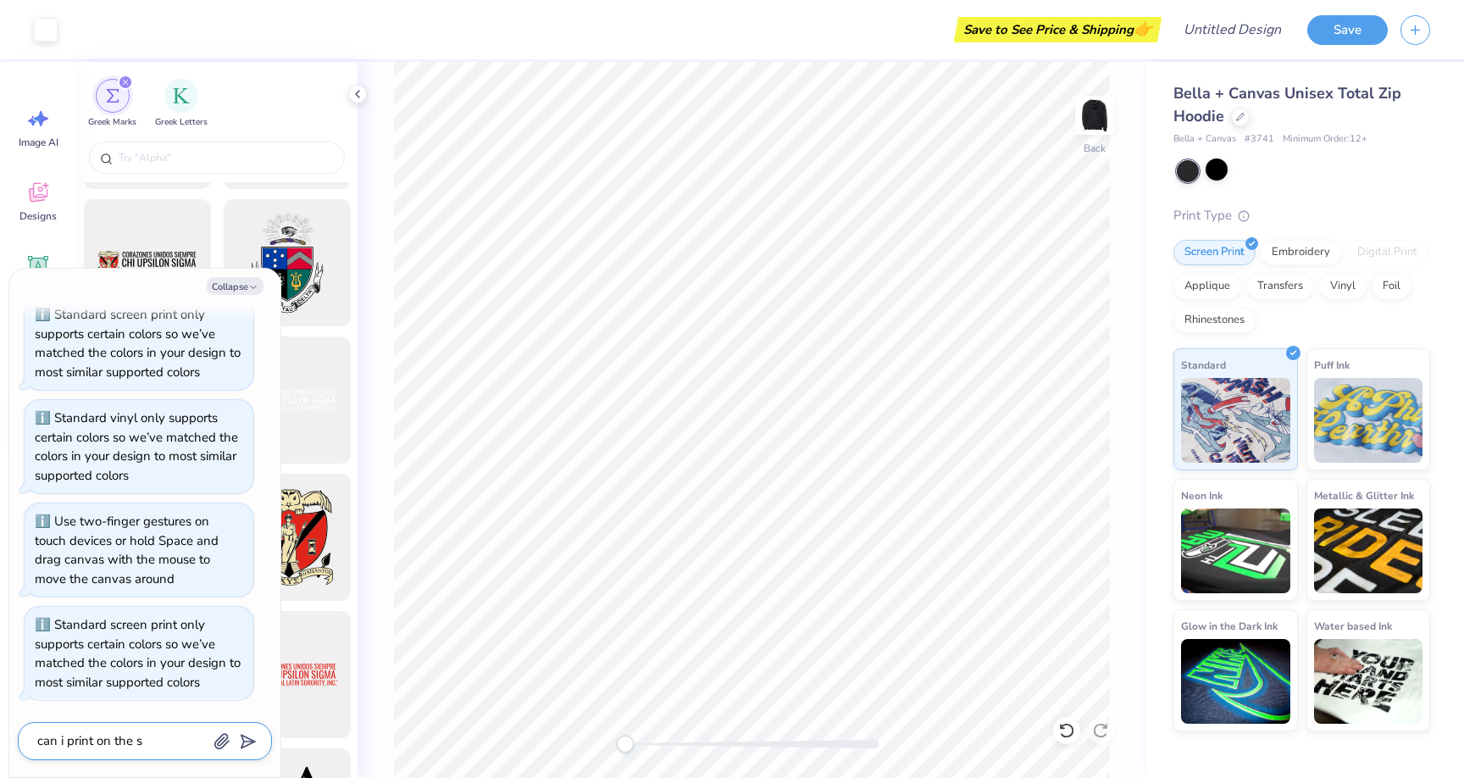
type textarea "x"
type textarea "can i print on the sl"
type textarea "x"
type textarea "can i print on the slv"
type textarea "x"
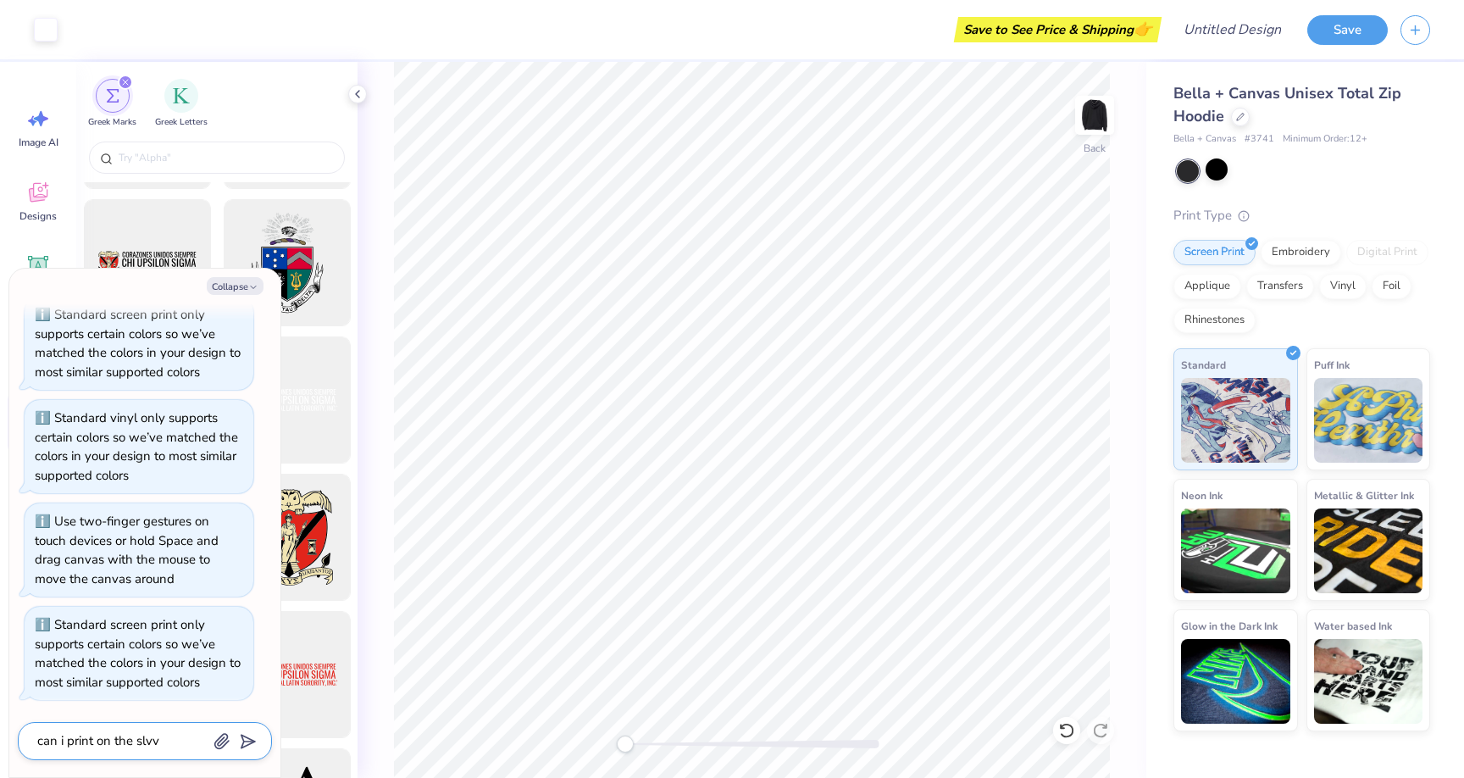
type textarea "can i print on the slv"
type textarea "x"
type textarea "can i print on the sl"
type textarea "x"
type textarea "can i print on the sle"
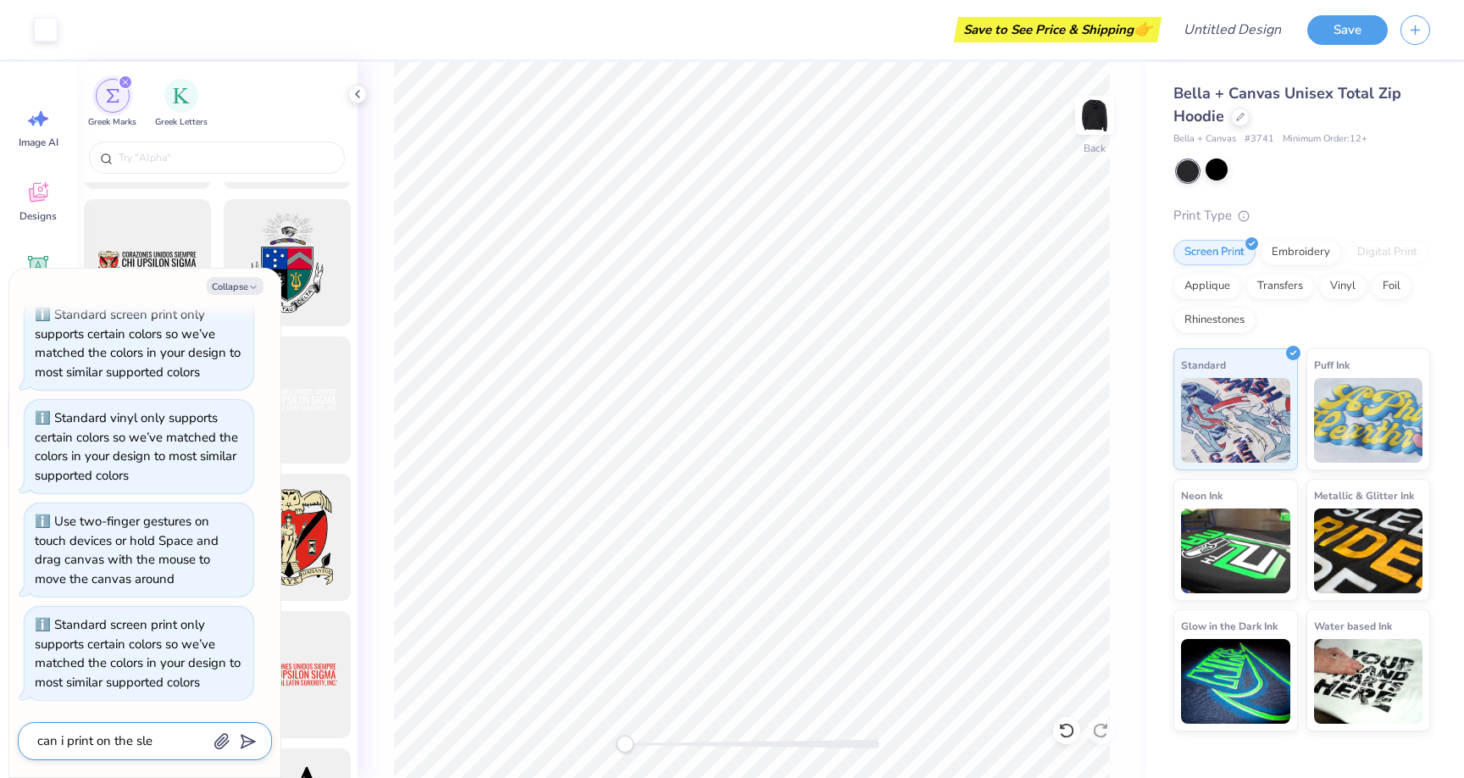
type textarea "x"
type textarea "can i print on the slee"
type textarea "x"
type textarea "can i print on the sleev"
type textarea "x"
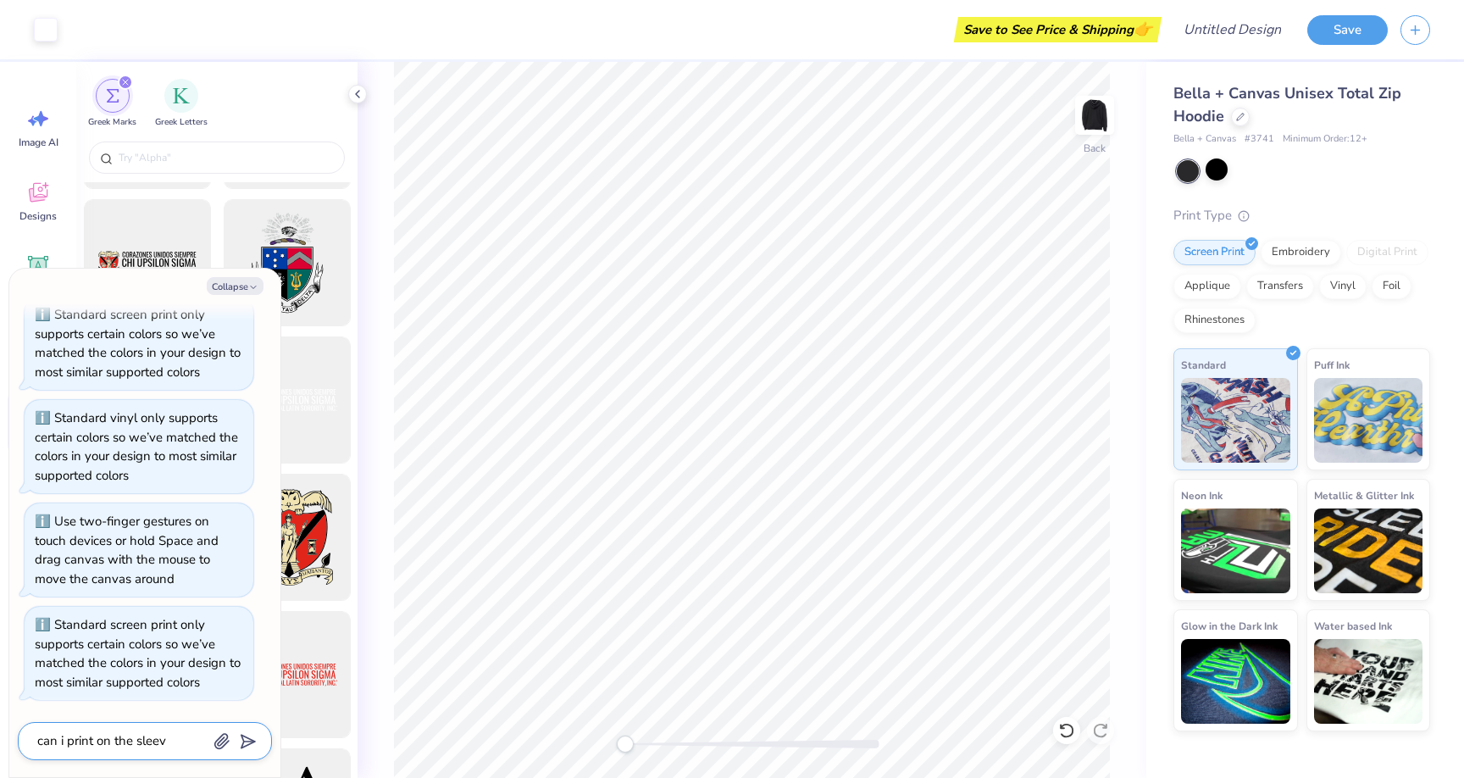
type textarea "can i print on the sleeve"
type textarea "x"
type textarea "can i print on the sleeves"
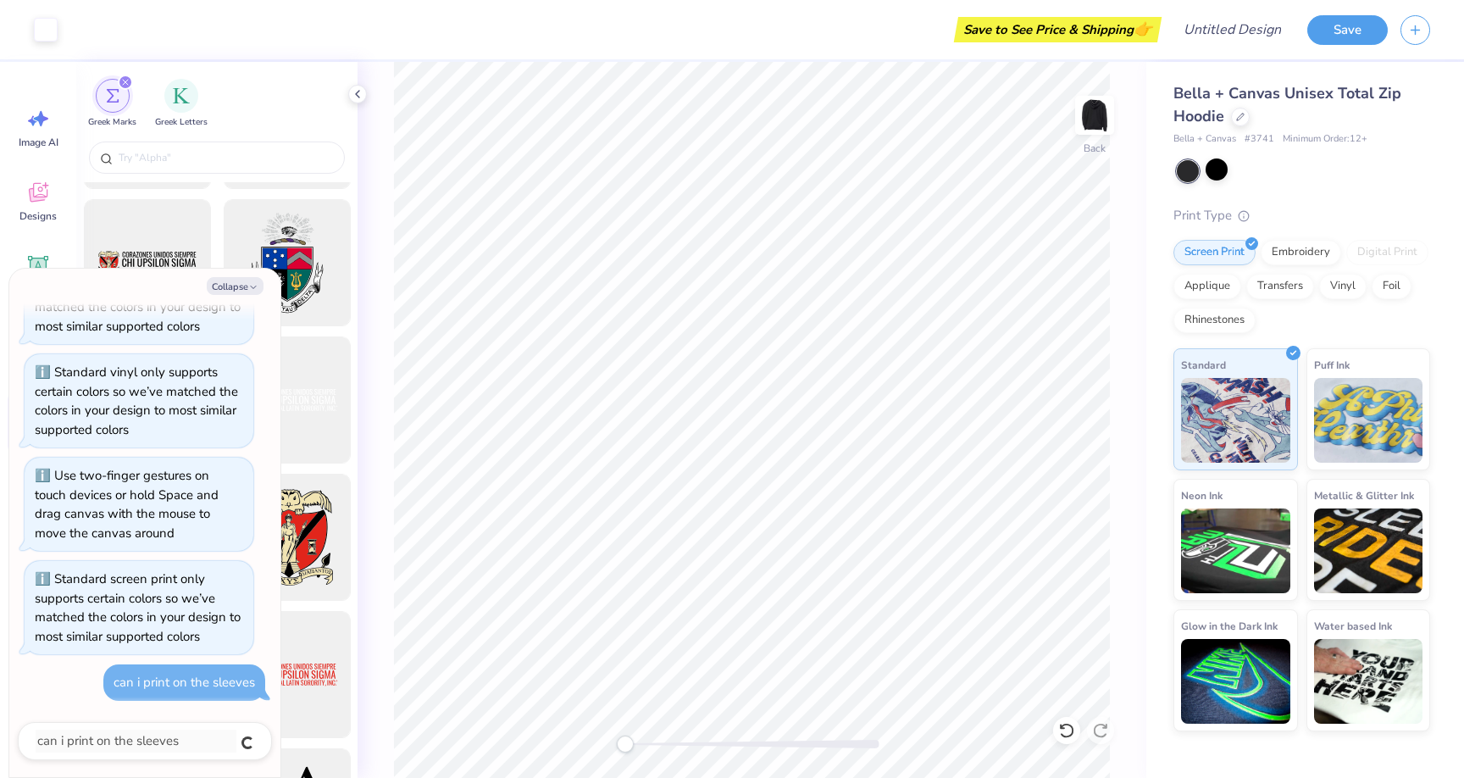
type textarea "x"
click at [253, 279] on button "Collapse" at bounding box center [235, 286] width 57 height 18
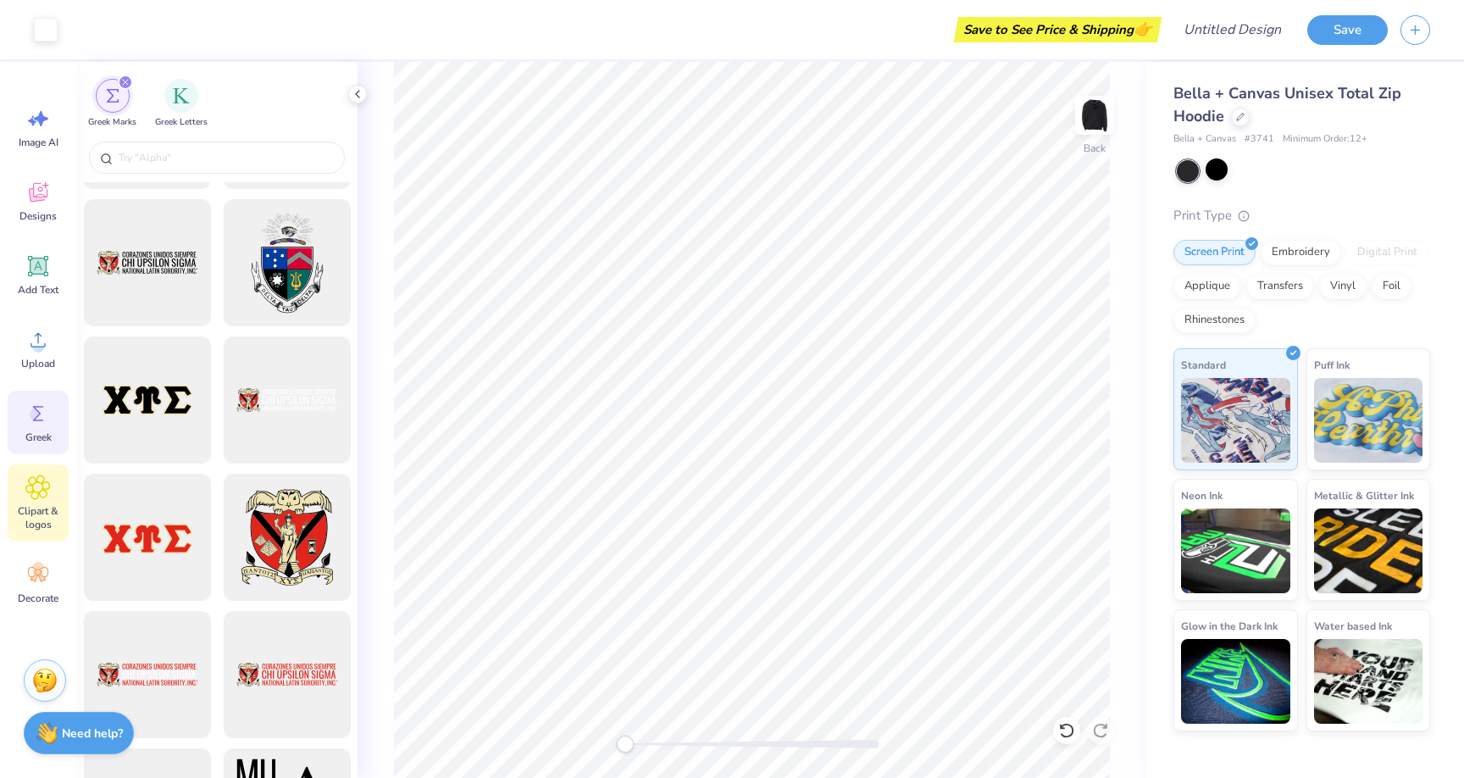
click at [47, 514] on span "Clipart & logos" at bounding box center [38, 517] width 56 height 27
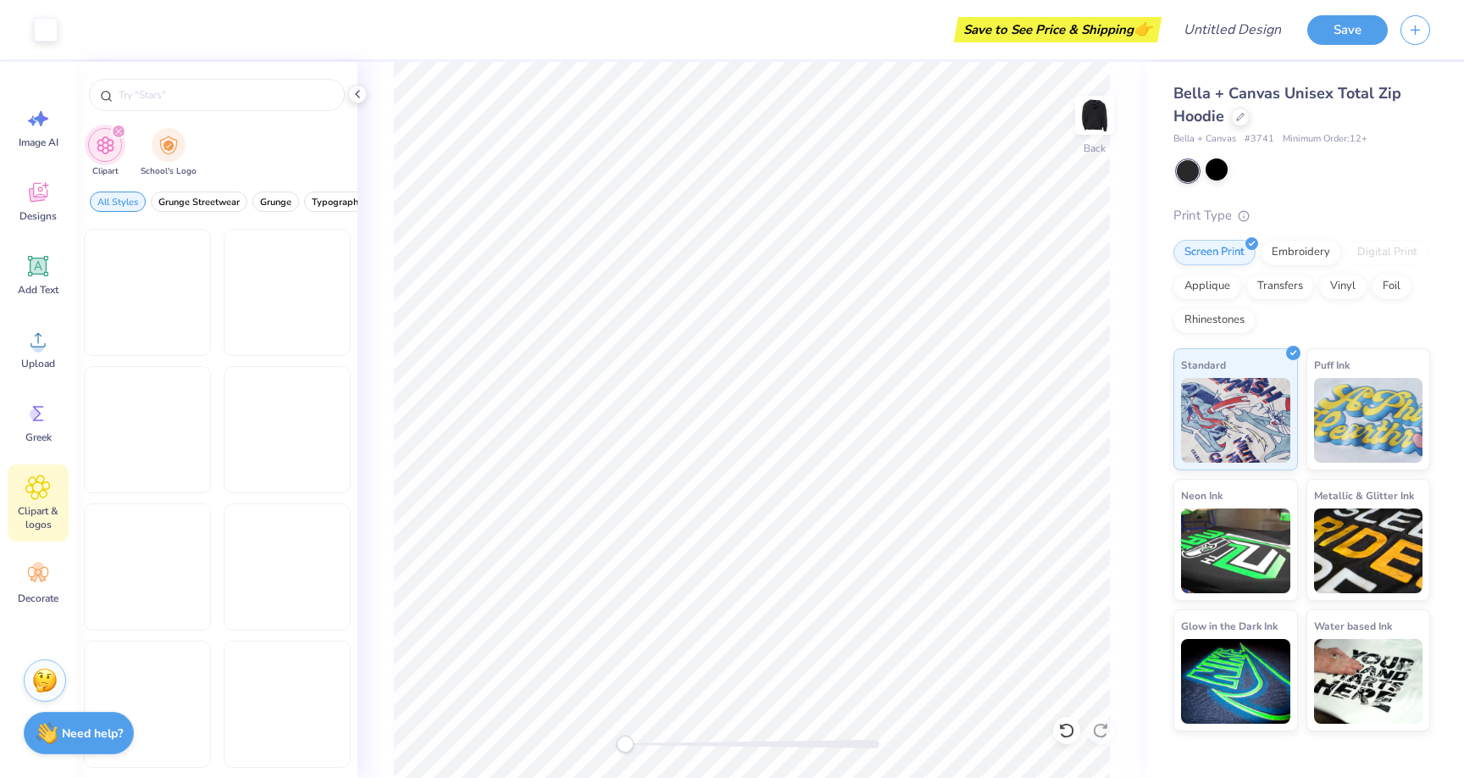
scroll to position [1733, 0]
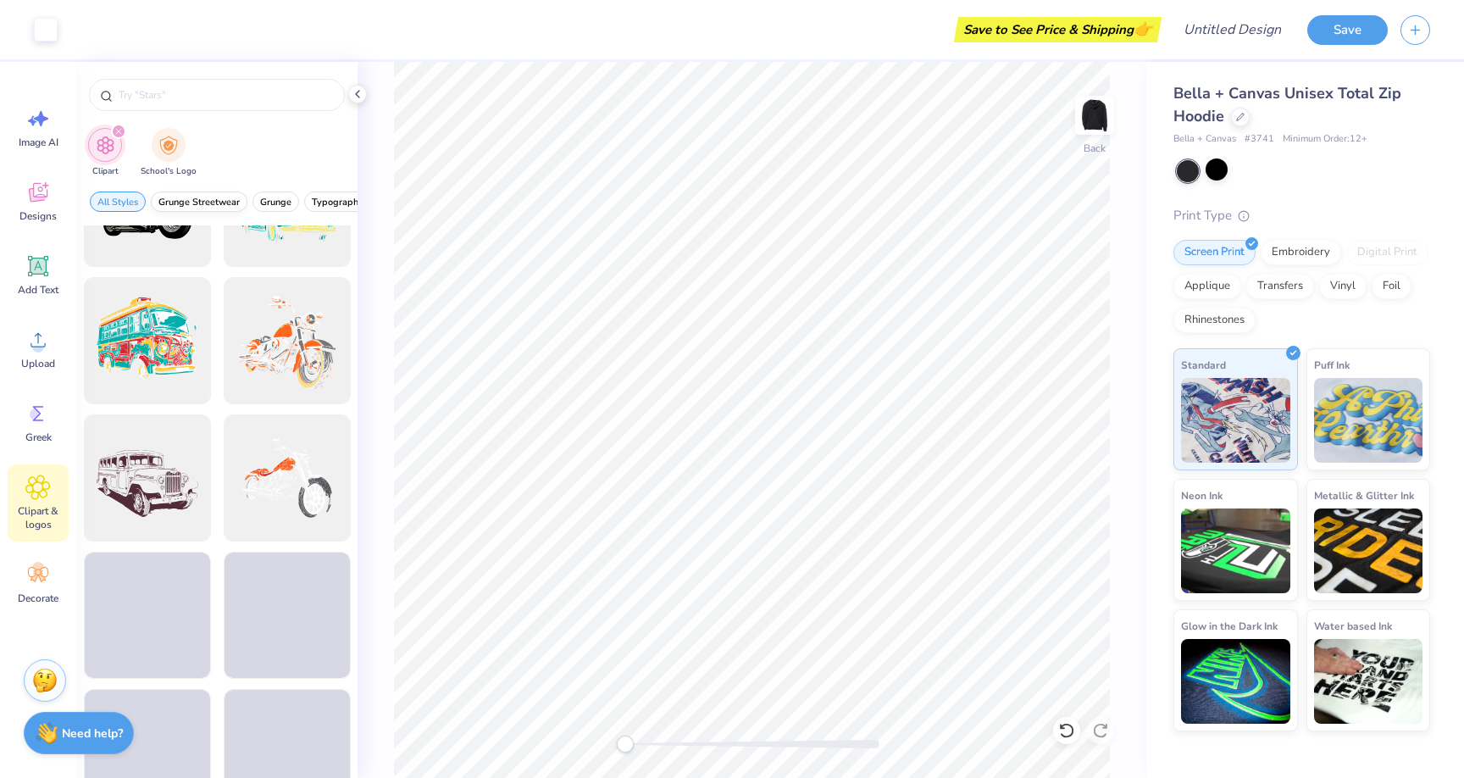
click at [214, 200] on span "Grunge Streetwear" at bounding box center [198, 202] width 81 height 13
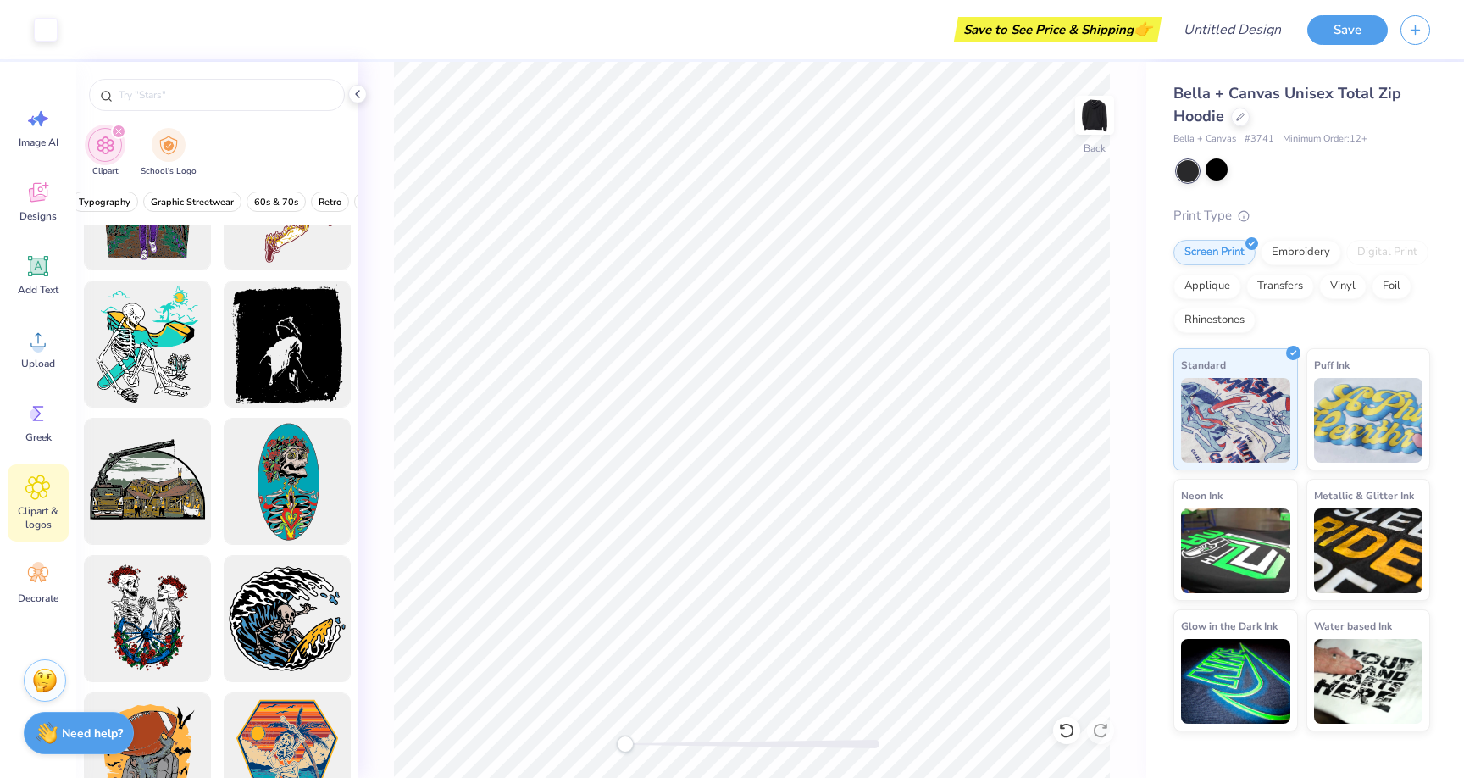
scroll to position [0, 260]
click at [96, 196] on span "Typography" at bounding box center [78, 202] width 52 height 13
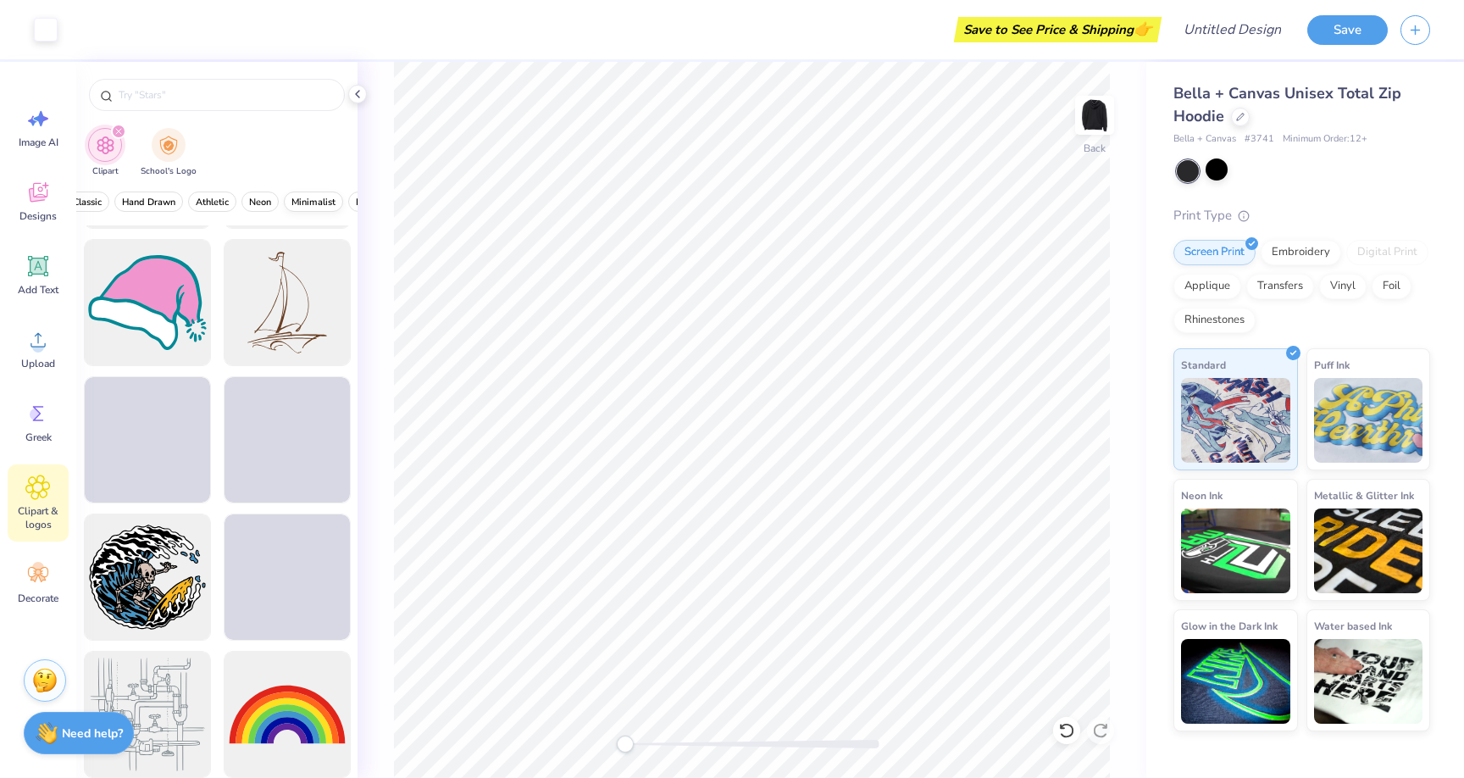
scroll to position [0, 587]
click at [328, 199] on span "Minimalist" at bounding box center [313, 202] width 44 height 13
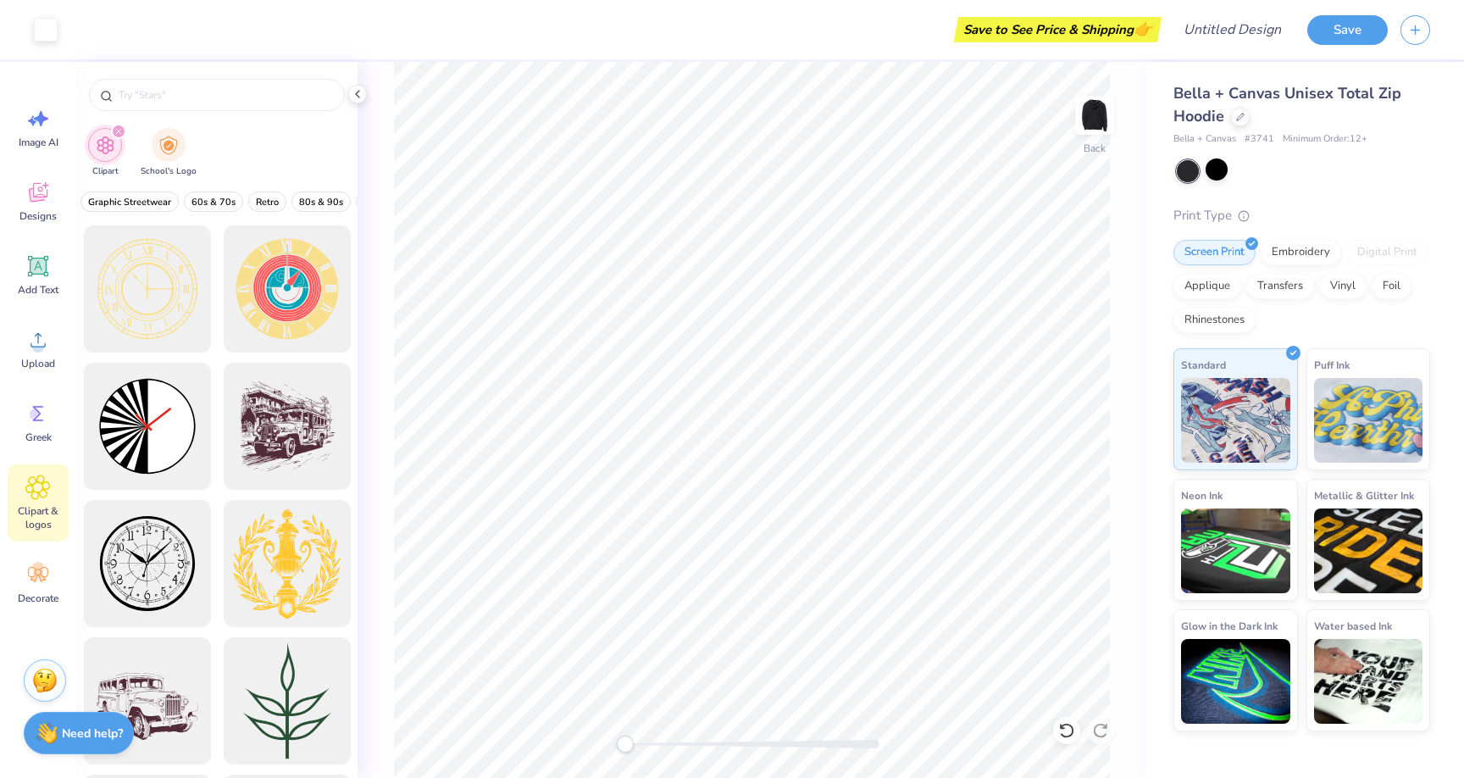
scroll to position [0, 234]
click at [43, 724] on img at bounding box center [47, 731] width 22 height 22
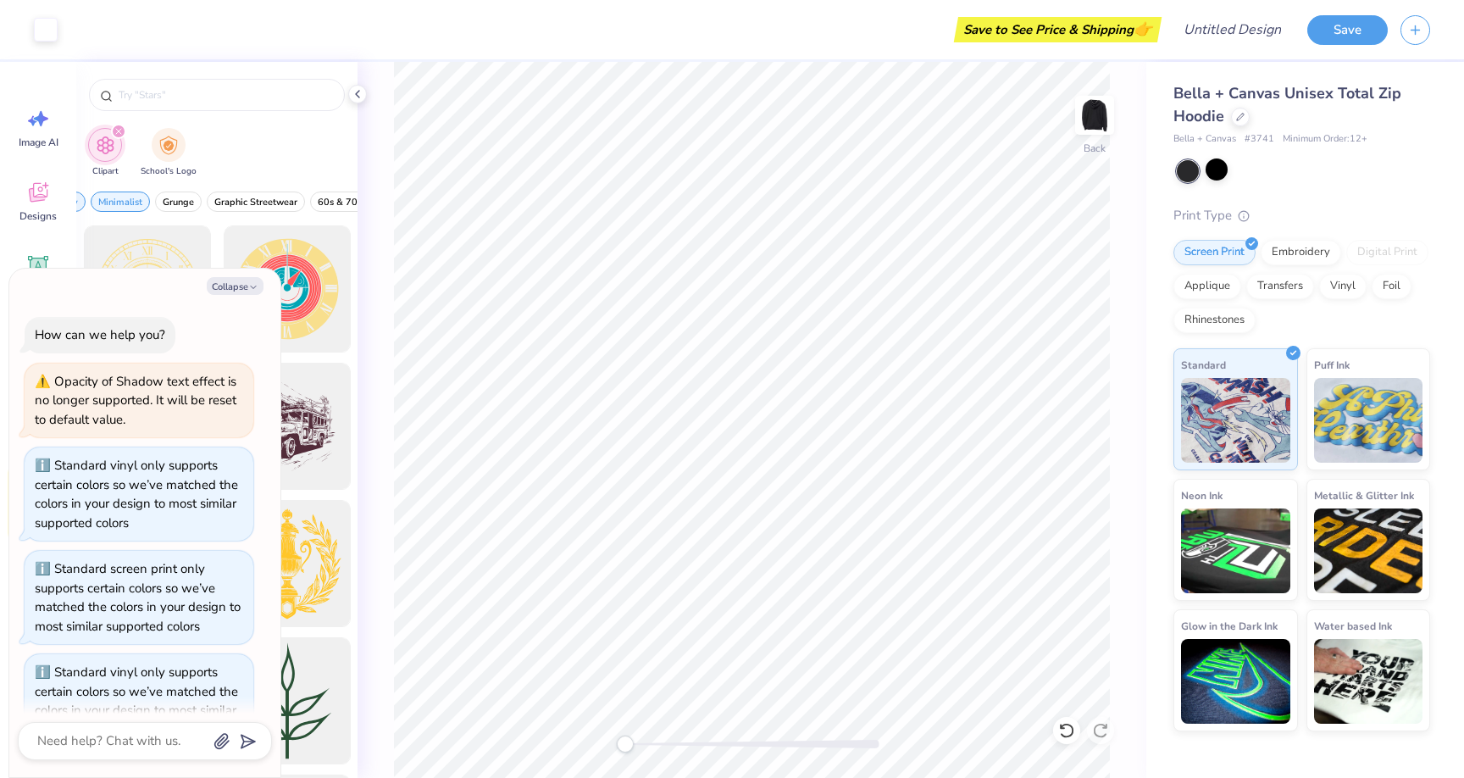
scroll to position [300, 0]
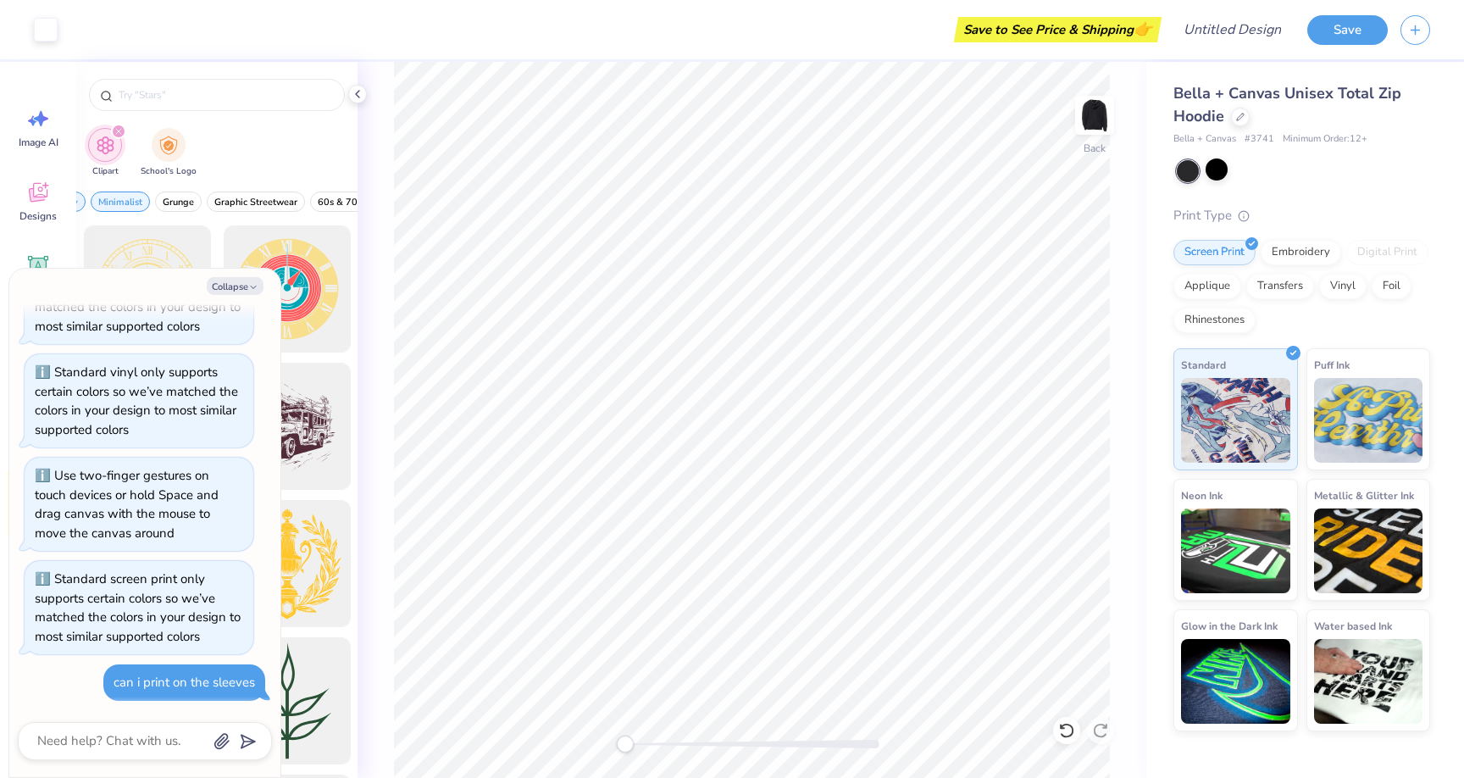
click at [142, 683] on div "can i print on the sleeves" at bounding box center [185, 682] width 142 height 17
click at [103, 734] on textarea at bounding box center [122, 741] width 172 height 23
type textarea "x"
type textarea "h"
type textarea "x"
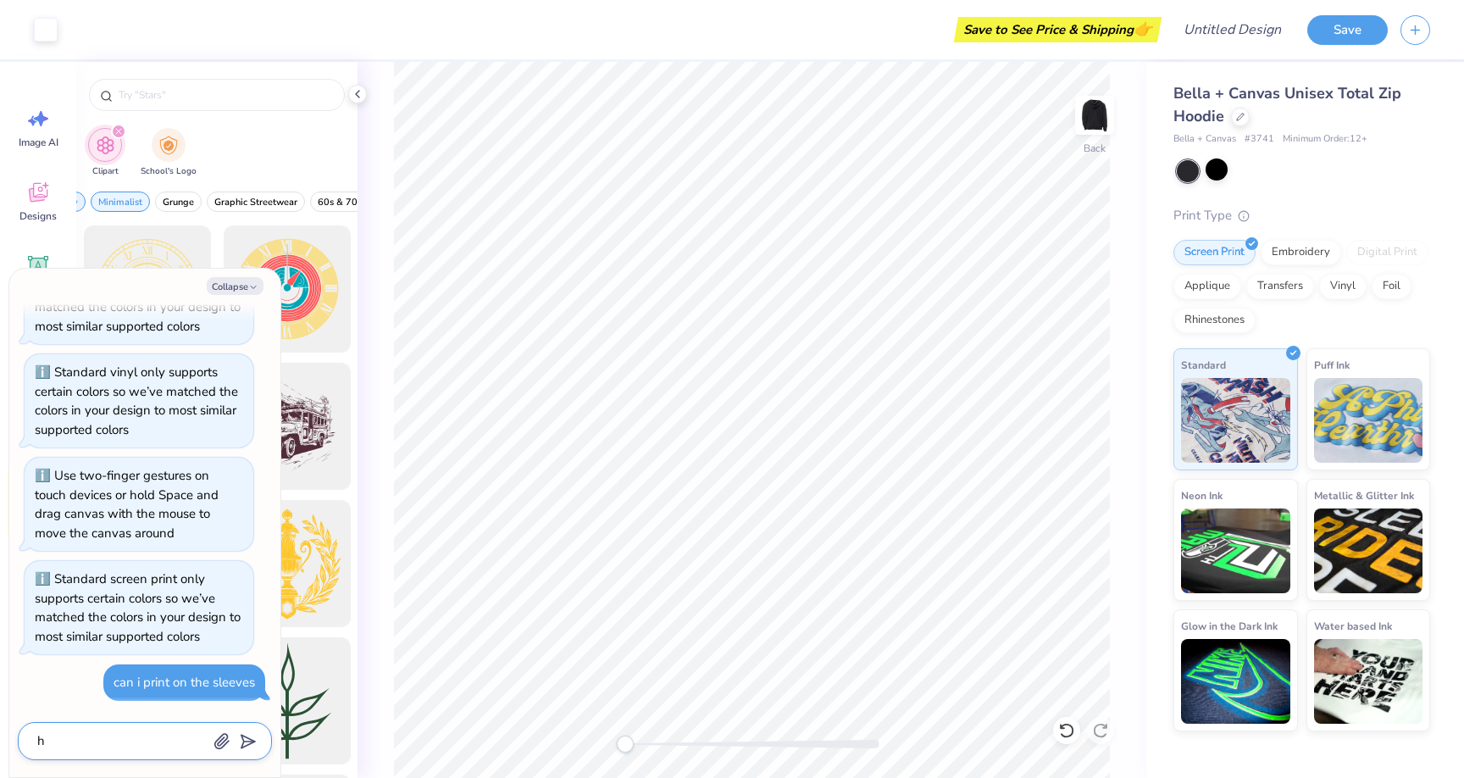
type textarea "he"
type textarea "x"
type textarea "hel"
type textarea "x"
type textarea "hell"
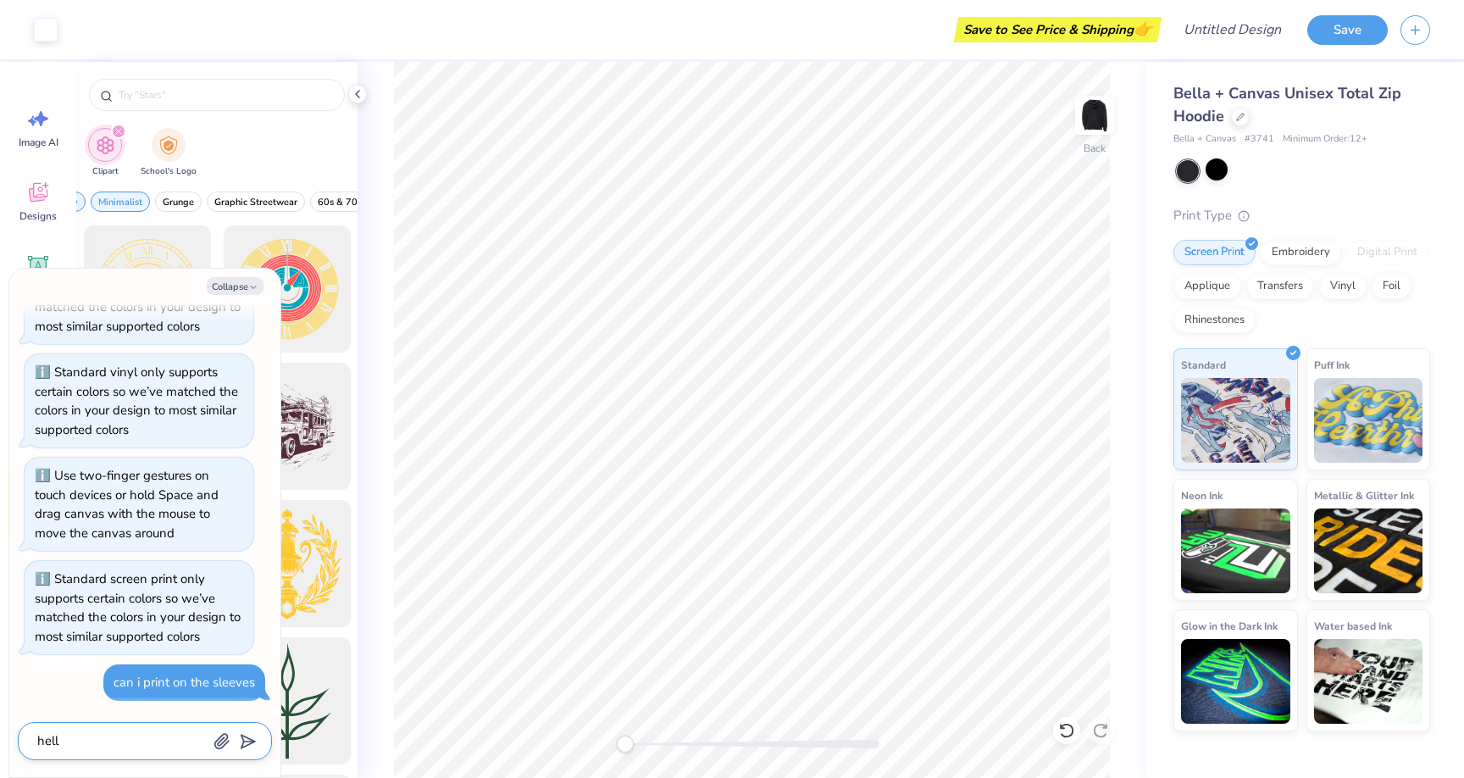
type textarea "x"
type textarea "hello"
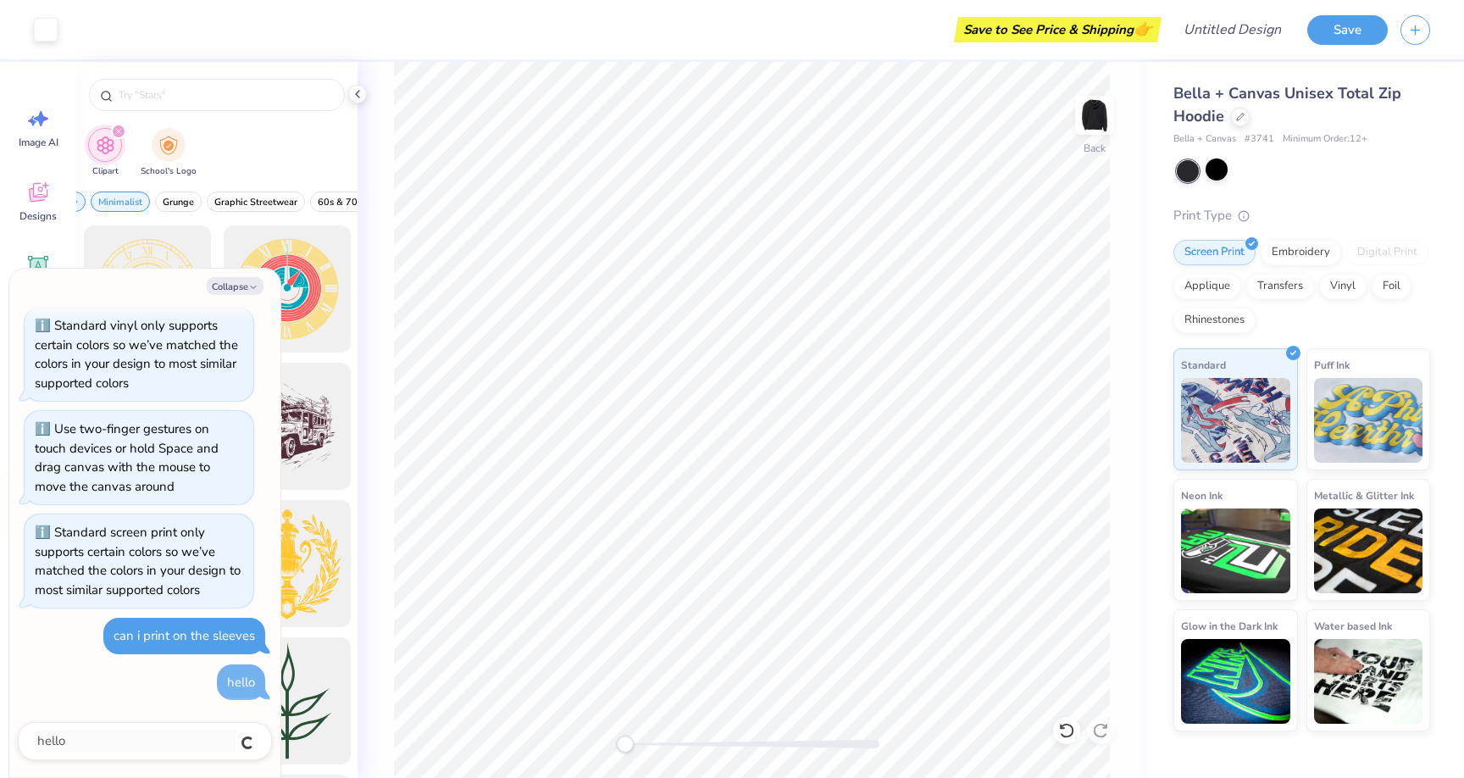
type textarea "x"
click at [244, 284] on button "Collapse" at bounding box center [235, 286] width 57 height 18
type textarea "x"
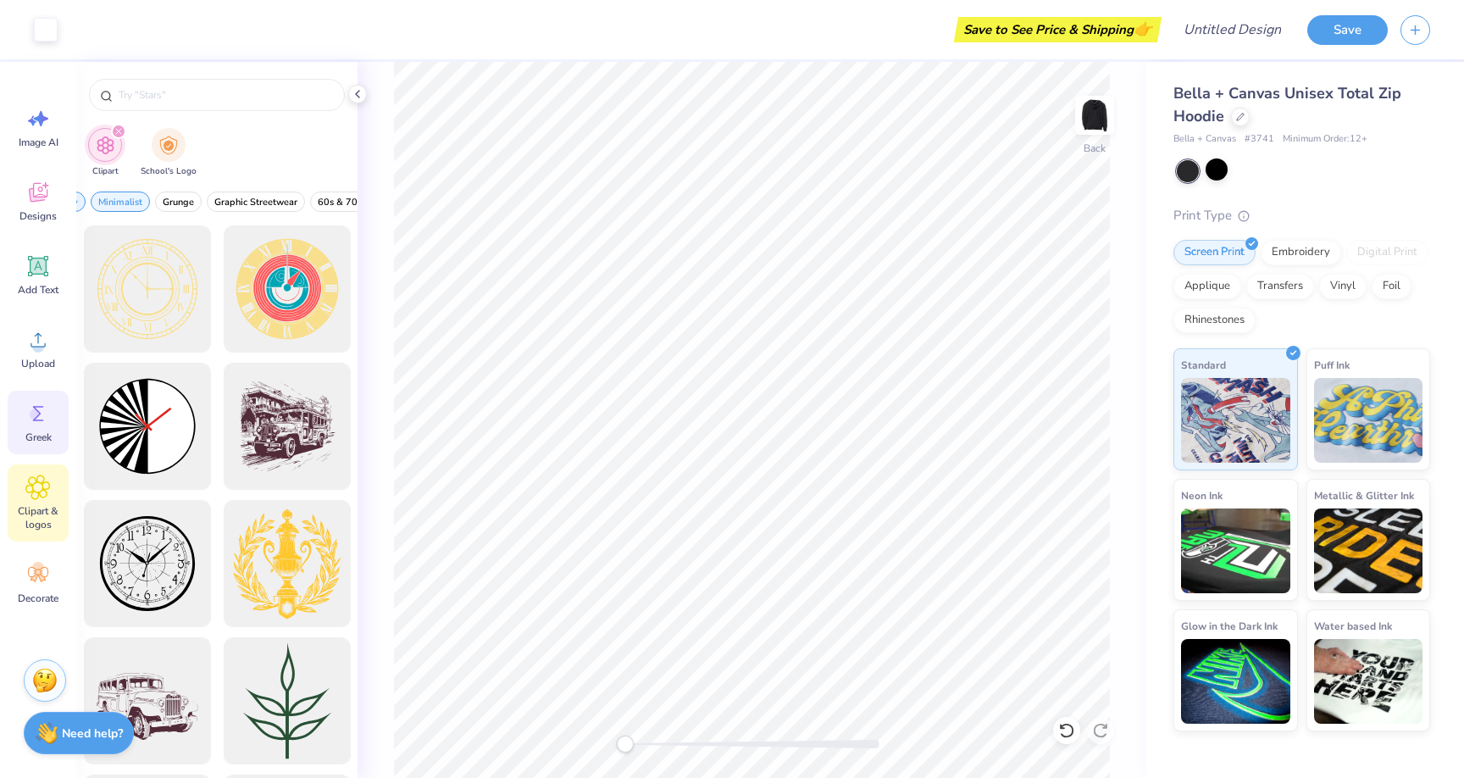
click at [29, 414] on icon at bounding box center [37, 413] width 25 height 25
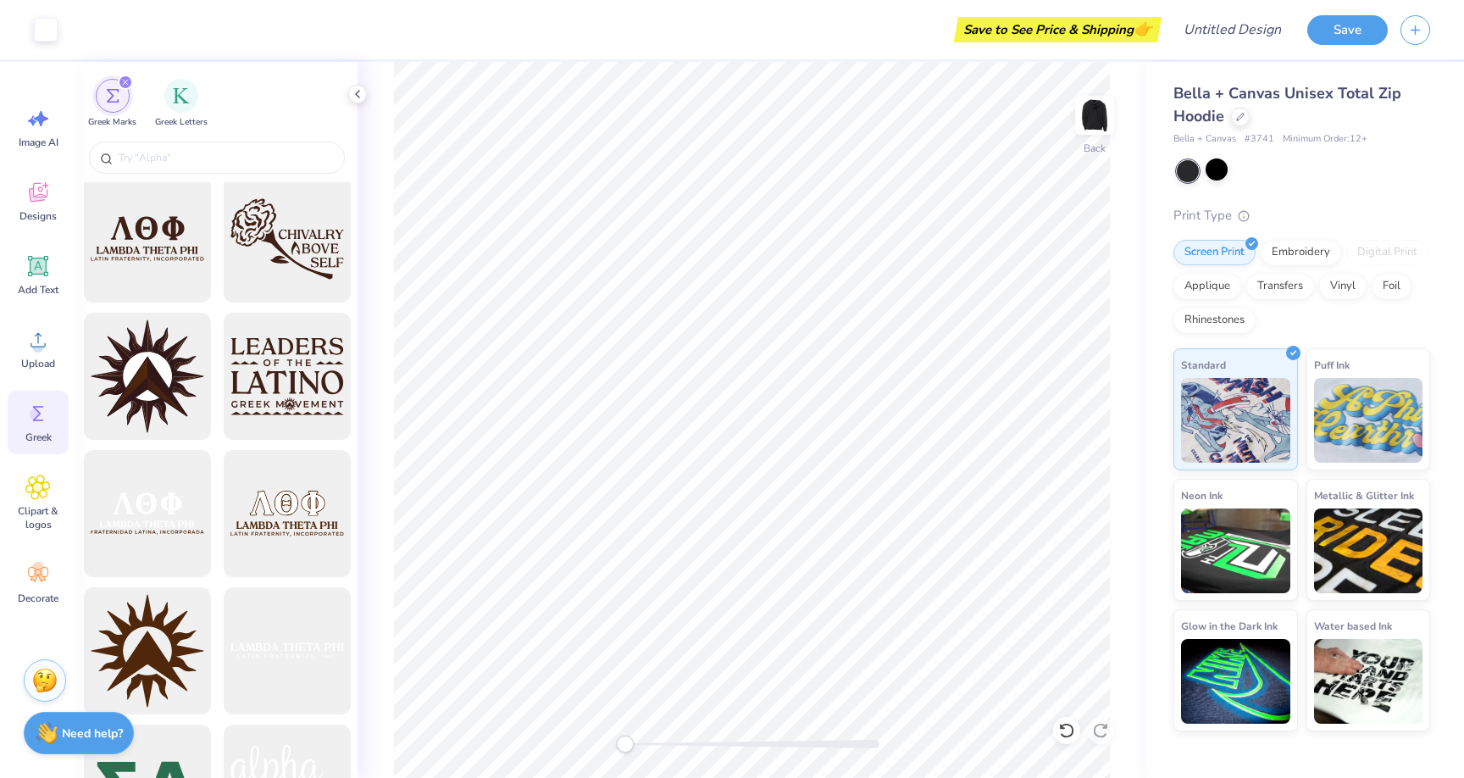
scroll to position [6880, 0]
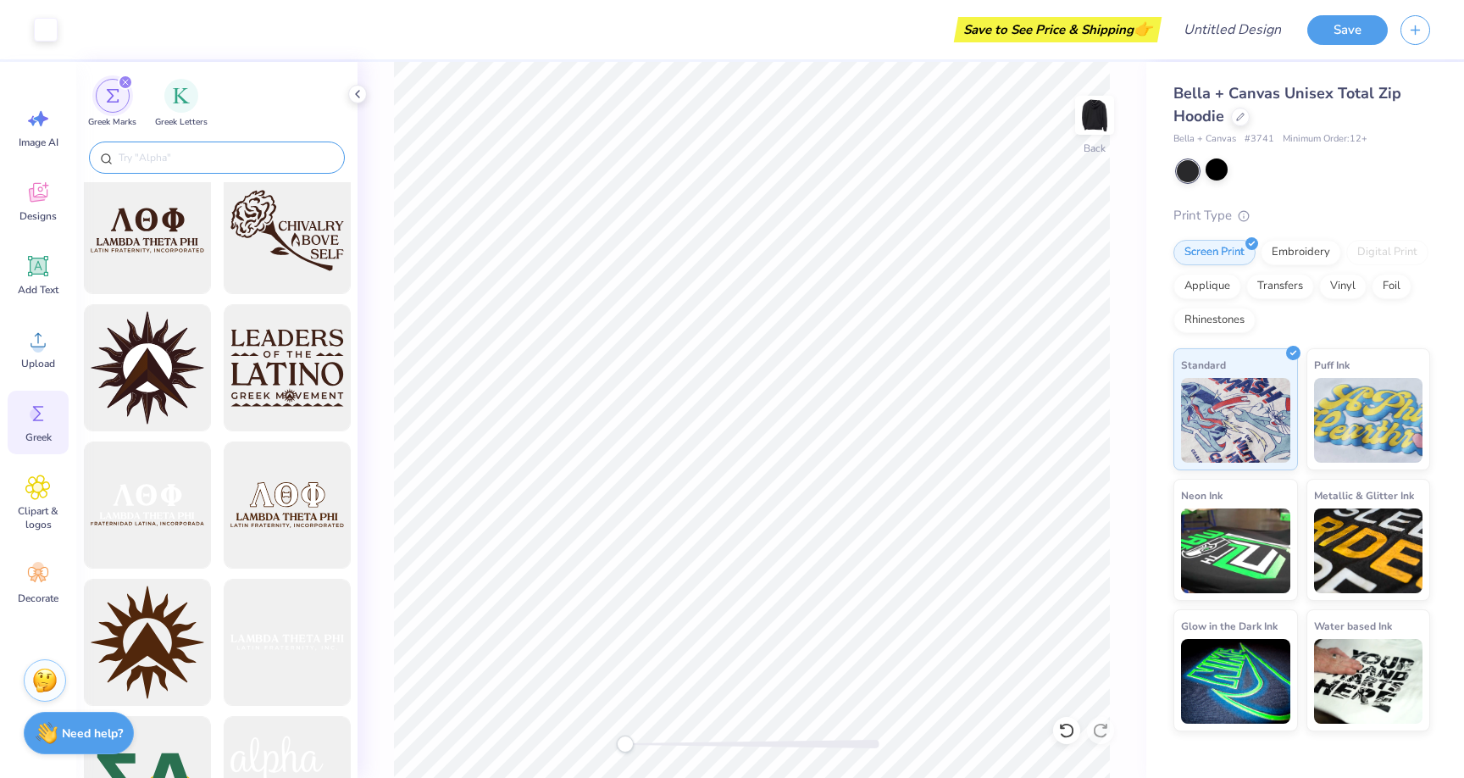
click at [231, 163] on input "text" at bounding box center [225, 157] width 217 height 17
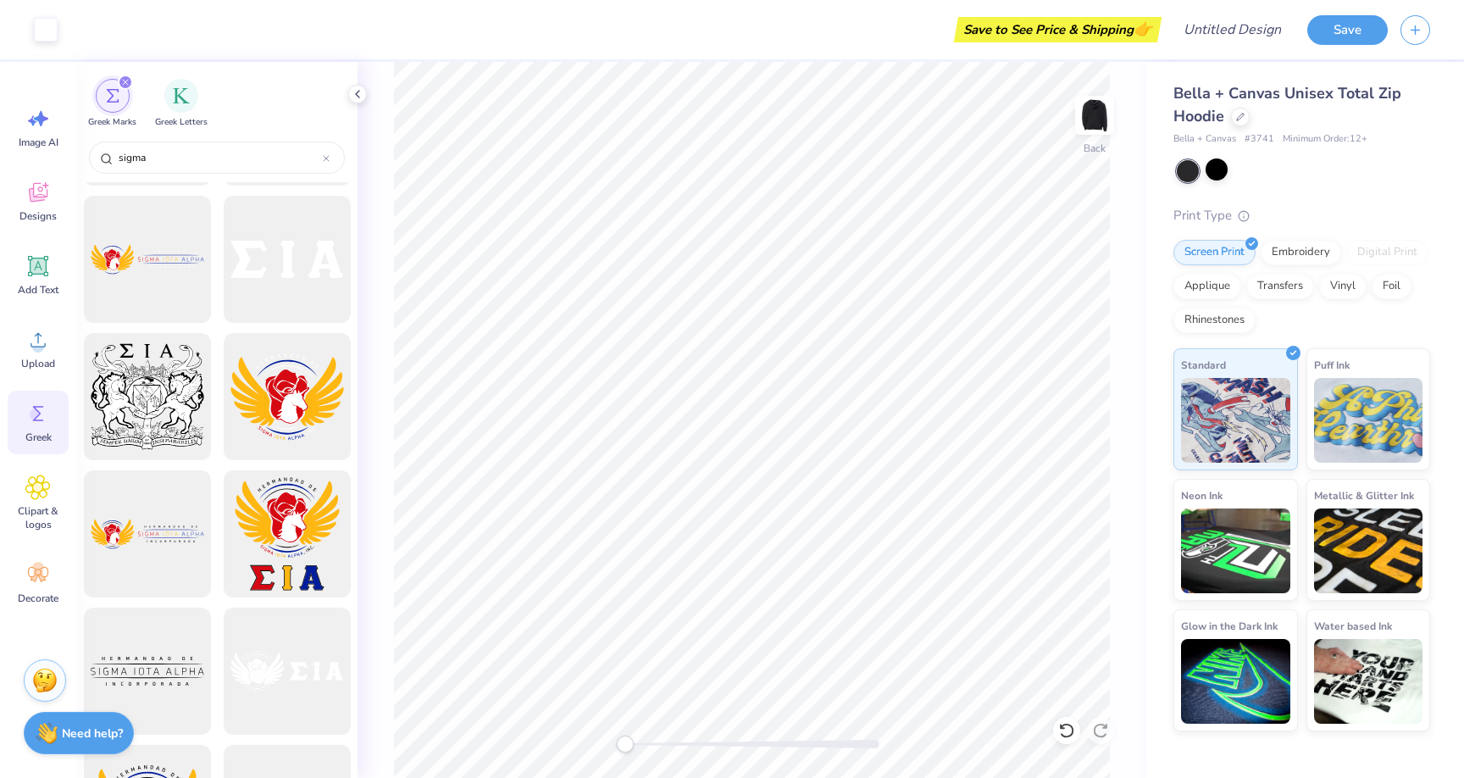
scroll to position [5760, 0]
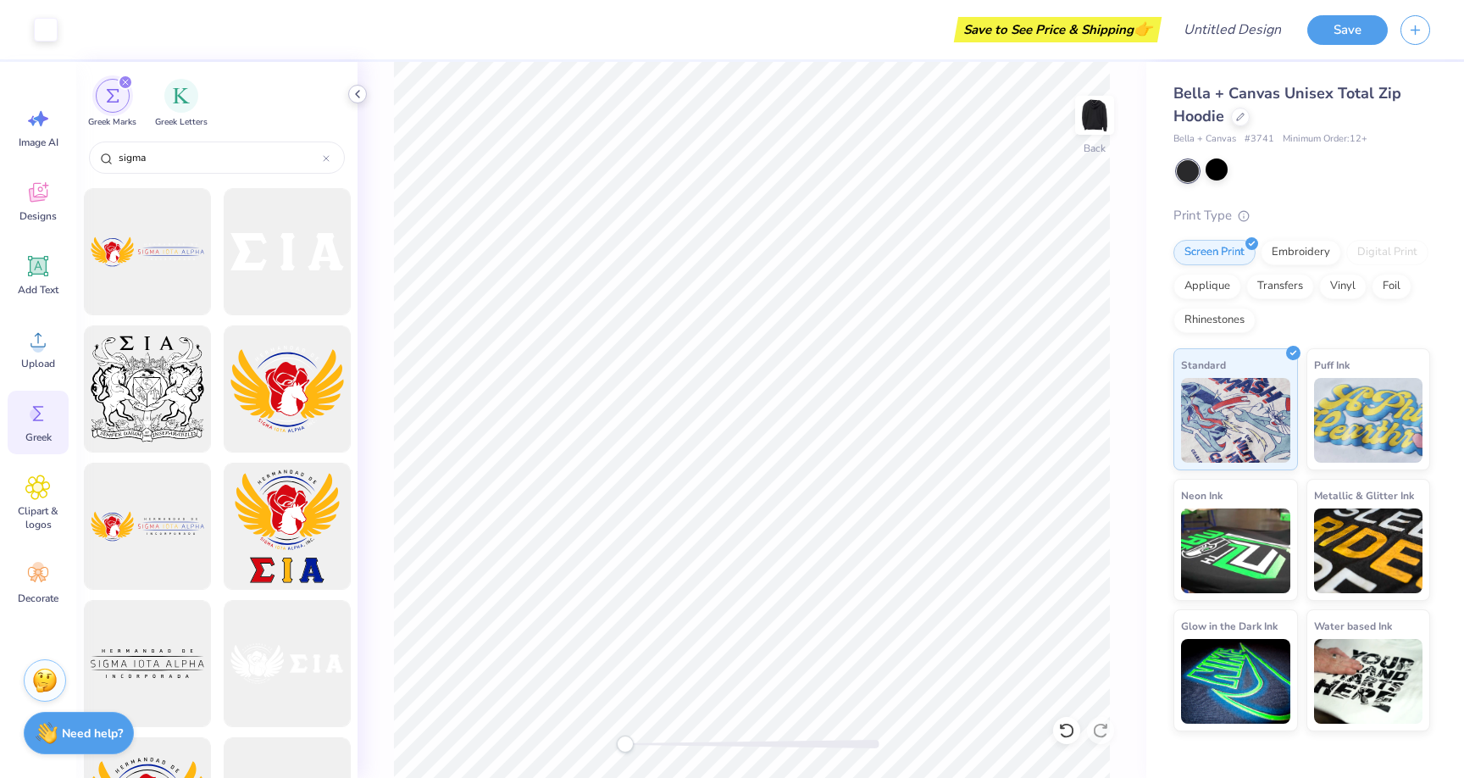
type input "sigma"
click at [358, 90] on icon at bounding box center [358, 94] width 14 height 14
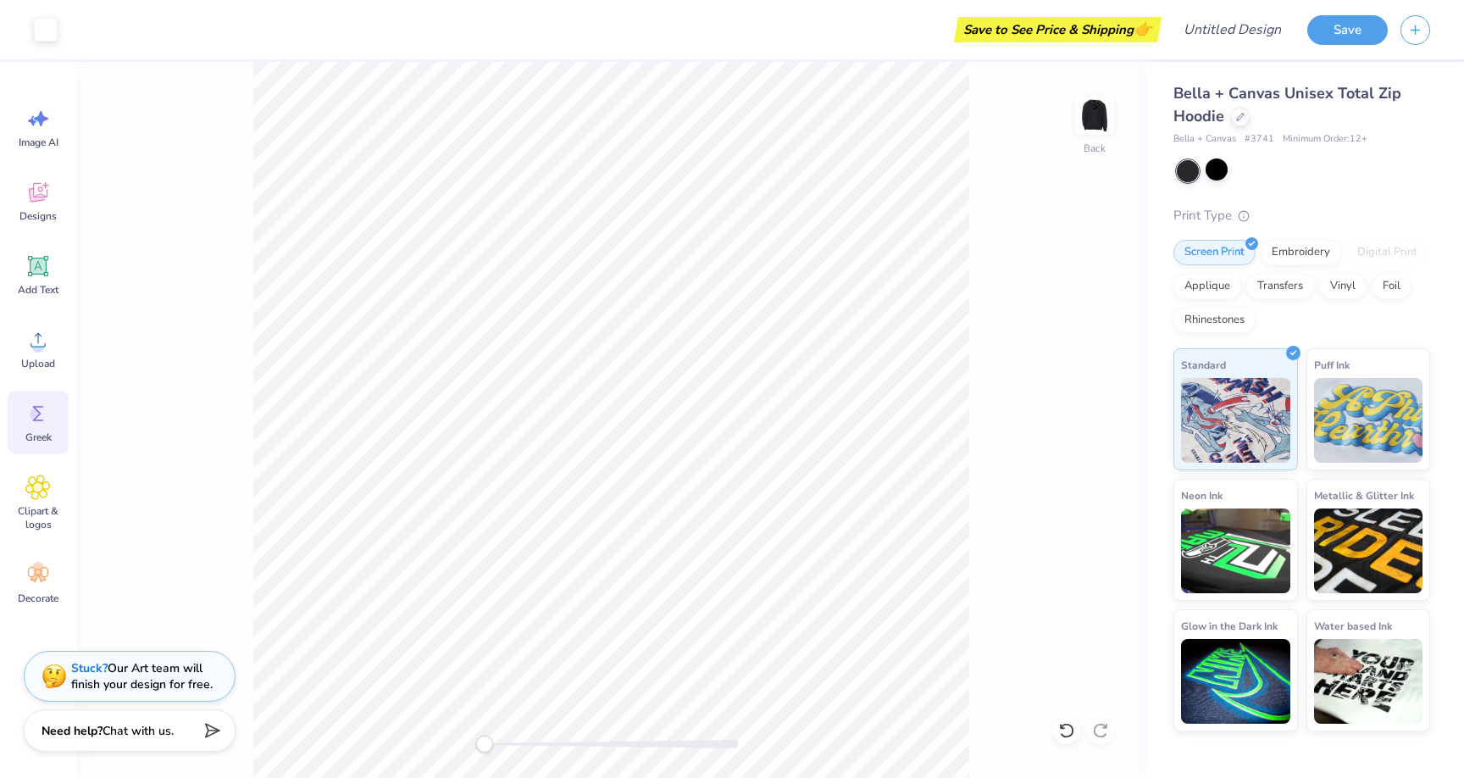
click at [155, 749] on div "Need help? Chat with us." at bounding box center [130, 730] width 212 height 42
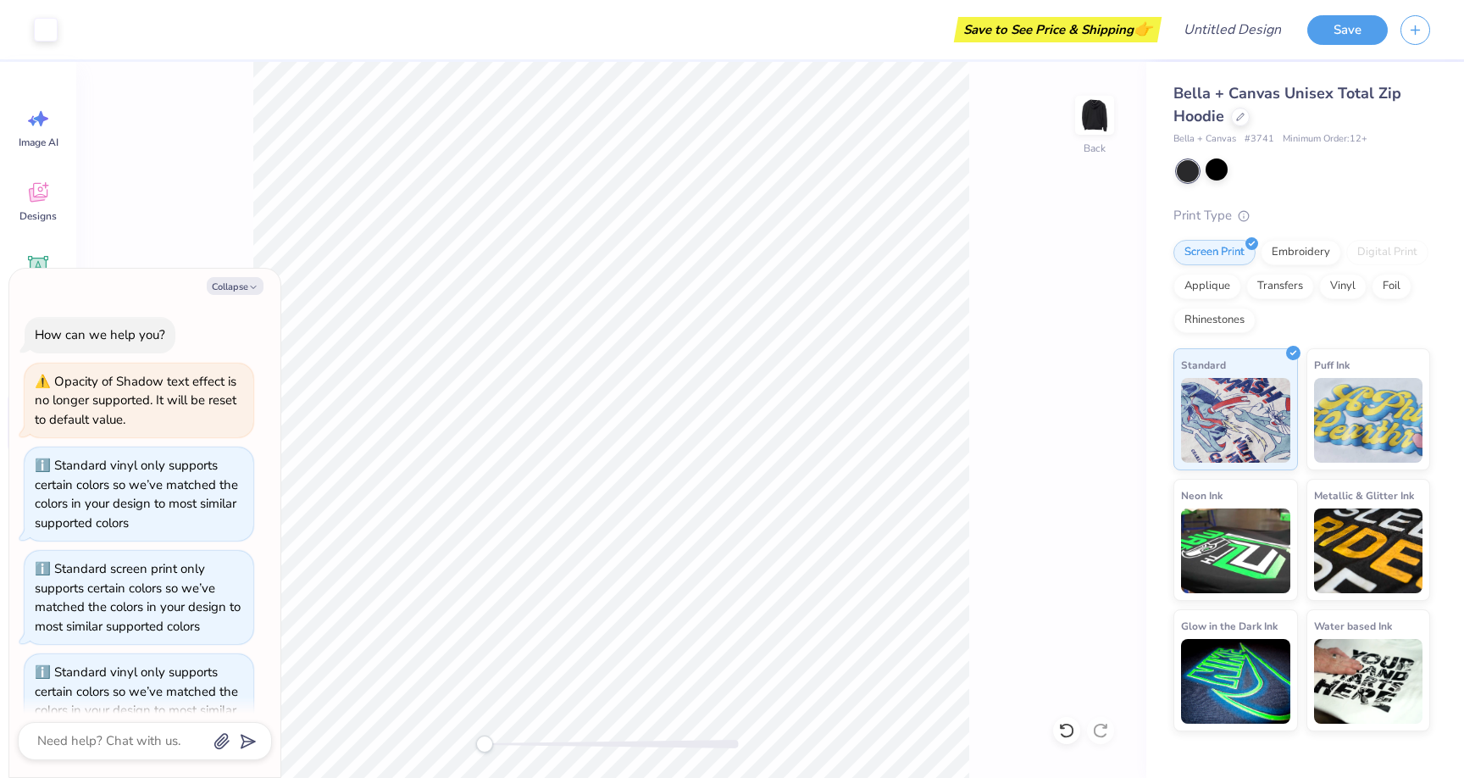
scroll to position [347, 0]
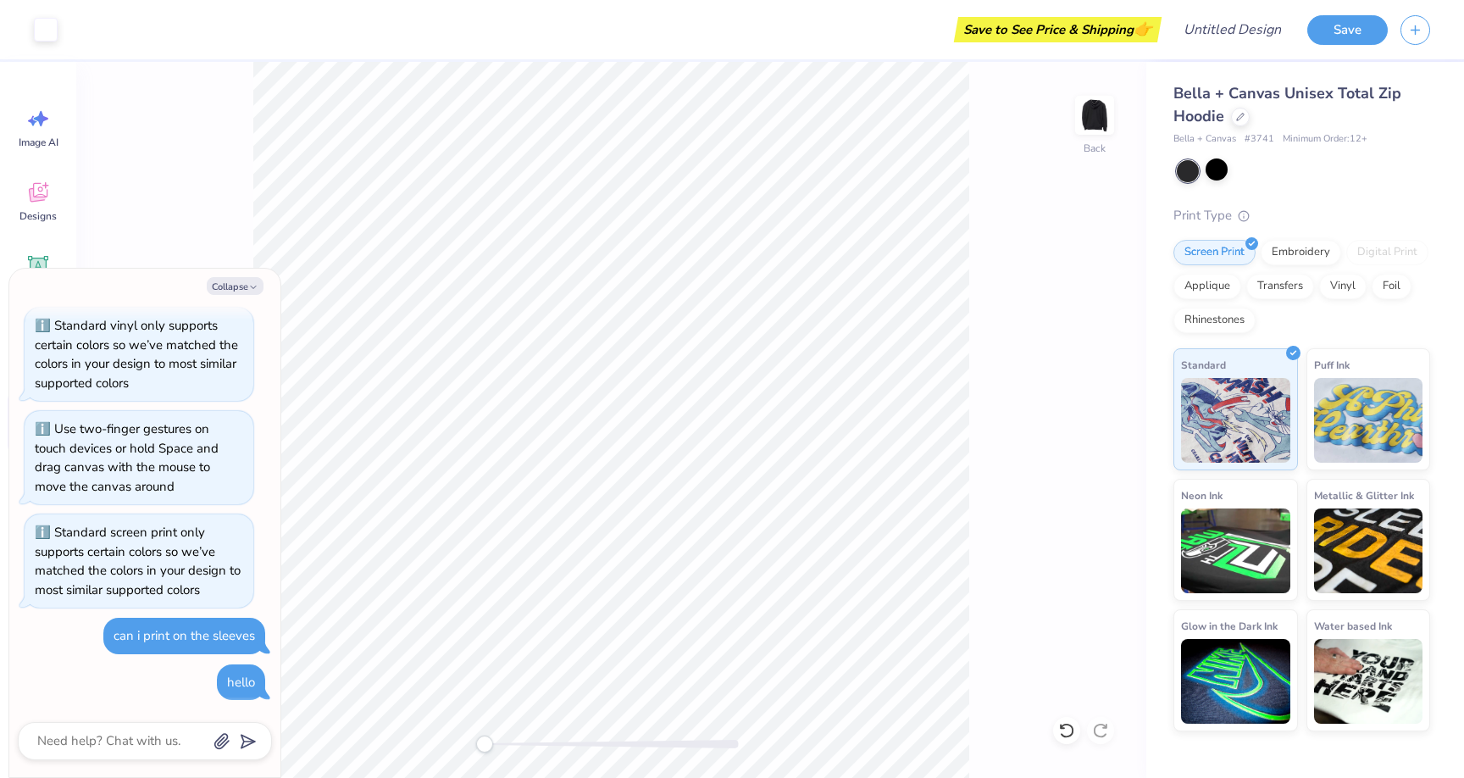
click at [250, 298] on div "Collapse How can we help you? Opacity of Shadow text effect is no longer suppor…" at bounding box center [144, 523] width 271 height 508
click at [248, 291] on icon "button" at bounding box center [253, 287] width 10 height 10
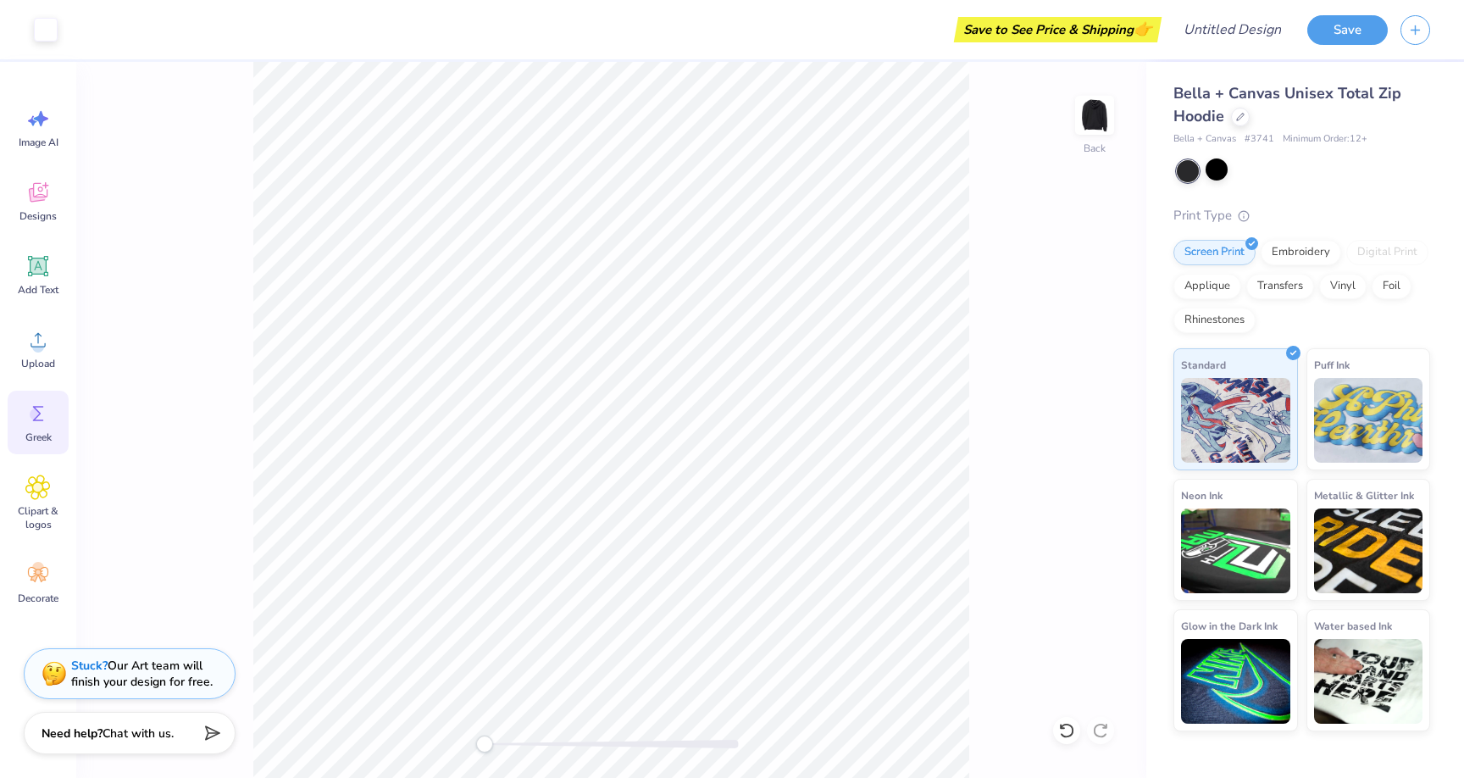
click at [174, 672] on div "Stuck? Our Art team will finish your design for free." at bounding box center [142, 674] width 142 height 32
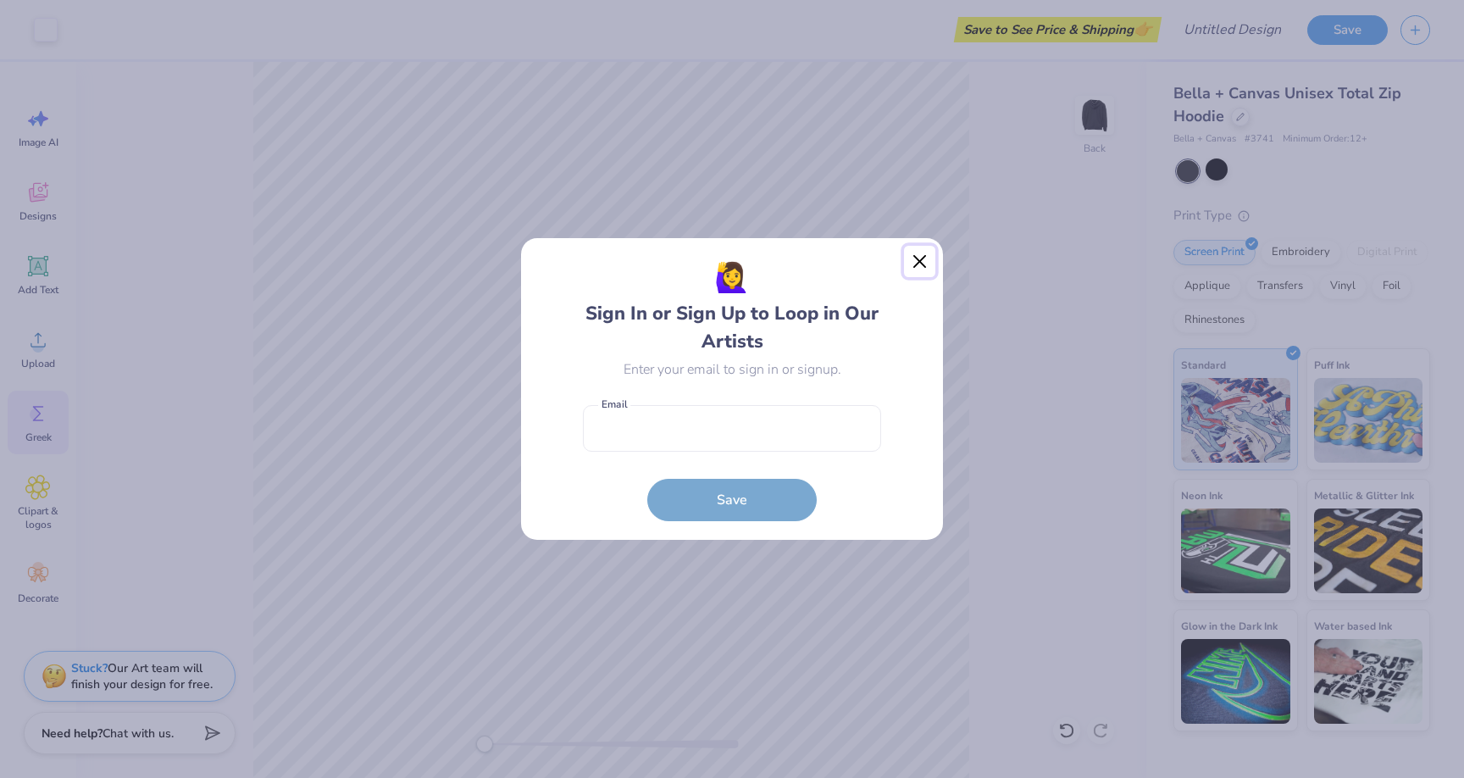
click at [923, 263] on button "Close" at bounding box center [920, 262] width 32 height 32
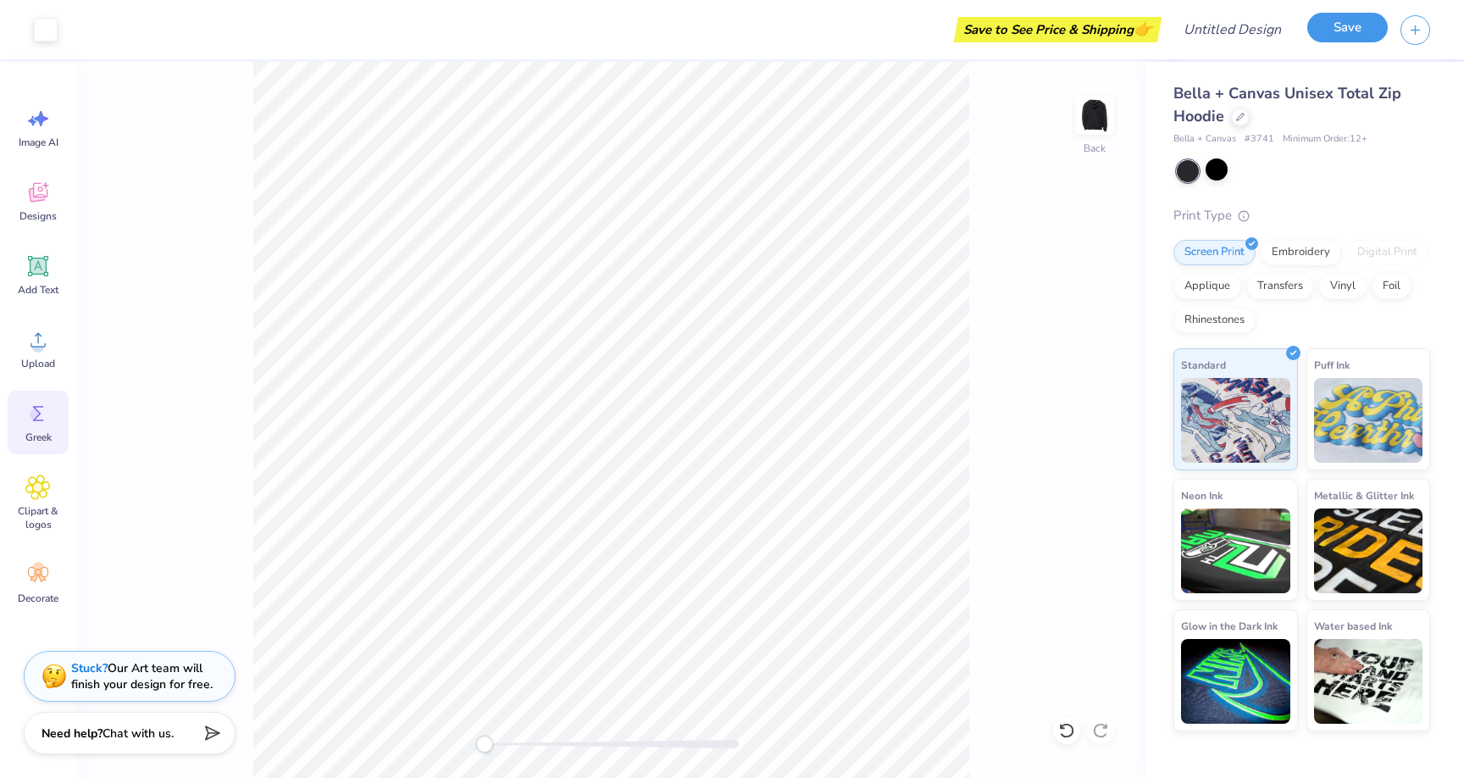
click at [1375, 39] on button "Save" at bounding box center [1348, 28] width 81 height 30
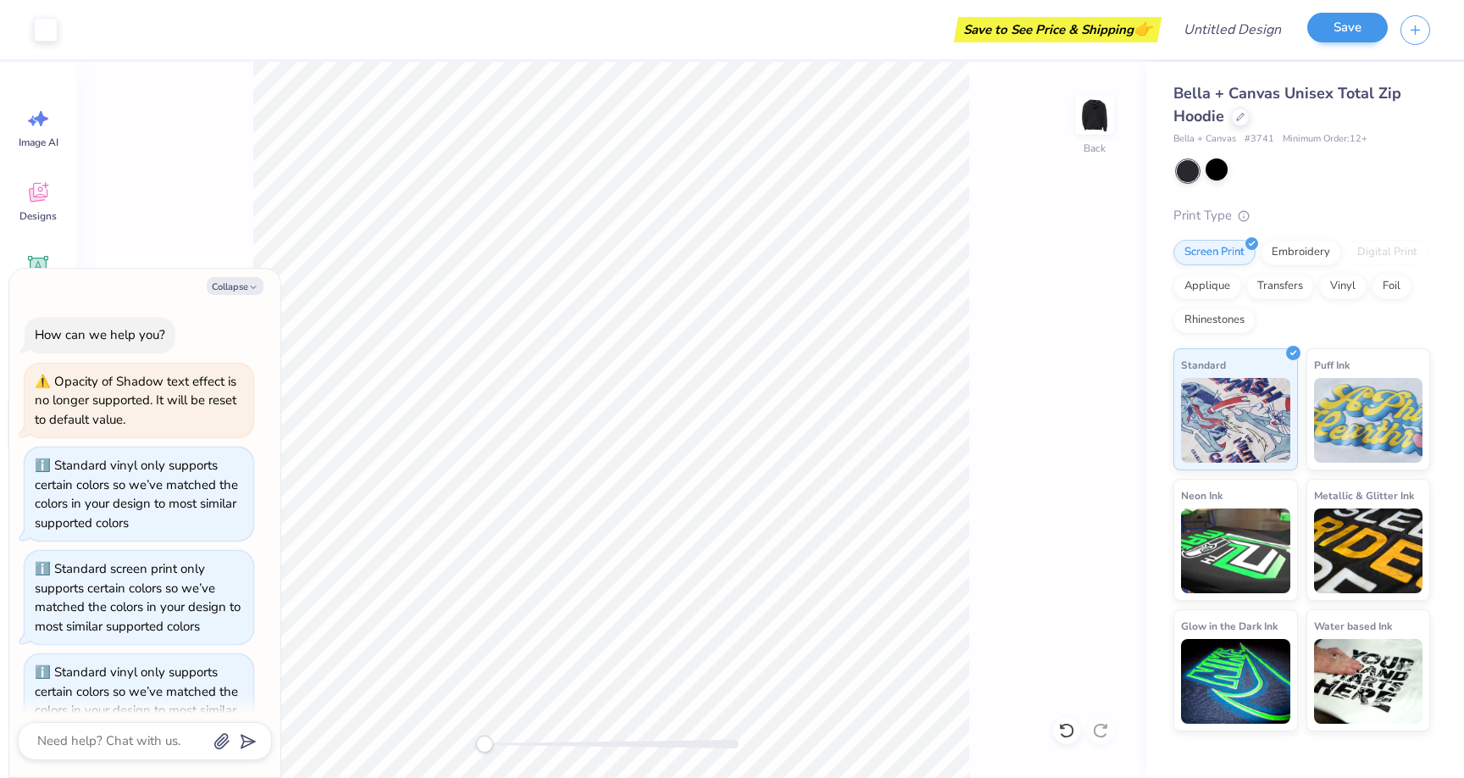
scroll to position [392, 0]
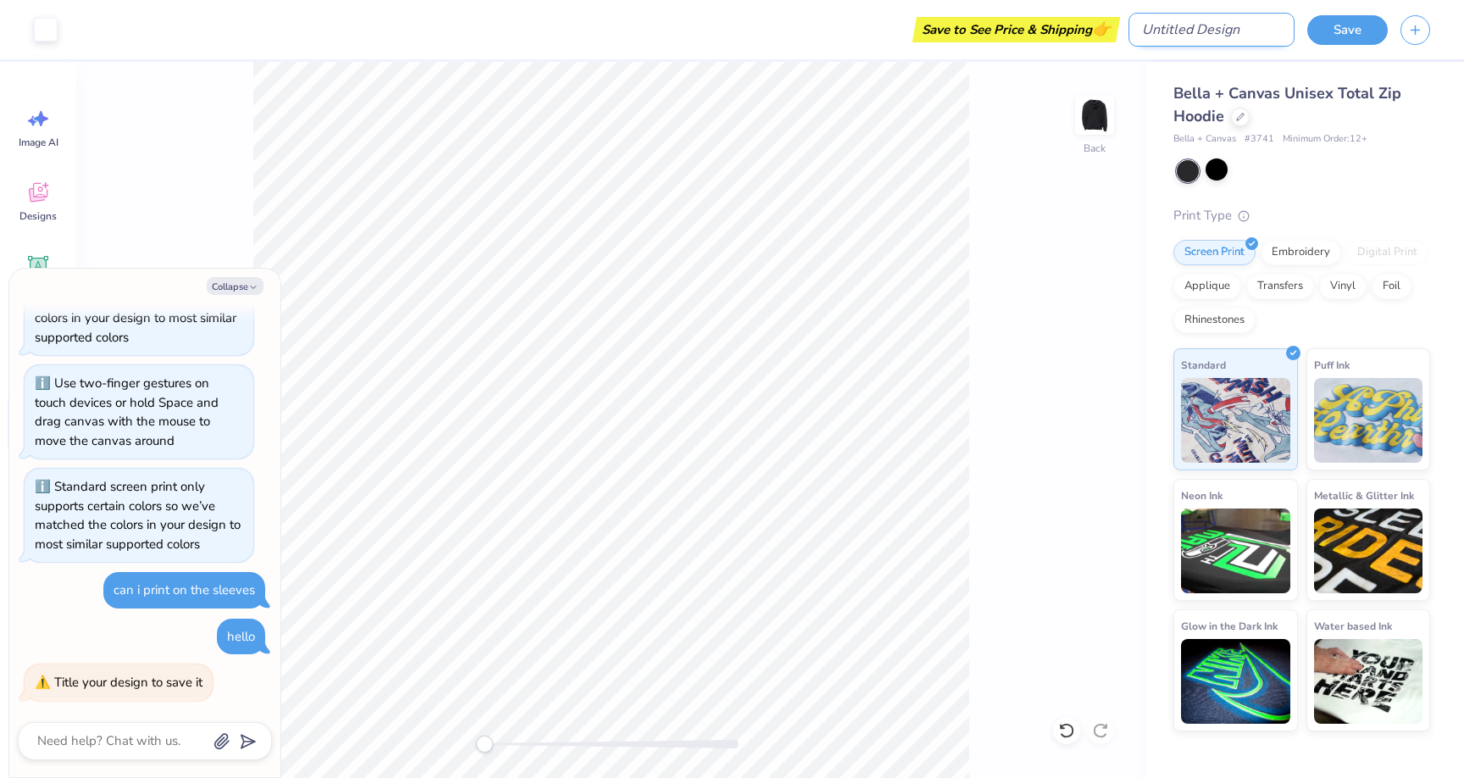
type textarea "x"
click at [1251, 28] on input "Design Title" at bounding box center [1212, 30] width 166 height 34
type input "s"
type textarea "x"
type input "si"
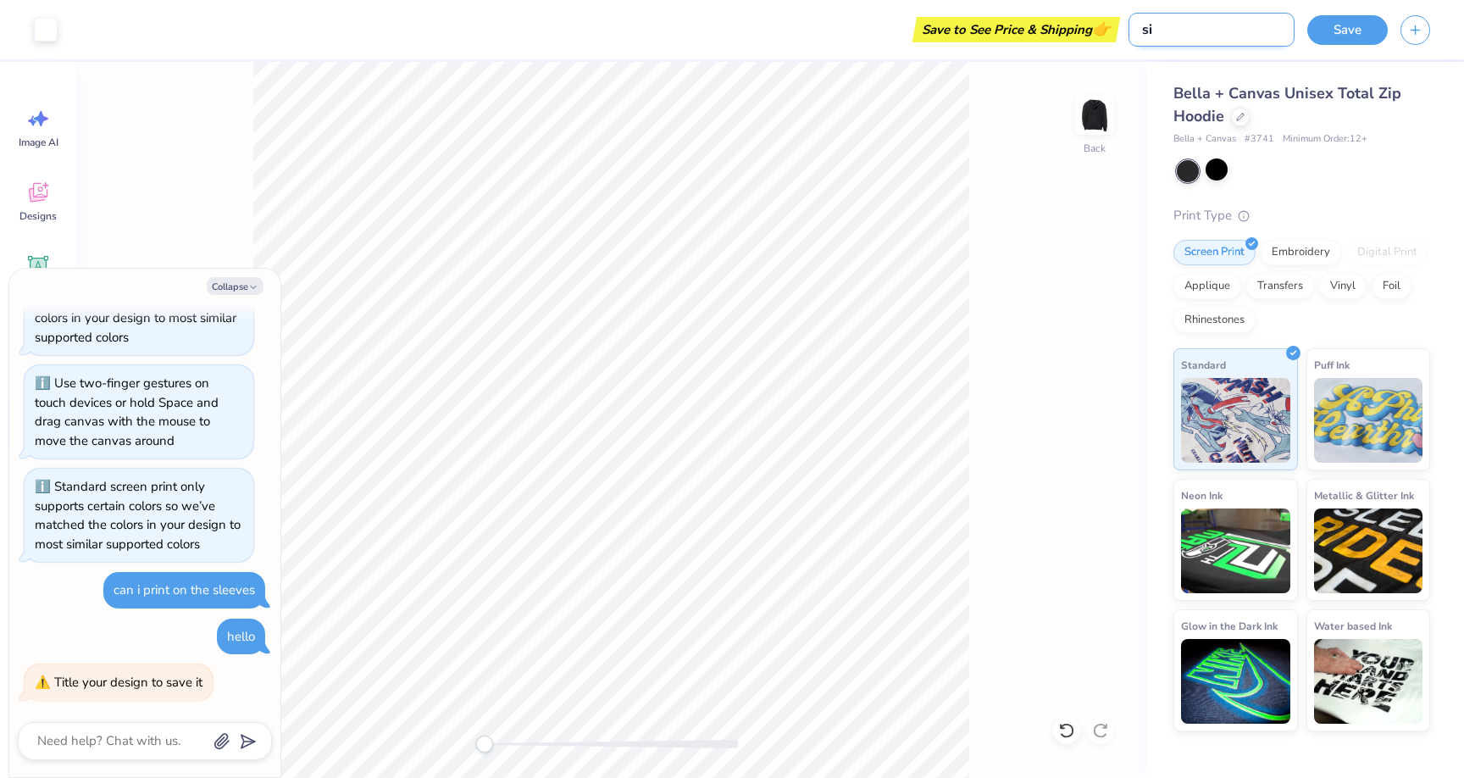
type textarea "x"
type input "s"
type textarea "x"
type input "se"
type textarea "x"
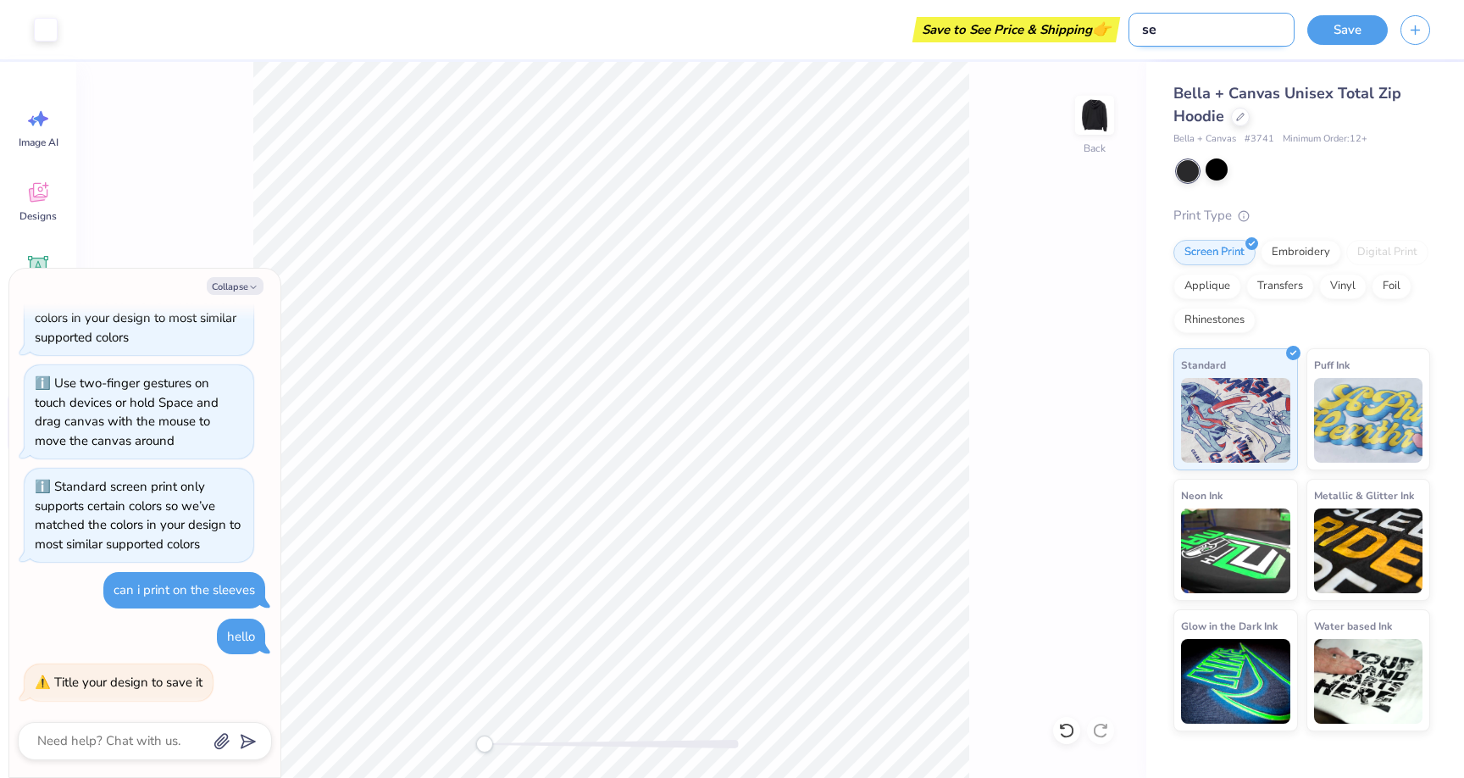
type input "sep"
type textarea "x"
type input "sep"
type textarea "x"
type input "sep h"
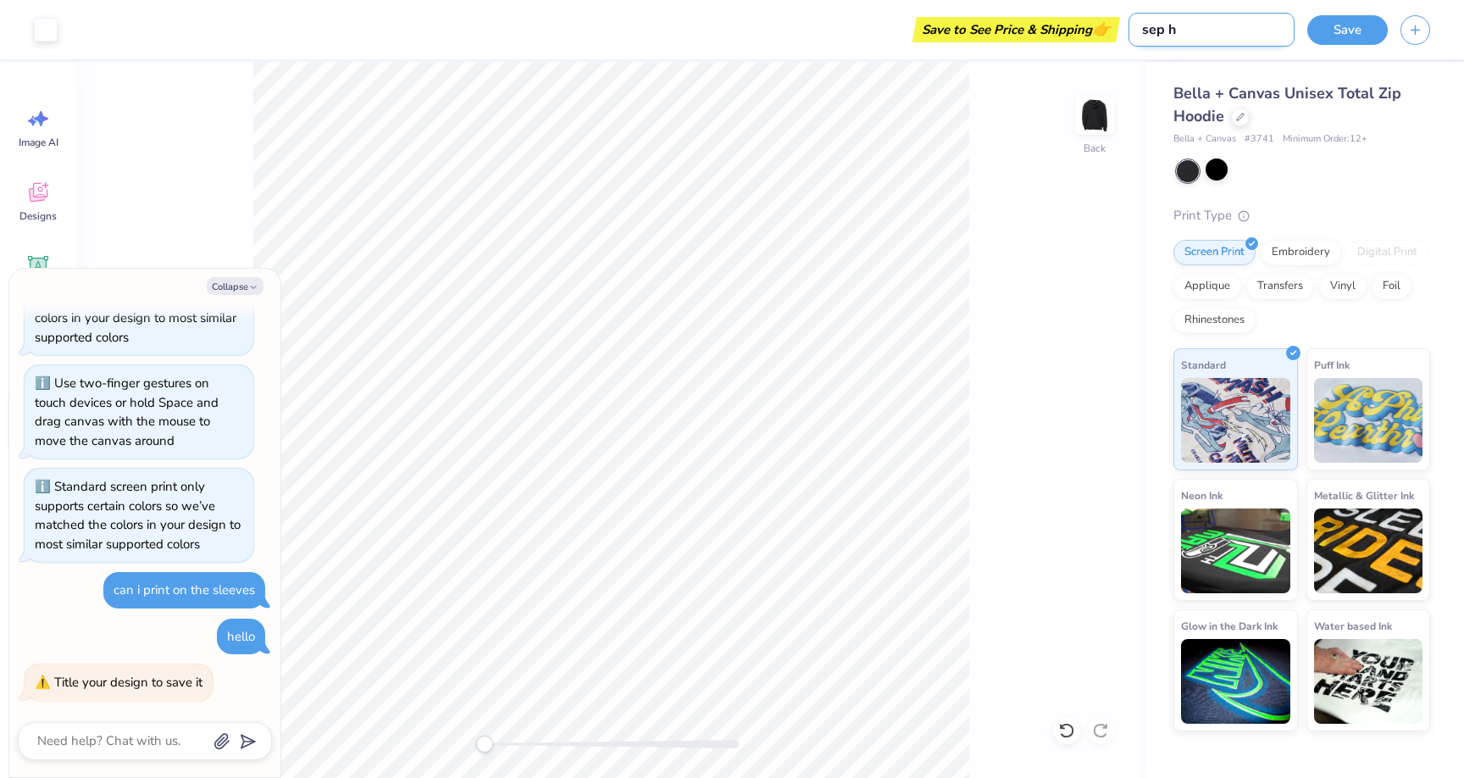
type textarea "x"
type input "sep ho"
type textarea "x"
type input "sep hoo"
type textarea "x"
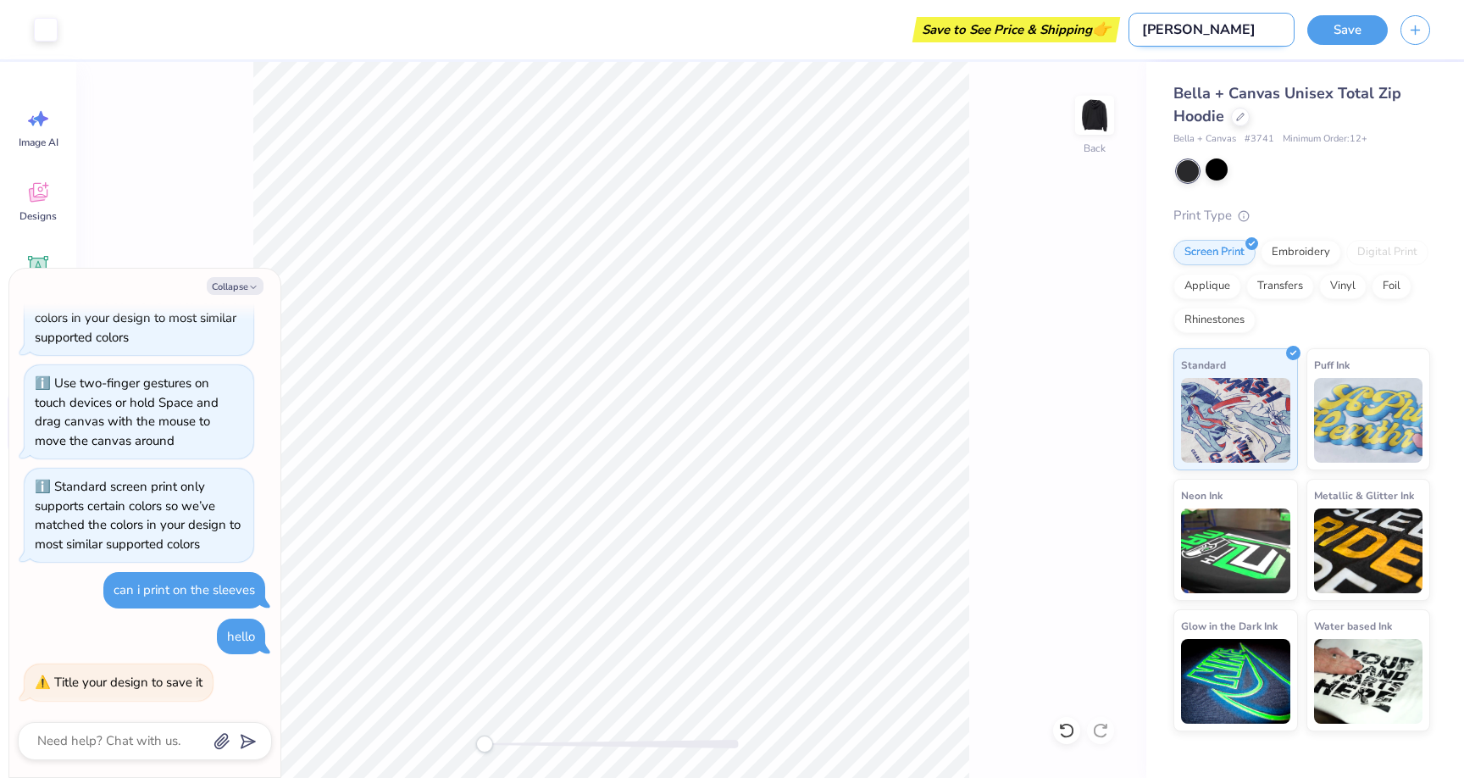
type input "sep hood"
type textarea "x"
type input "sep hoodi"
type textarea "x"
type input "sep hoodie"
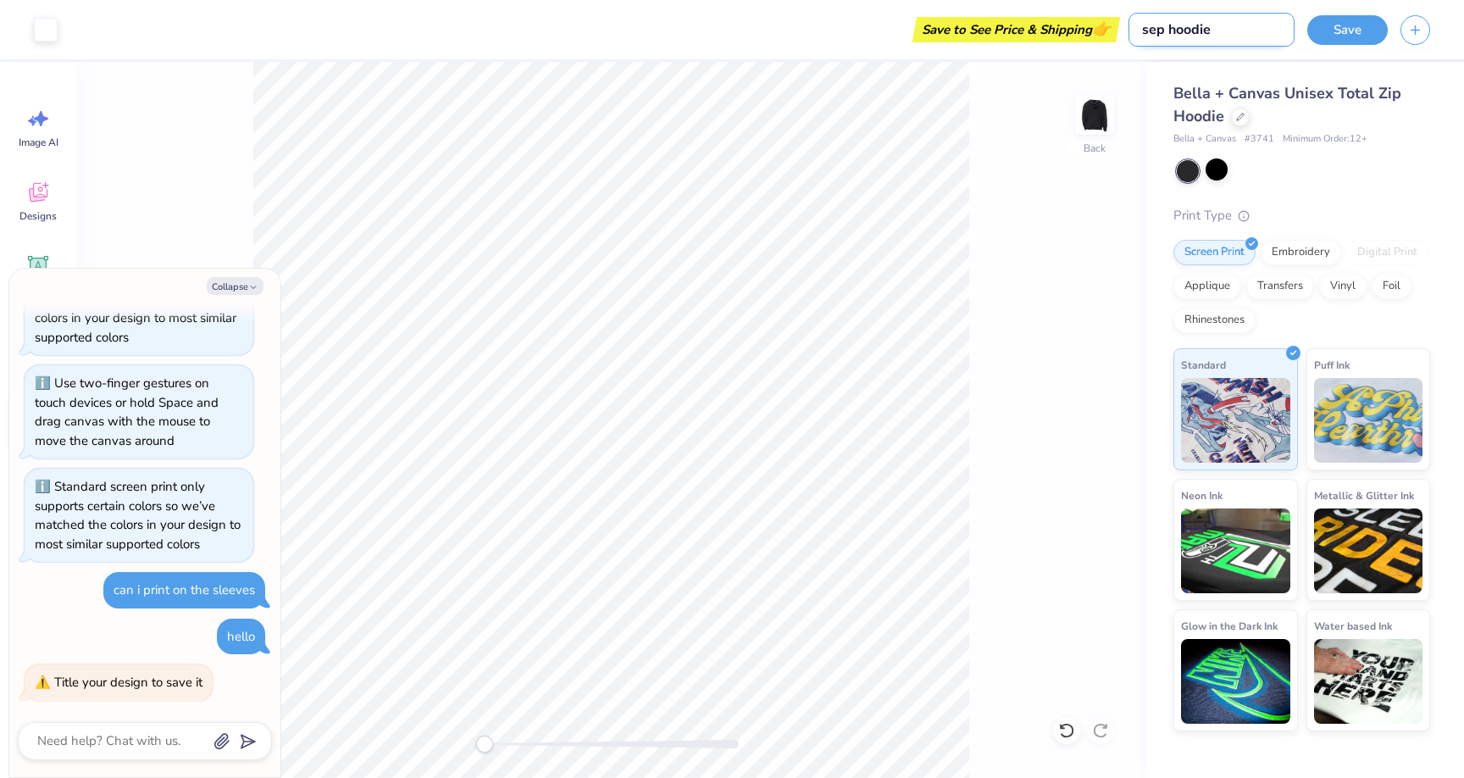
type textarea "x"
type input "sep hoodie"
click at [1359, 34] on button "Save" at bounding box center [1348, 28] width 81 height 30
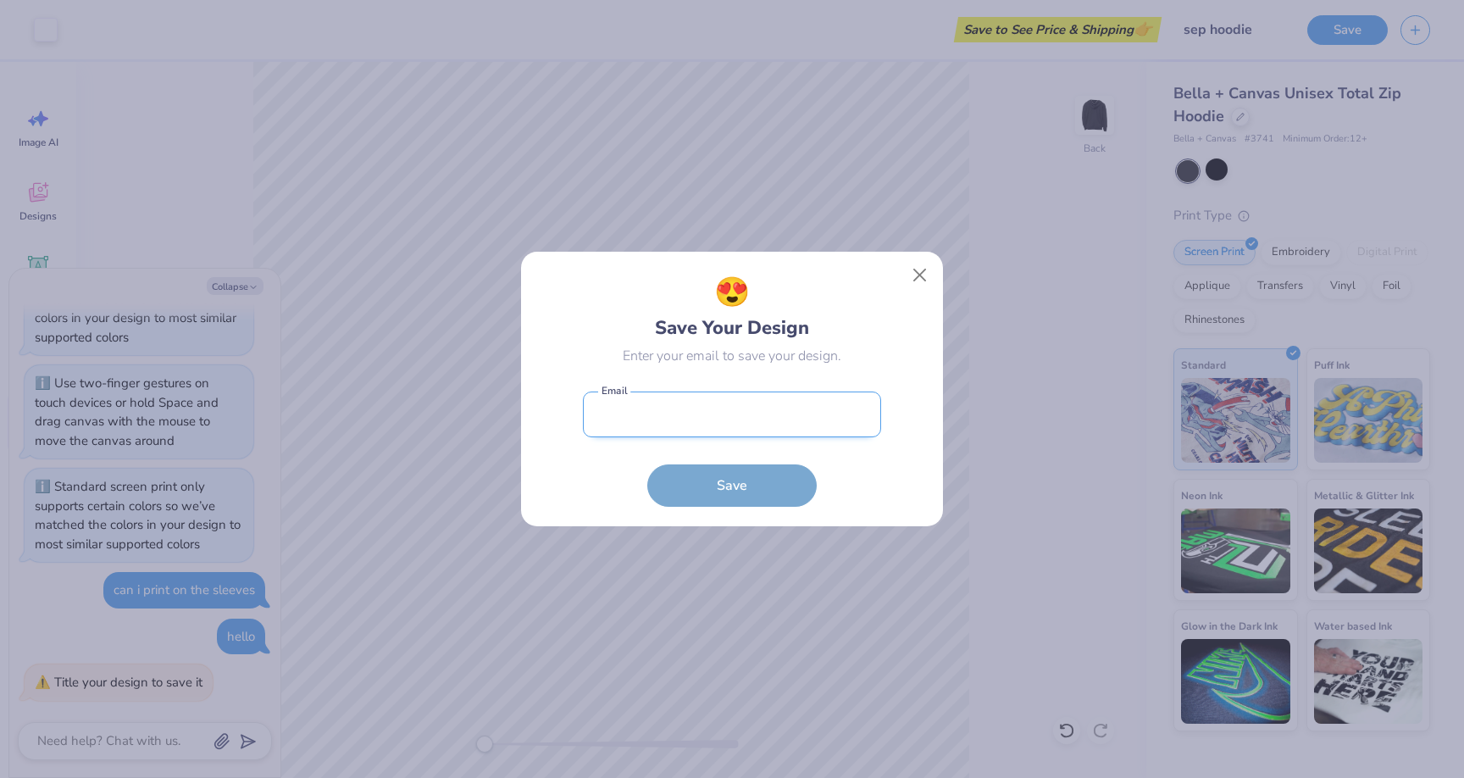
click at [740, 423] on input "email" at bounding box center [732, 415] width 298 height 47
type input "hujjessica@gmail.com"
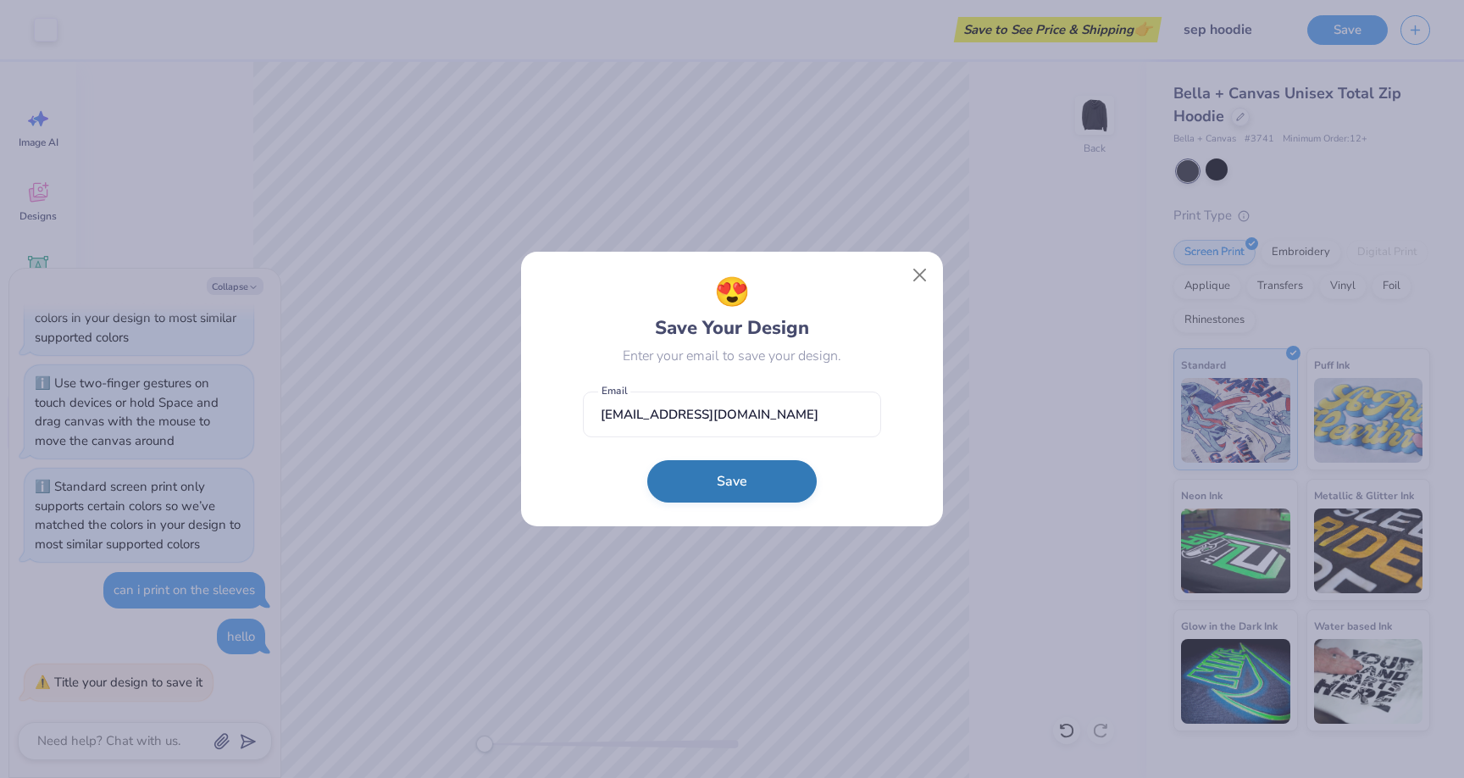
click at [742, 477] on button "Save" at bounding box center [731, 481] width 169 height 42
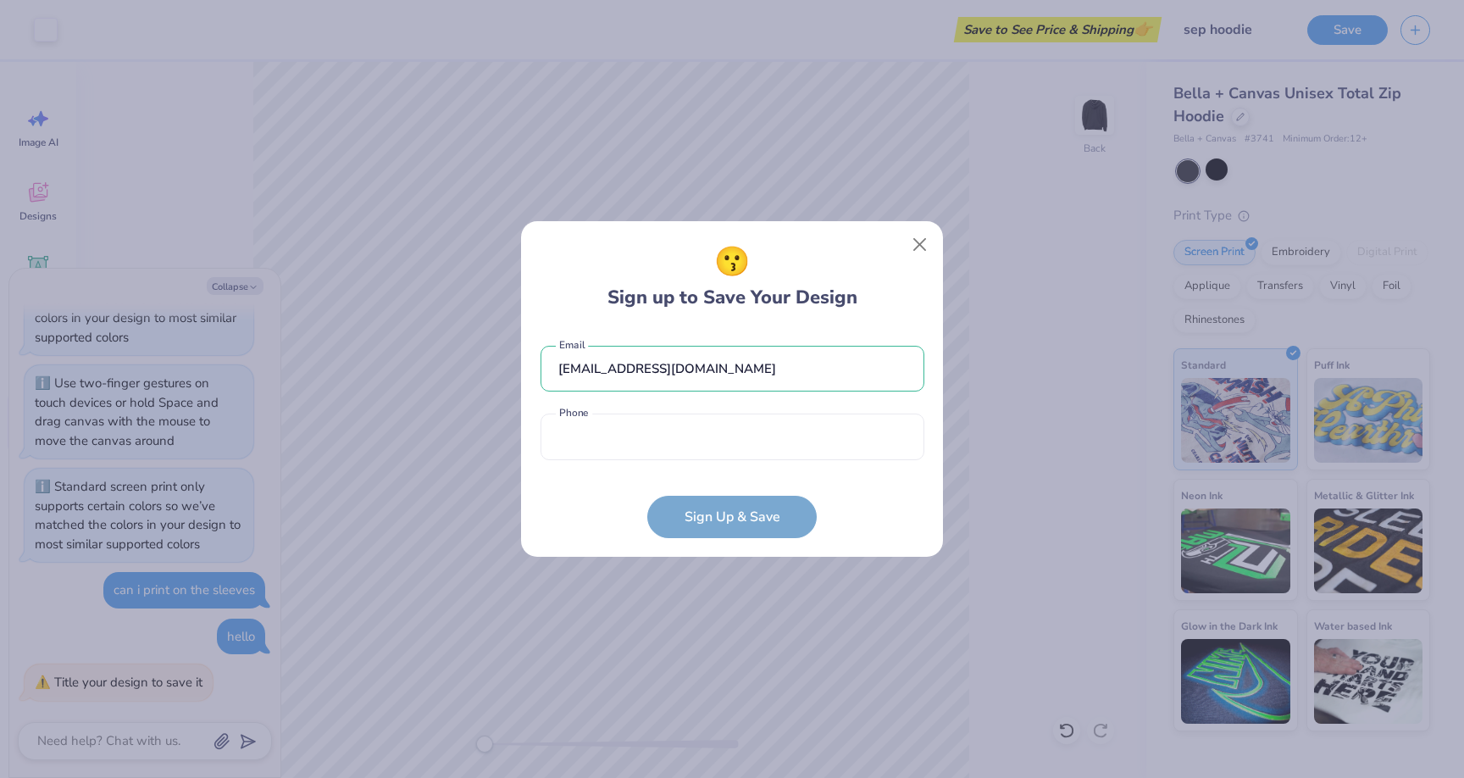
click at [755, 463] on div "hujjessica@gmail.com Email Phone is a required field Phone" at bounding box center [733, 399] width 384 height 140
click at [758, 442] on input "tel" at bounding box center [733, 437] width 384 height 47
type input "(864) 616-0426"
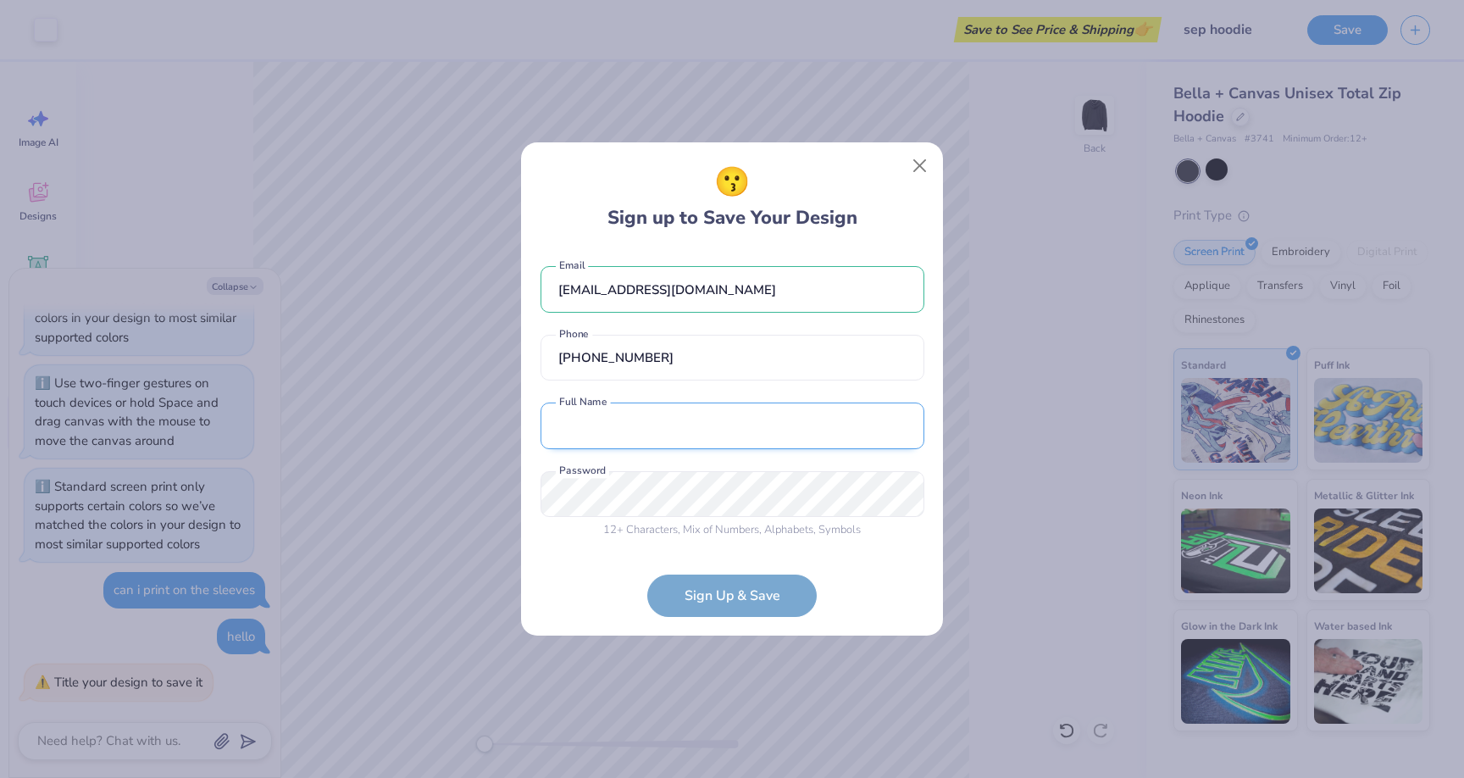
click at [724, 421] on input "text" at bounding box center [733, 426] width 384 height 47
type input "Jessica Hu"
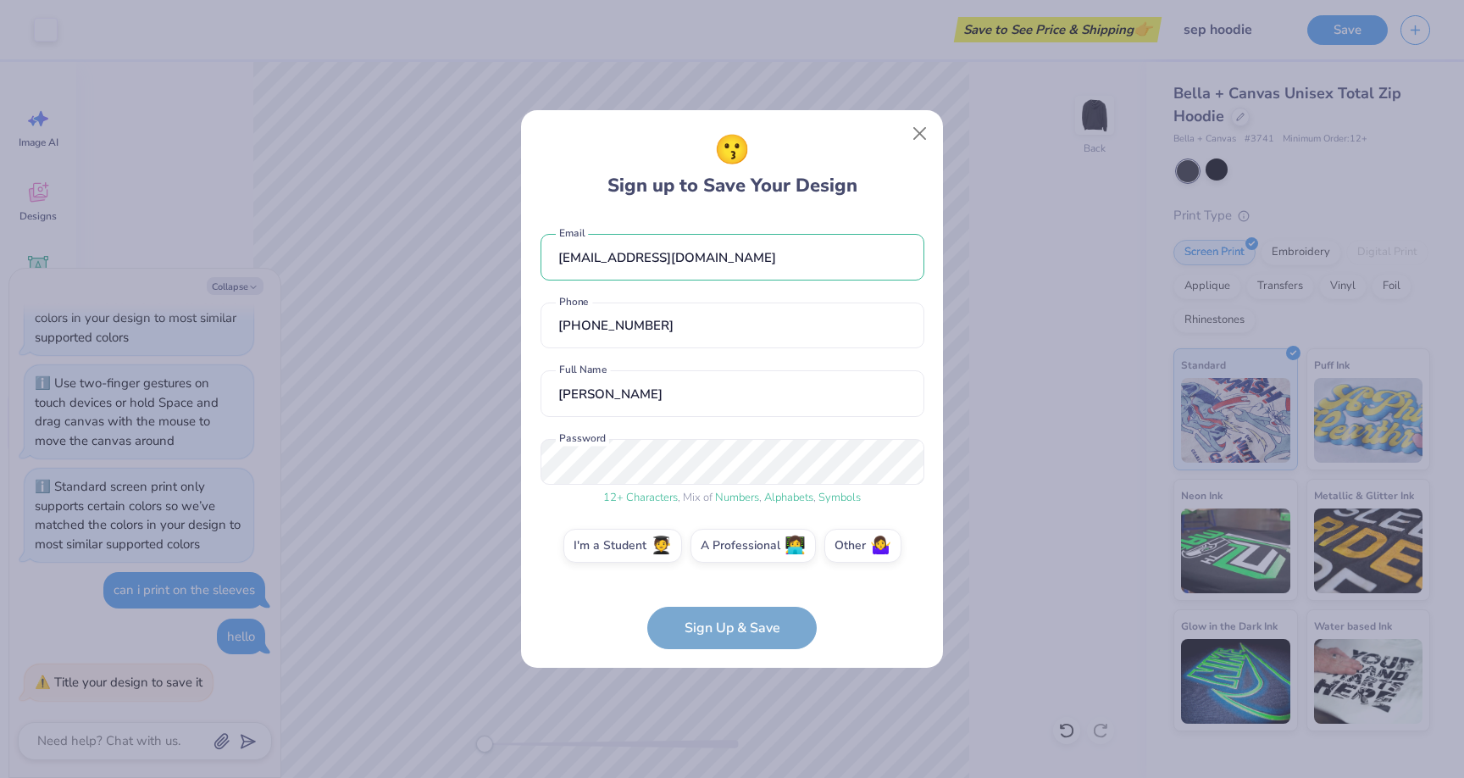
click at [719, 623] on form "hujjessica@gmail.com Email (864) 616-0426 Phone Jessica Hu Full Name 12 + Chara…" at bounding box center [733, 433] width 384 height 432
click at [643, 537] on label "I'm a Student 🧑‍🎓" at bounding box center [623, 543] width 119 height 34
click at [727, 544] on input "I'm a Student 🧑‍🎓" at bounding box center [732, 549] width 11 height 11
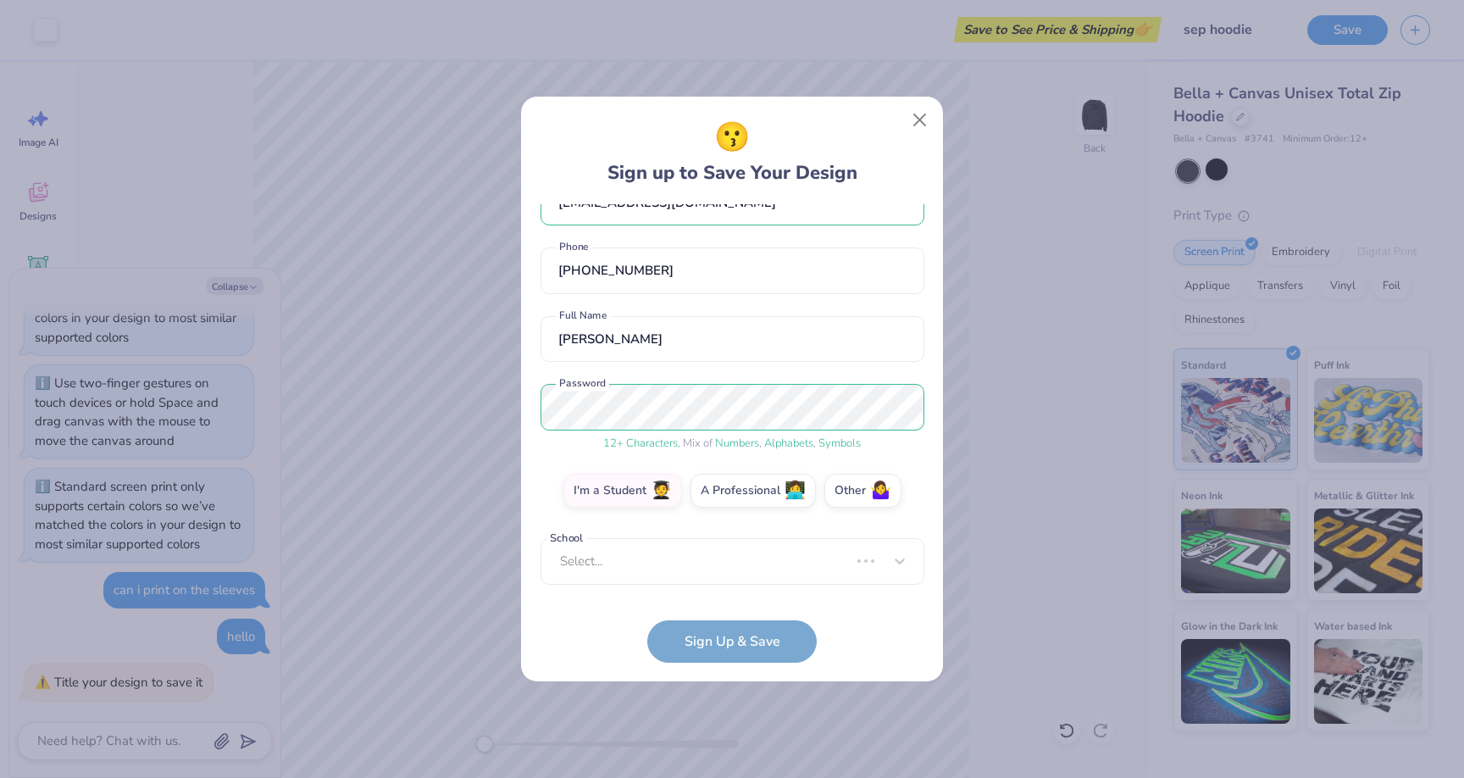
scroll to position [33, 0]
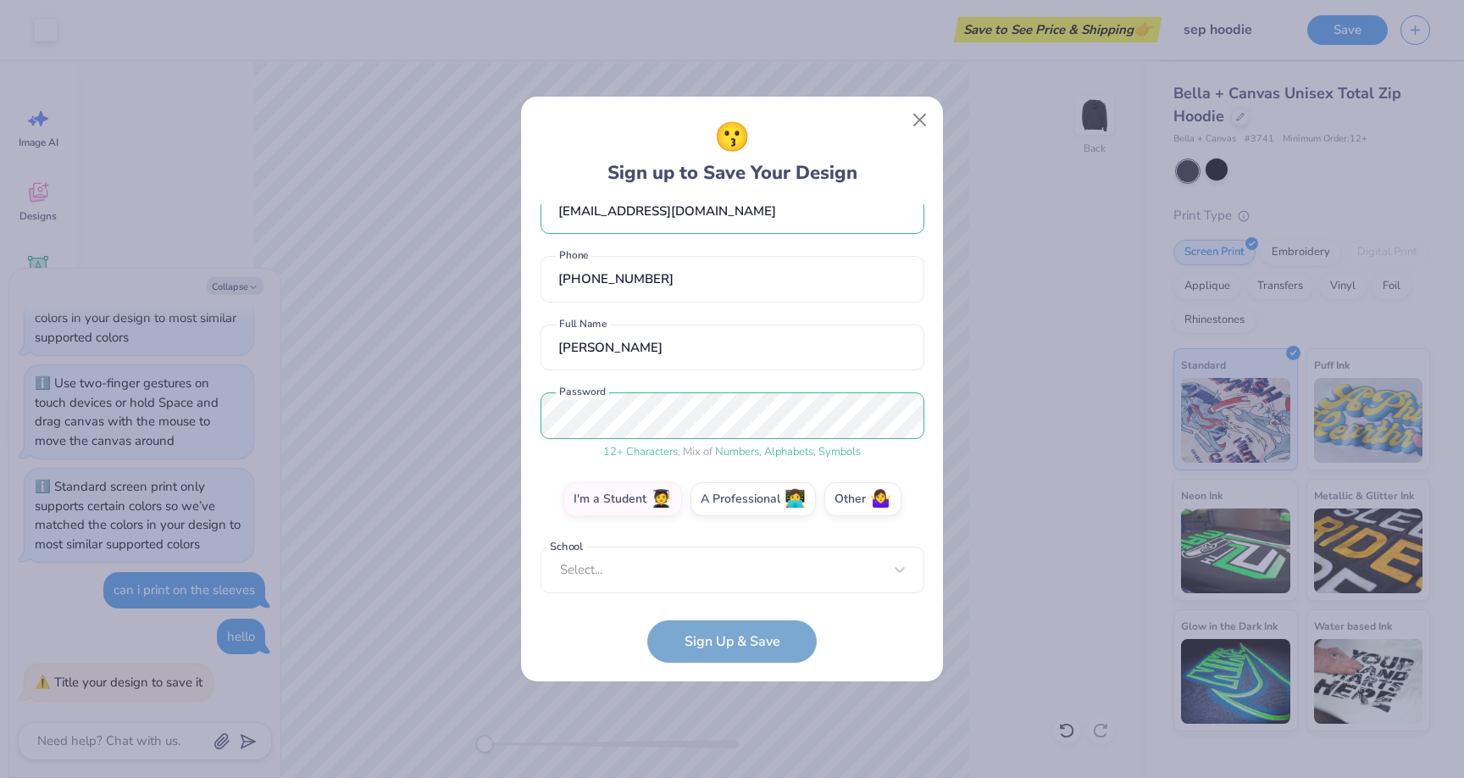
click at [719, 544] on div "hujjessica@gmail.com Email (864) 616-0426 Phone Jessica Hu Full Name 12 + Chara…" at bounding box center [733, 398] width 384 height 389
click at [719, 570] on div "Select..." at bounding box center [733, 570] width 384 height 47
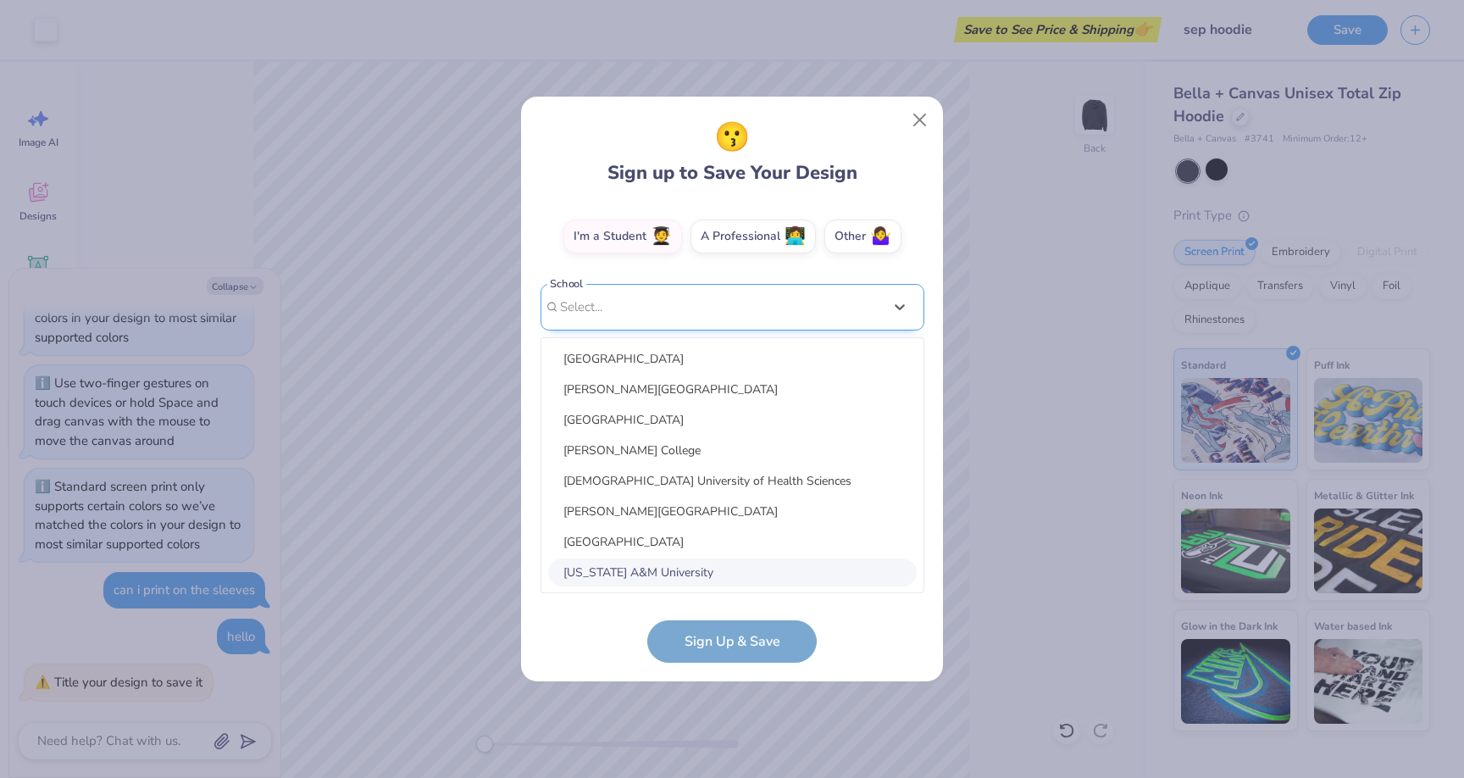
type input "u"
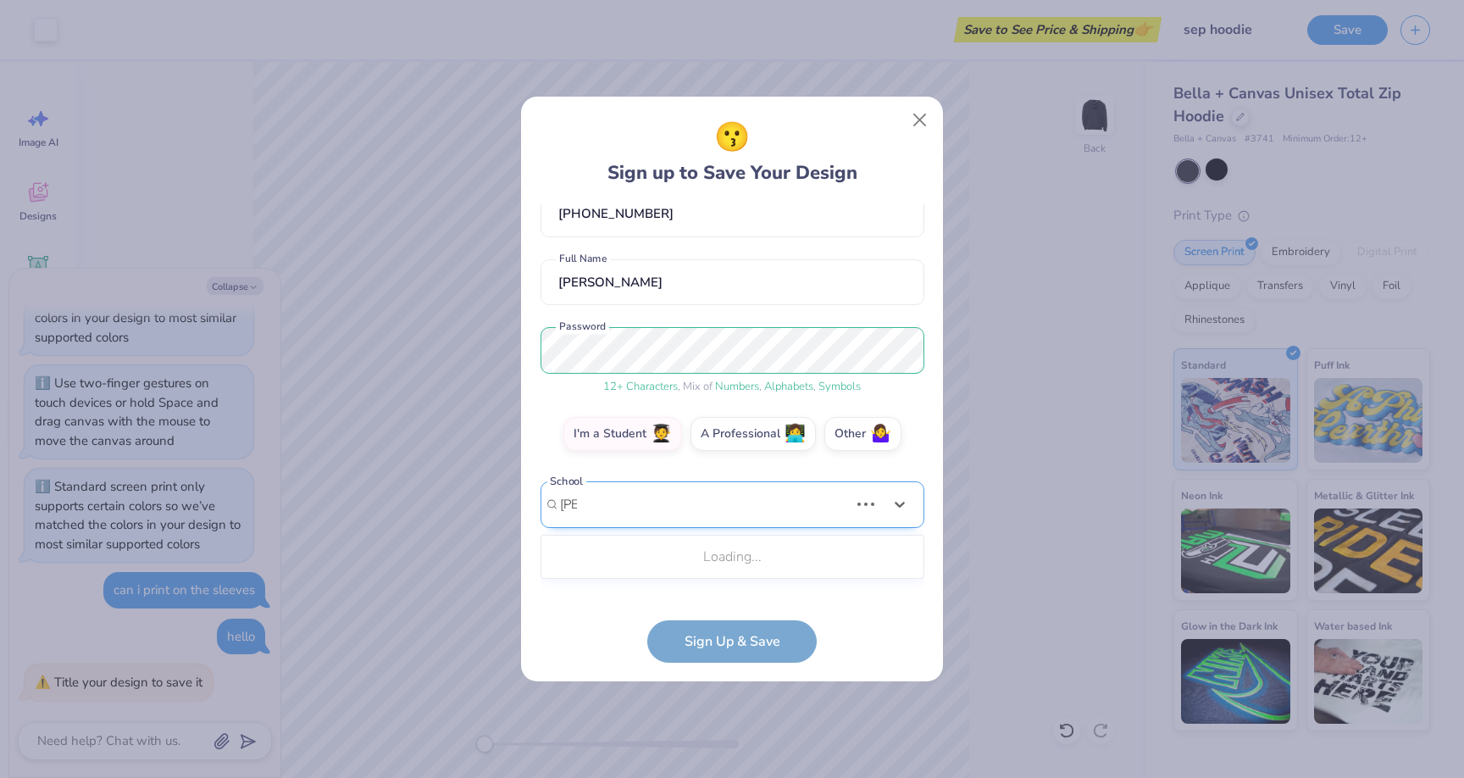
scroll to position [83, 0]
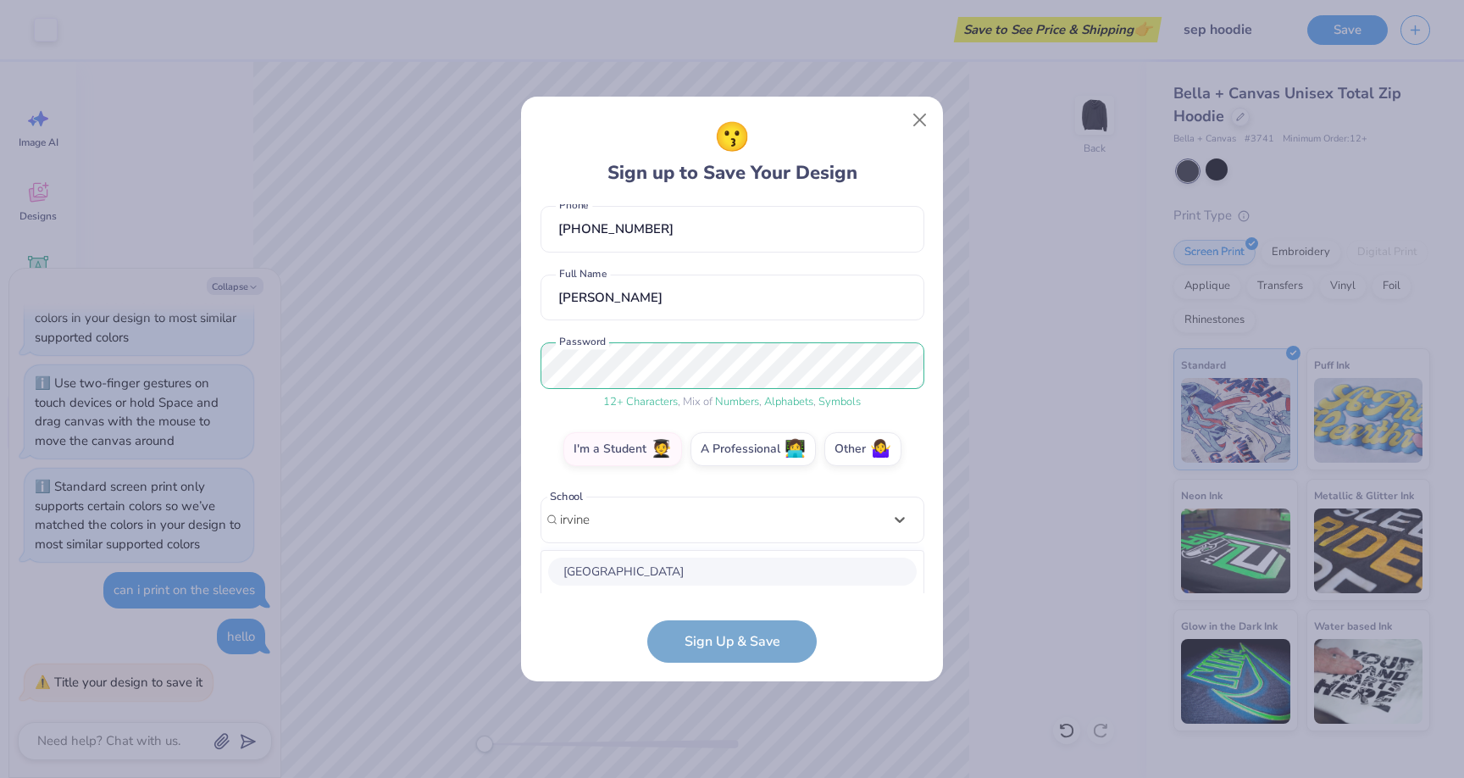
click at [720, 569] on div "Concordia University Irvine" at bounding box center [732, 572] width 369 height 28
type input "irvine"
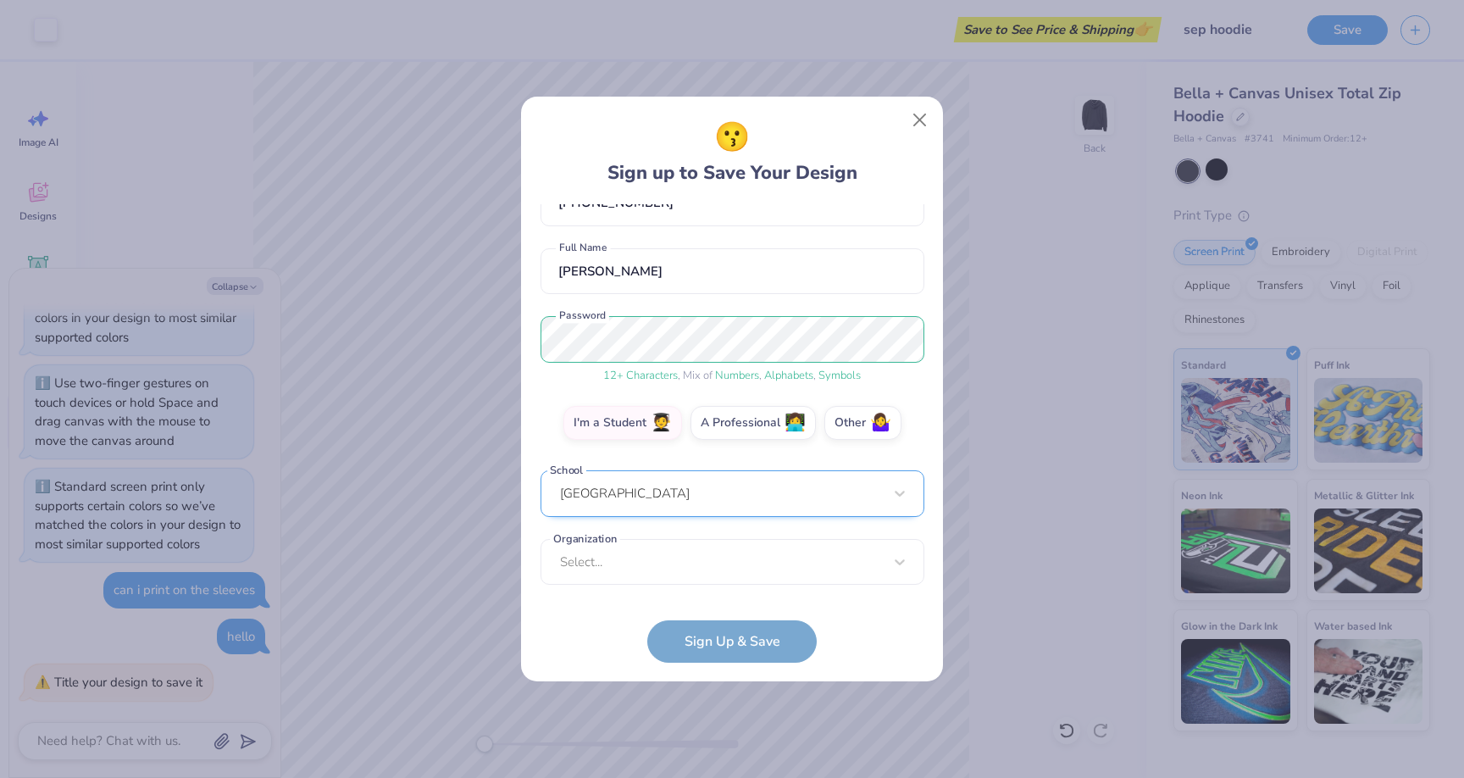
click at [713, 504] on div "Concordia University Irvine" at bounding box center [733, 493] width 384 height 47
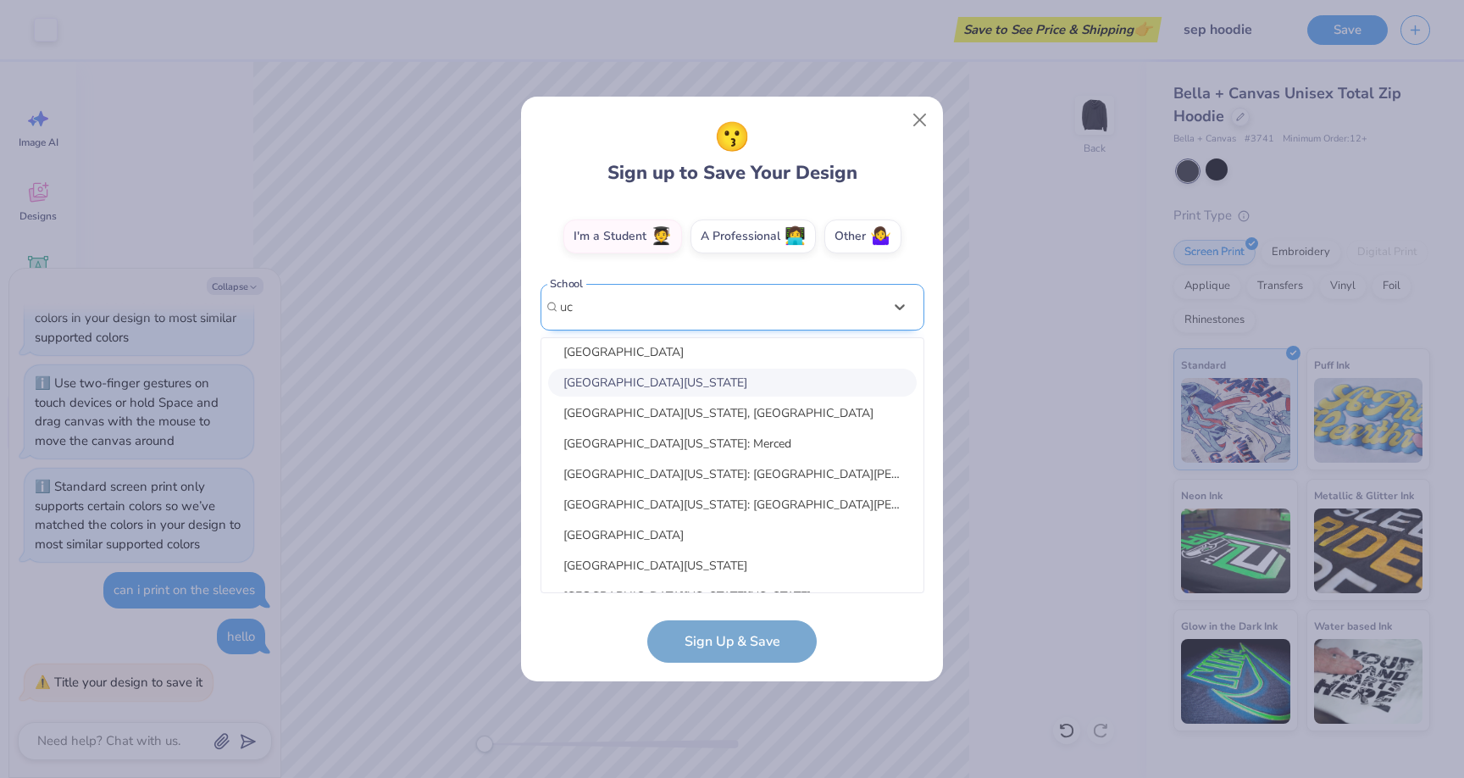
scroll to position [607, 0]
click at [702, 386] on div "University of California" at bounding box center [732, 393] width 369 height 28
type input "uc"
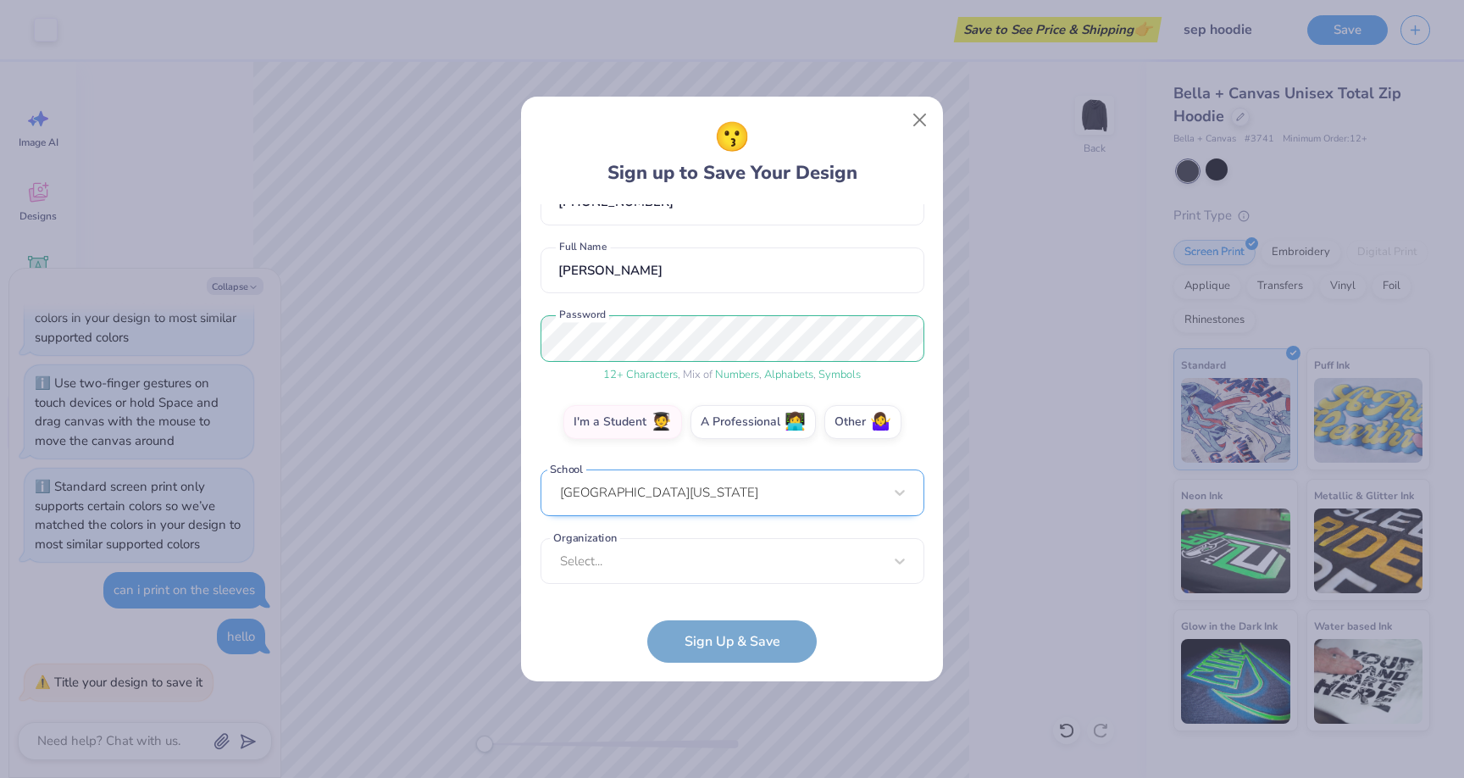
scroll to position [109, 0]
click at [733, 568] on div "Select..." at bounding box center [733, 562] width 384 height 47
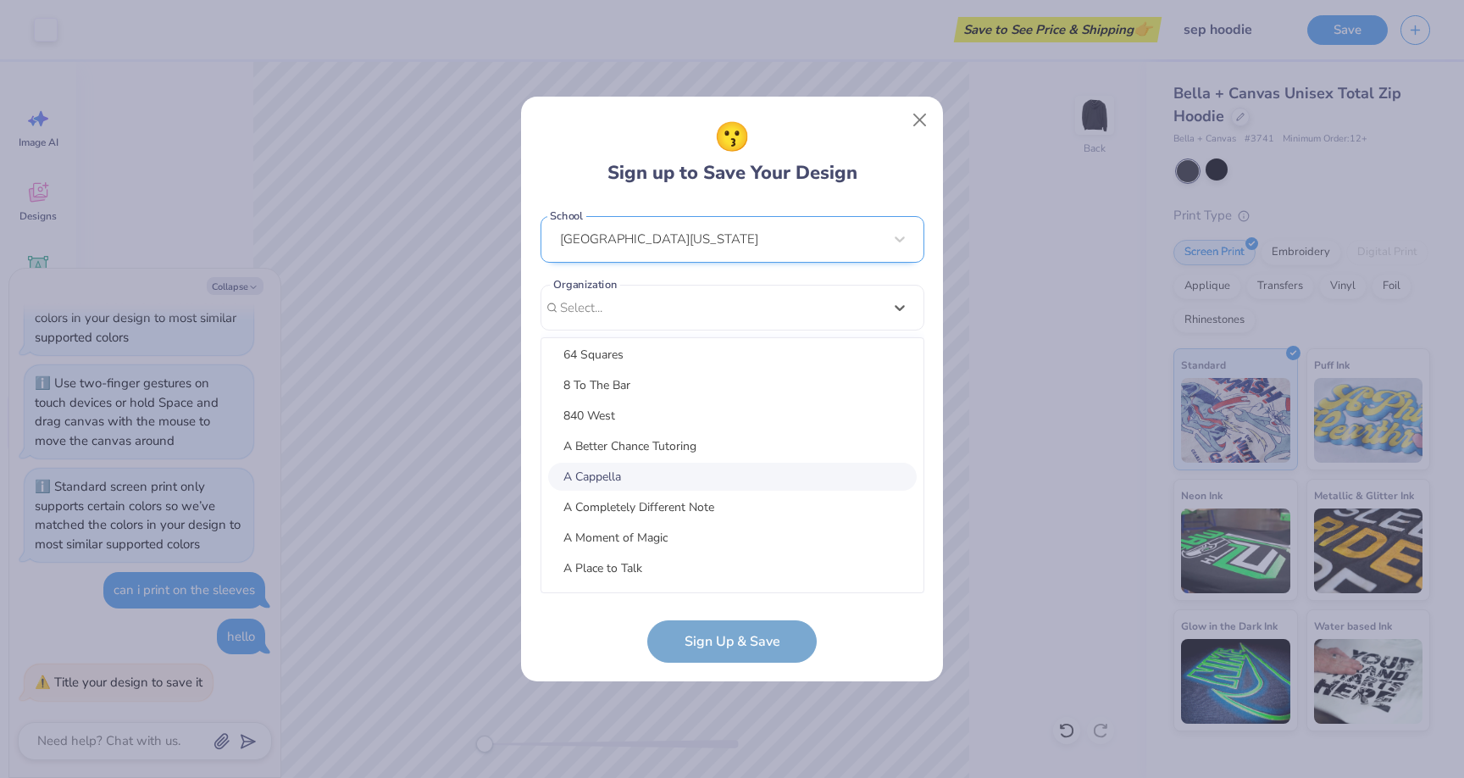
scroll to position [672, 0]
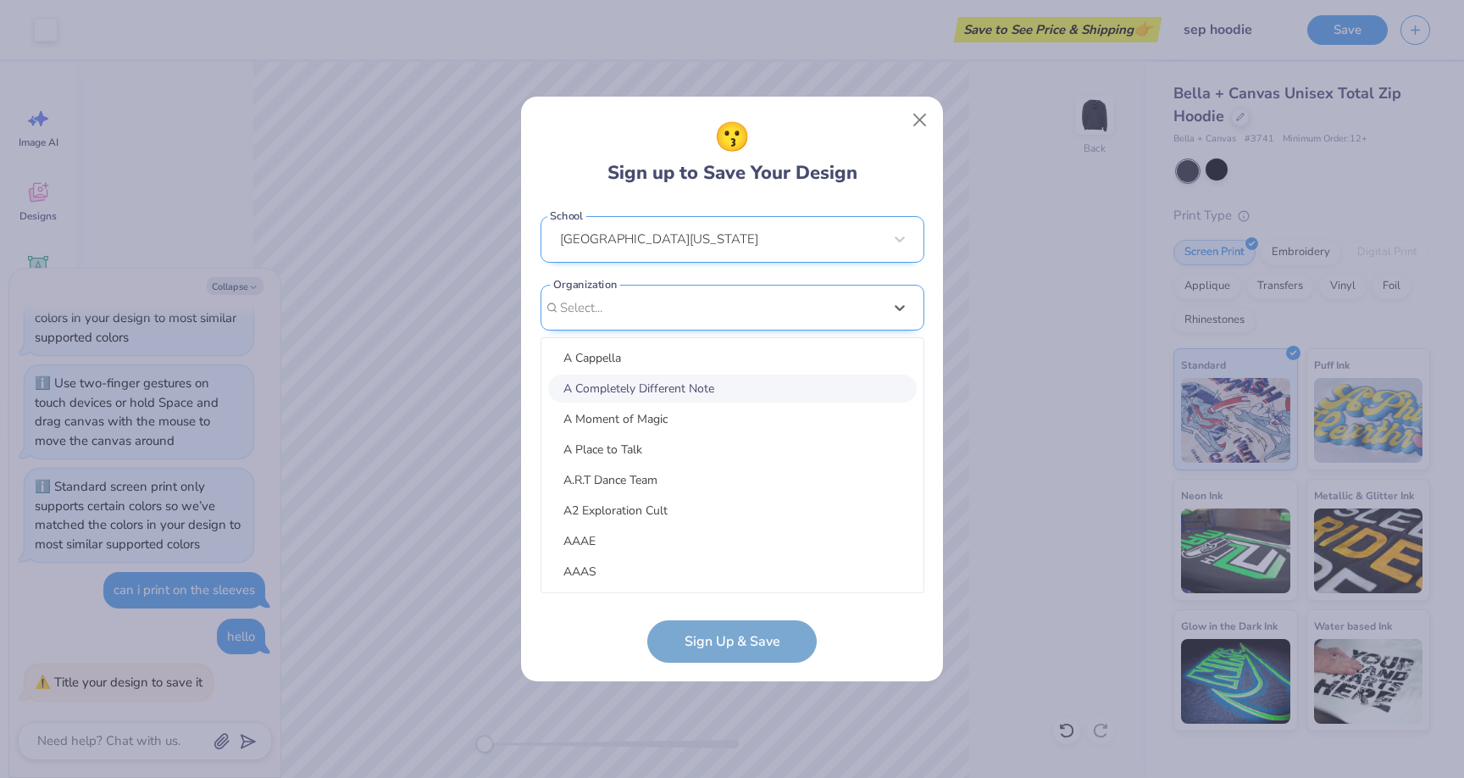
type textarea "x"
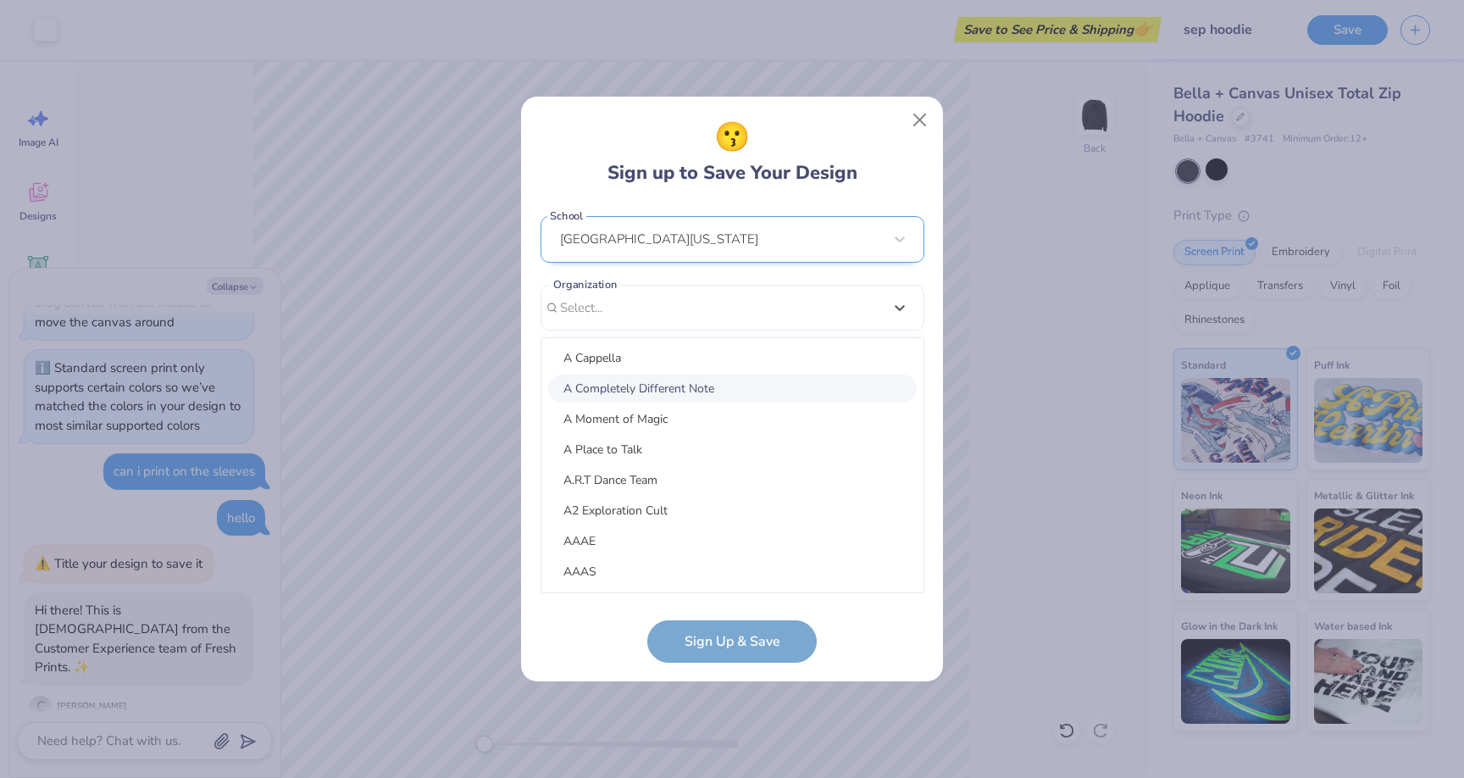
click at [747, 275] on div "hujjessica@gmail.com Email (864) 616-0426 Phone Jessica Hu Full Name 12 + Chara…" at bounding box center [733, 398] width 384 height 389
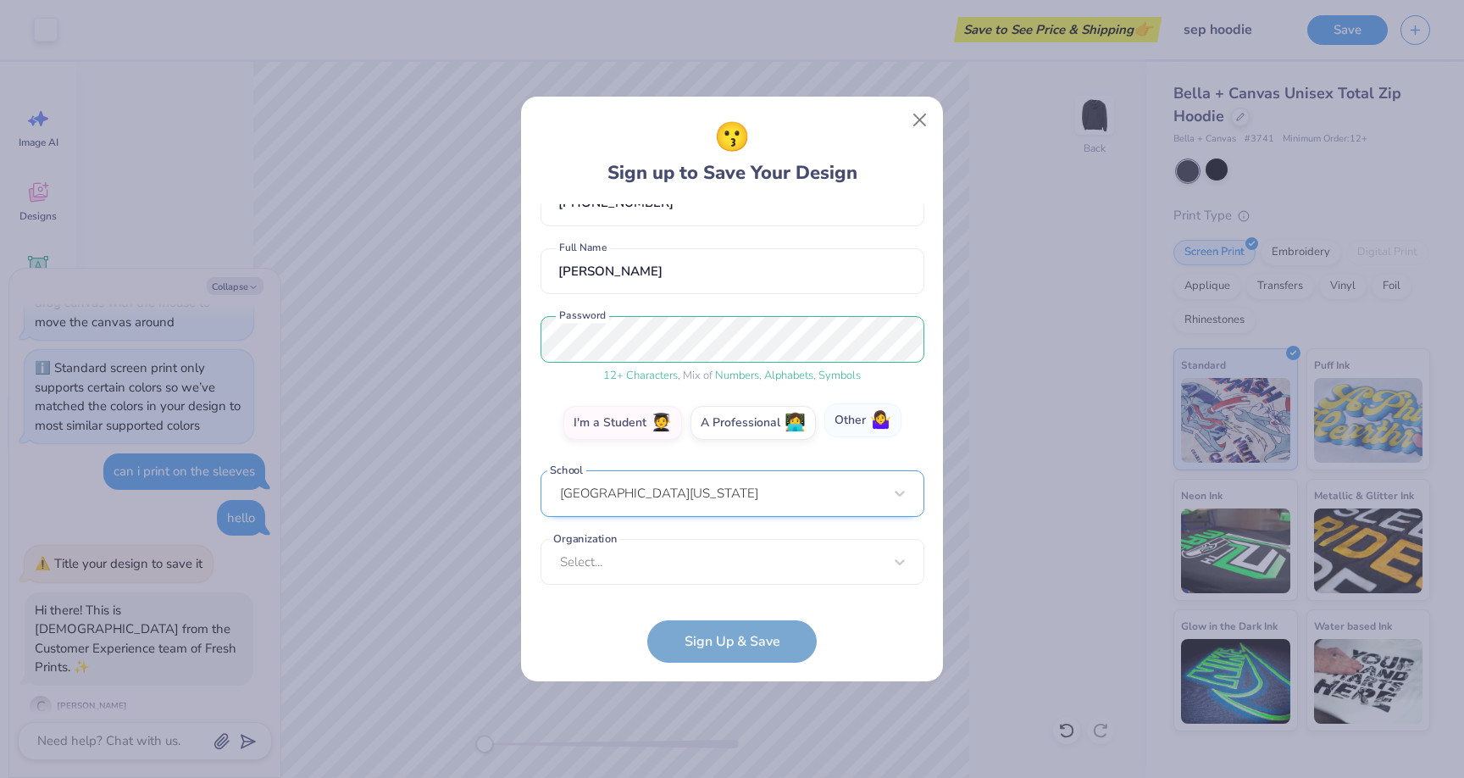
click at [843, 414] on label "Other 🤷‍♀️" at bounding box center [863, 420] width 77 height 34
click at [738, 531] on input "Other 🤷‍♀️" at bounding box center [732, 536] width 11 height 11
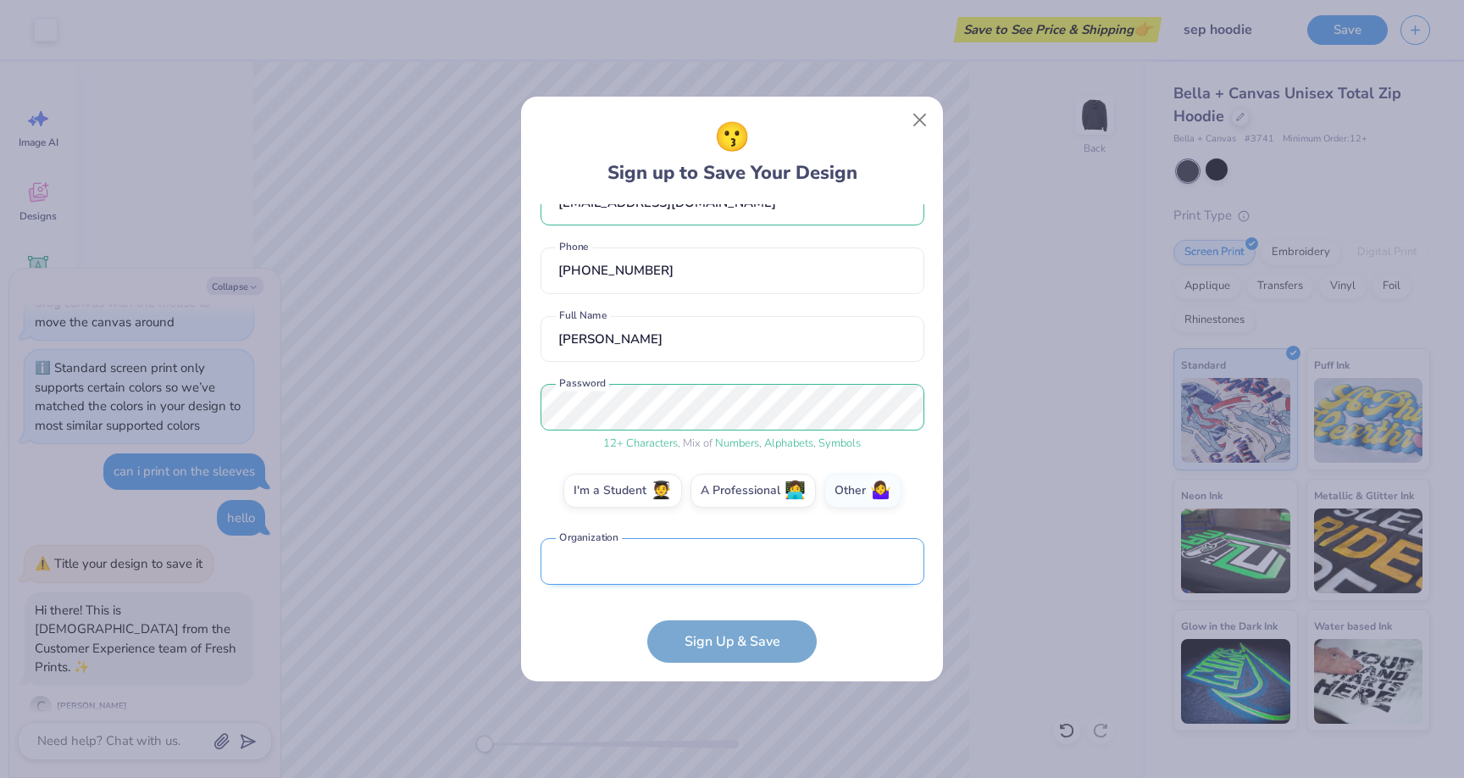
click at [772, 581] on input "text" at bounding box center [733, 561] width 384 height 47
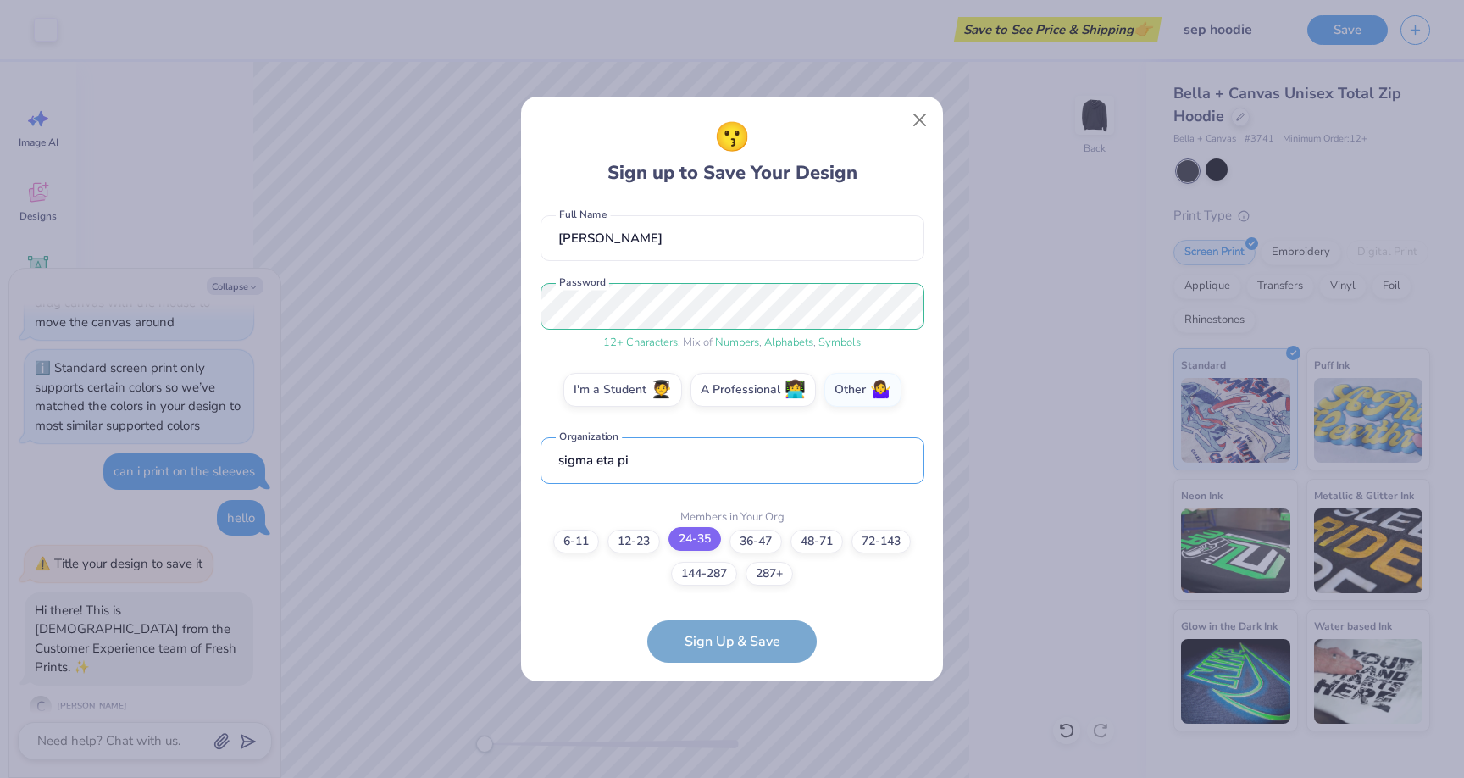
type input "sigma eta pi"
click at [706, 548] on label "24-35" at bounding box center [695, 539] width 53 height 24
click at [727, 695] on input "24-35" at bounding box center [732, 700] width 11 height 11
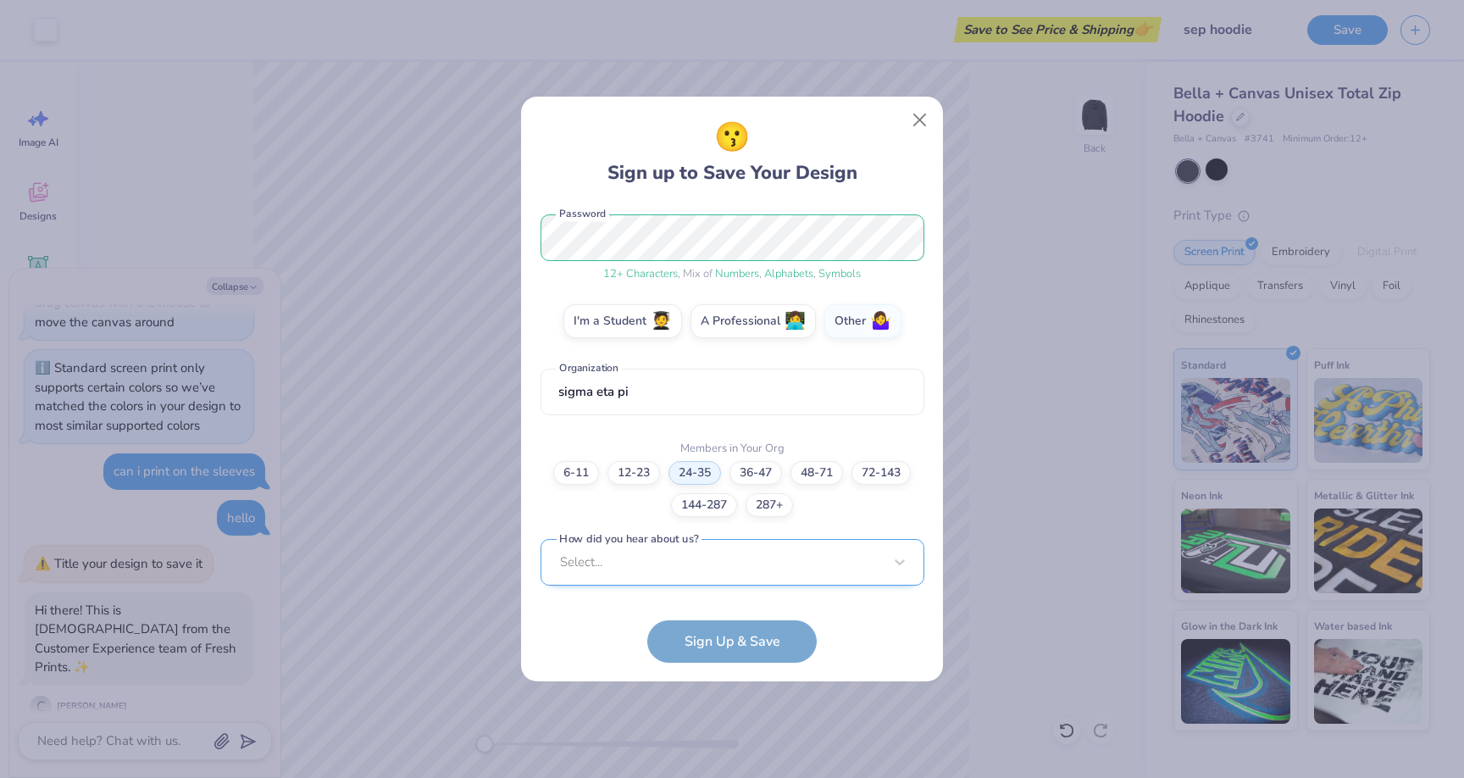
click at [712, 541] on div "Select..." at bounding box center [733, 562] width 384 height 47
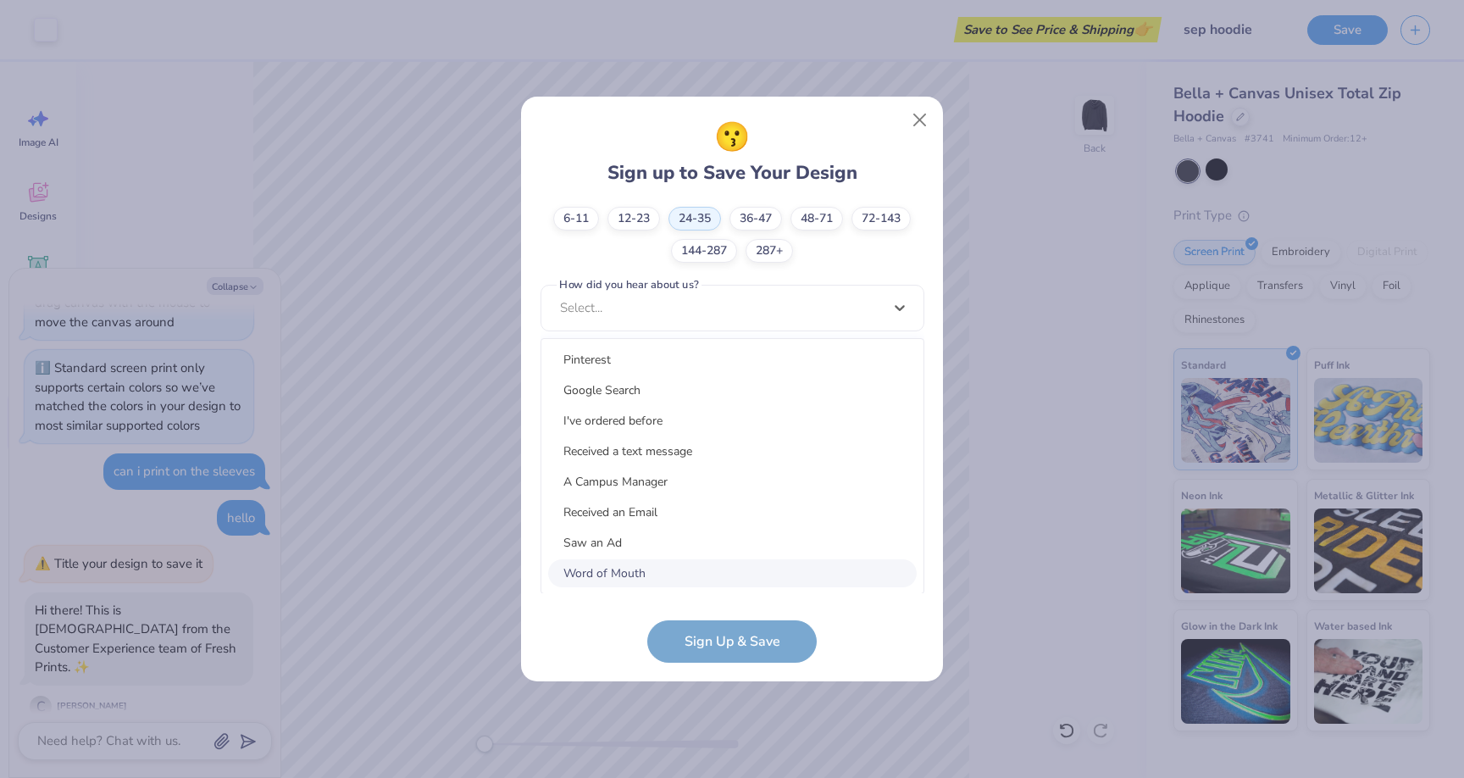
click at [709, 560] on div "Word of Mouth" at bounding box center [732, 573] width 369 height 28
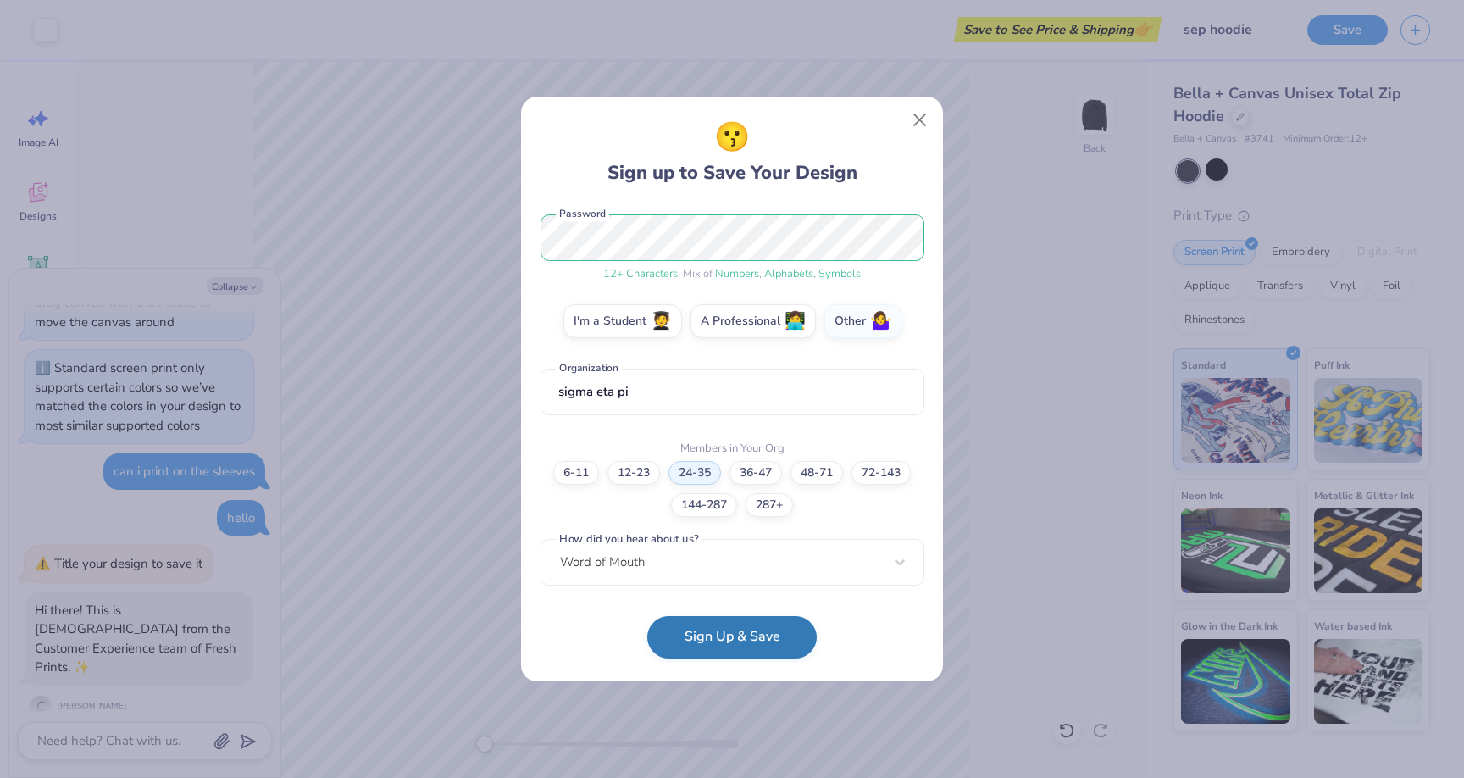
click at [717, 632] on button "Sign Up & Save" at bounding box center [731, 637] width 169 height 42
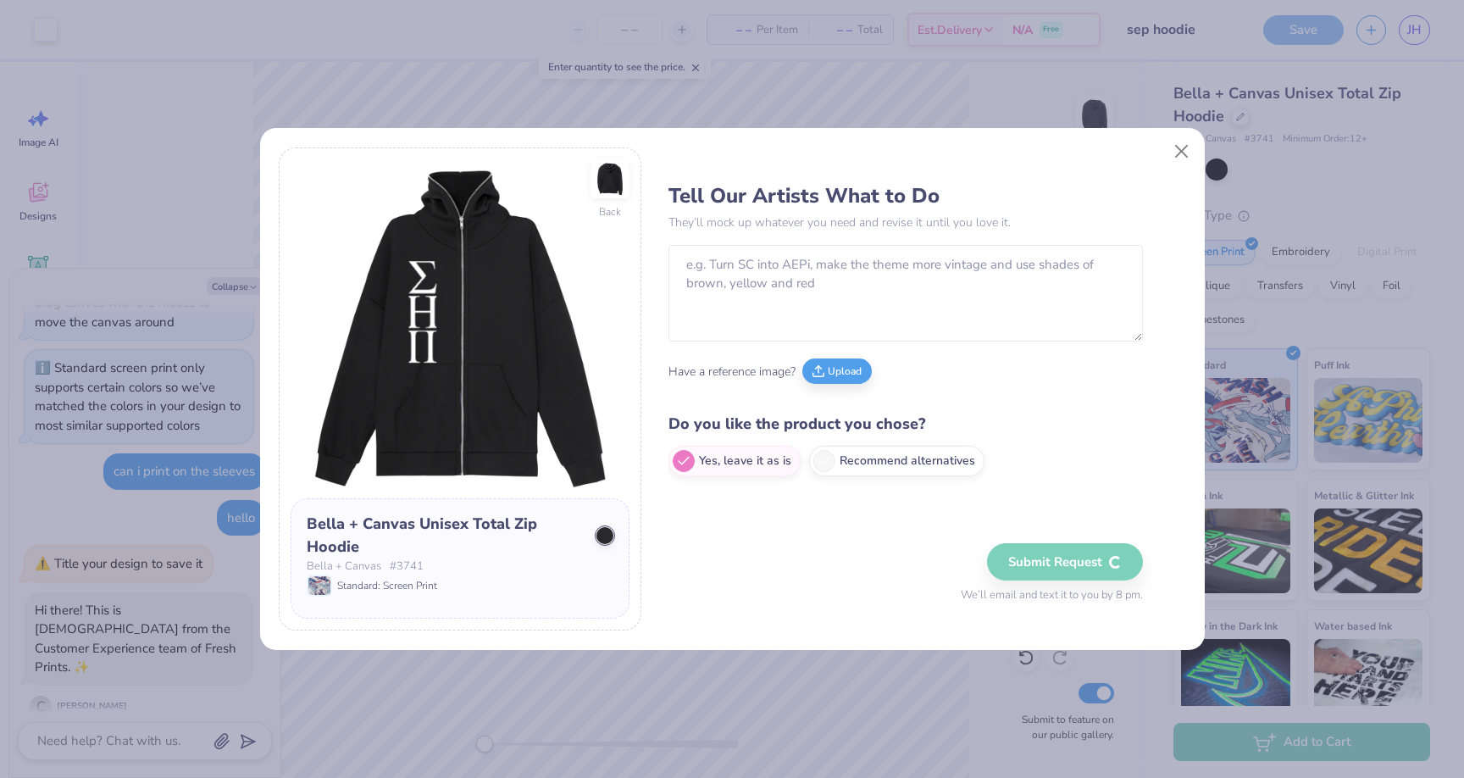
scroll to position [557, 0]
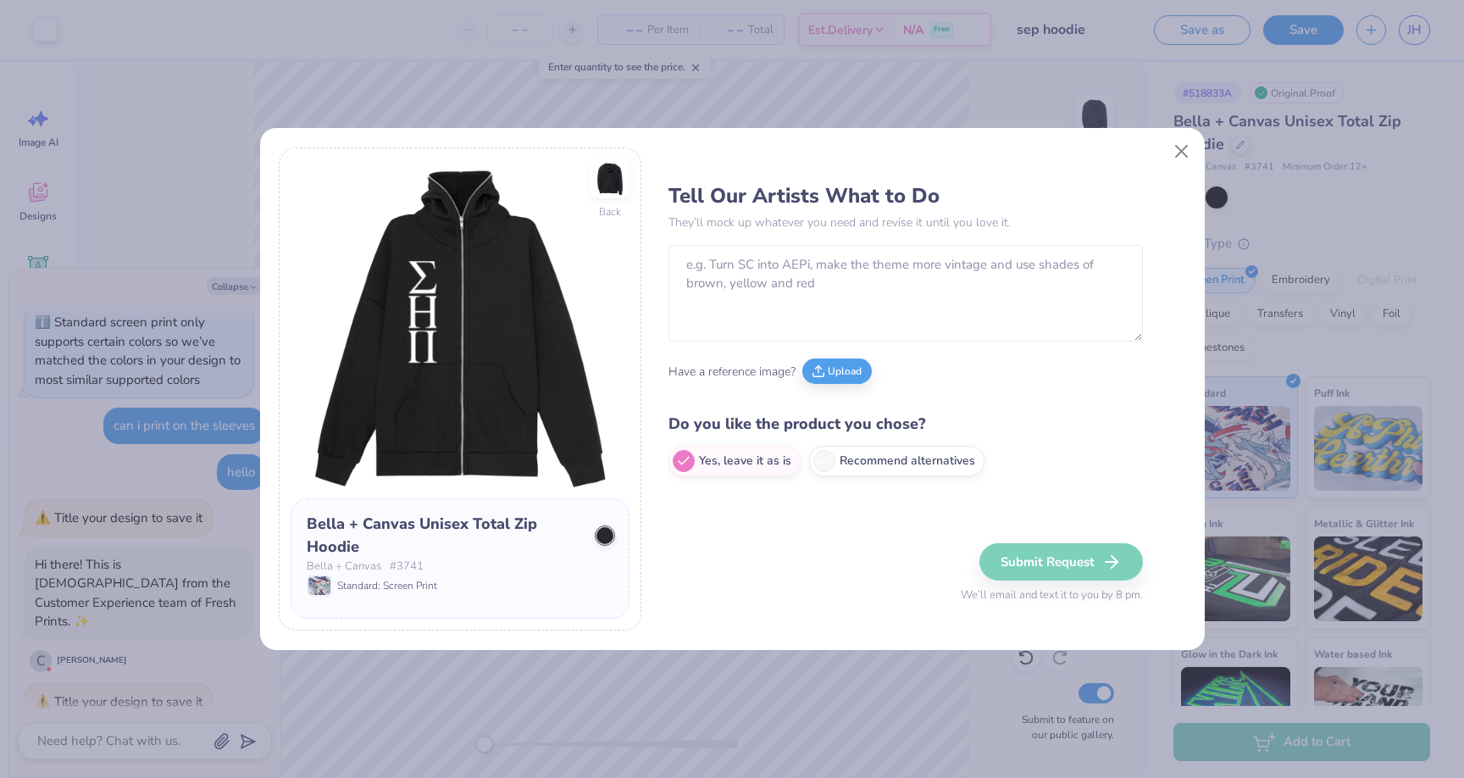
type textarea "x"
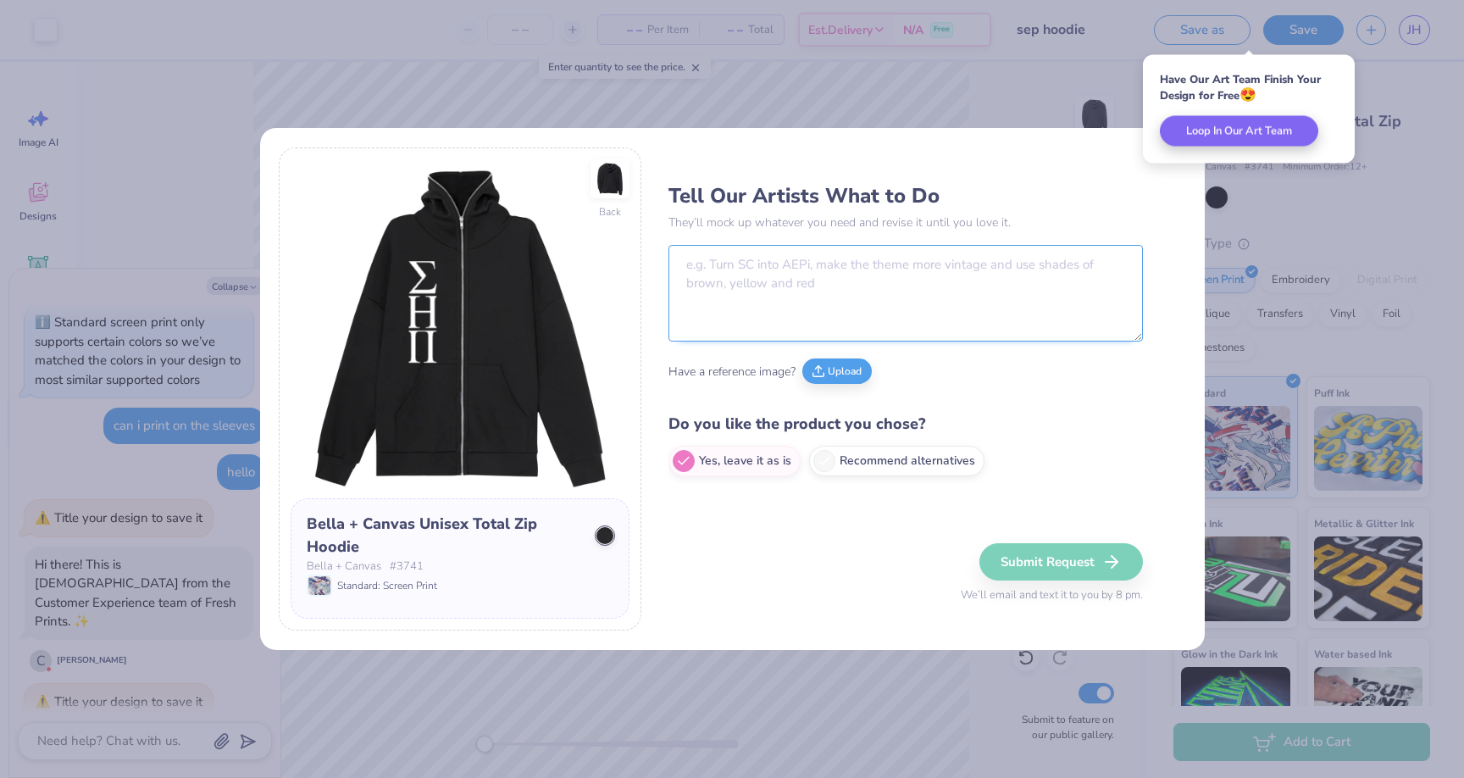
click at [966, 295] on textarea at bounding box center [906, 293] width 475 height 97
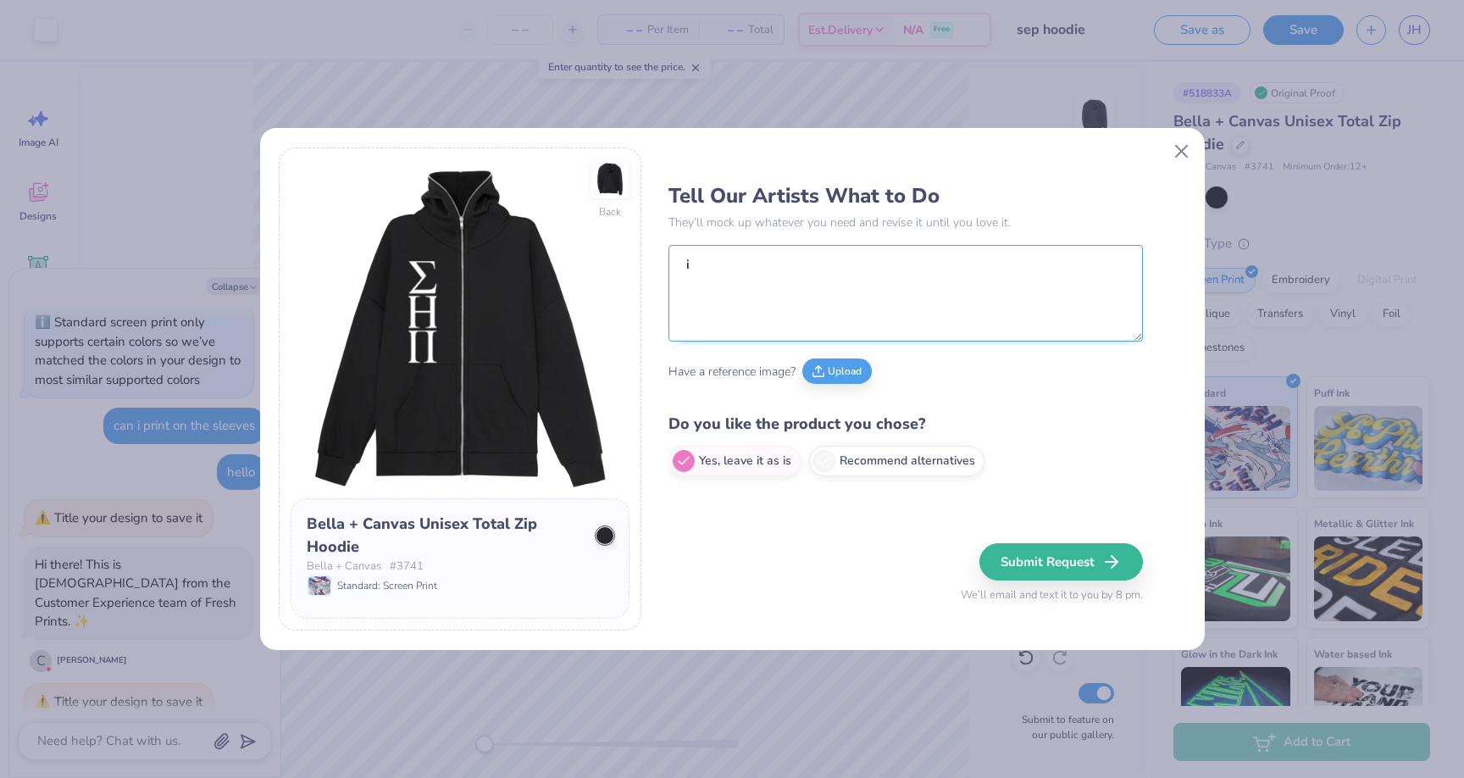
type textarea "i"
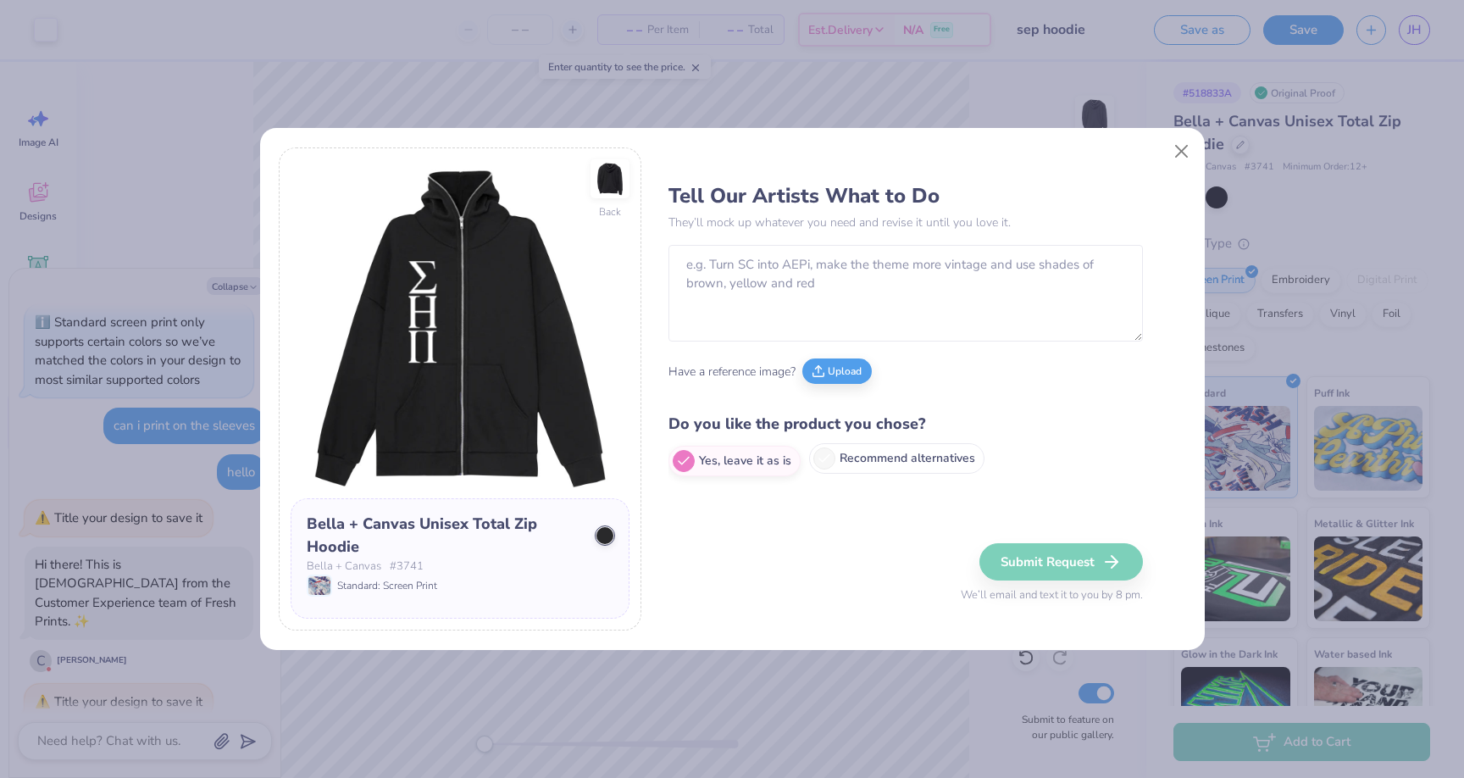
click at [909, 453] on label "Recommend alternatives" at bounding box center [896, 458] width 175 height 31
click at [680, 456] on input "Recommend alternatives" at bounding box center [674, 461] width 11 height 11
radio input "true"
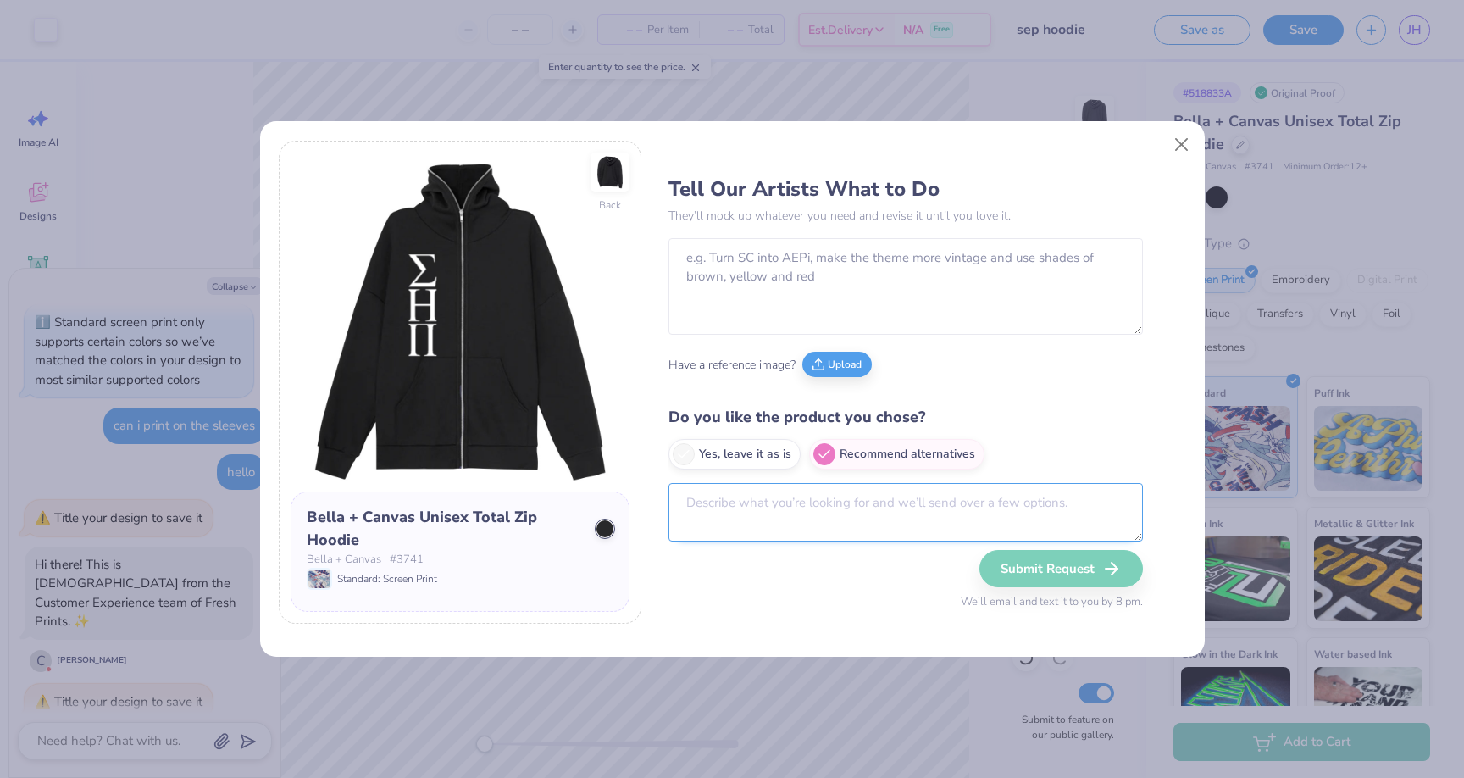
click at [1007, 508] on textarea at bounding box center [906, 512] width 475 height 58
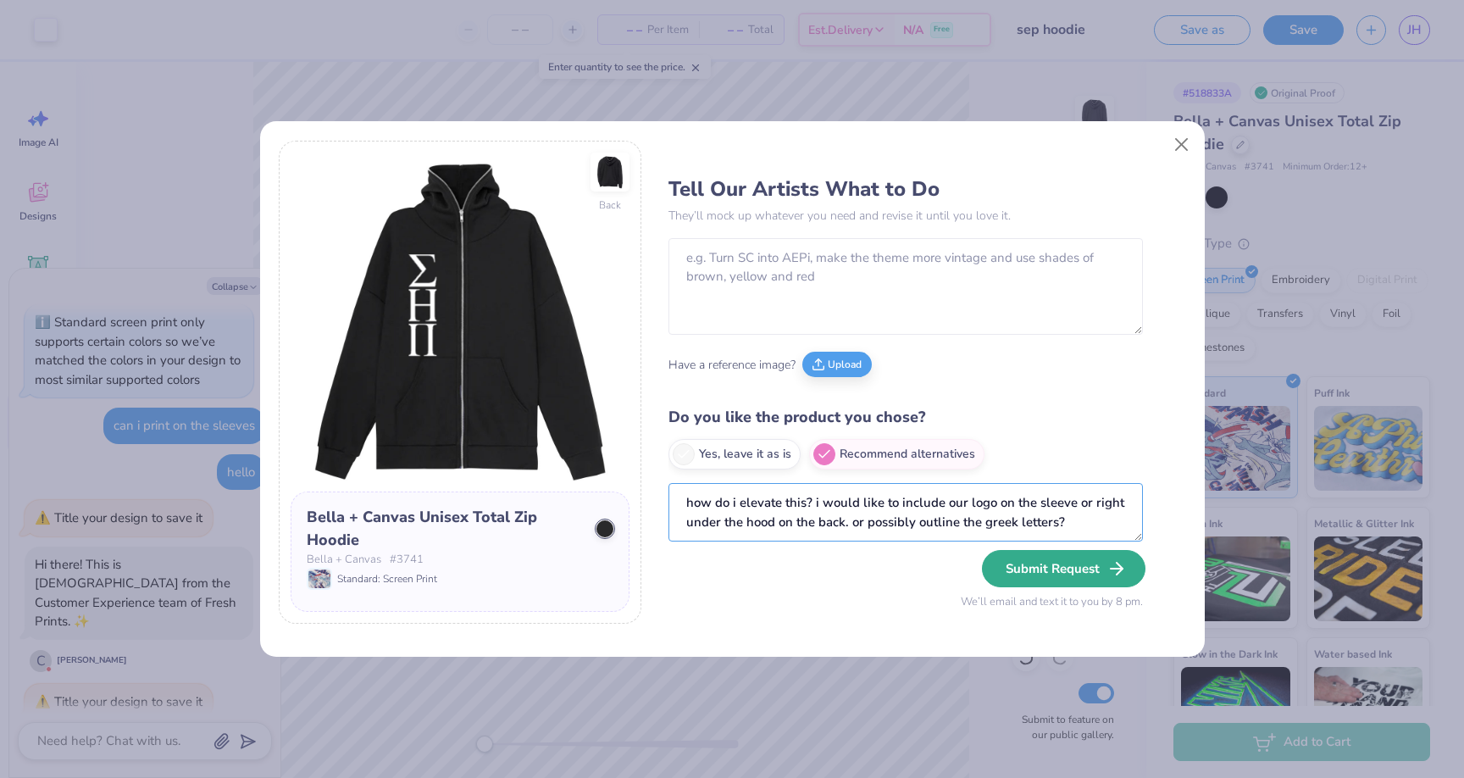
type textarea "how do i elevate this? i would like to include our logo on the sleeve or right …"
click at [1052, 584] on button "Submit Request" at bounding box center [1064, 568] width 164 height 37
type textarea "x"
radio input "true"
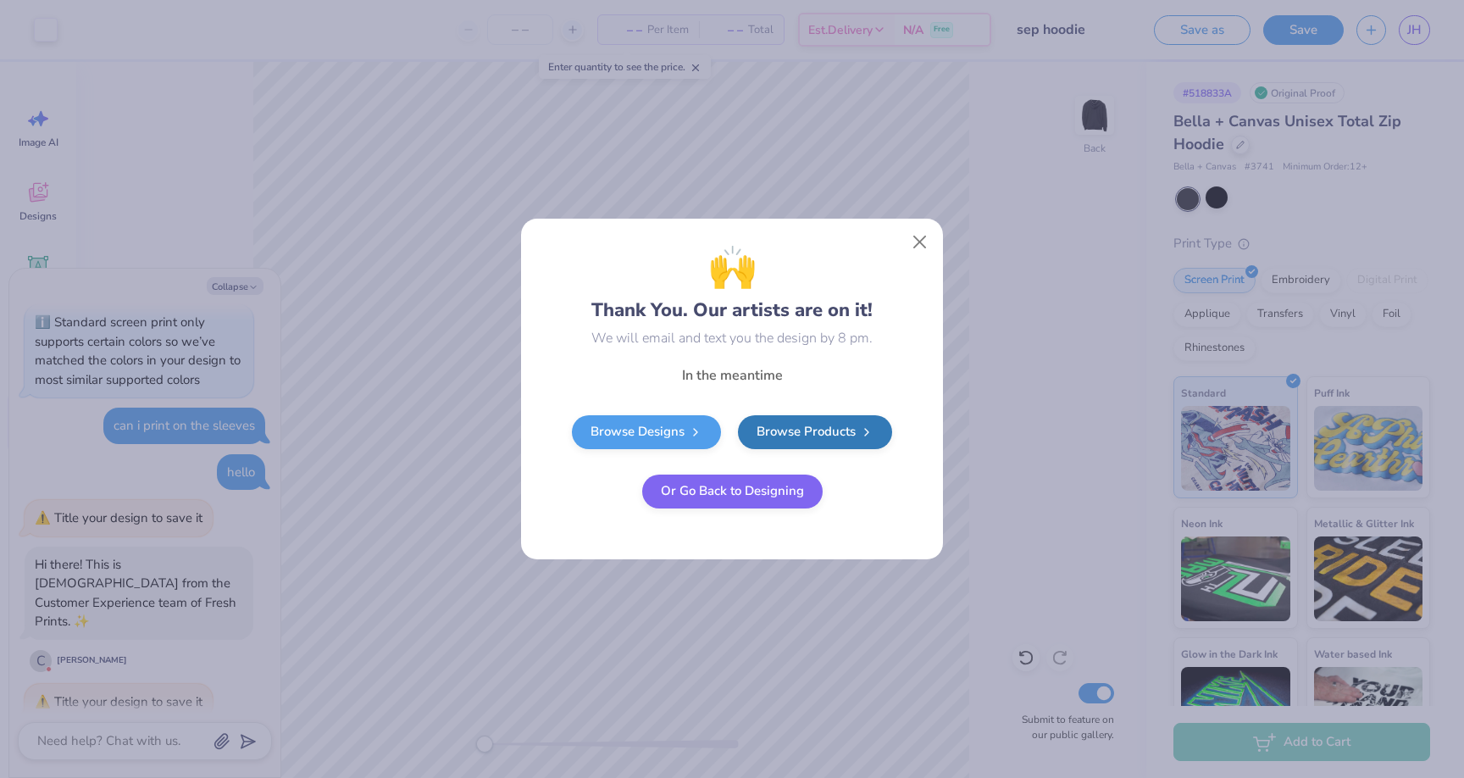
click at [732, 501] on button "Or Go Back to Designing" at bounding box center [732, 492] width 181 height 34
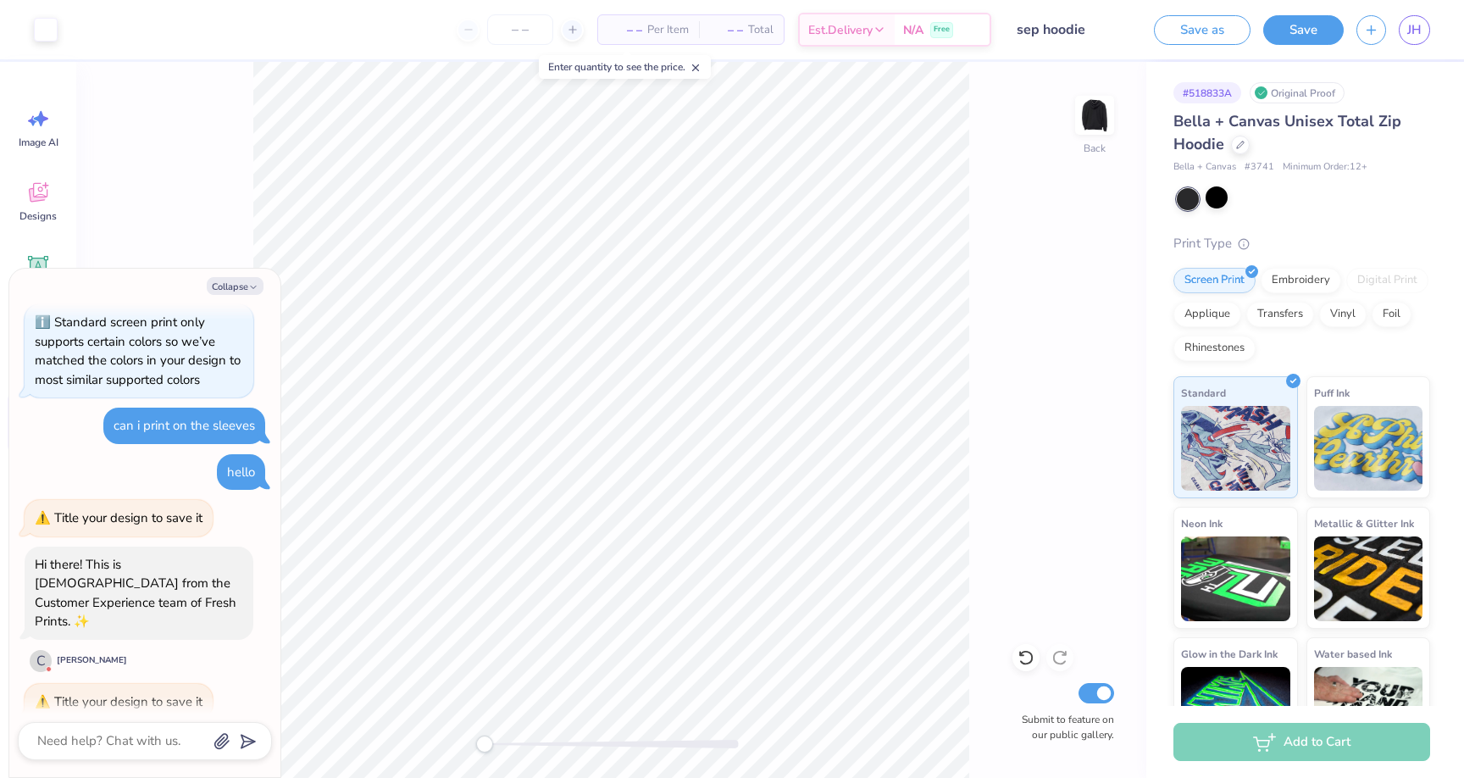
click at [153, 542] on div "How can we help you? Opacity of Shadow text effect is no longer supported. It w…" at bounding box center [145, 240] width 254 height 986
click at [138, 743] on textarea at bounding box center [122, 741] width 172 height 23
type textarea "x"
type textarea "h"
type textarea "x"
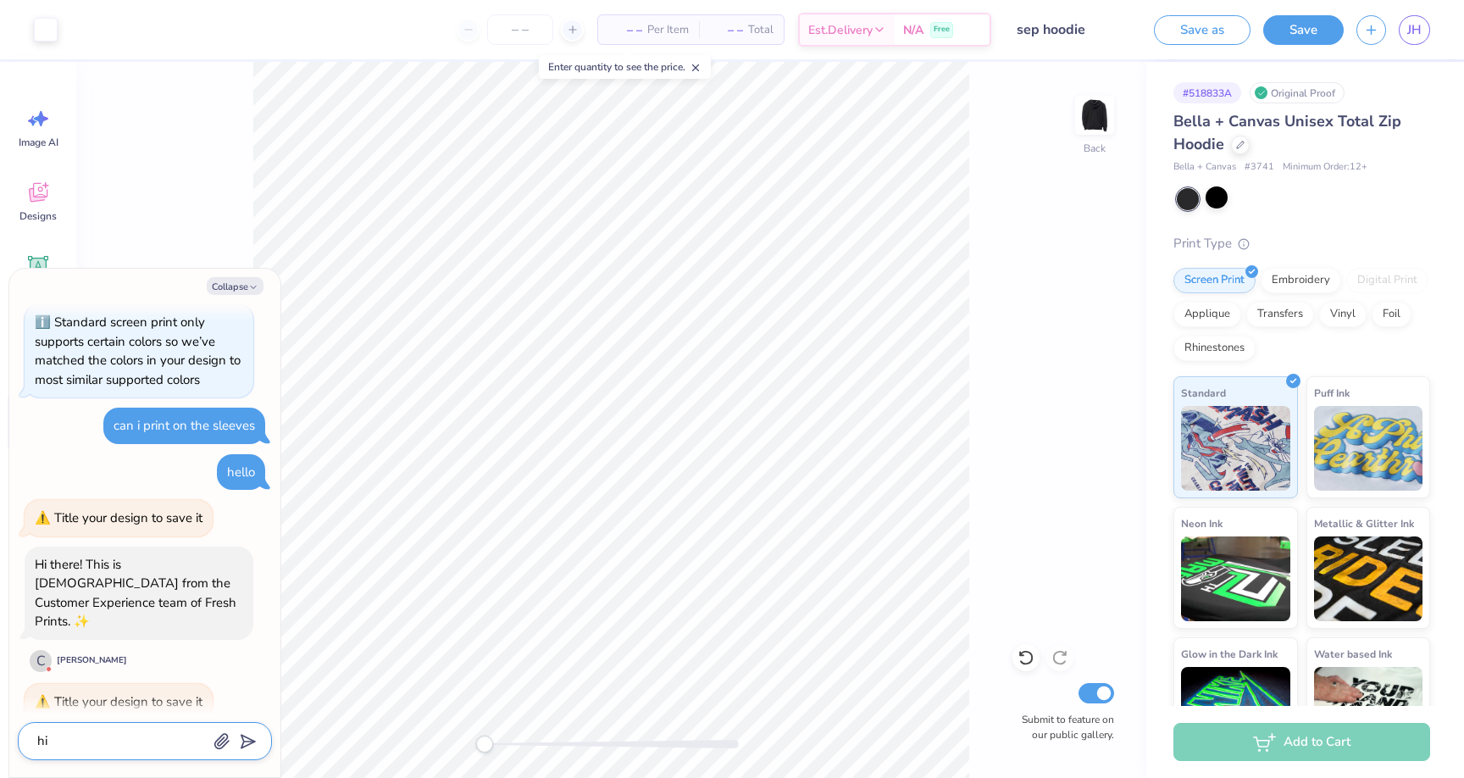
type textarea "hi"
type textarea "x"
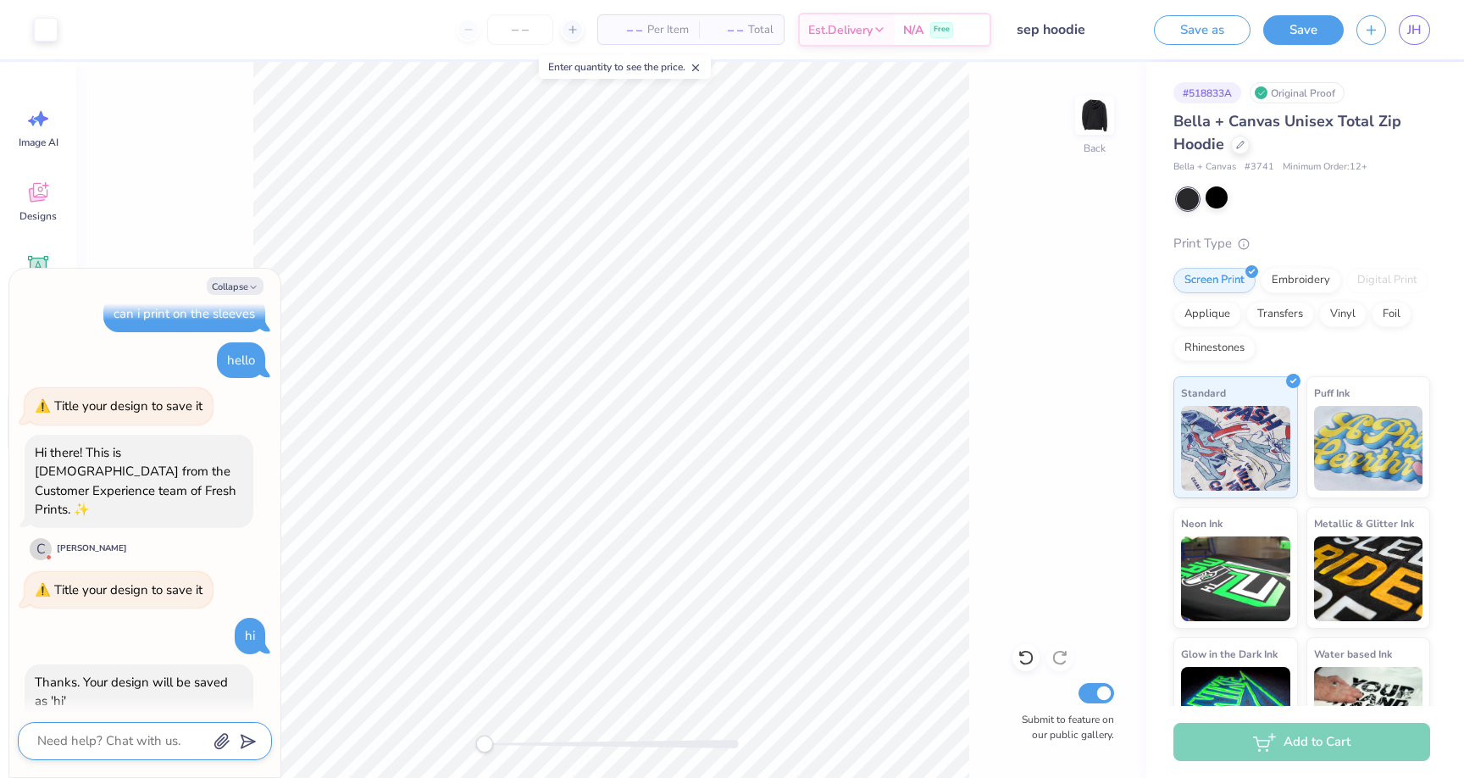
click at [149, 742] on textarea at bounding box center [122, 741] width 172 height 23
type textarea "x"
type textarea "i"
type textarea "x"
type textarea "i"
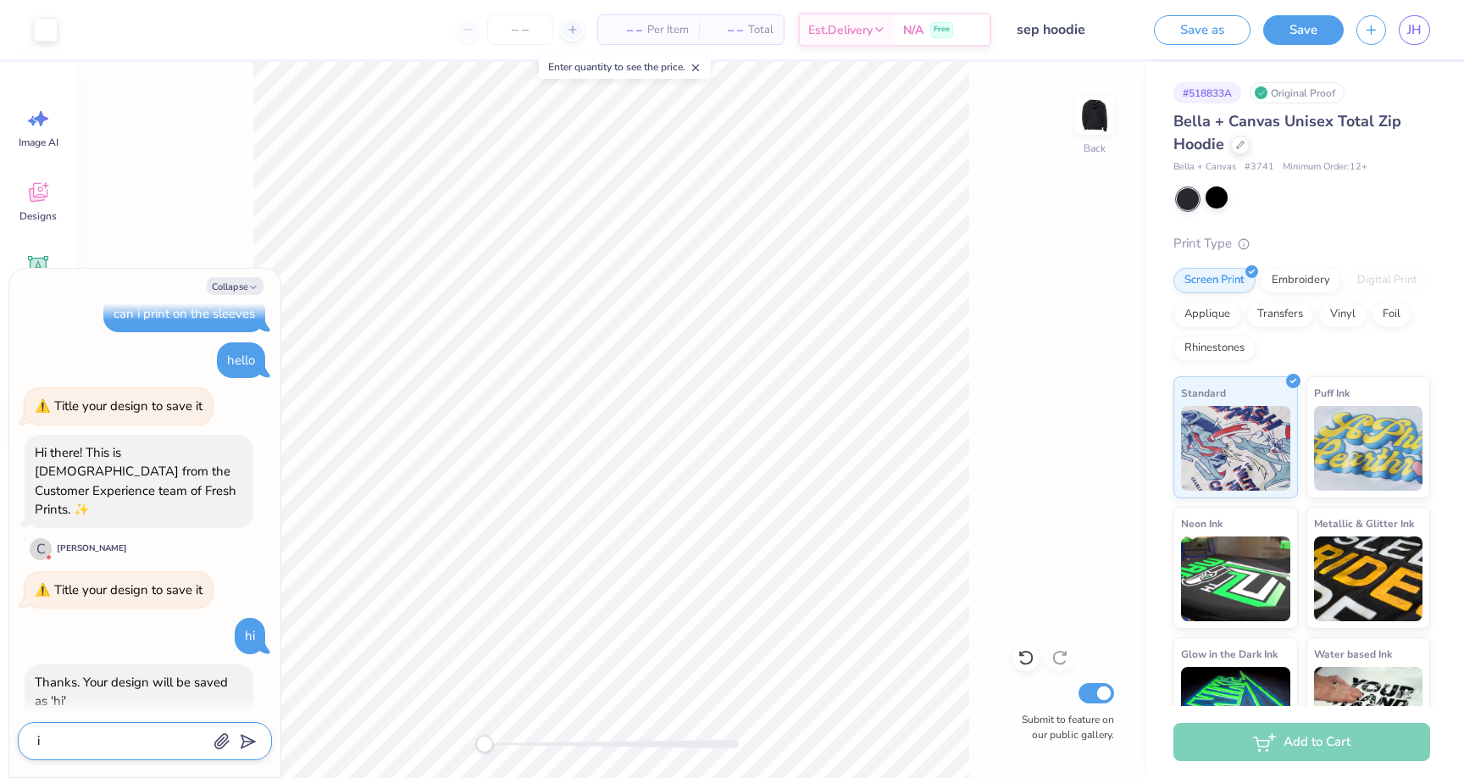
type textarea "x"
type textarea "i u"
type textarea "x"
type textarea "i"
type textarea "x"
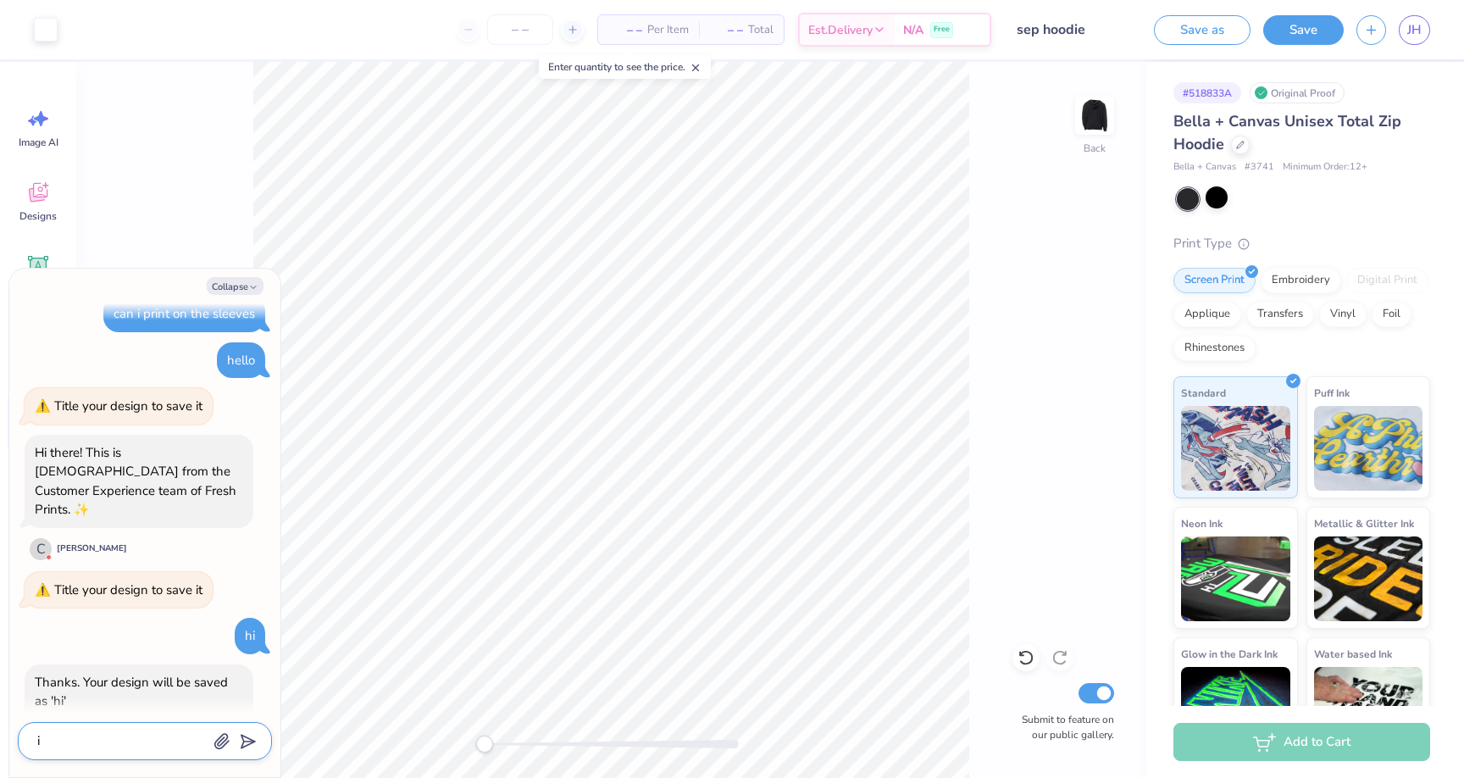
type textarea "i j"
type textarea "x"
type textarea "i ju"
type textarea "x"
type textarea "i jus"
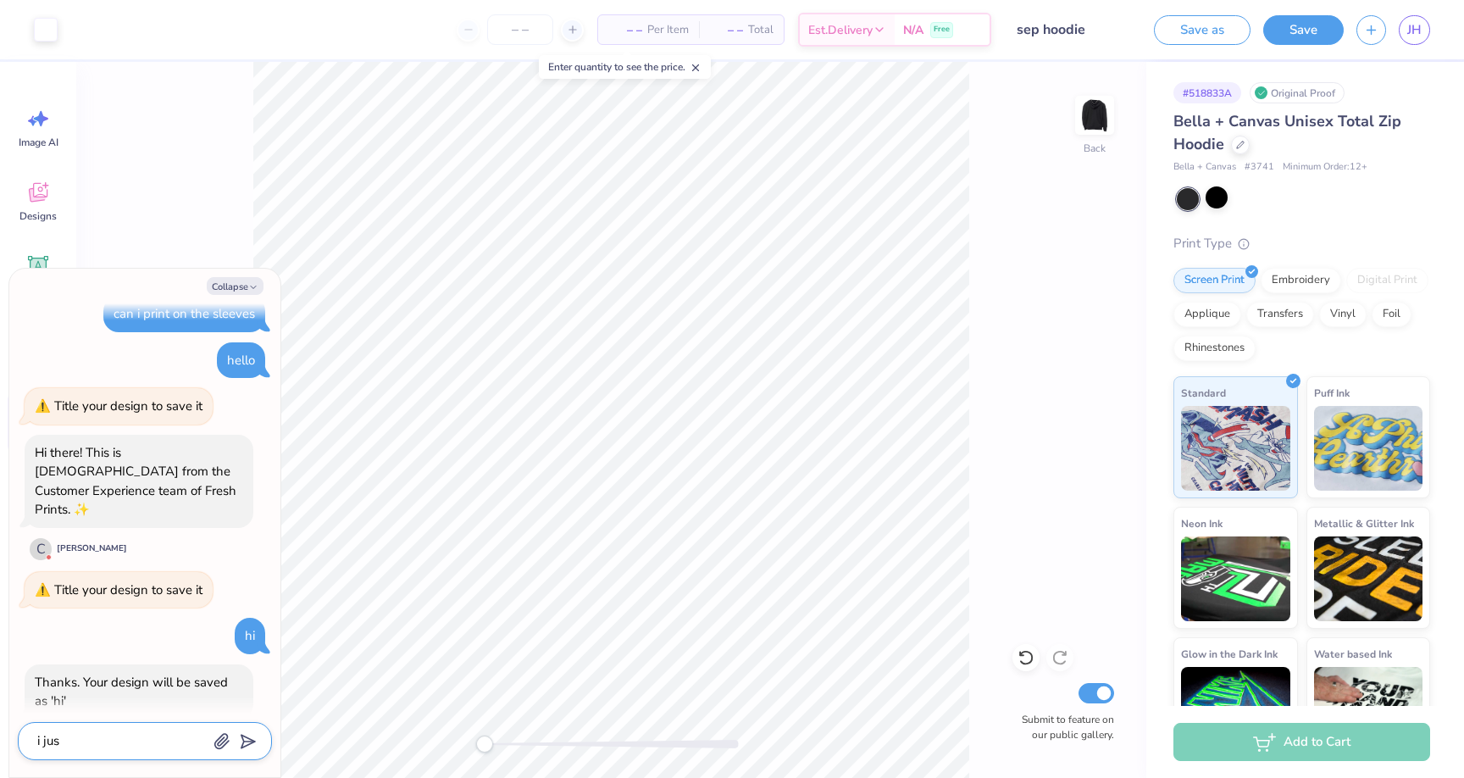
type textarea "x"
type textarea "i just"
type textarea "x"
type textarea "i just"
type textarea "x"
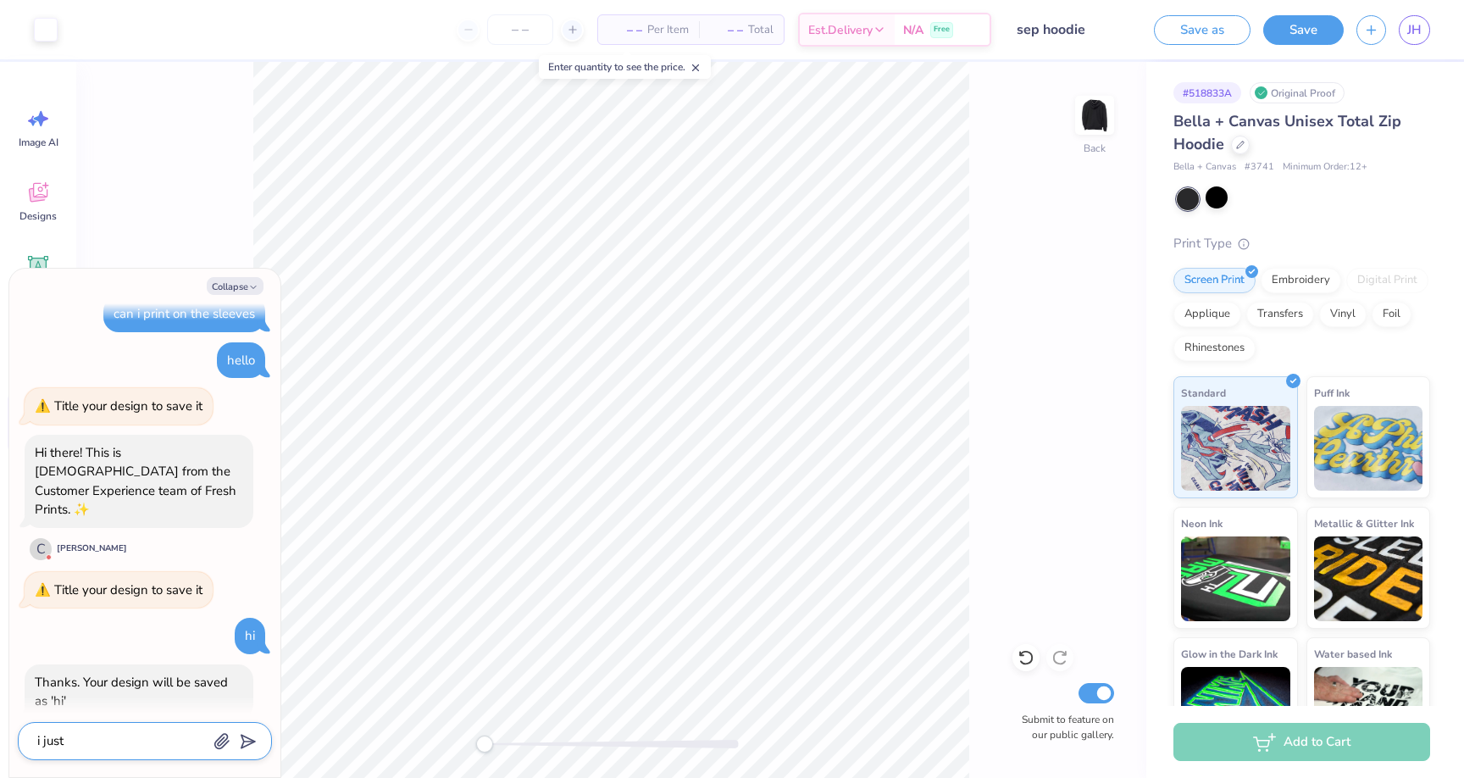
type textarea "i just s"
type textarea "x"
type textarea "i just sav"
type textarea "x"
type textarea "i just save"
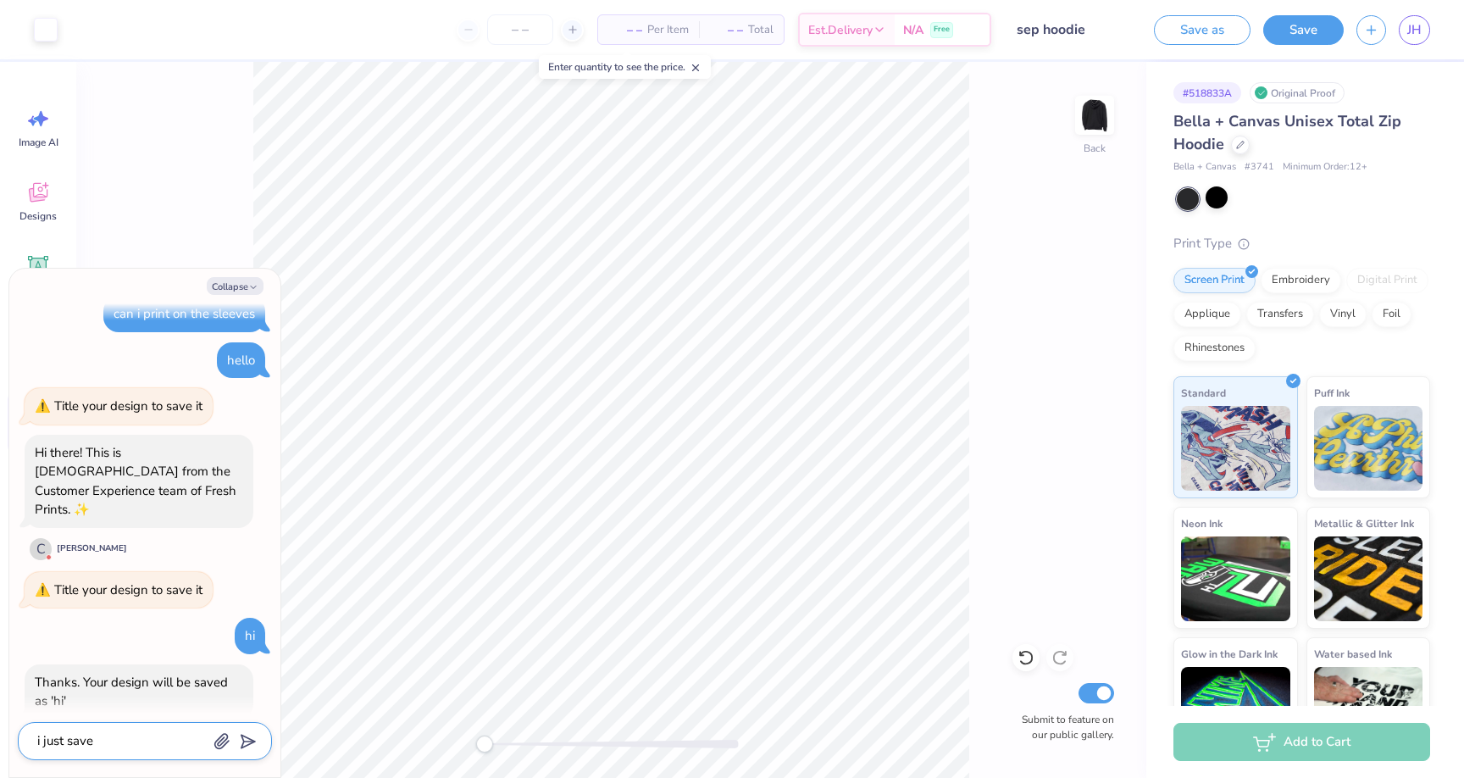
type textarea "x"
type textarea "i just saves"
type textarea "x"
type textarea "i just save"
type textarea "x"
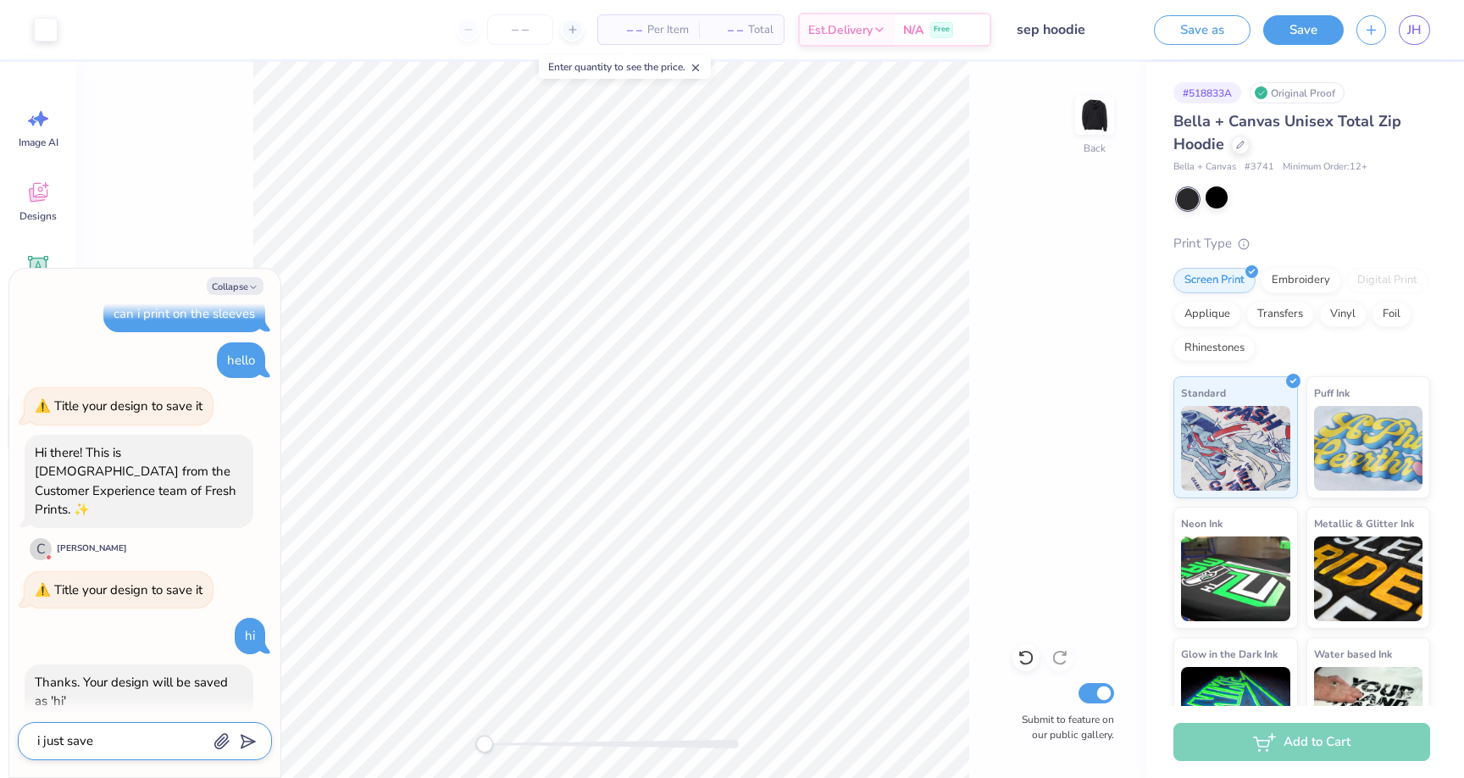
type textarea "i just saved"
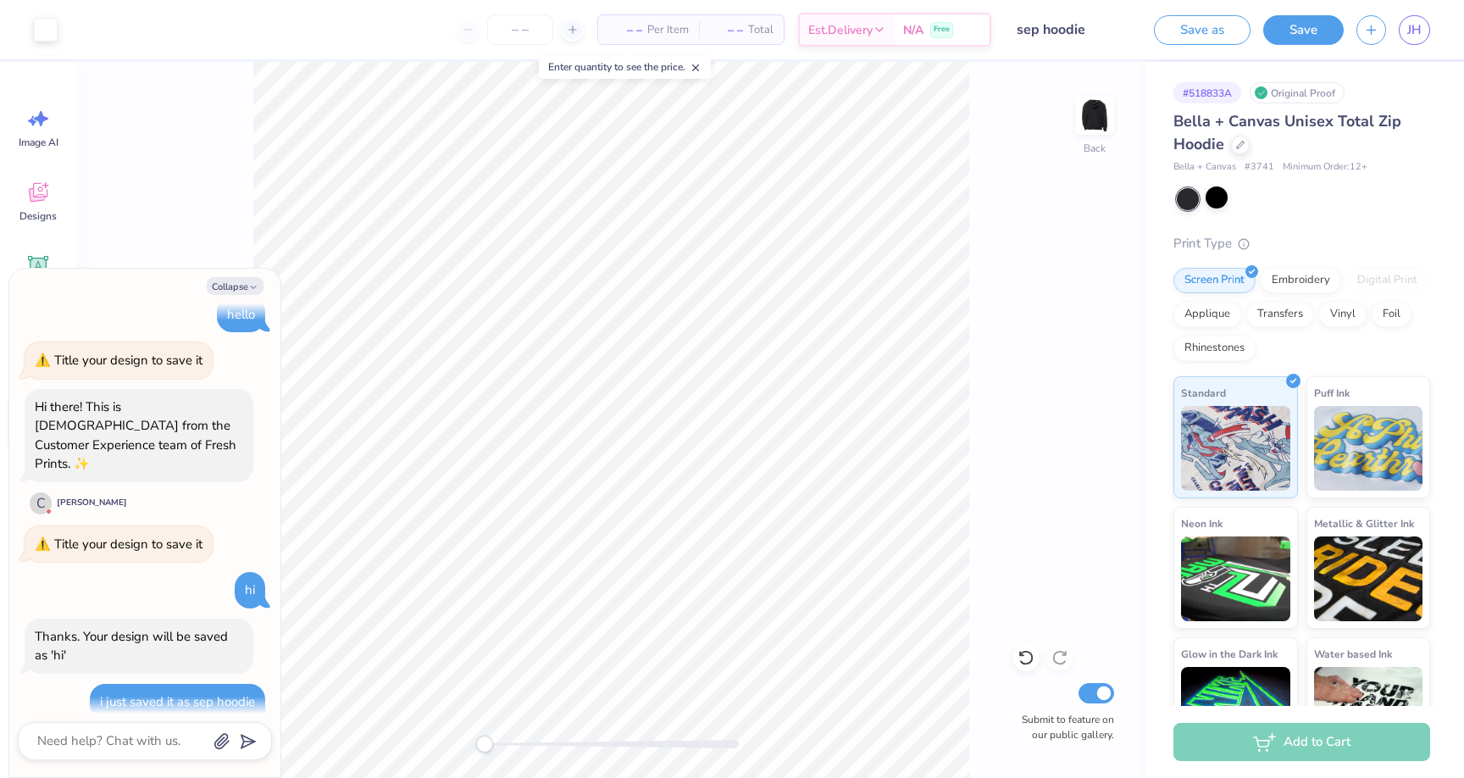
click at [244, 142] on div "Back Submit to feature on our public gallery." at bounding box center [611, 420] width 1070 height 716
click at [236, 281] on button "Collapse" at bounding box center [235, 286] width 57 height 18
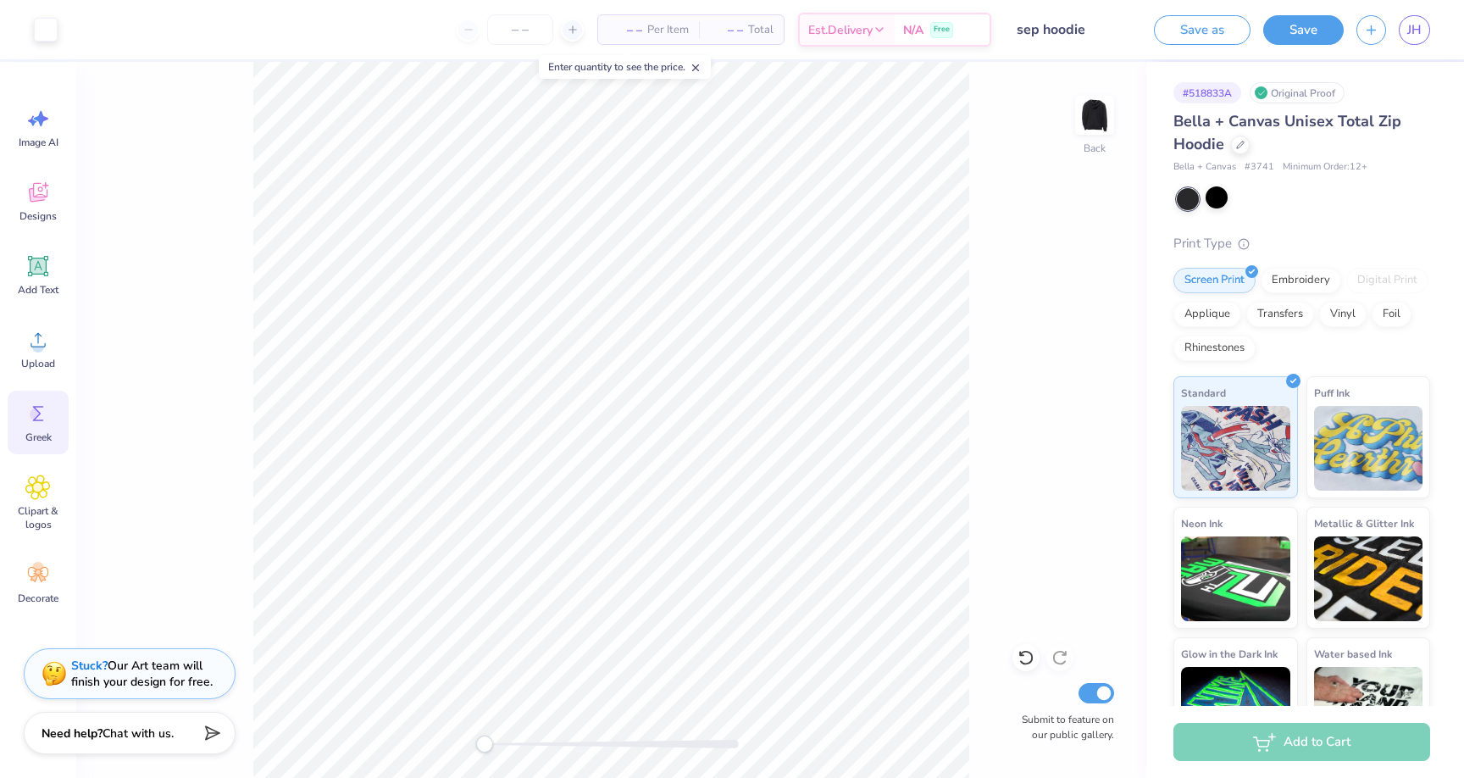
click at [165, 675] on div "Stuck? Our Art team will finish your design for free." at bounding box center [142, 674] width 142 height 32
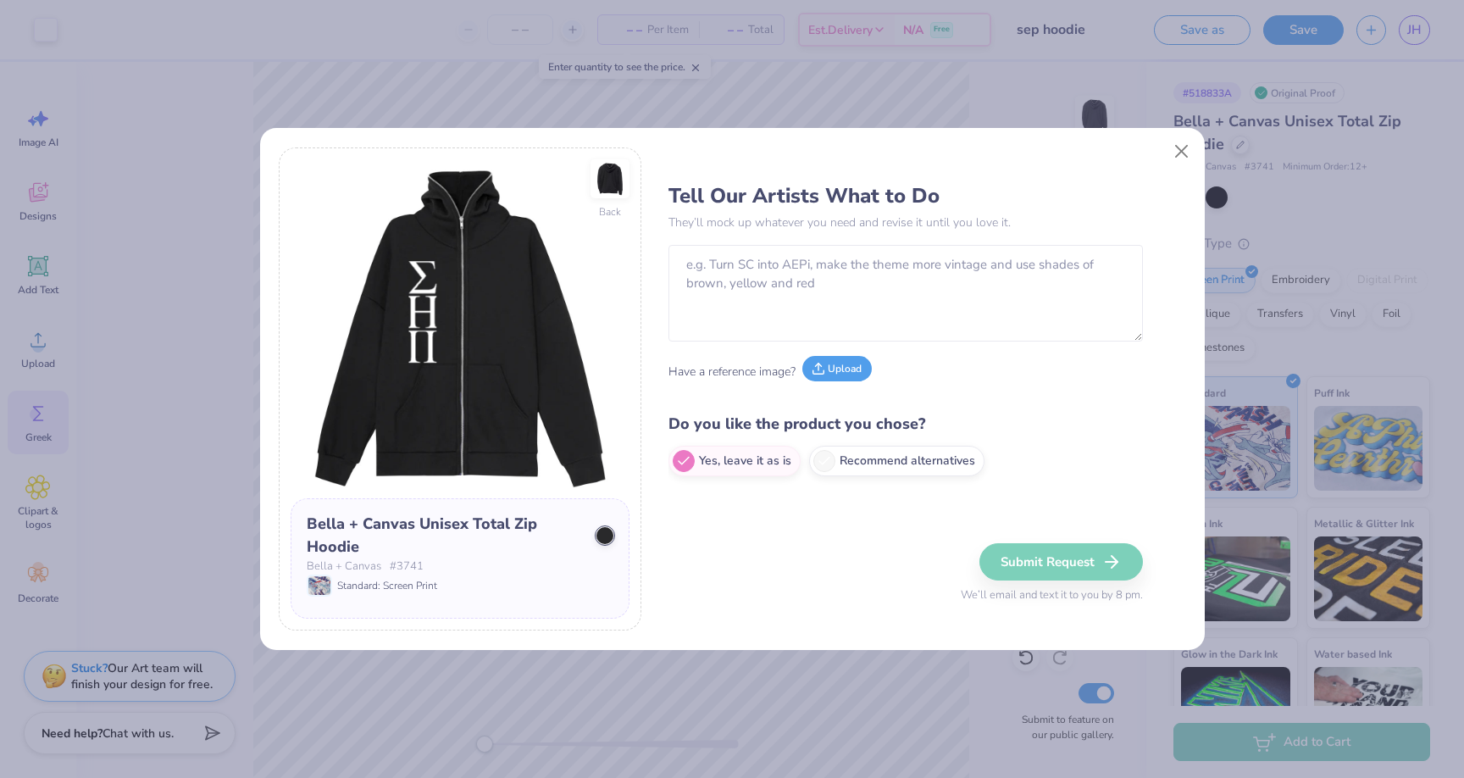
click at [846, 378] on button "Upload" at bounding box center [837, 368] width 69 height 25
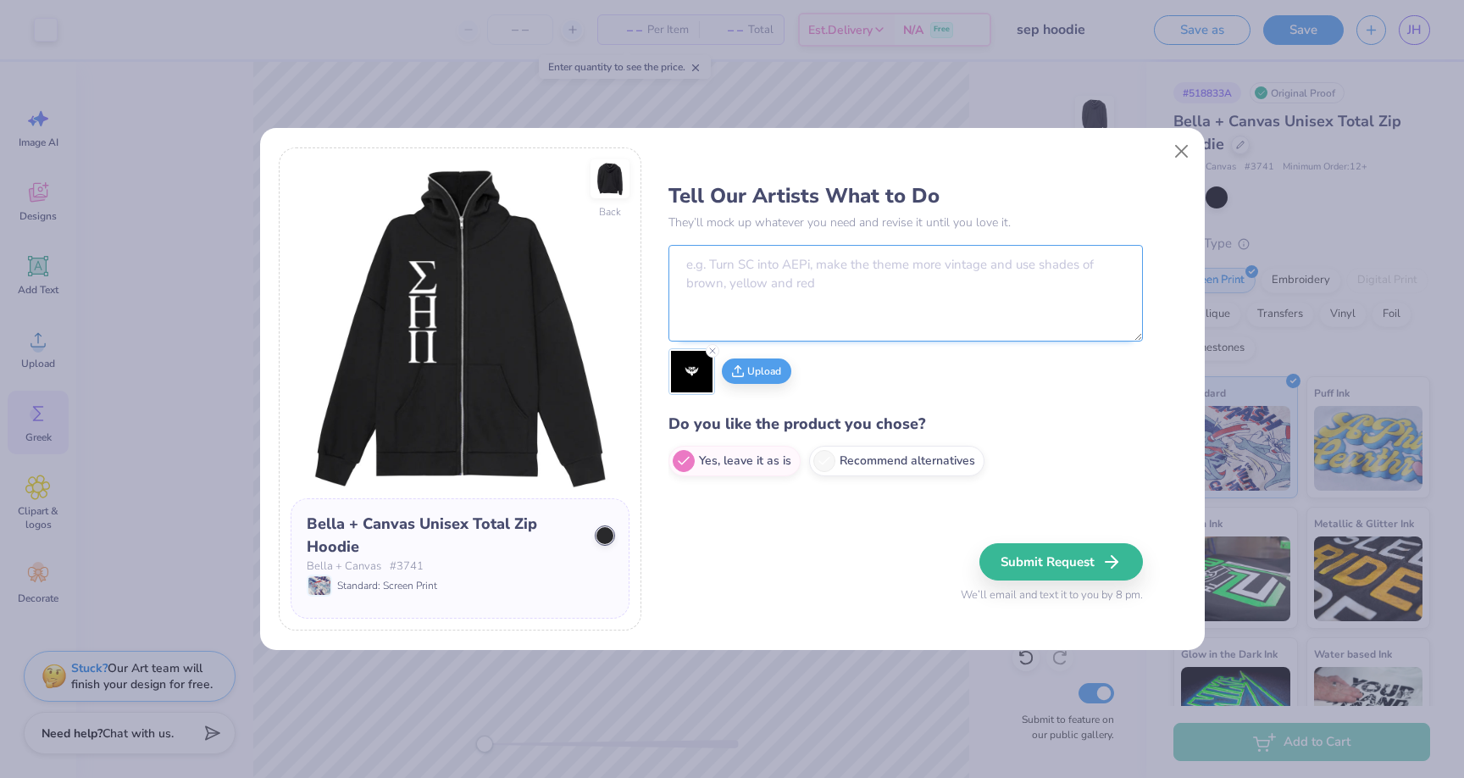
click at [890, 297] on textarea at bounding box center [906, 293] width 475 height 97
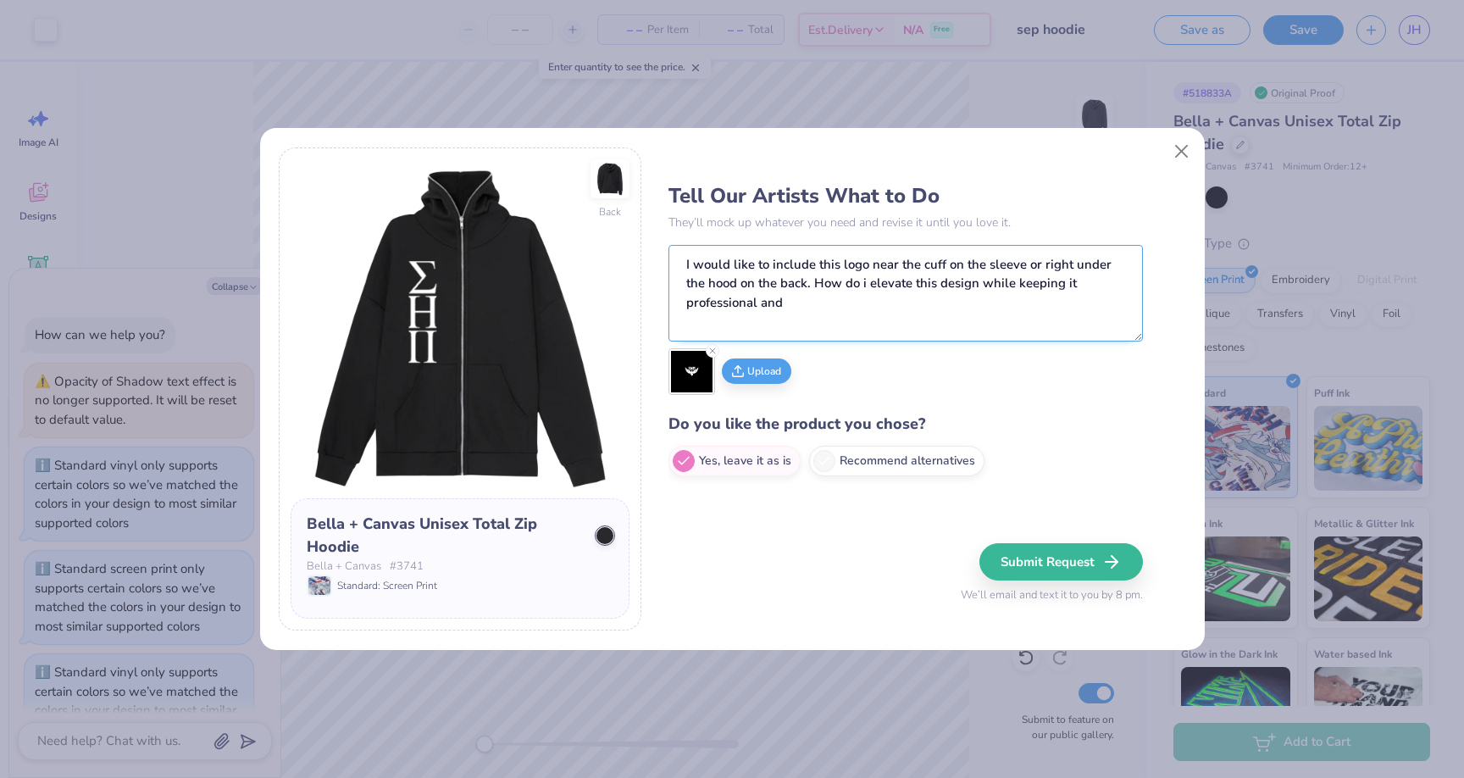
scroll to position [1047, 0]
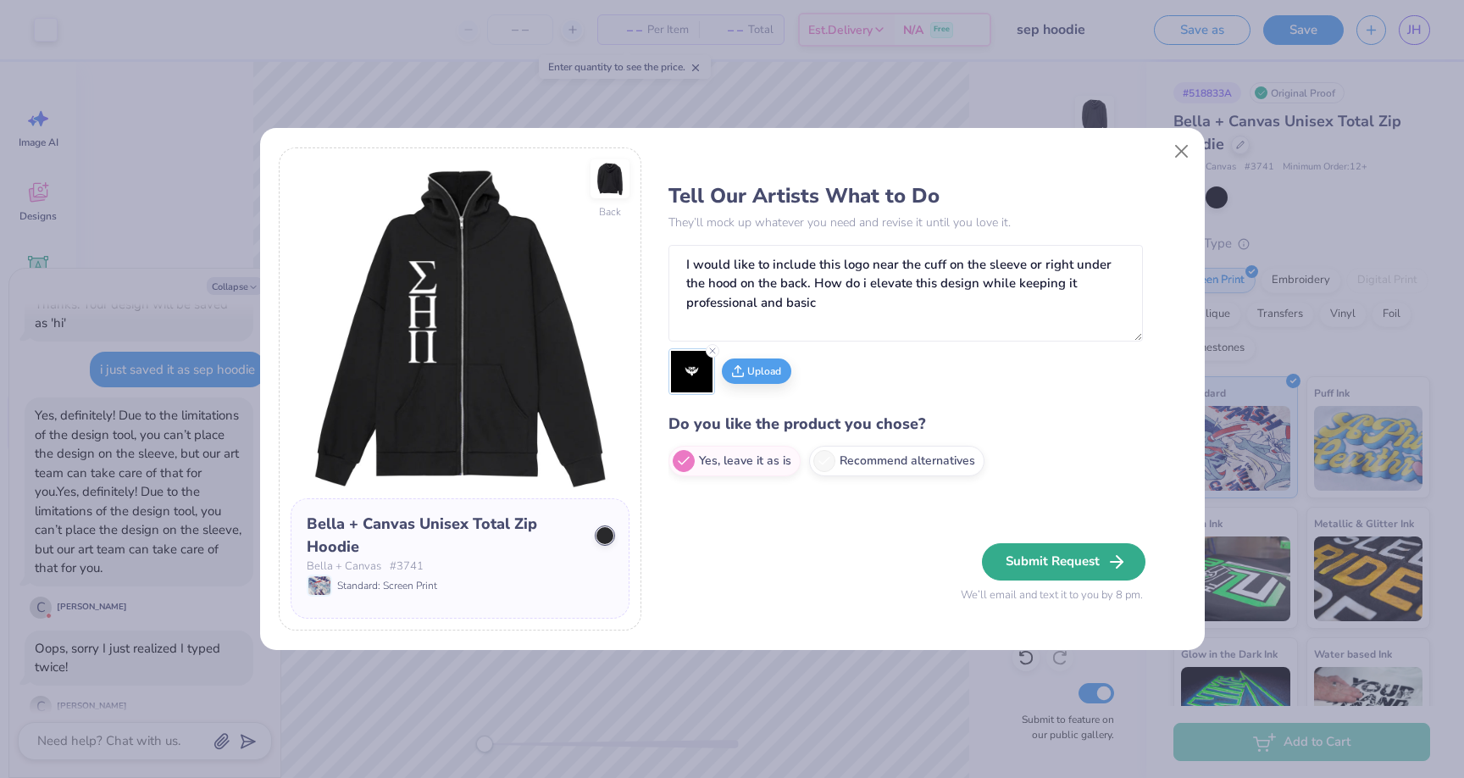
click at [1036, 562] on button "Submit Request" at bounding box center [1064, 561] width 164 height 37
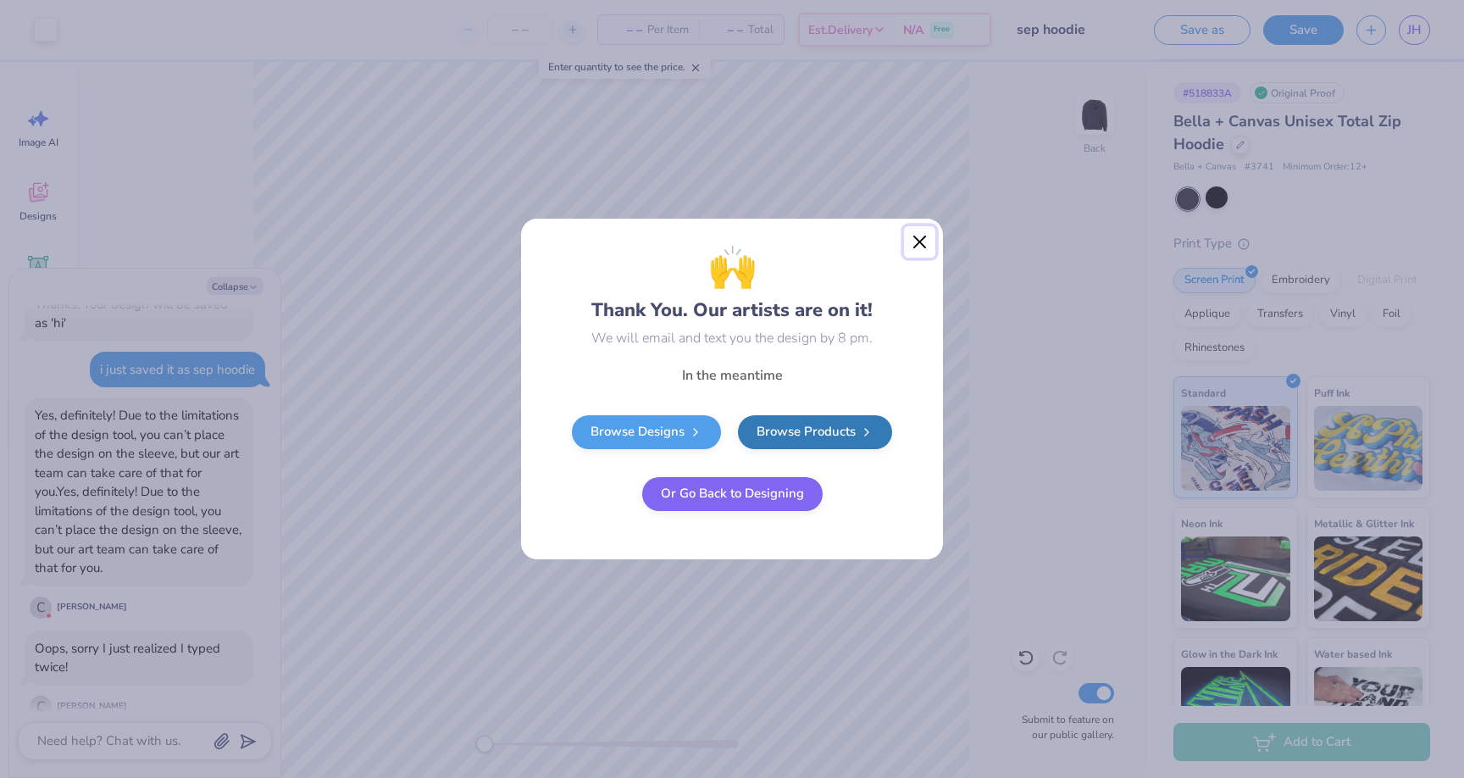
click at [923, 247] on button "Close" at bounding box center [920, 242] width 32 height 32
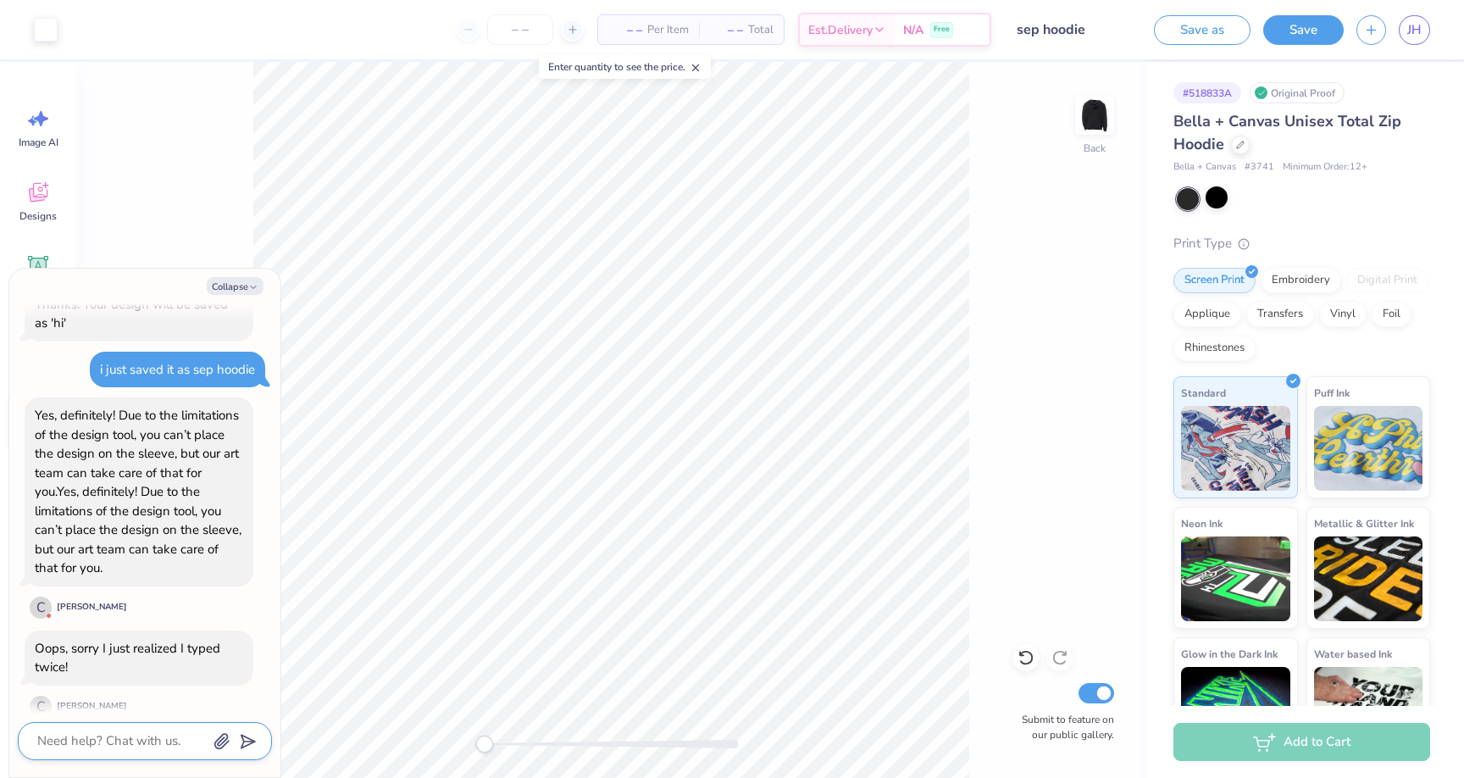
click at [114, 742] on textarea at bounding box center [122, 741] width 172 height 23
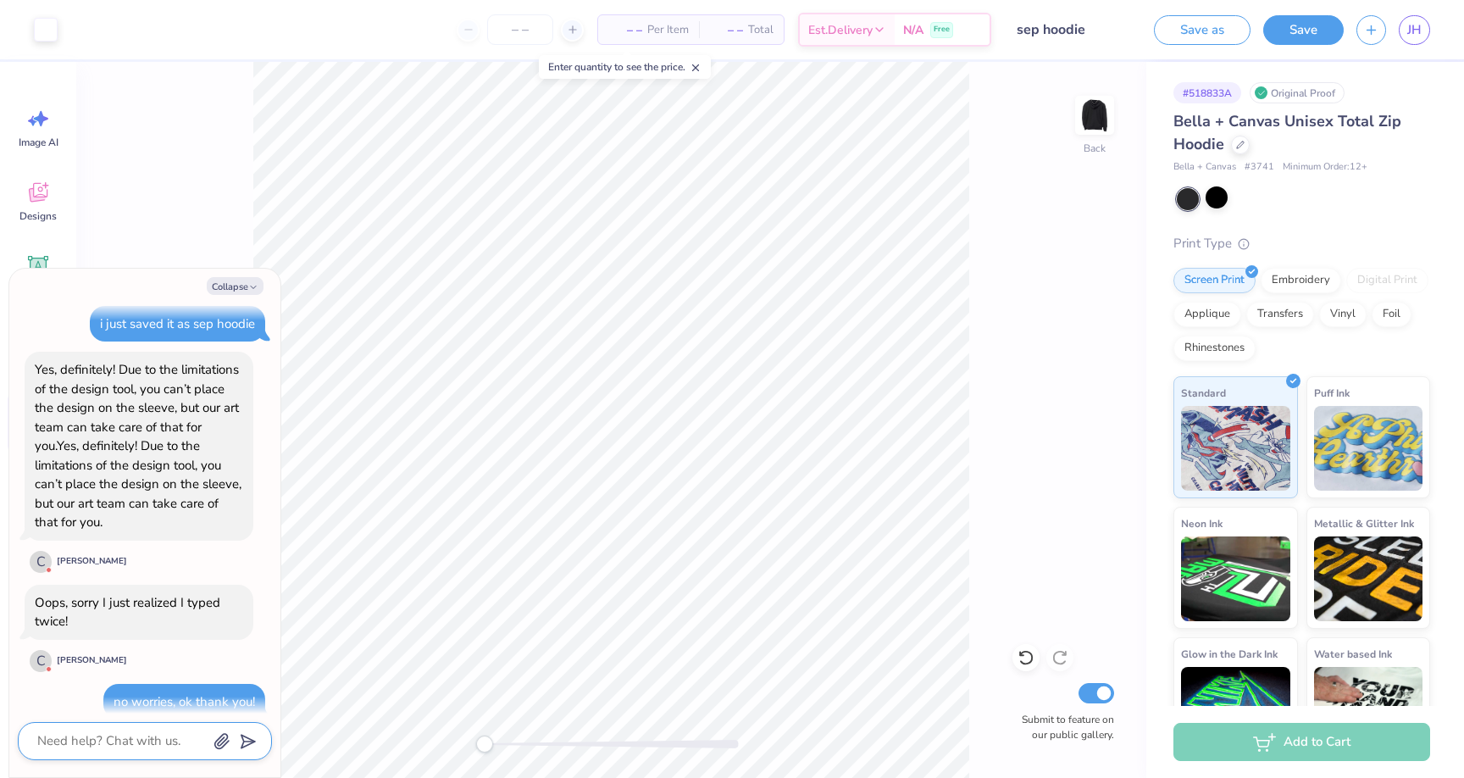
click at [162, 745] on textarea at bounding box center [122, 741] width 172 height 23
click at [196, 701] on textarea "i just submitted another request with the attached logo" at bounding box center [122, 722] width 172 height 61
click at [220, 749] on icon "button" at bounding box center [222, 742] width 14 height 14
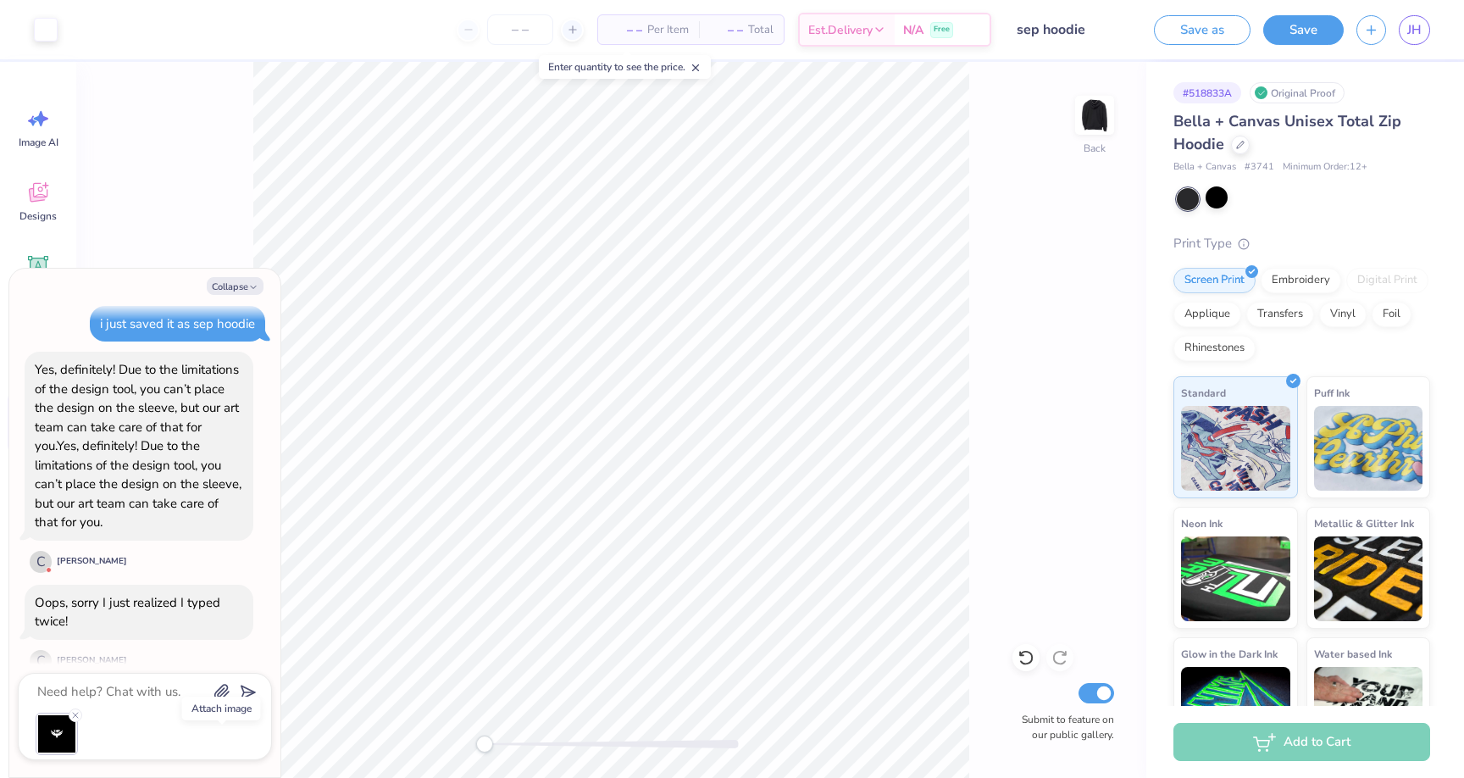
click at [165, 703] on div at bounding box center [145, 716] width 254 height 87
click at [143, 692] on textarea at bounding box center [122, 692] width 172 height 23
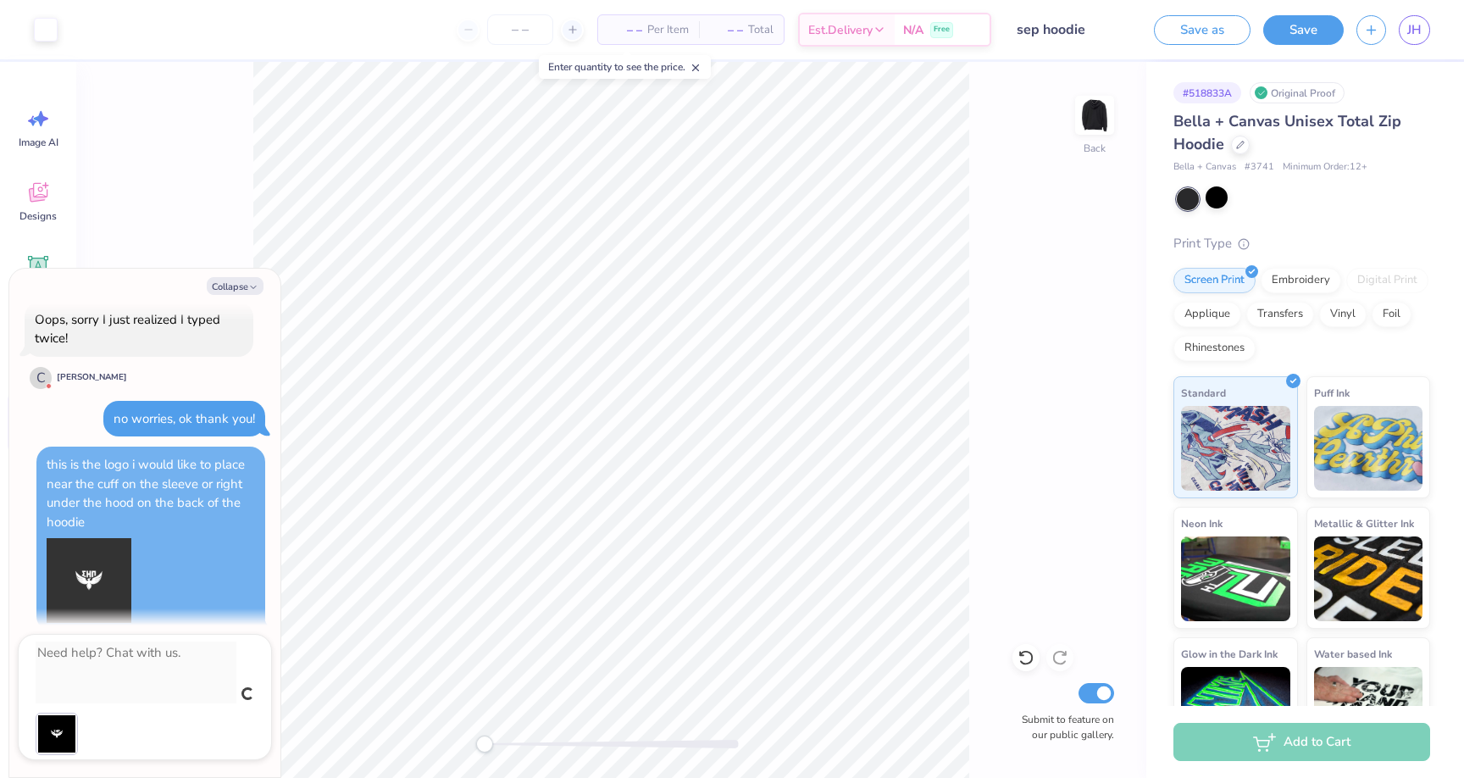
click at [158, 722] on div "this is the logo i would like to place near the cuff on the sleeve or right und…" at bounding box center [145, 697] width 254 height 126
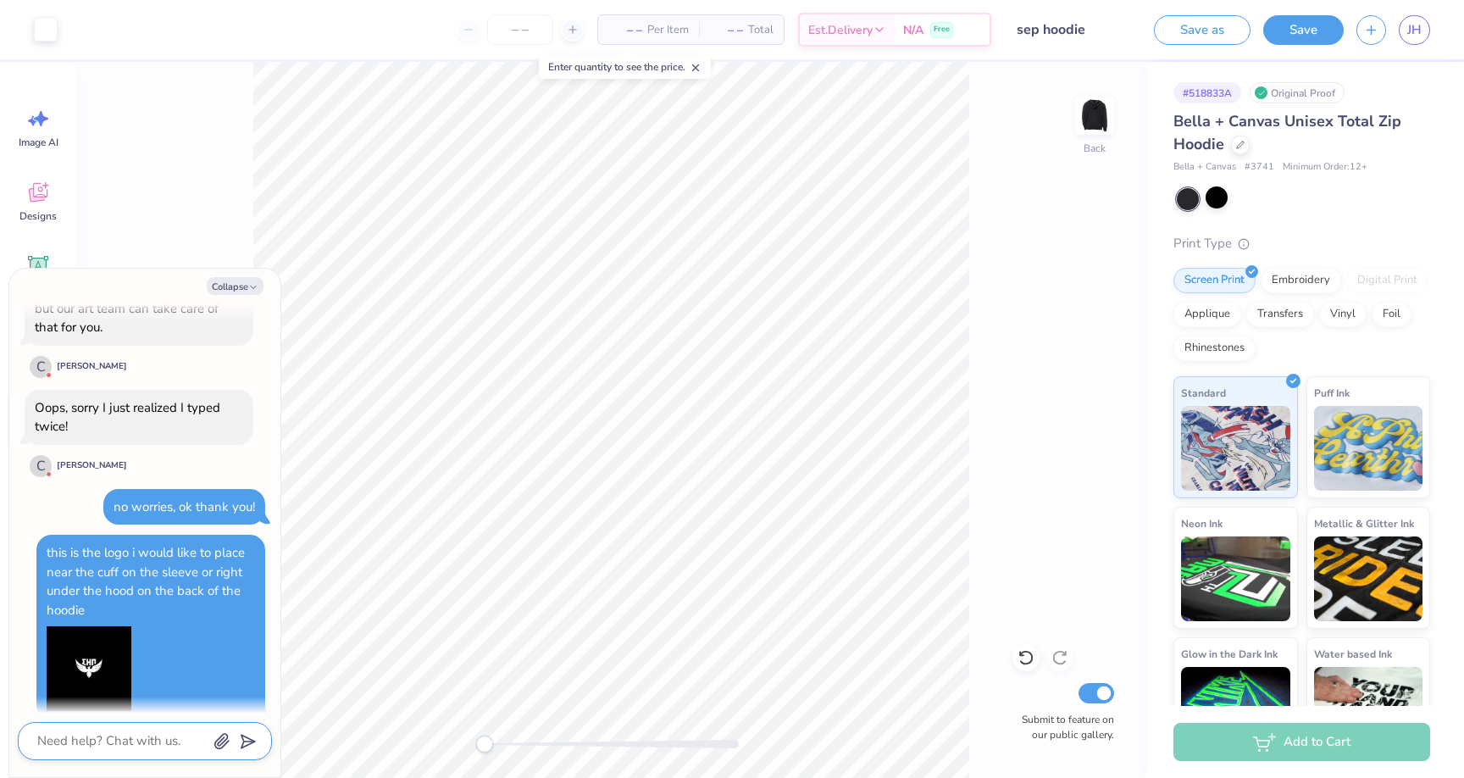
click at [152, 750] on textarea at bounding box center [122, 741] width 172 height 23
click at [698, 64] on icon at bounding box center [696, 68] width 12 height 12
click at [119, 745] on textarea at bounding box center [122, 741] width 172 height 23
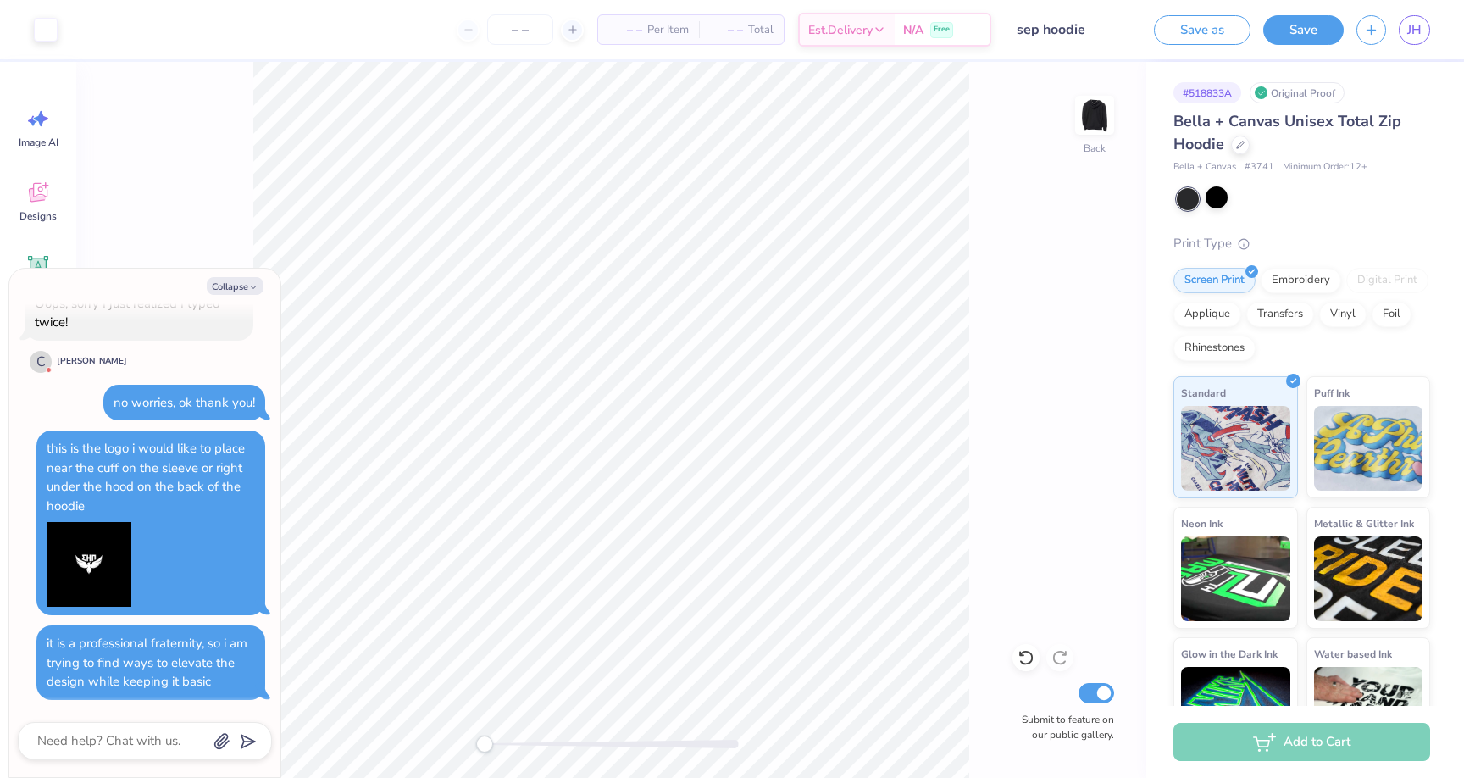
scroll to position [1372, 0]
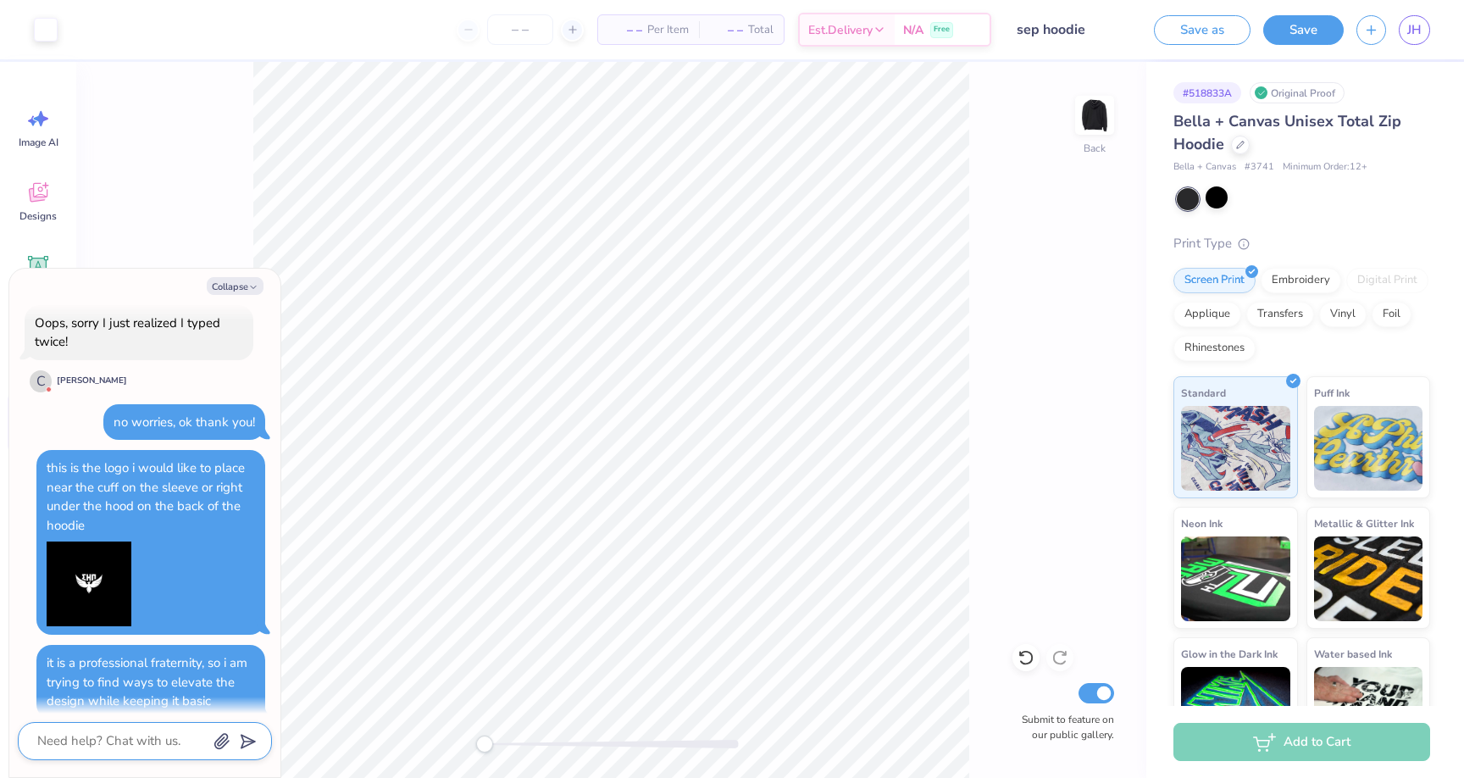
click at [87, 749] on textarea at bounding box center [122, 741] width 172 height 23
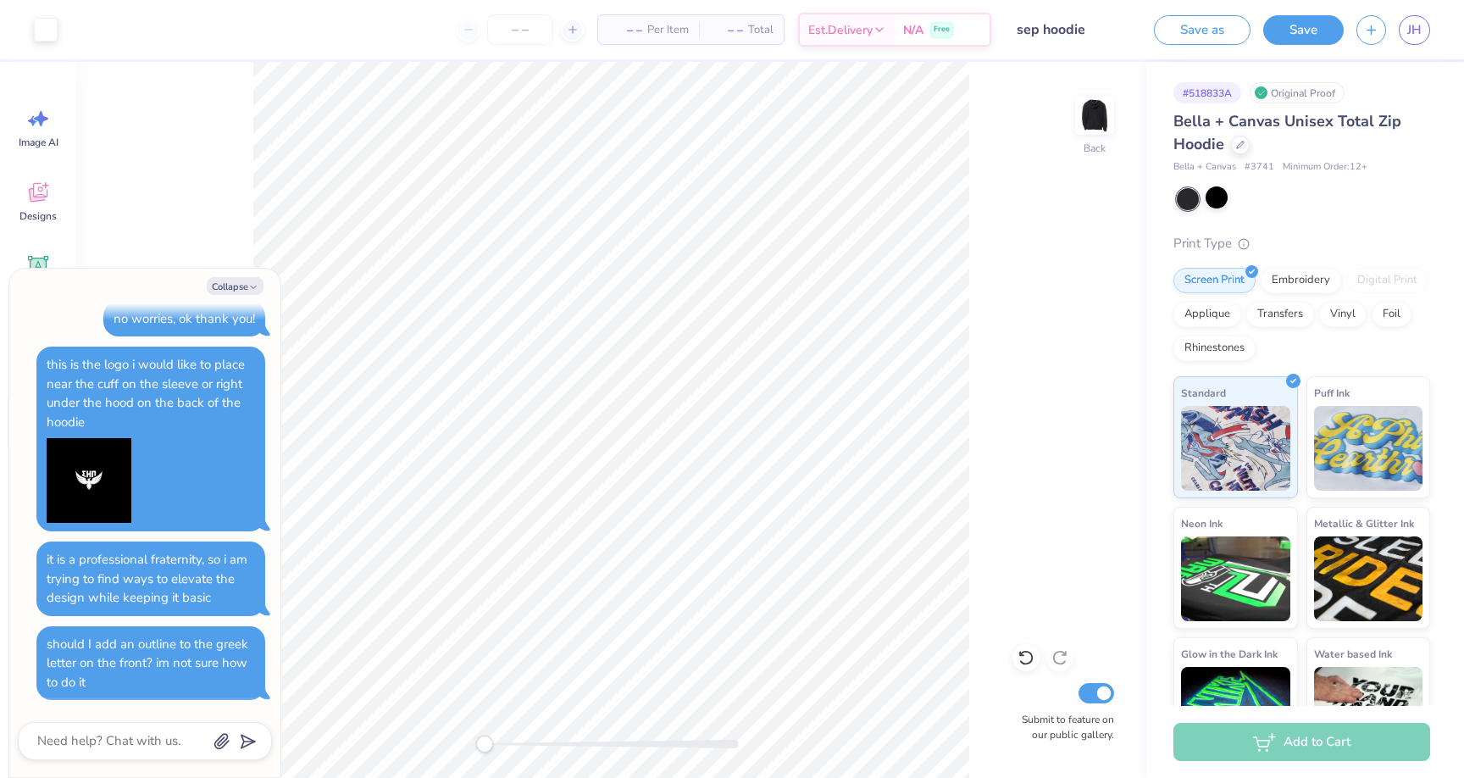
scroll to position [1456, 0]
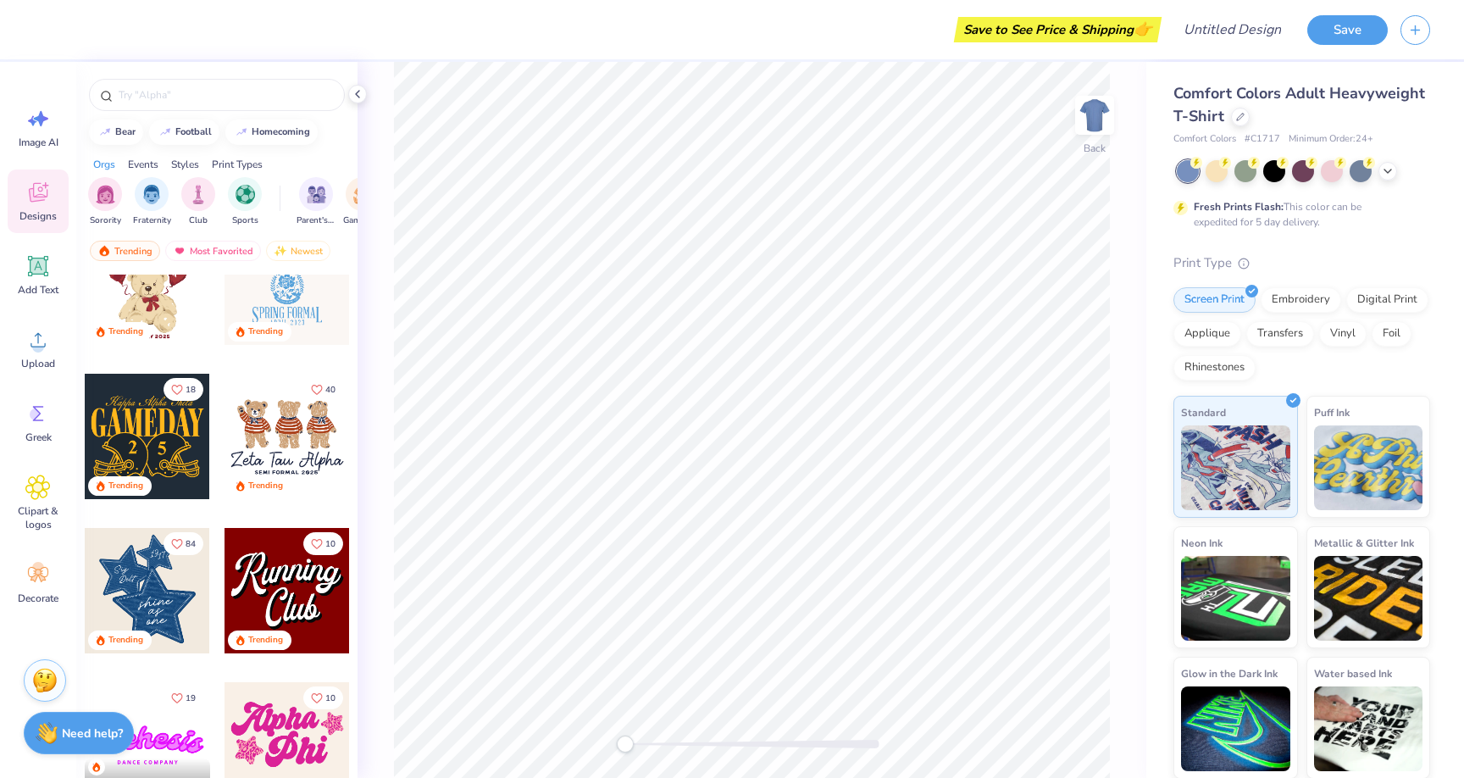
scroll to position [826, 0]
click at [153, 190] on img "filter for Fraternity" at bounding box center [151, 194] width 19 height 19
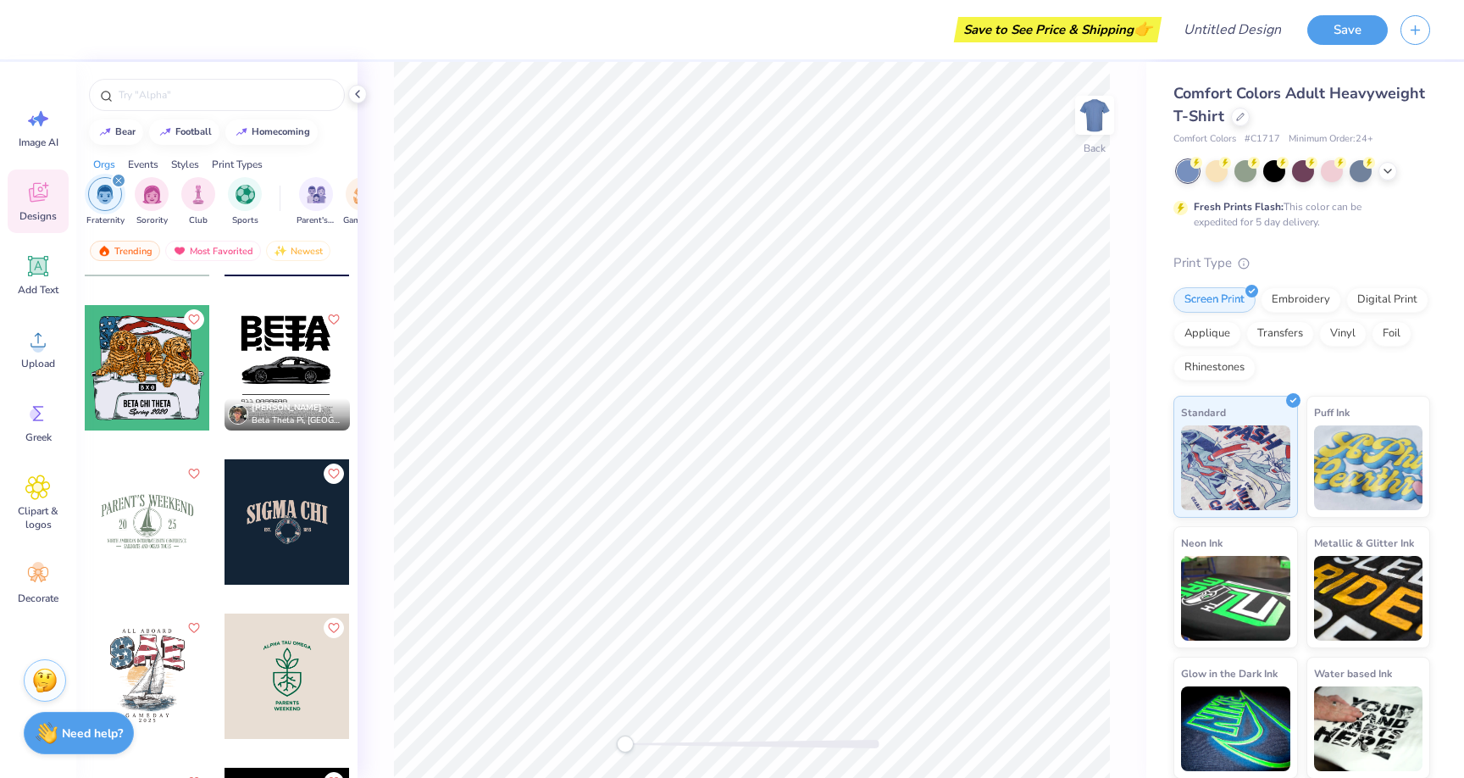
scroll to position [3823, 0]
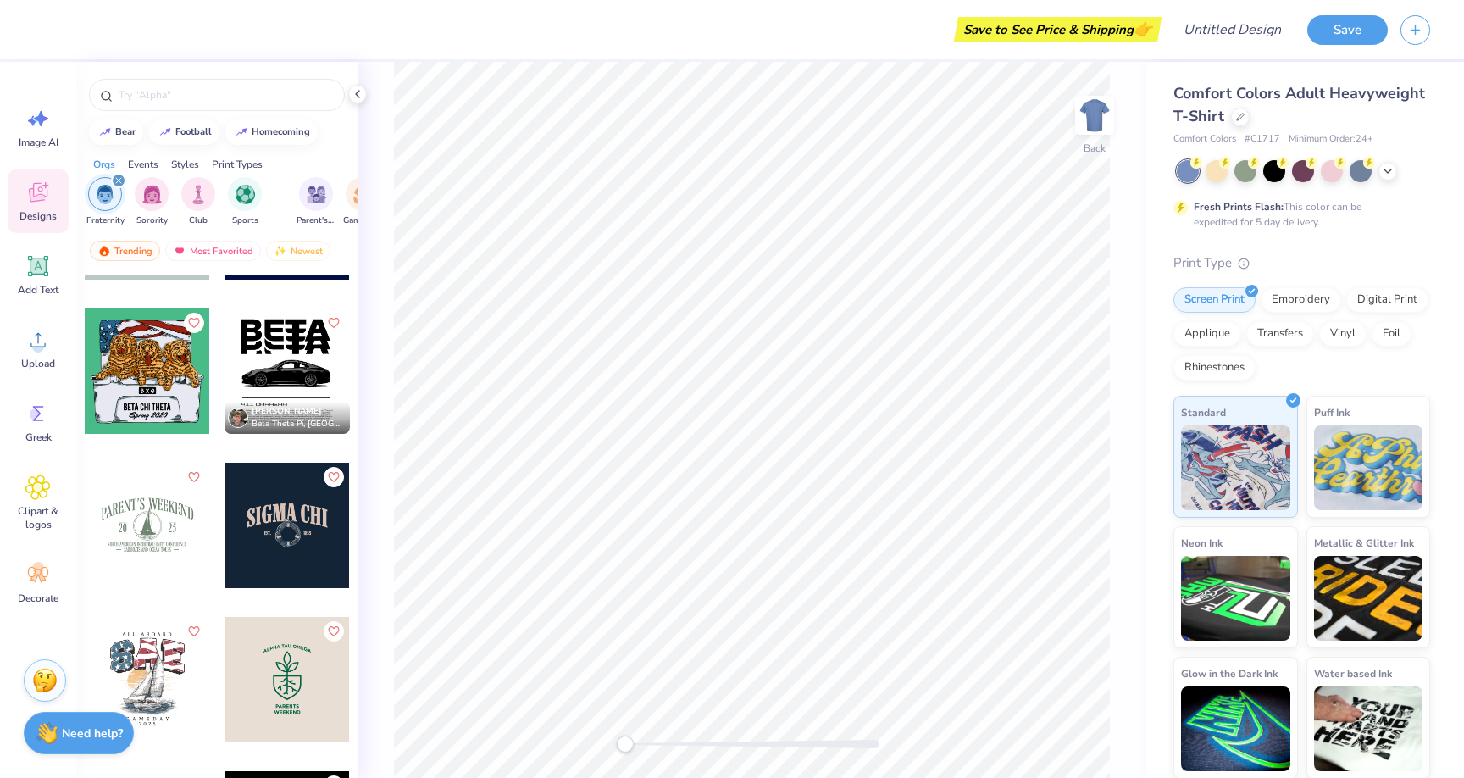
click at [310, 344] on div at bounding box center [287, 370] width 125 height 125
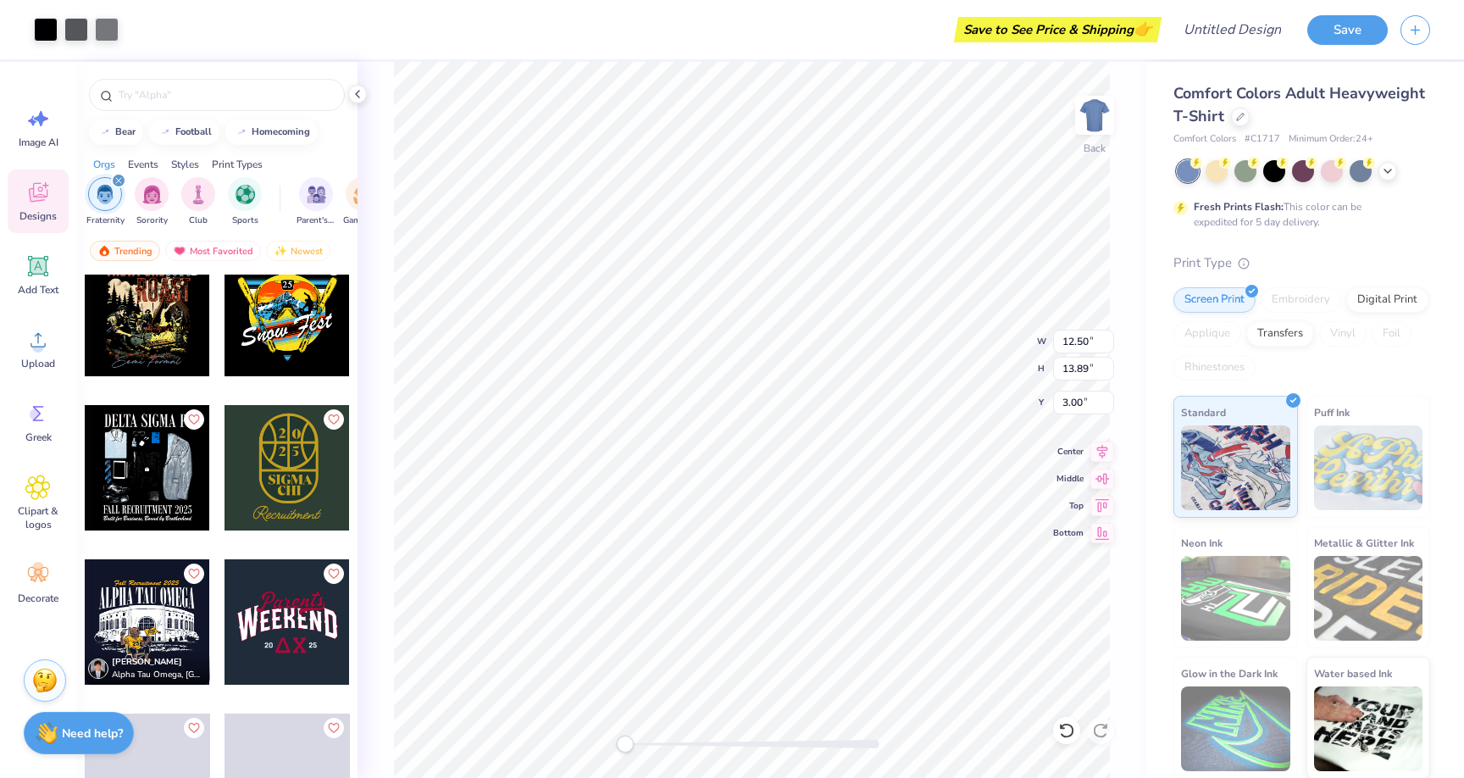
scroll to position [6880, 0]
